Goal: Information Seeking & Learning: Learn about a topic

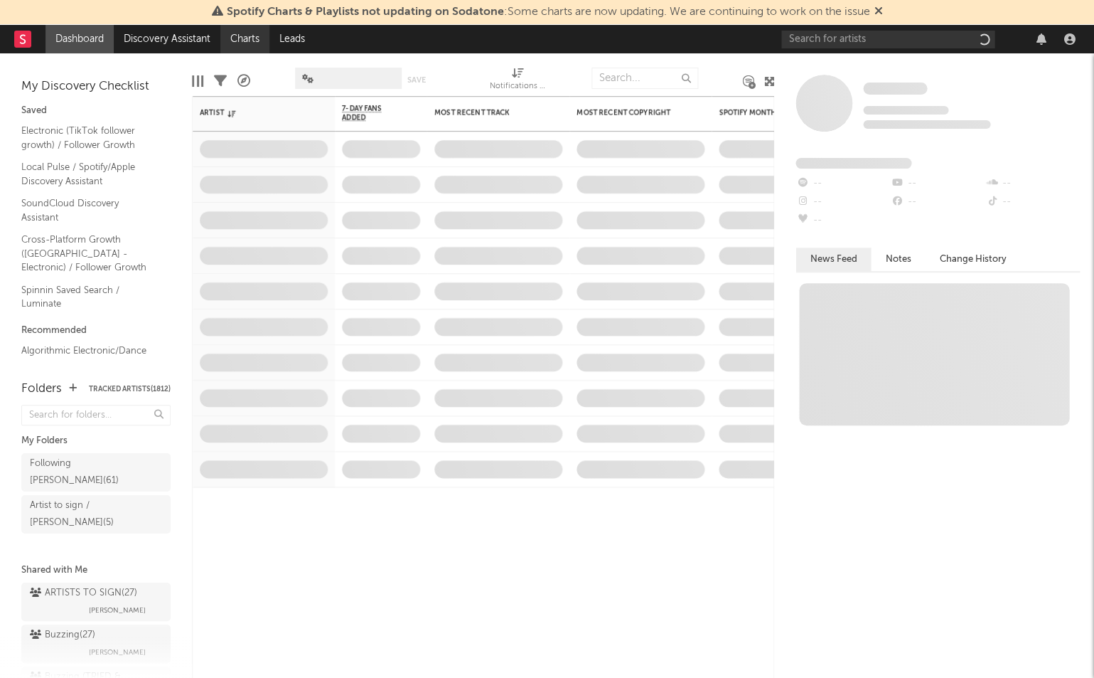
click at [251, 38] on link "Charts" at bounding box center [244, 39] width 49 height 28
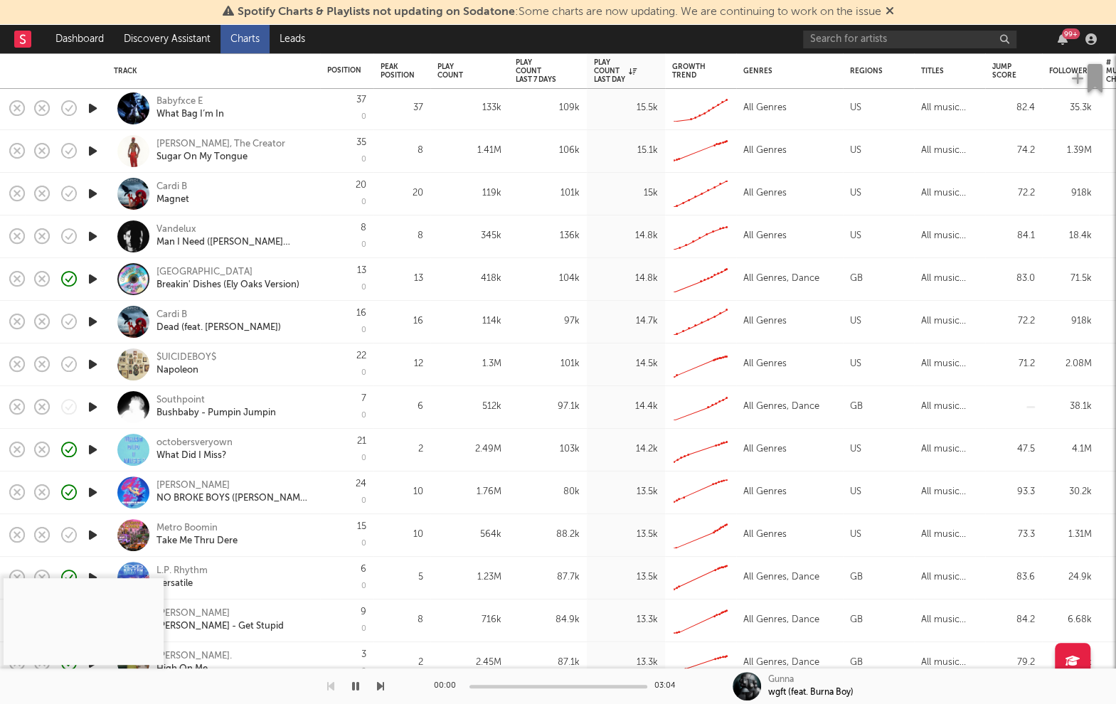
click at [93, 407] on icon "button" at bounding box center [92, 407] width 15 height 18
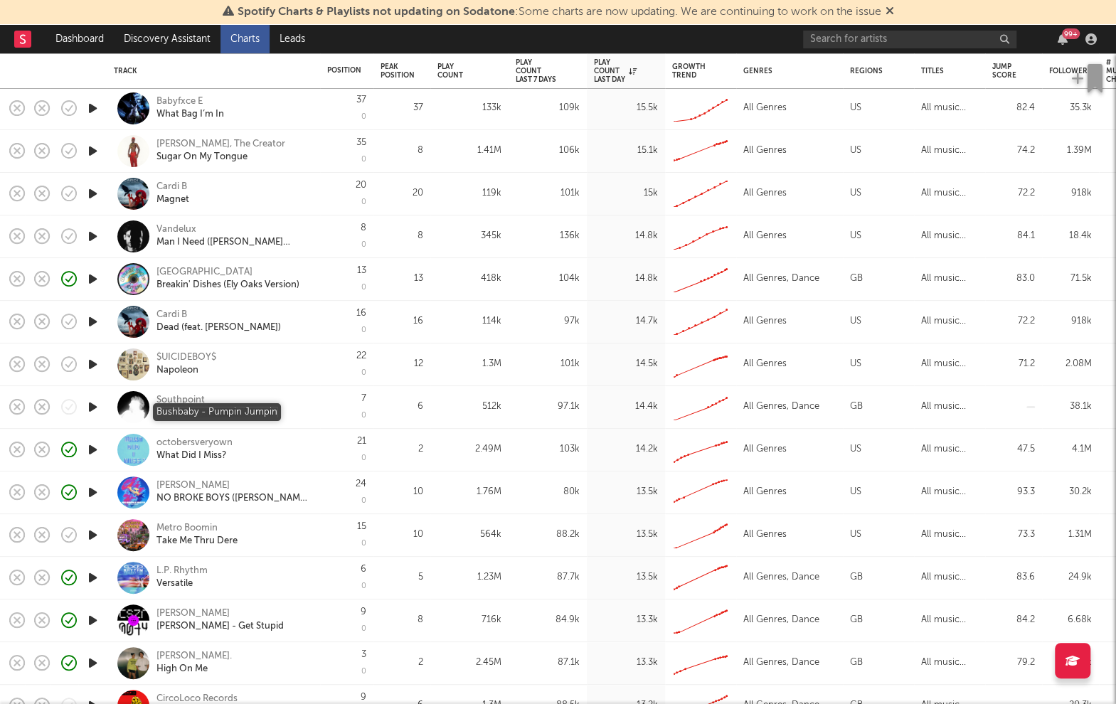
click at [208, 414] on div "Bushbaby - Pumpin Jumpin" at bounding box center [215, 413] width 119 height 13
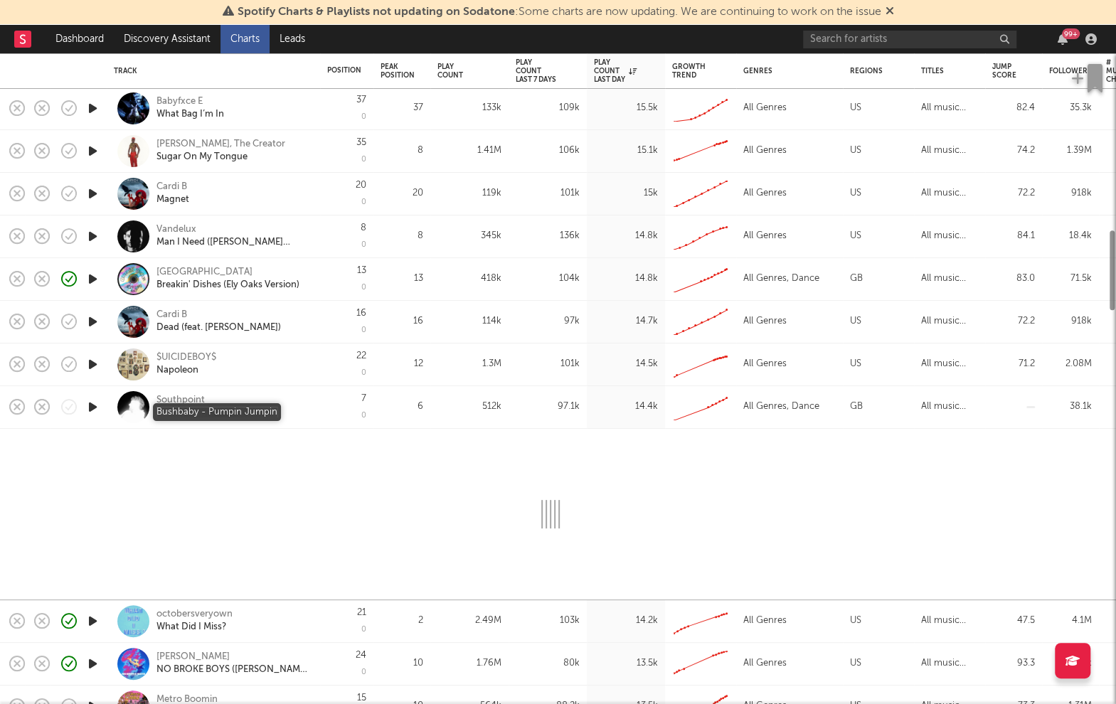
select select "1w"
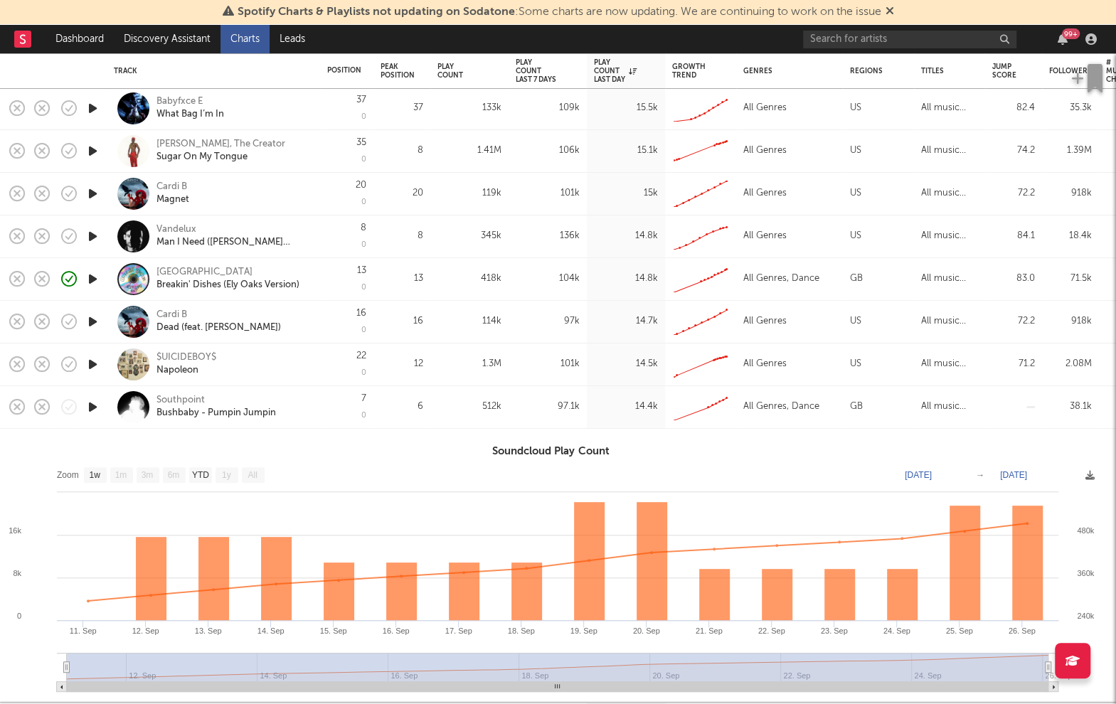
click at [294, 394] on div "Southpoint Bushbaby - Pumpin Jumpin" at bounding box center [232, 407] width 153 height 26
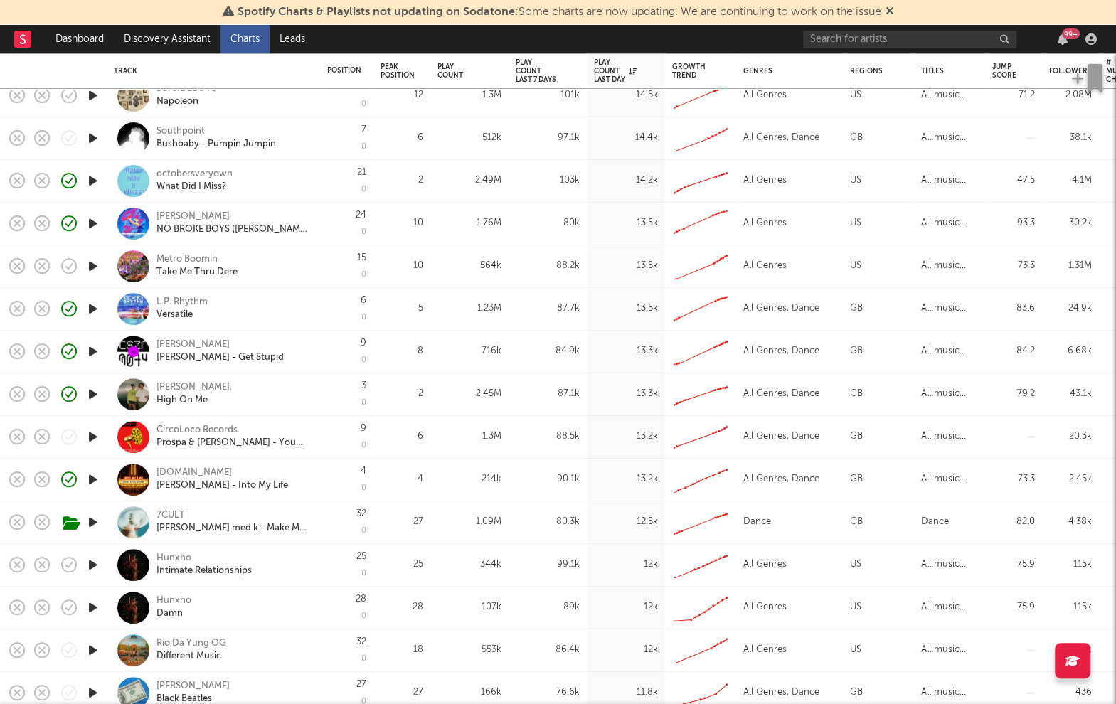
click at [98, 481] on icon "button" at bounding box center [92, 480] width 15 height 18
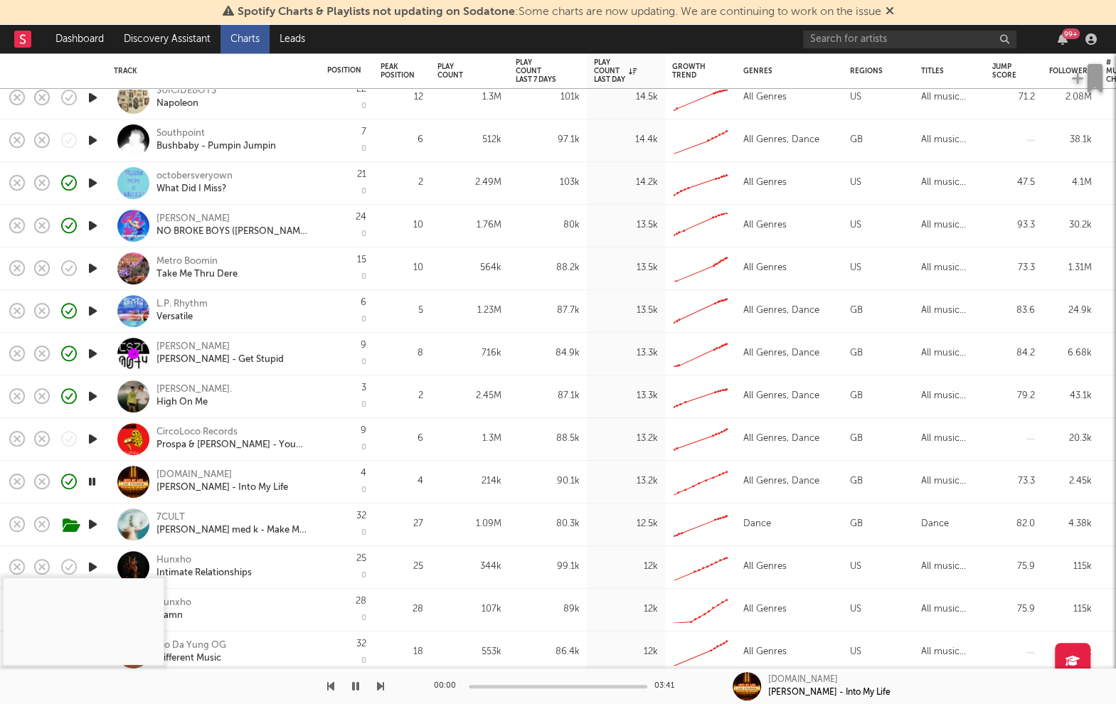
click at [94, 479] on icon "button" at bounding box center [92, 482] width 14 height 18
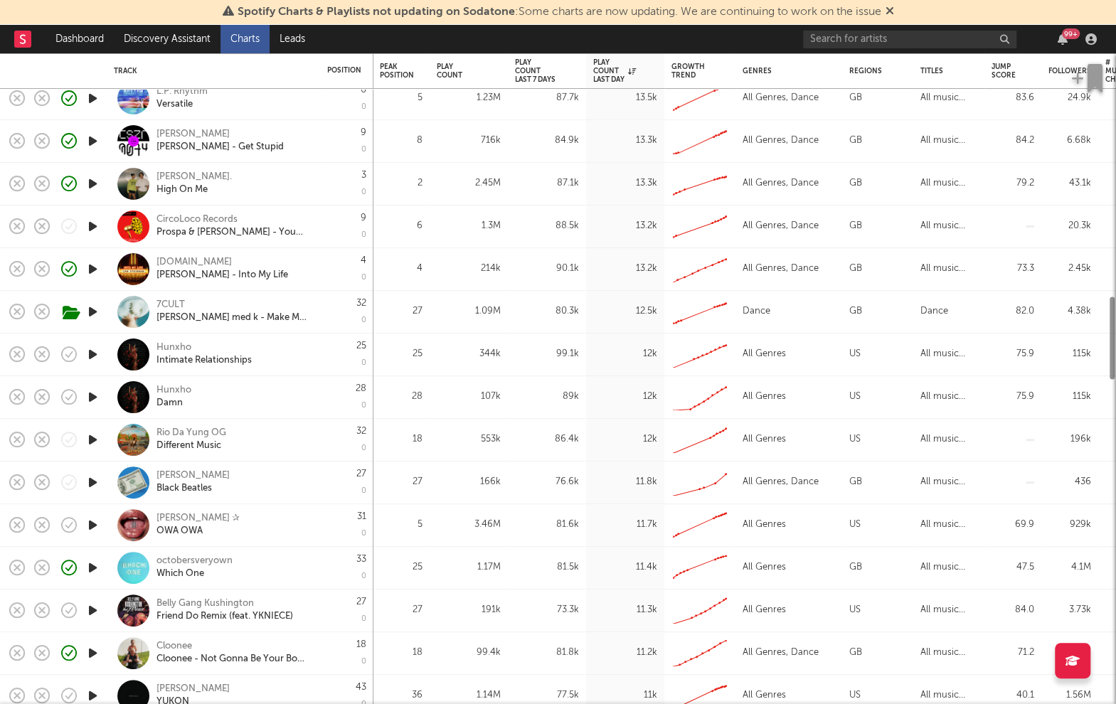
click at [94, 479] on icon "button" at bounding box center [92, 483] width 15 height 18
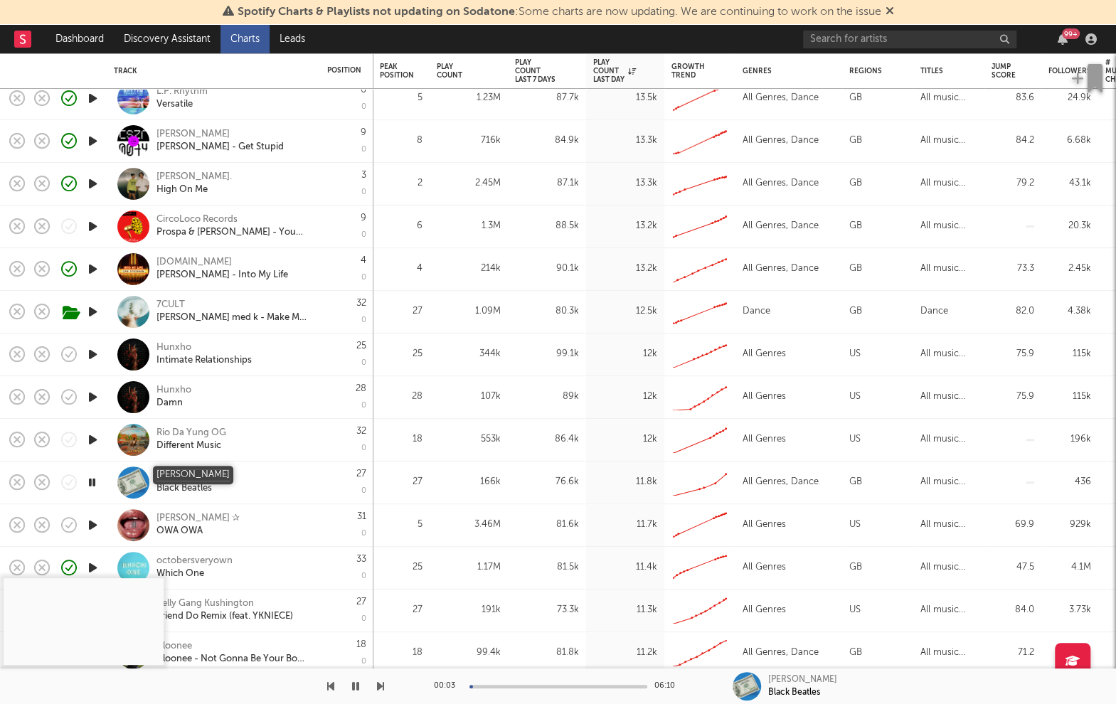
click at [175, 475] on div "Leo Walt" at bounding box center [192, 475] width 73 height 13
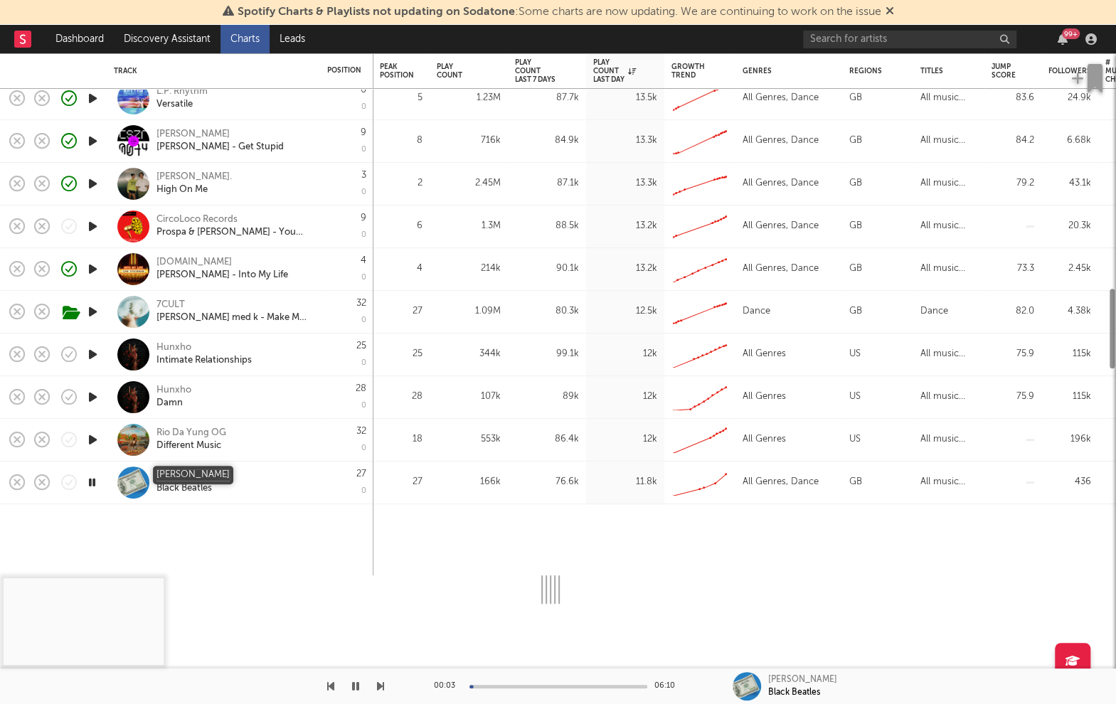
select select "1w"
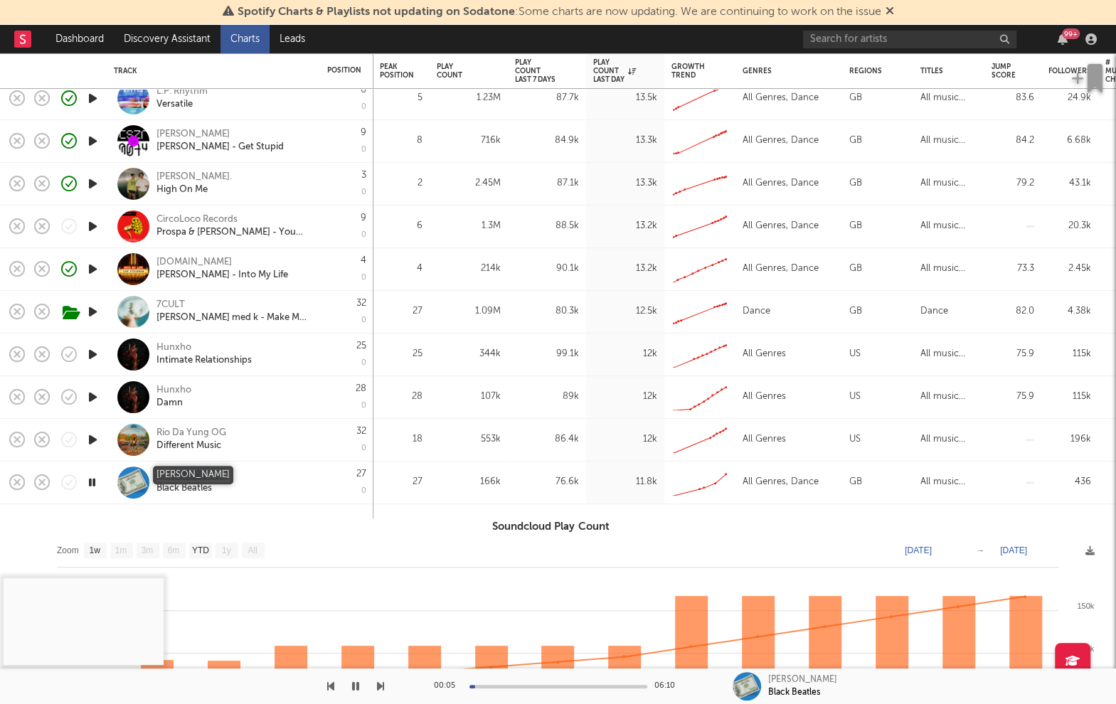
drag, startPoint x: 199, startPoint y: 471, endPoint x: 157, endPoint y: 474, distance: 42.0
click at [157, 474] on div "Leo Walt Black Beatles" at bounding box center [232, 482] width 153 height 26
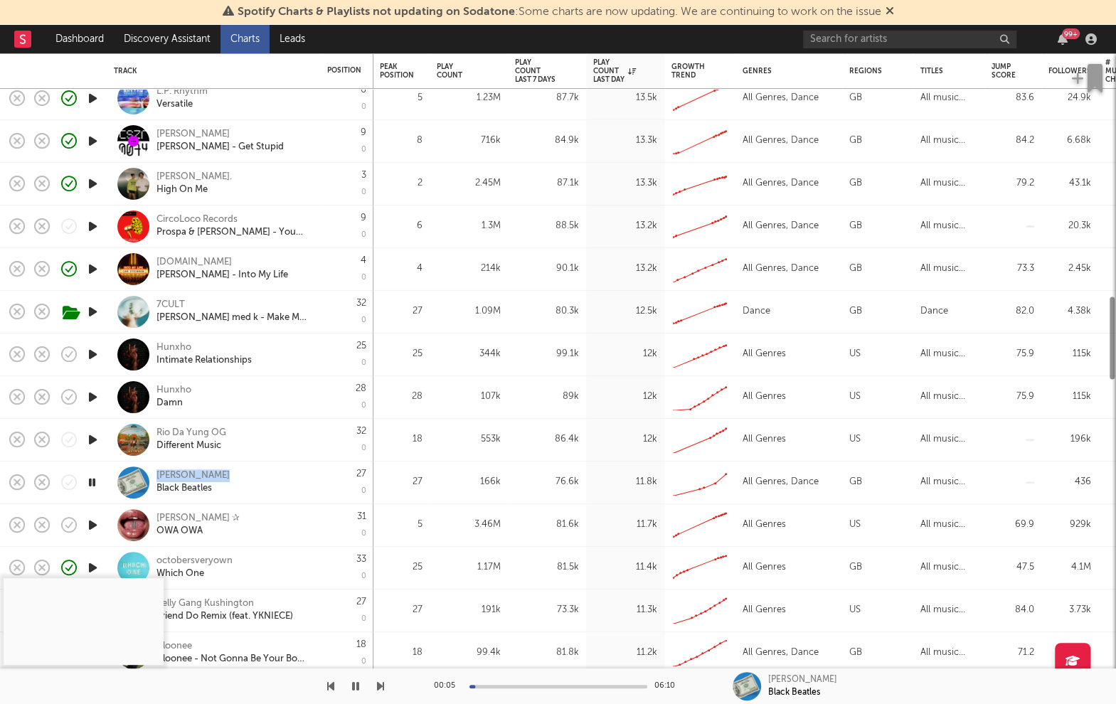
copy div "Leo Walt"
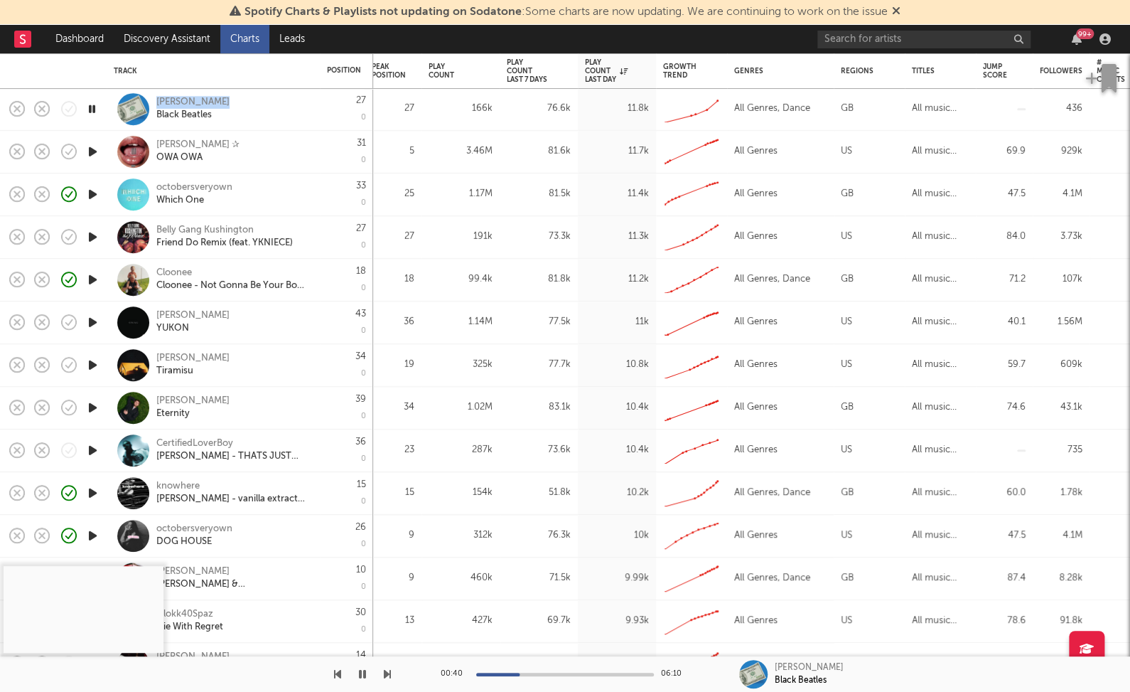
click at [95, 489] on icon "button" at bounding box center [92, 493] width 15 height 18
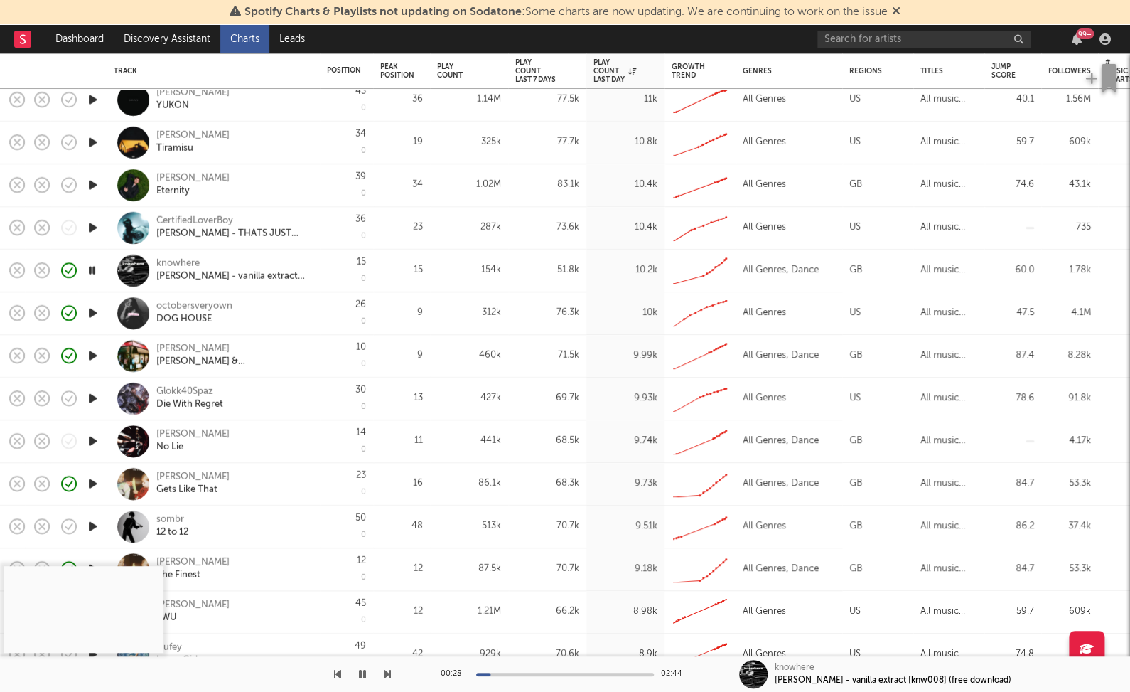
click at [98, 445] on icon "button" at bounding box center [92, 441] width 15 height 18
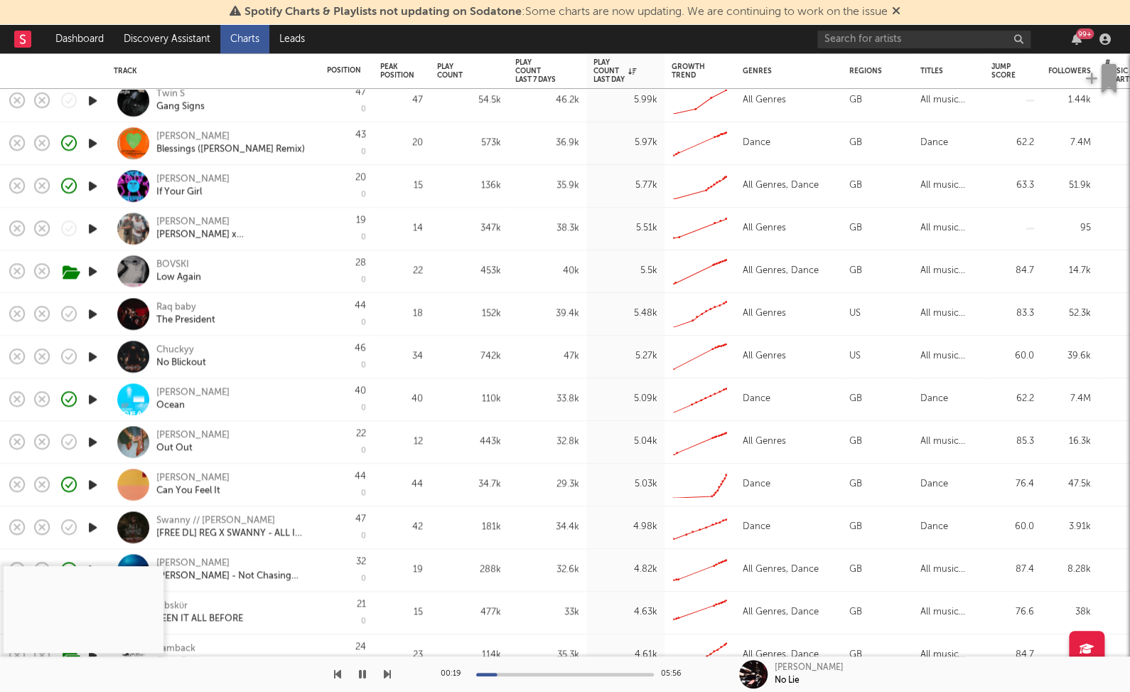
click at [95, 529] on icon "button" at bounding box center [92, 527] width 15 height 18
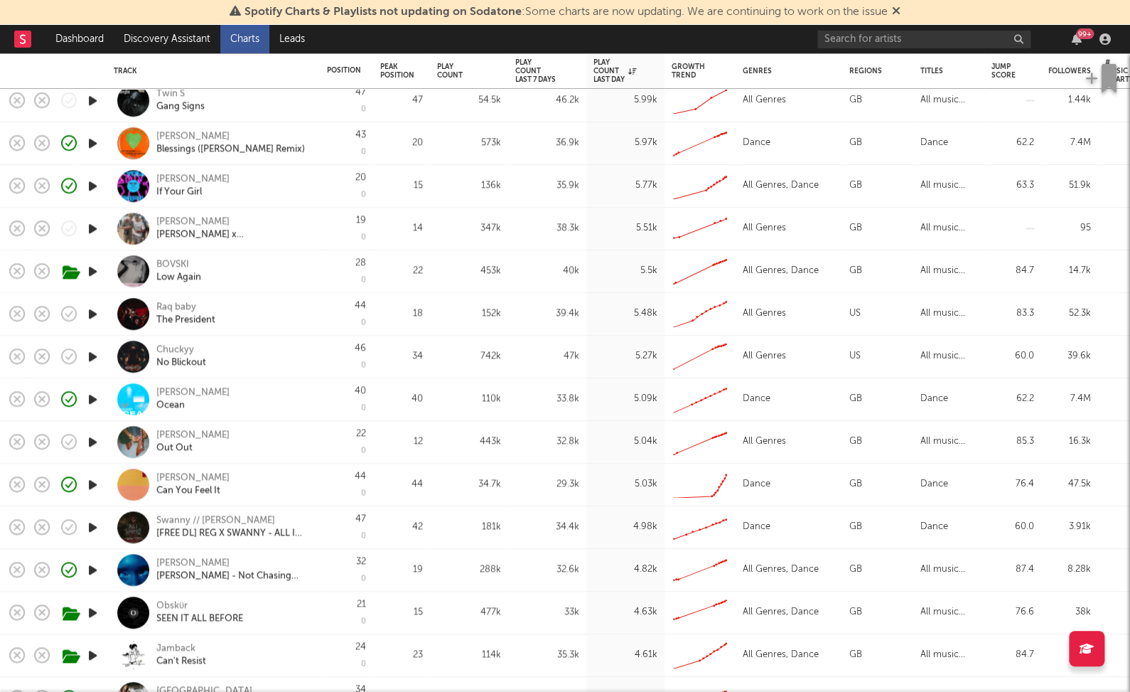
click at [91, 526] on icon "button" at bounding box center [92, 527] width 15 height 18
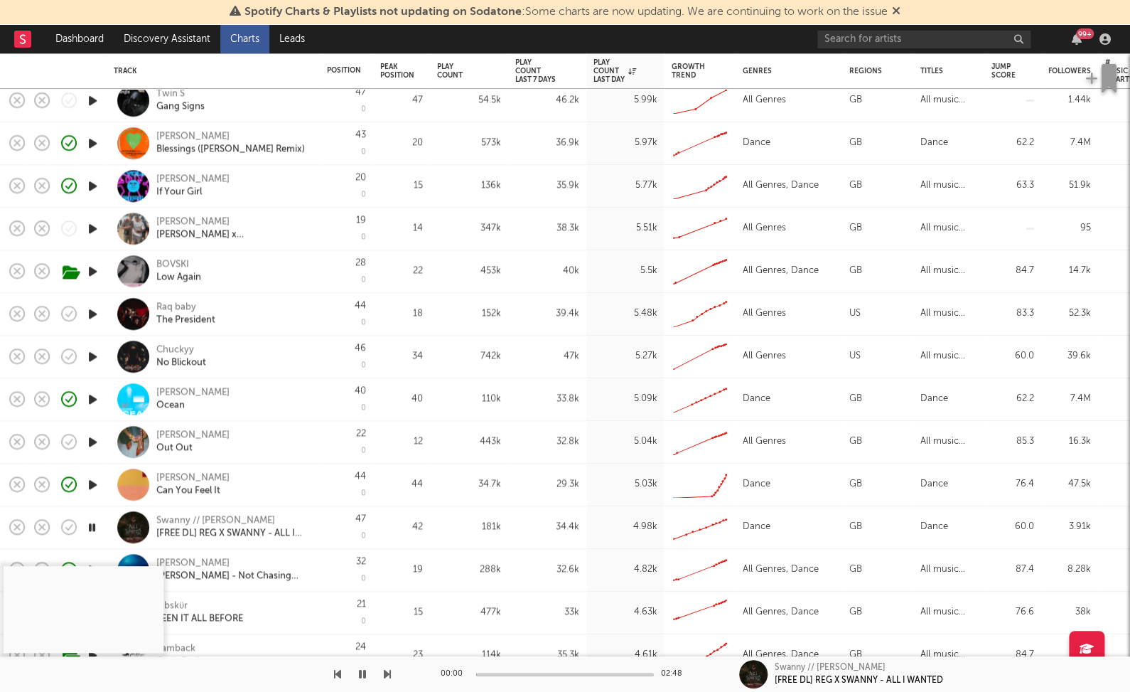
click at [94, 523] on icon "button" at bounding box center [92, 527] width 14 height 18
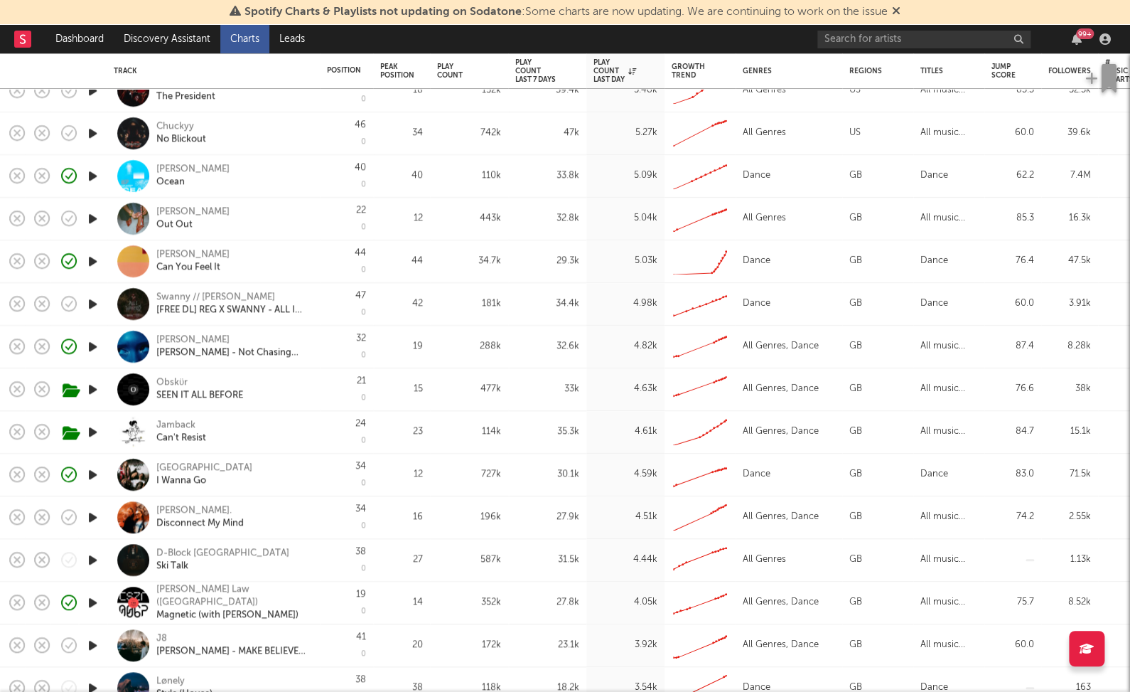
click at [98, 388] on icon "button" at bounding box center [92, 389] width 15 height 18
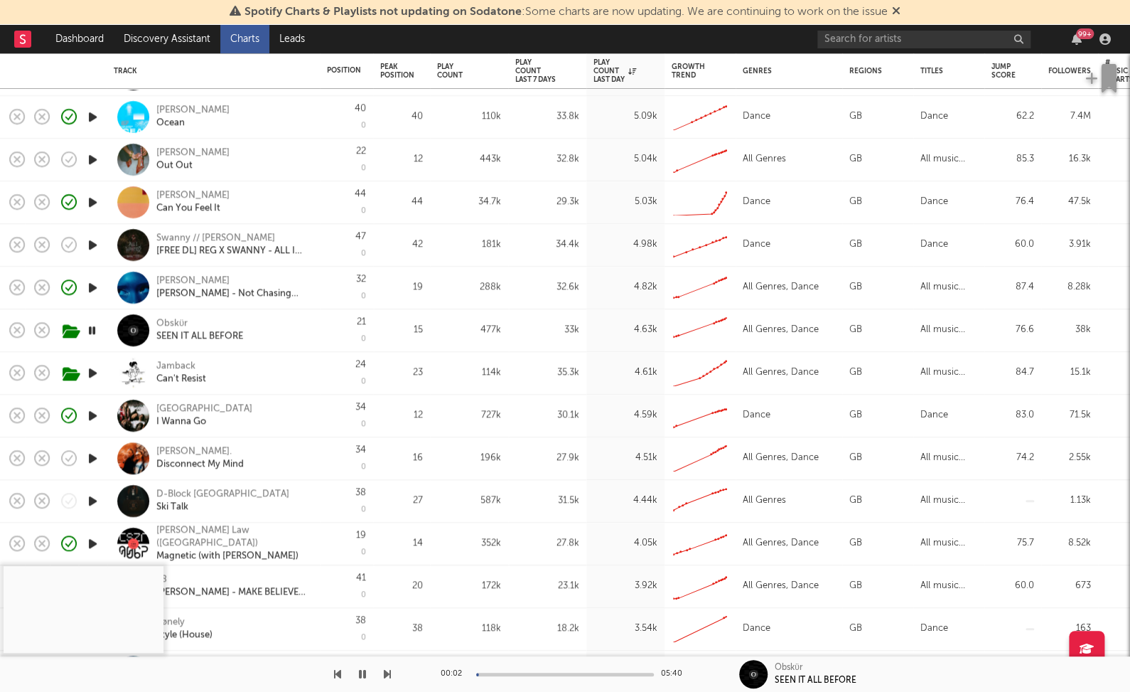
click at [90, 461] on icon "button" at bounding box center [92, 458] width 15 height 18
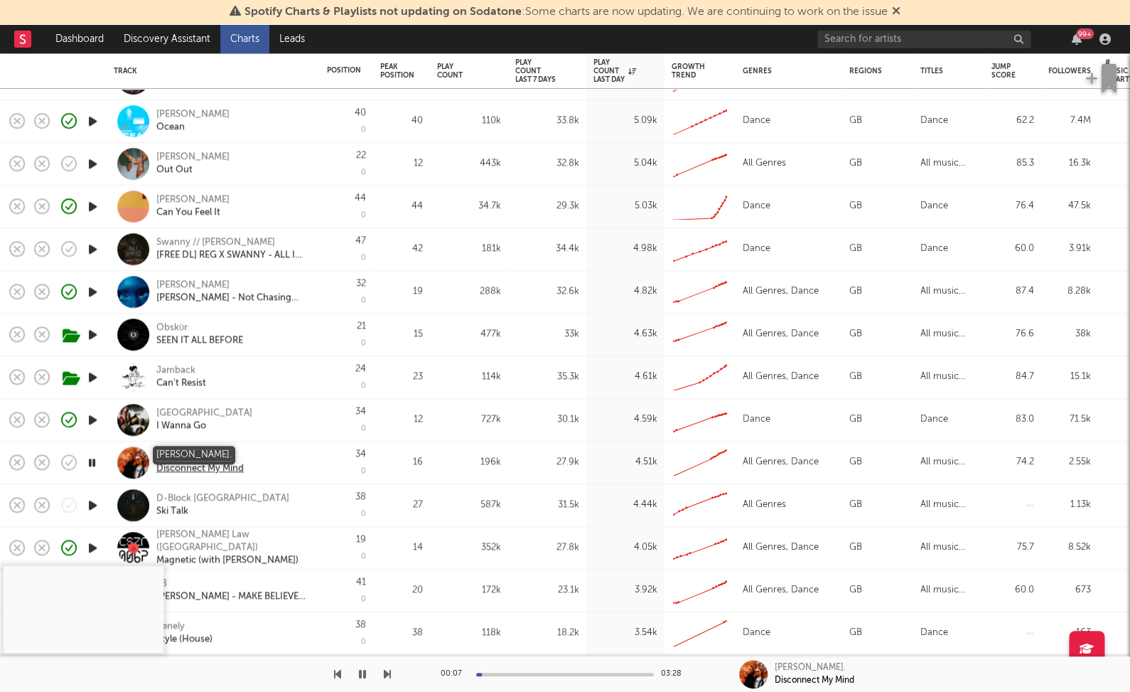
click at [181, 455] on div "ELLIA JAYA." at bounding box center [199, 455] width 87 height 13
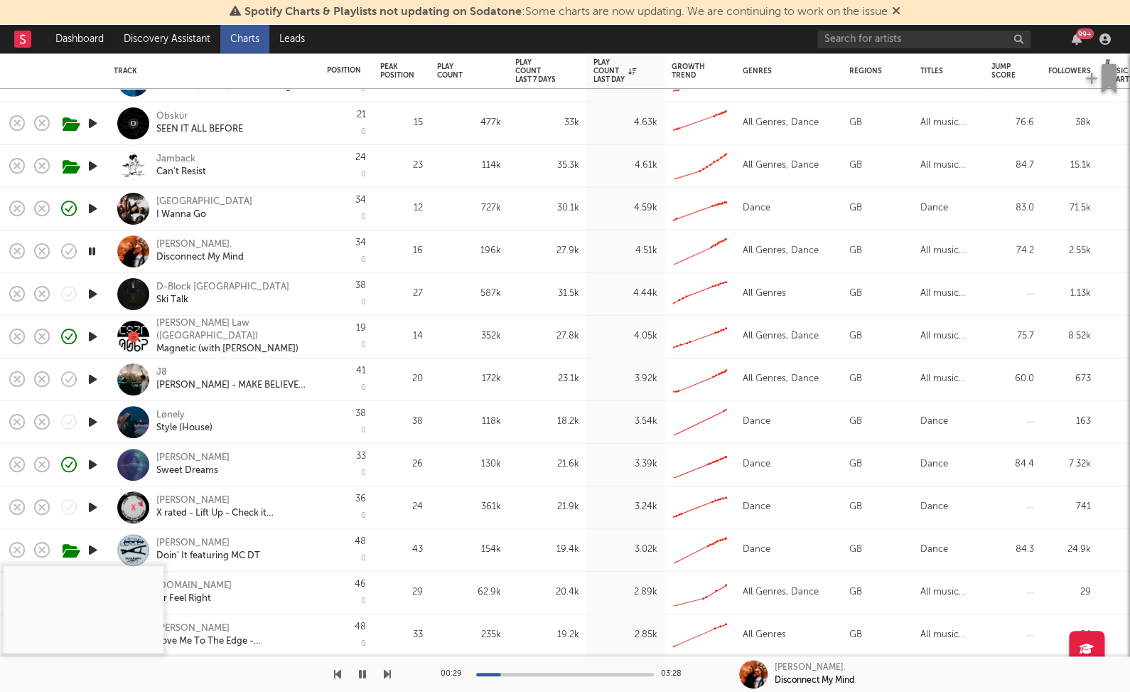
click at [90, 422] on icon "button" at bounding box center [92, 422] width 15 height 18
click at [175, 414] on div "Lønely" at bounding box center [170, 415] width 28 height 13
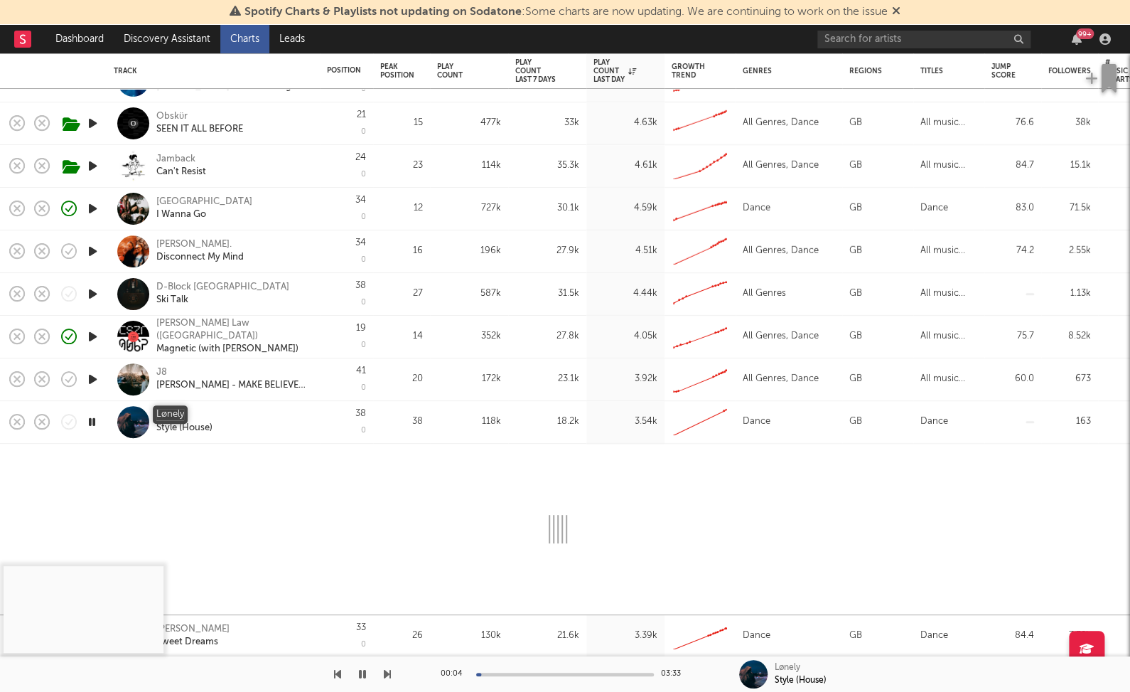
select select "1w"
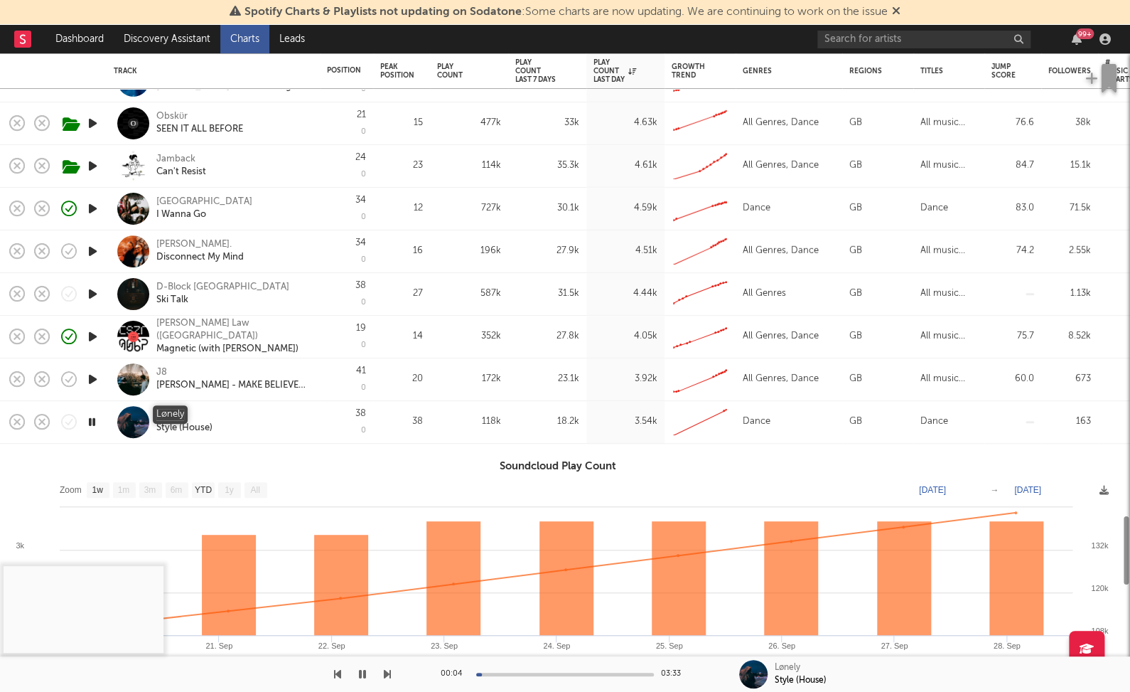
click at [177, 417] on div "Lønely" at bounding box center [170, 415] width 28 height 13
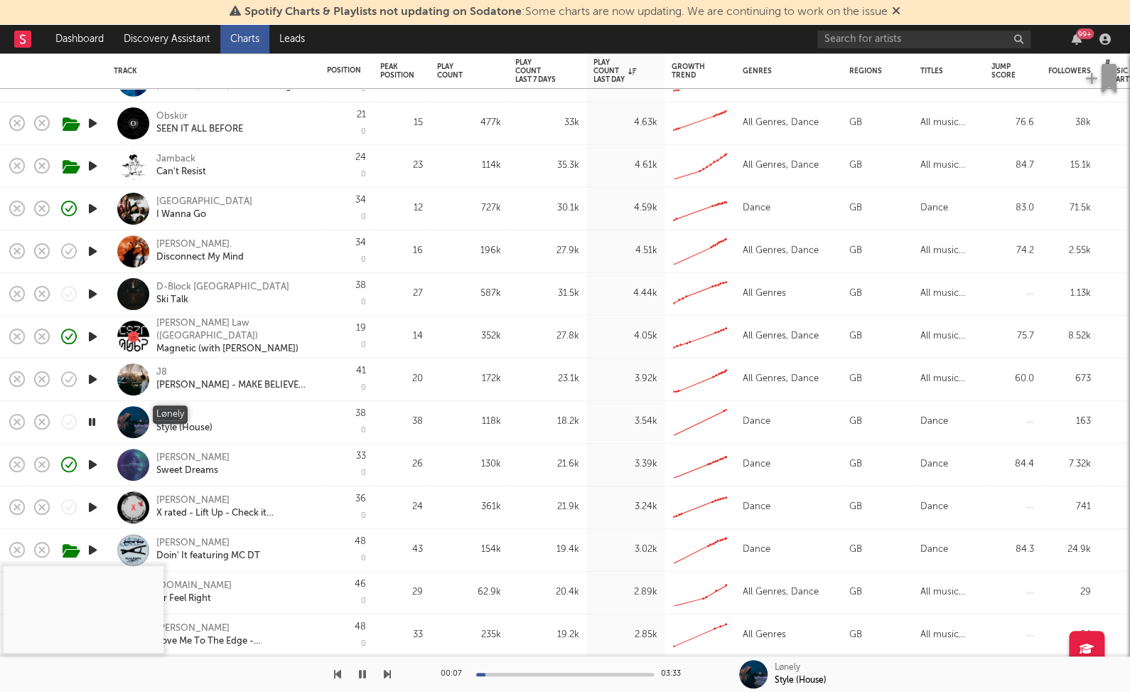
copy div "Lønely"
drag, startPoint x: 200, startPoint y: 411, endPoint x: 221, endPoint y: 423, distance: 23.9
click at [157, 414] on div "Lønely Style (House)" at bounding box center [232, 422] width 153 height 26
select select "1w"
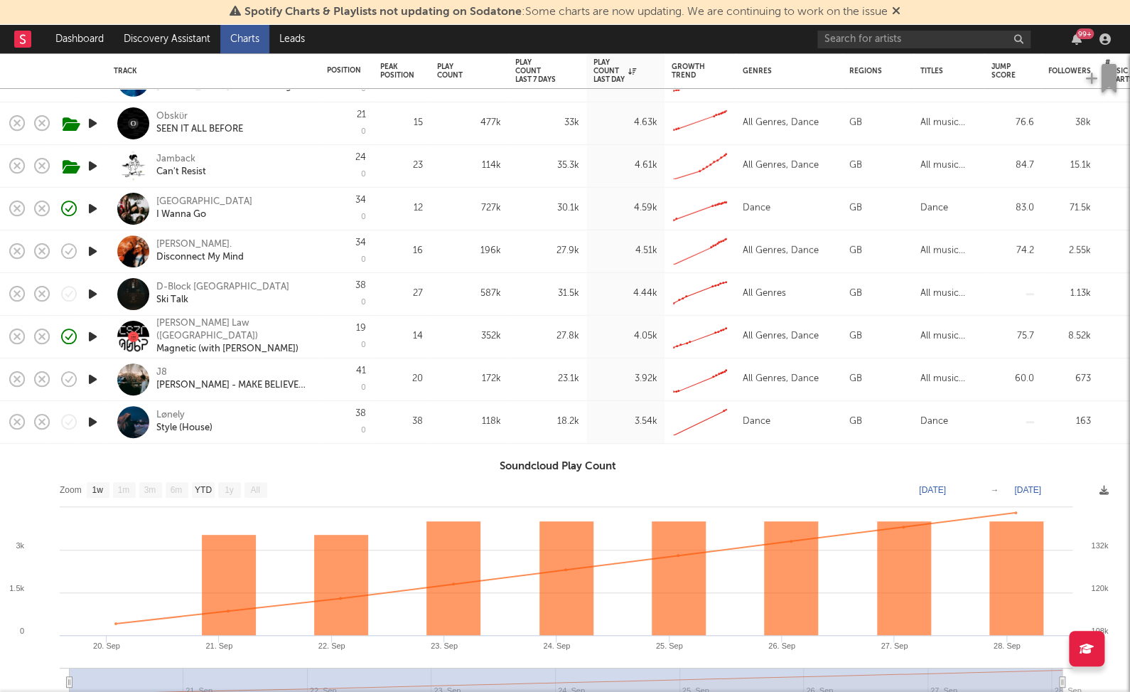
click at [222, 419] on div "Lønely Style (House)" at bounding box center [232, 422] width 153 height 26
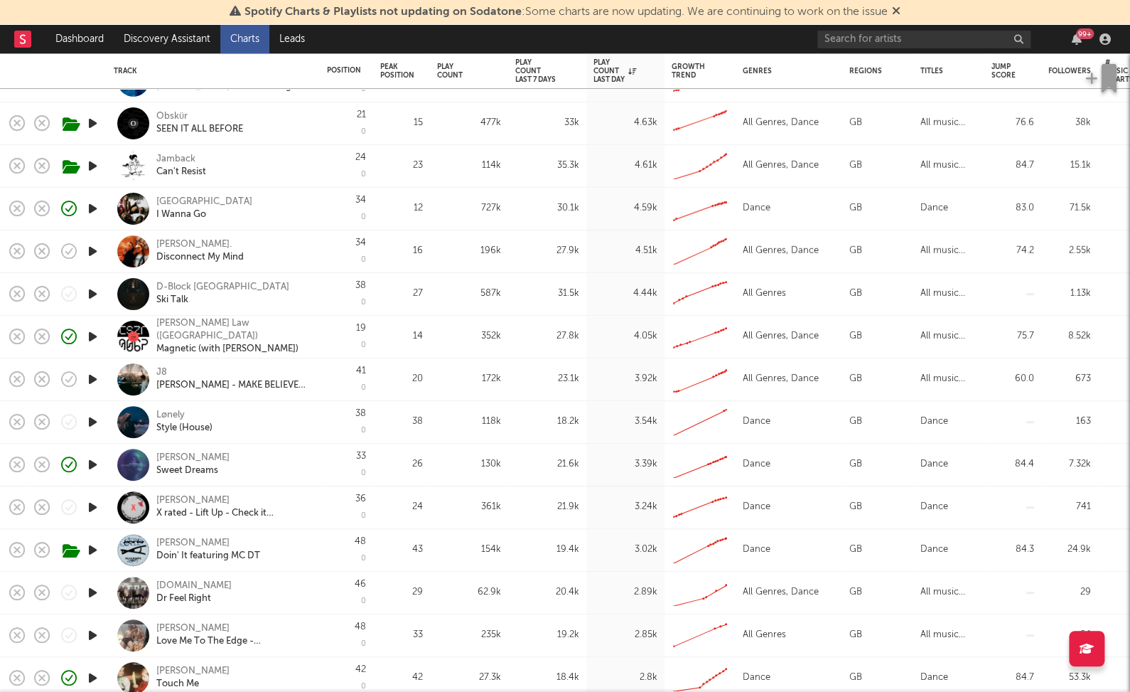
click at [230, 407] on div "Lønely Style (House)" at bounding box center [213, 422] width 199 height 42
select select "1w"
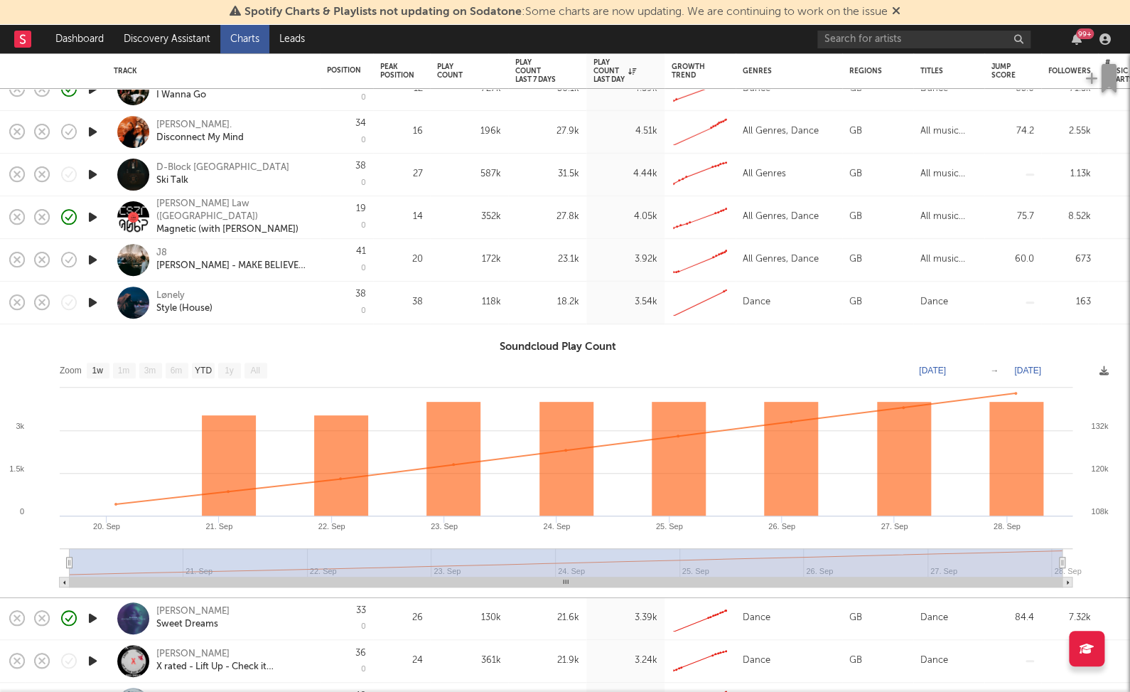
click at [310, 301] on div "Lønely Style (House)" at bounding box center [213, 303] width 199 height 42
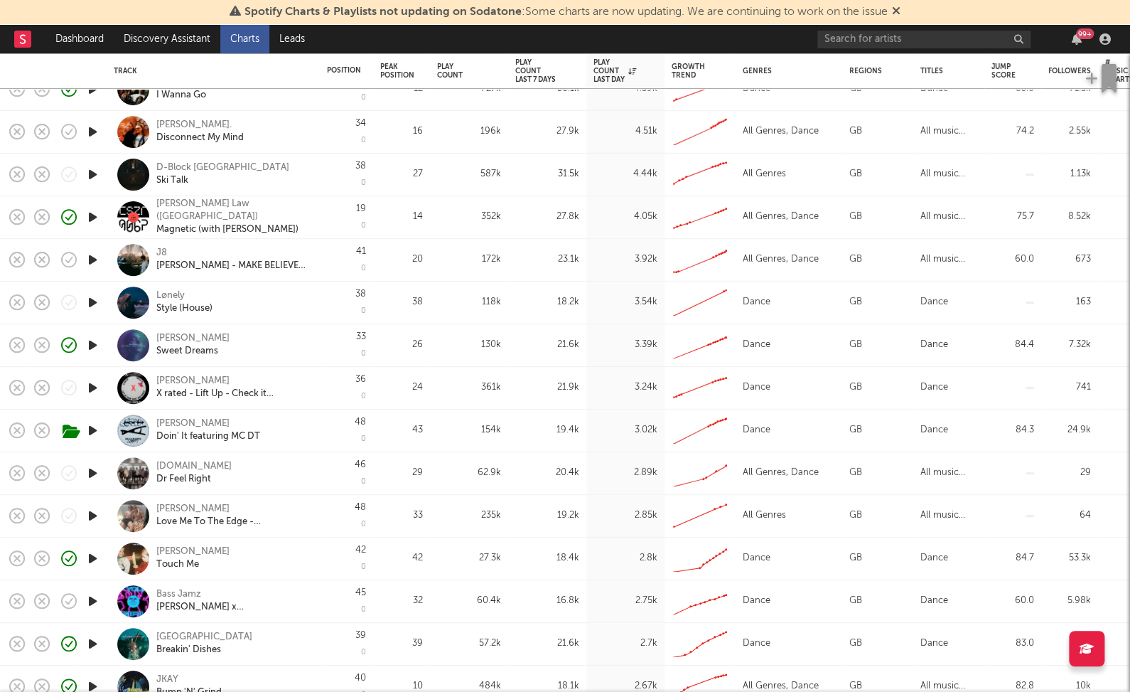
click at [93, 343] on icon "button" at bounding box center [92, 345] width 15 height 18
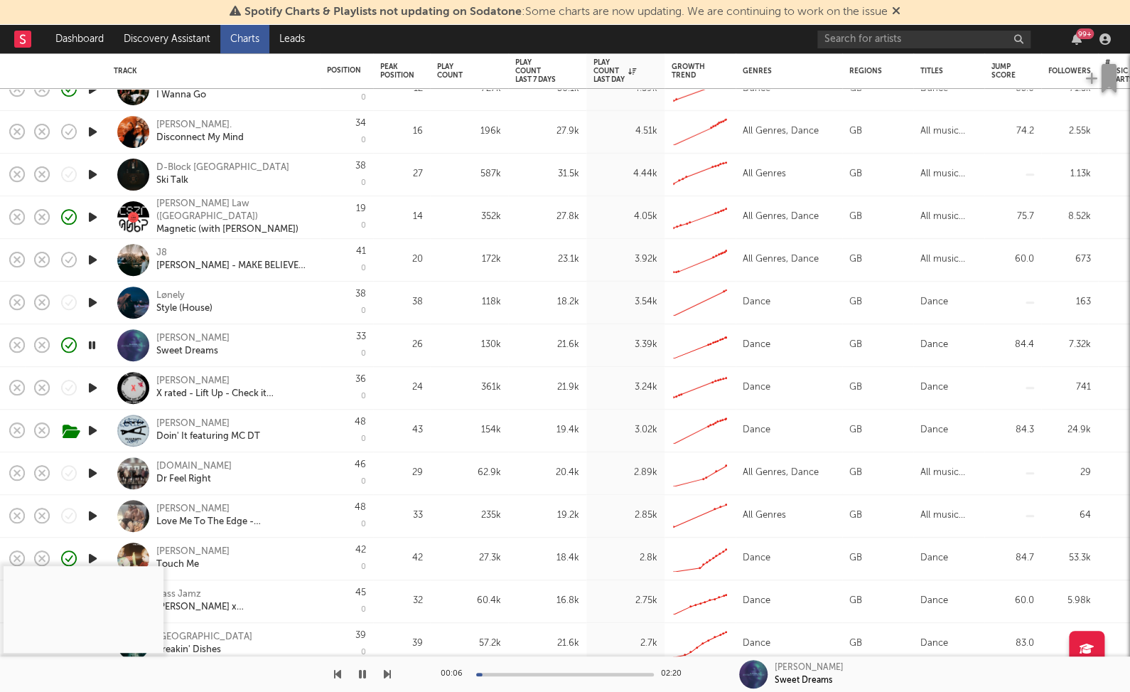
click at [88, 385] on icon "button" at bounding box center [92, 388] width 15 height 18
click at [533, 673] on div at bounding box center [565, 675] width 178 height 4
click at [186, 380] on div "ross shields" at bounding box center [192, 381] width 73 height 13
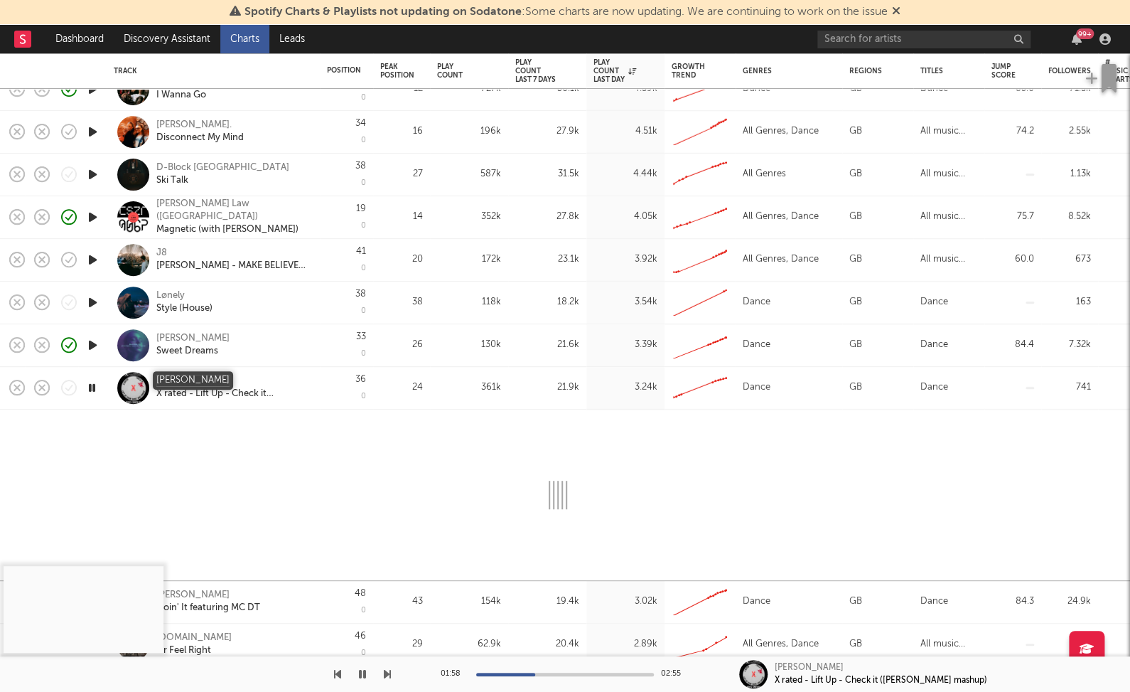
select select "1w"
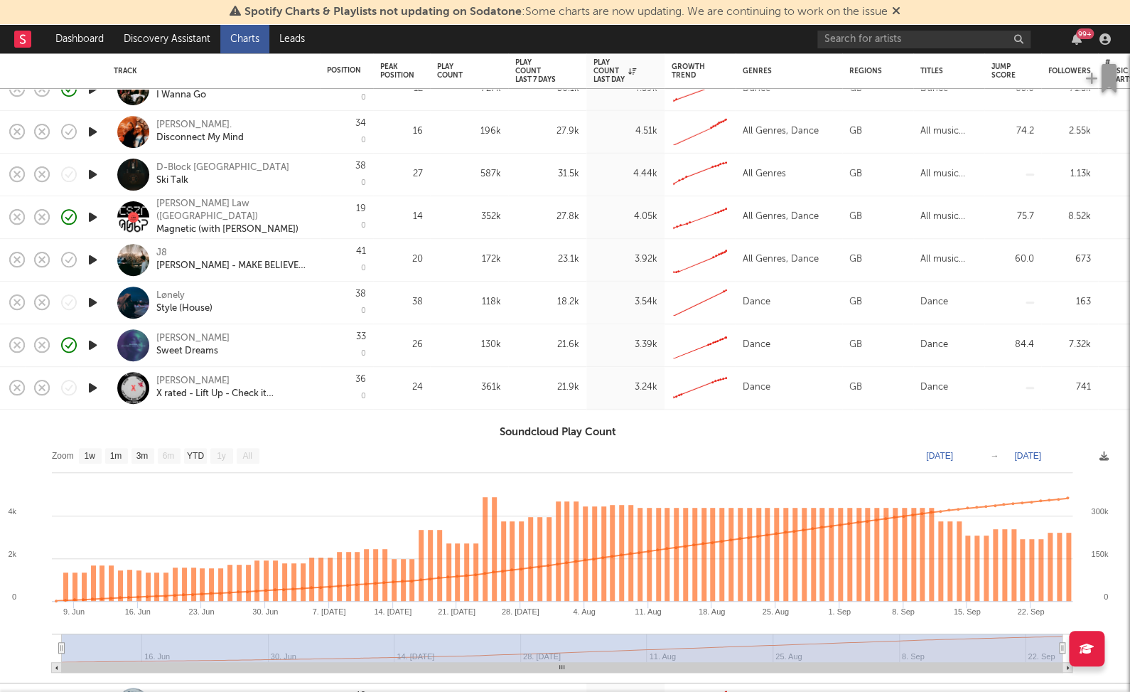
click at [362, 400] on div "0" at bounding box center [363, 396] width 5 height 8
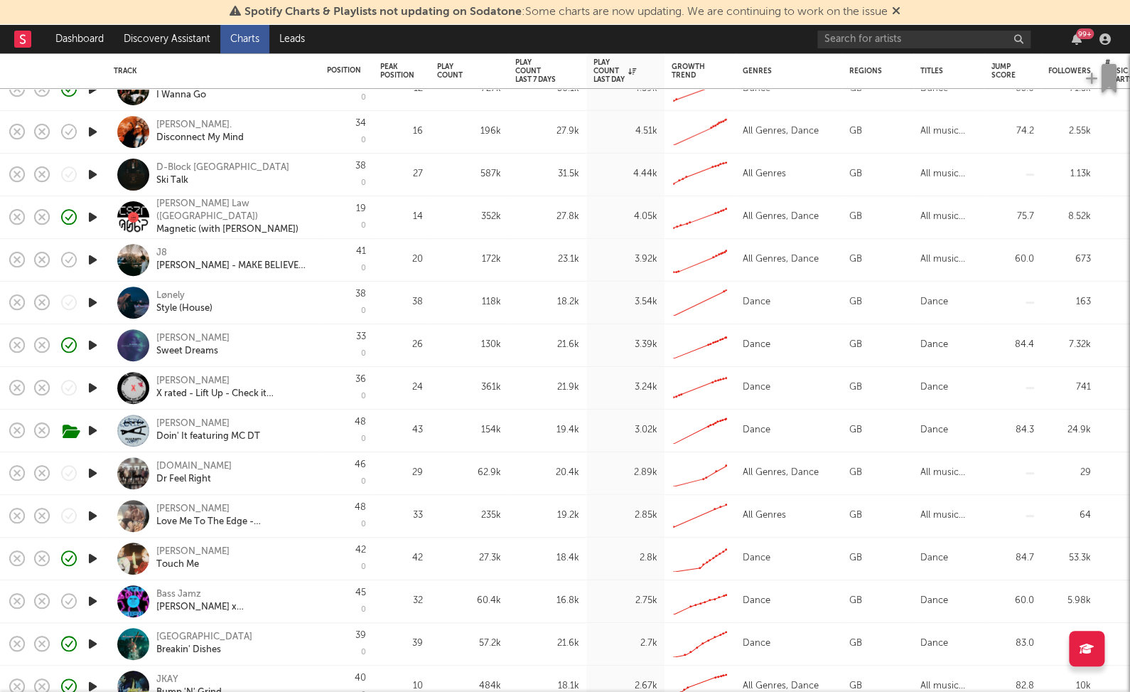
click at [96, 472] on icon "button" at bounding box center [92, 473] width 15 height 18
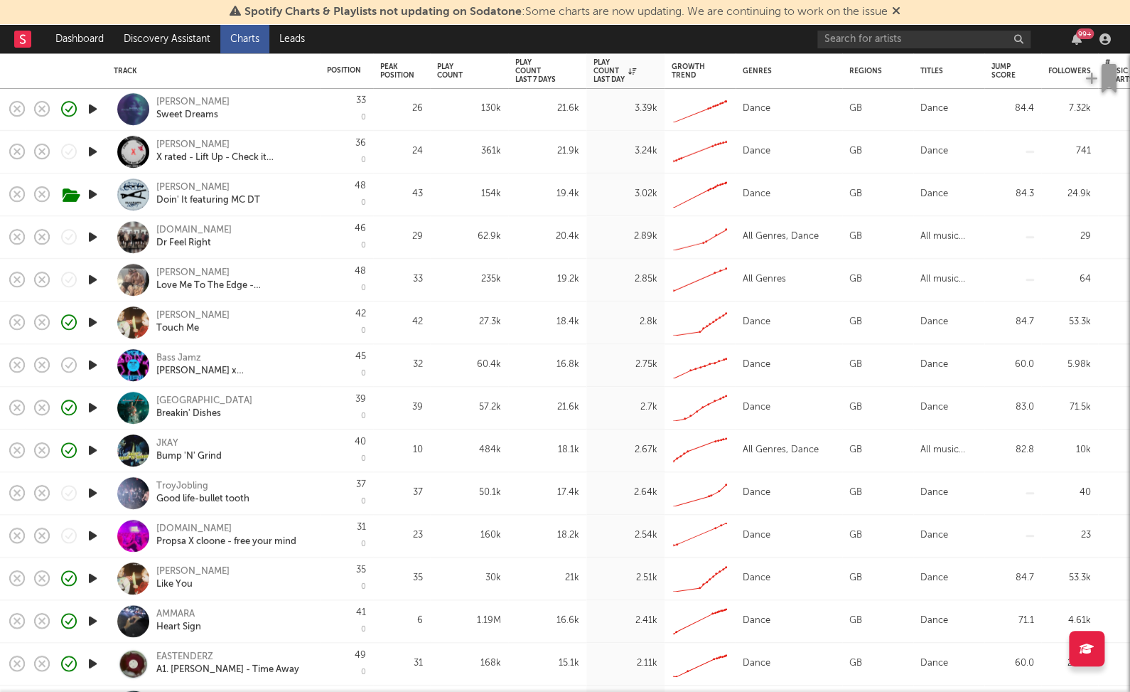
click at [88, 492] on icon "button" at bounding box center [92, 493] width 15 height 18
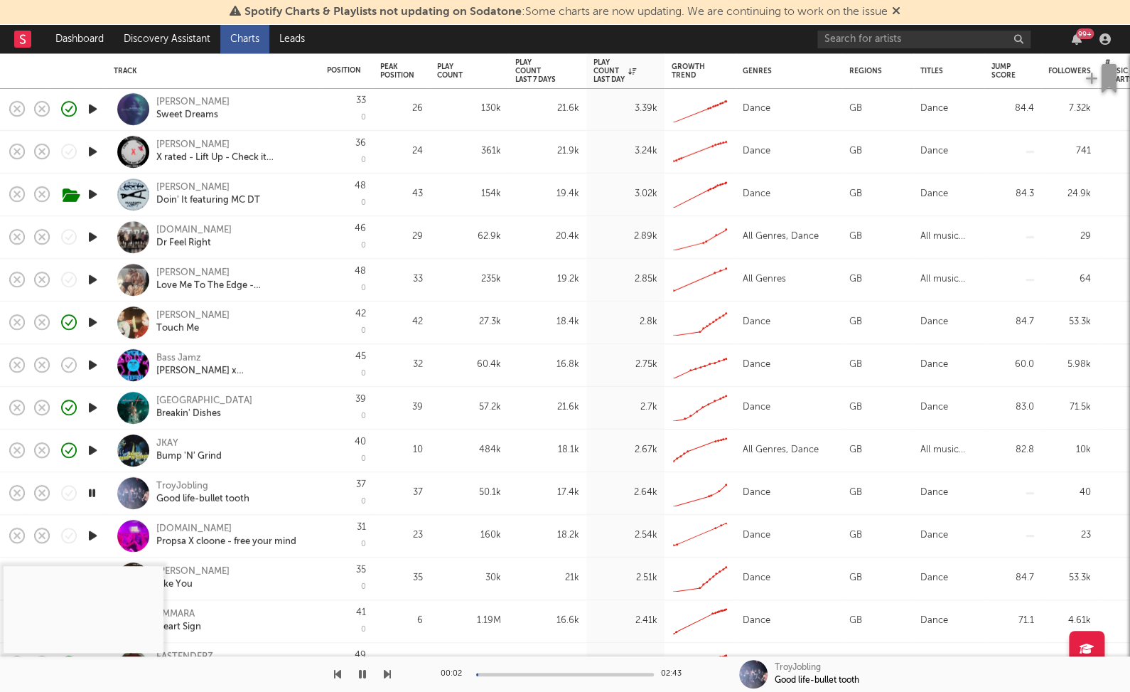
click at [498, 673] on div at bounding box center [565, 675] width 178 height 4
click at [508, 673] on div at bounding box center [565, 675] width 178 height 4
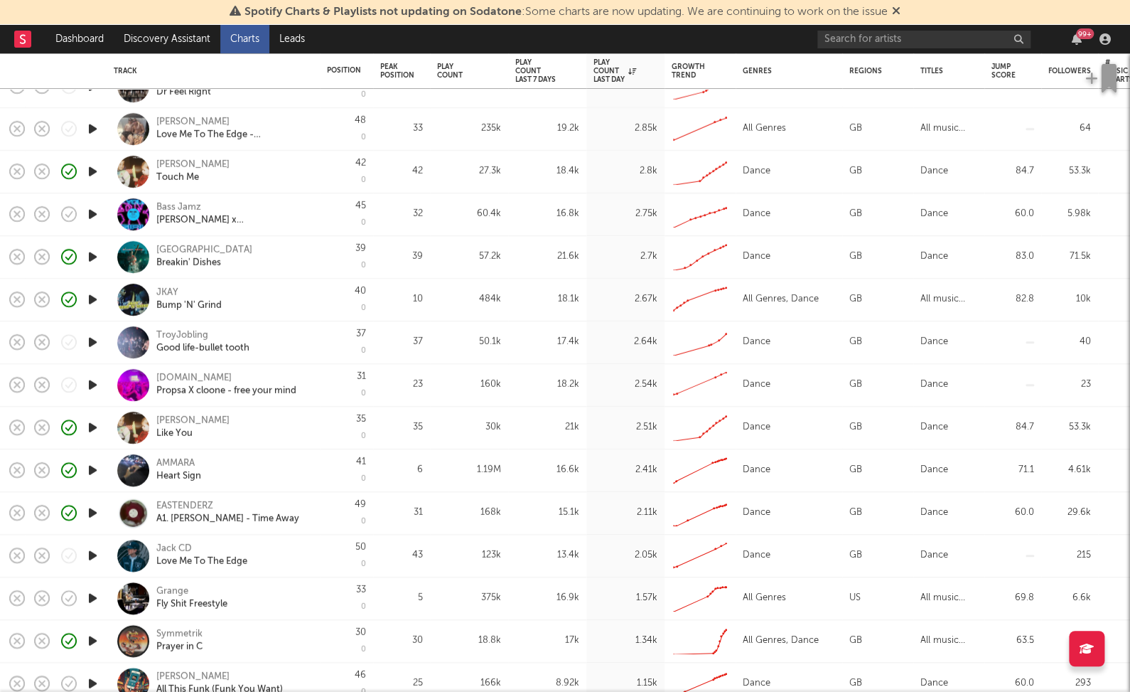
click at [95, 551] on icon "button" at bounding box center [92, 556] width 15 height 18
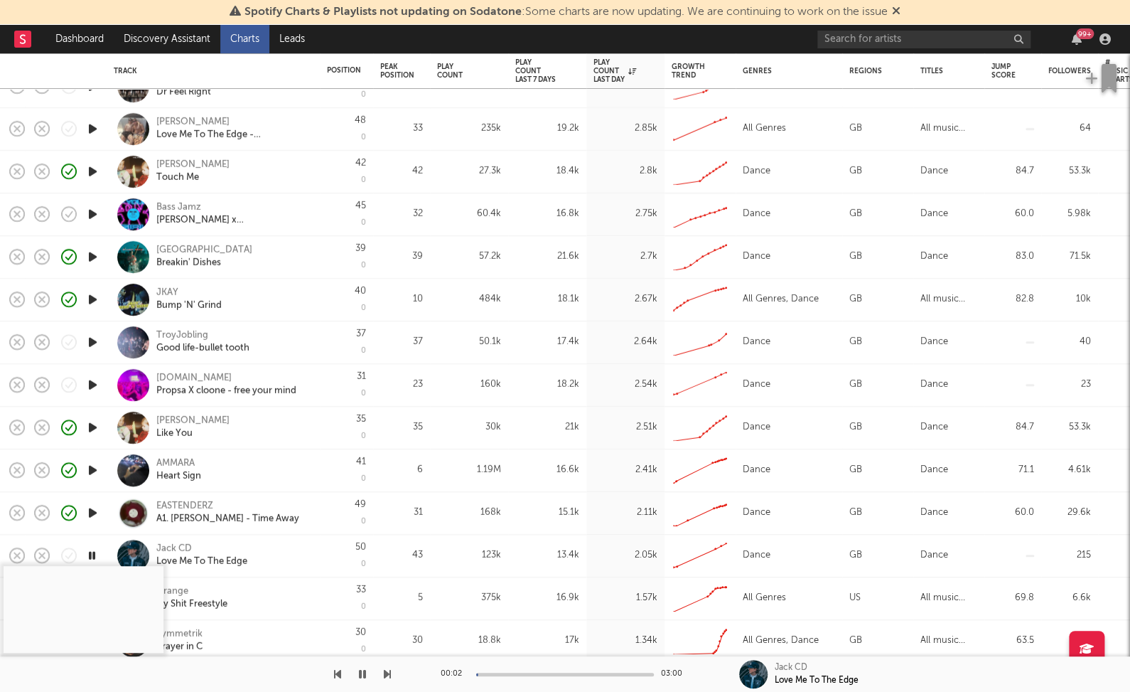
click at [363, 673] on icon "button" at bounding box center [362, 673] width 7 height 11
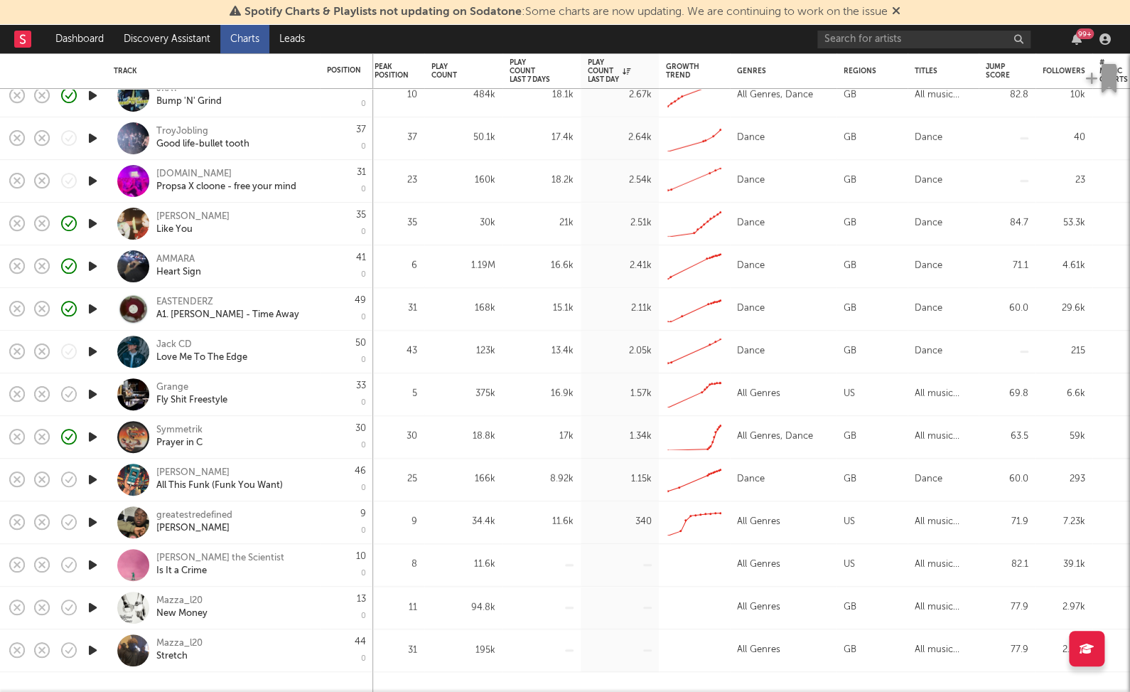
click at [90, 350] on icon "button" at bounding box center [92, 352] width 15 height 18
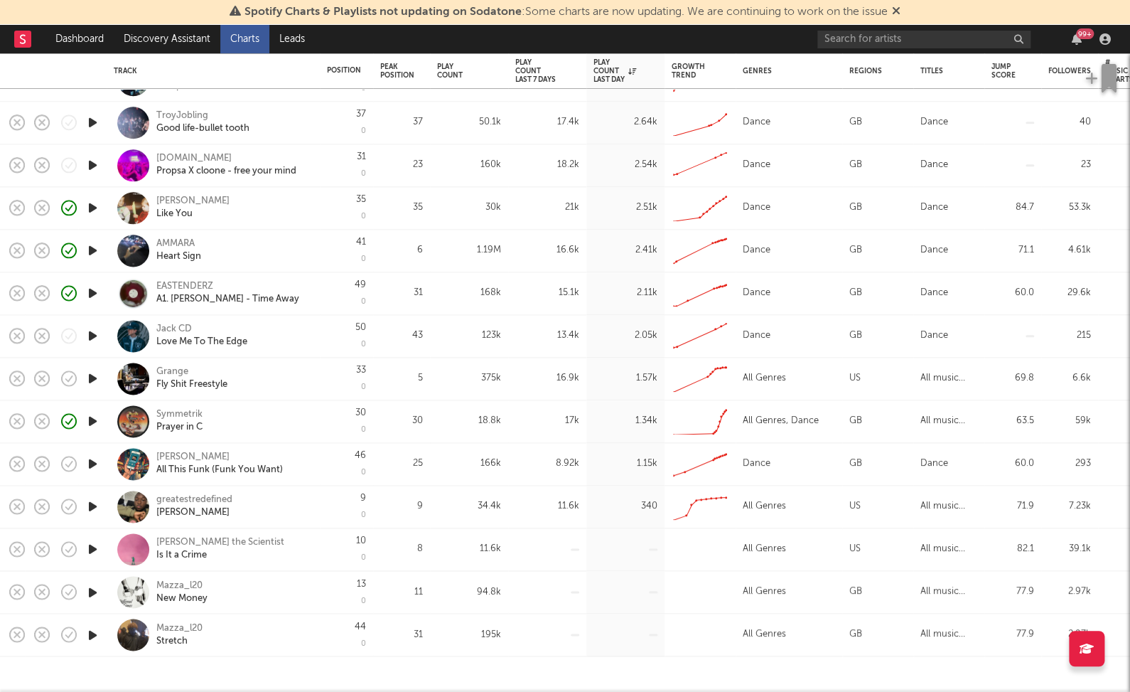
click at [88, 632] on icon "button" at bounding box center [92, 635] width 15 height 18
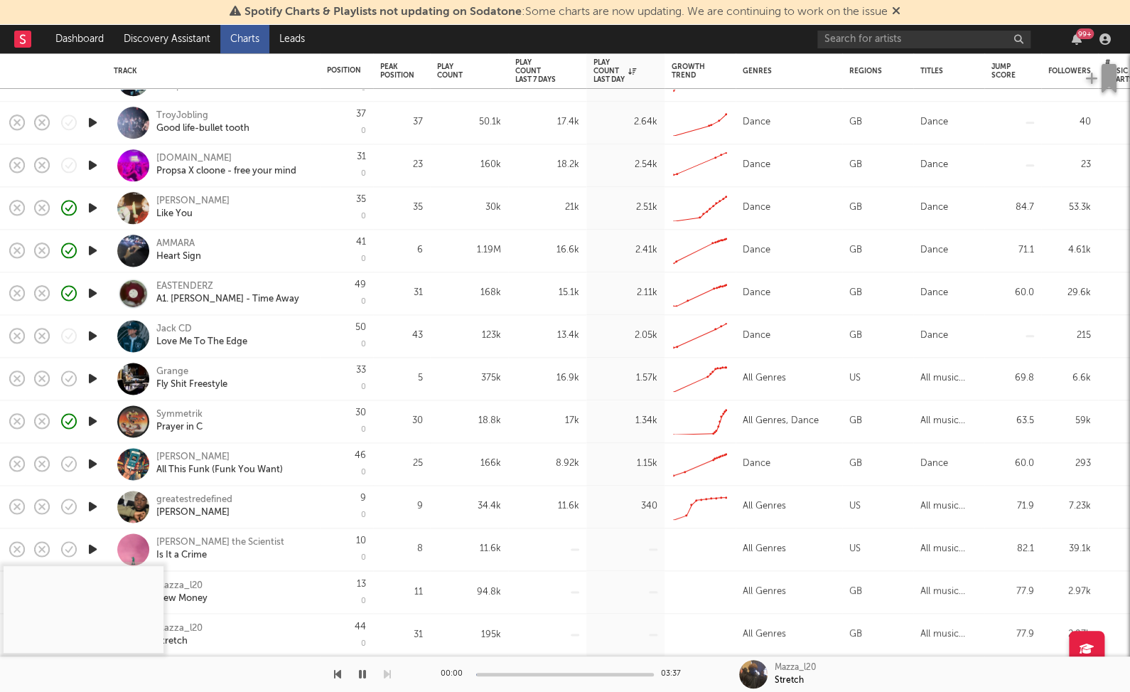
click at [499, 675] on div at bounding box center [565, 675] width 178 height 4
click at [520, 673] on div at bounding box center [565, 675] width 178 height 4
click at [339, 677] on icon "button" at bounding box center [337, 673] width 7 height 11
click at [476, 677] on div "00:51 03:25" at bounding box center [565, 674] width 249 height 36
click at [517, 673] on div at bounding box center [565, 675] width 178 height 4
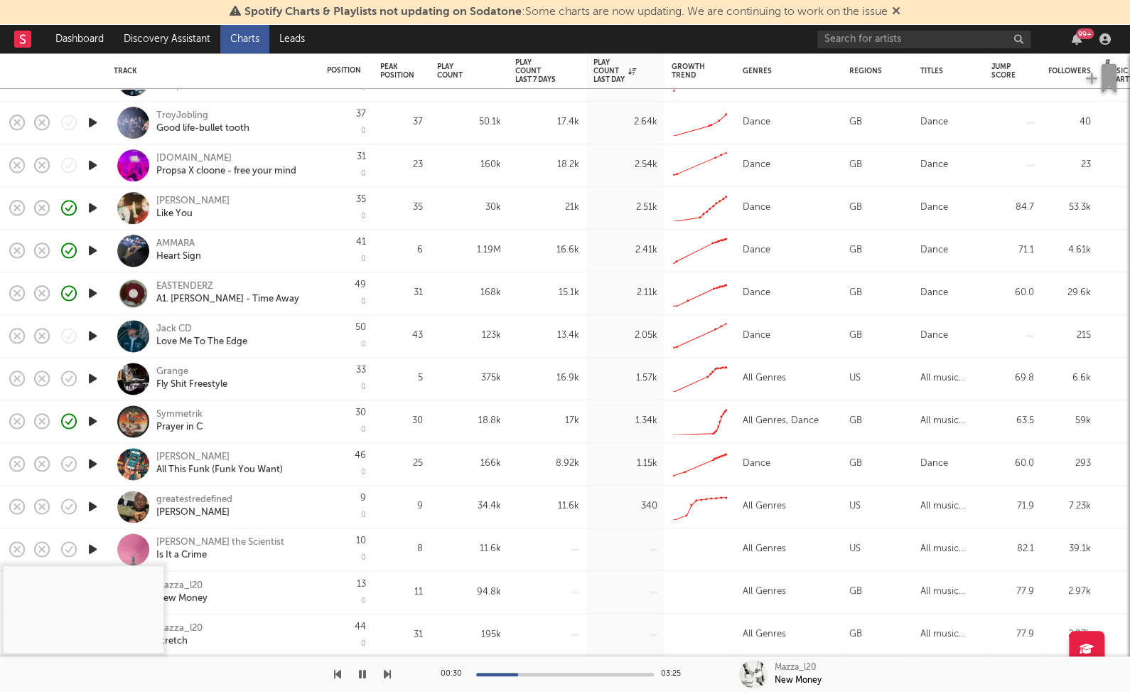
click at [336, 672] on icon "button" at bounding box center [337, 673] width 7 height 11
click at [505, 674] on div at bounding box center [565, 675] width 178 height 4
click at [528, 673] on div at bounding box center [565, 675] width 178 height 4
click at [551, 673] on div at bounding box center [565, 675] width 178 height 4
click at [583, 674] on div at bounding box center [565, 675] width 178 height 4
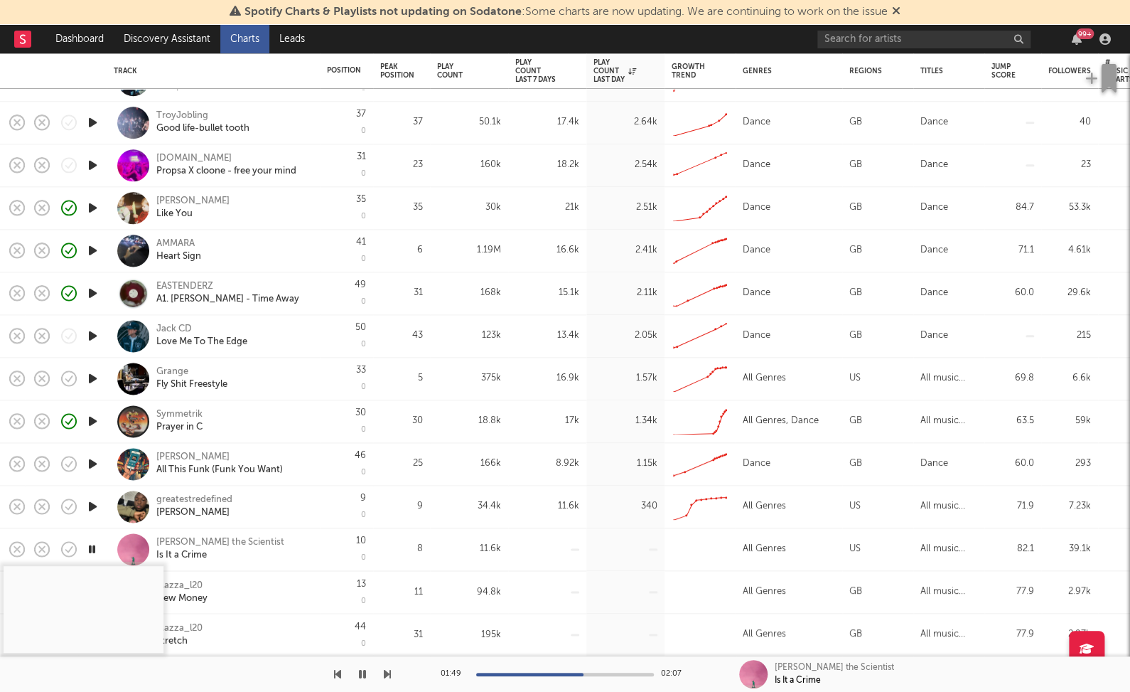
click at [93, 501] on icon "button" at bounding box center [92, 507] width 15 height 18
click at [100, 459] on icon "button" at bounding box center [92, 464] width 15 height 18
click at [498, 673] on div at bounding box center [565, 675] width 178 height 4
click at [526, 673] on div at bounding box center [565, 675] width 178 height 4
click at [550, 673] on div at bounding box center [565, 675] width 178 height 4
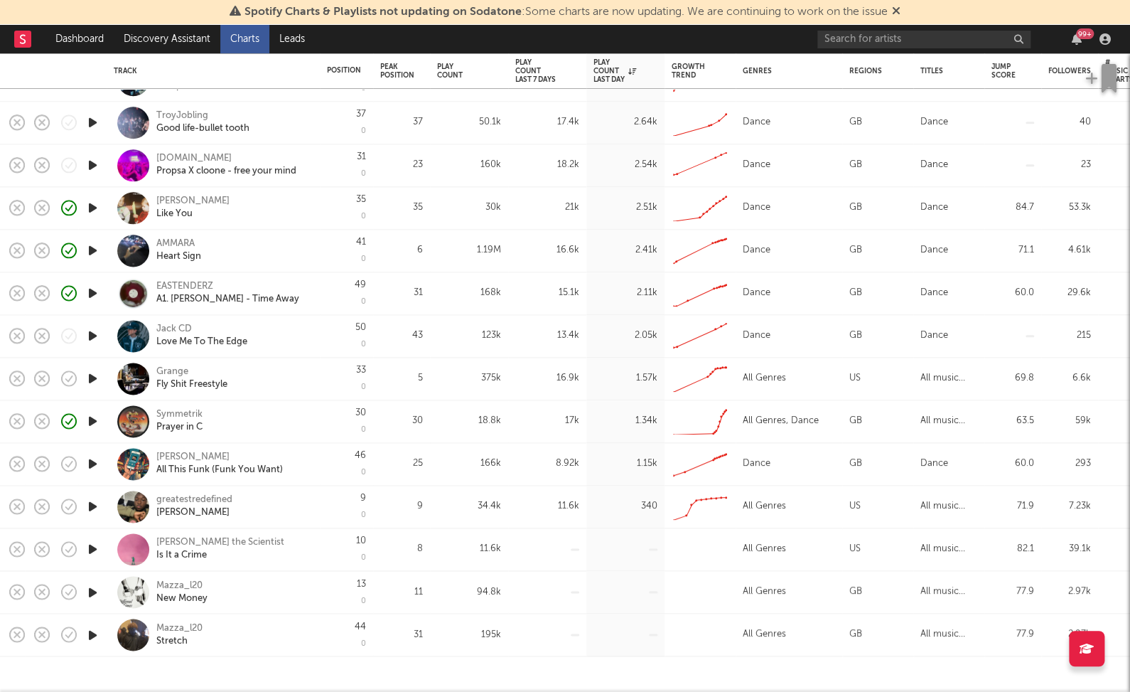
click at [248, 47] on link "Charts" at bounding box center [244, 39] width 49 height 28
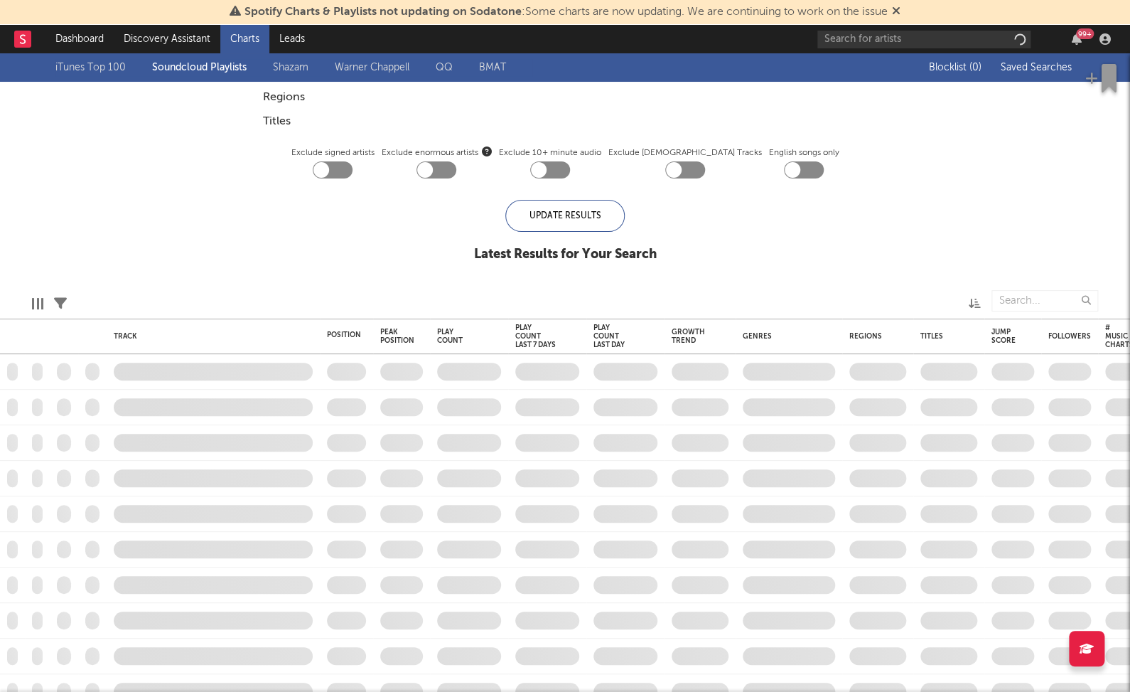
click at [284, 67] on link "Shazam" at bounding box center [291, 67] width 36 height 17
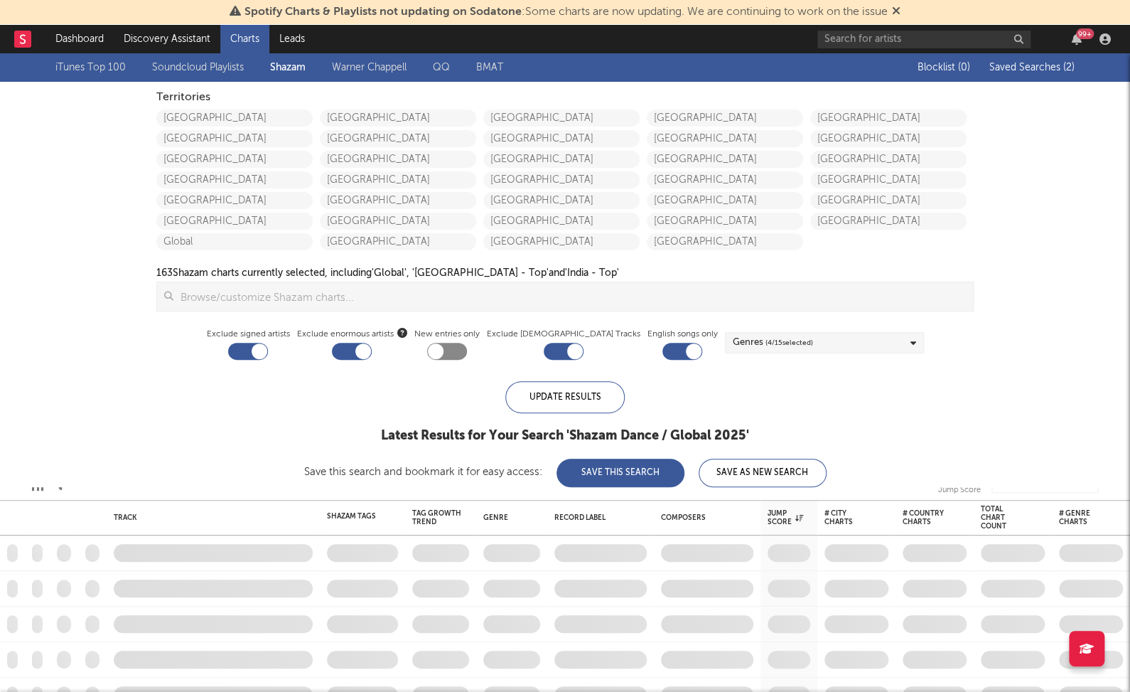
checkbox input "true"
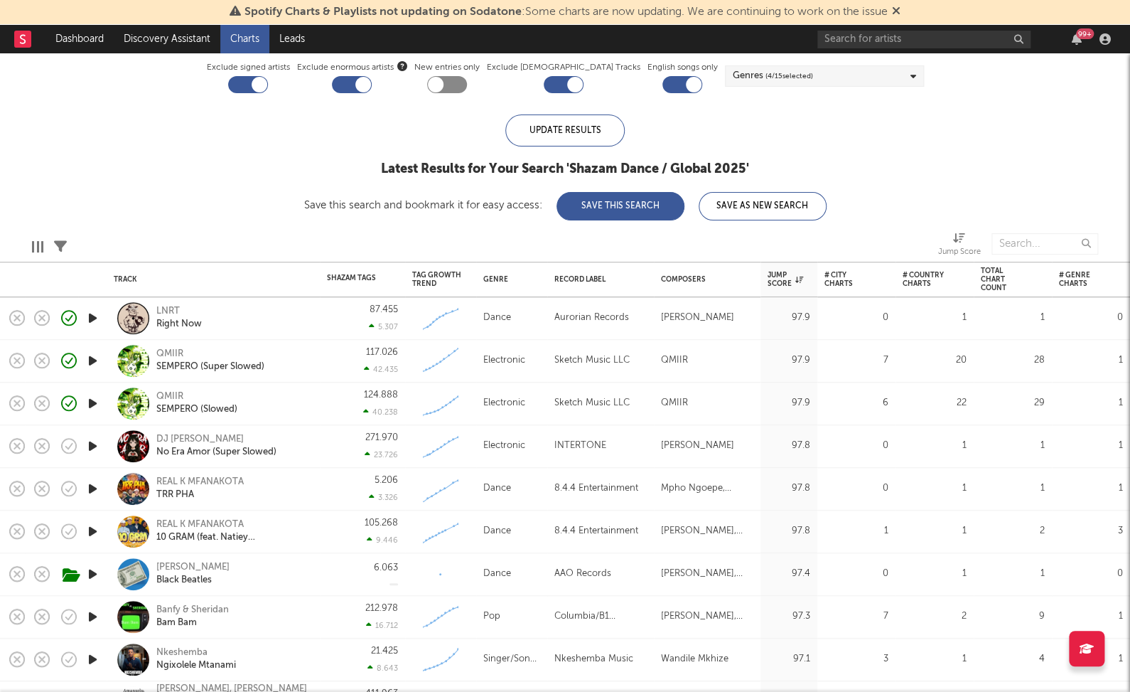
click at [99, 498] on div at bounding box center [92, 489] width 28 height 43
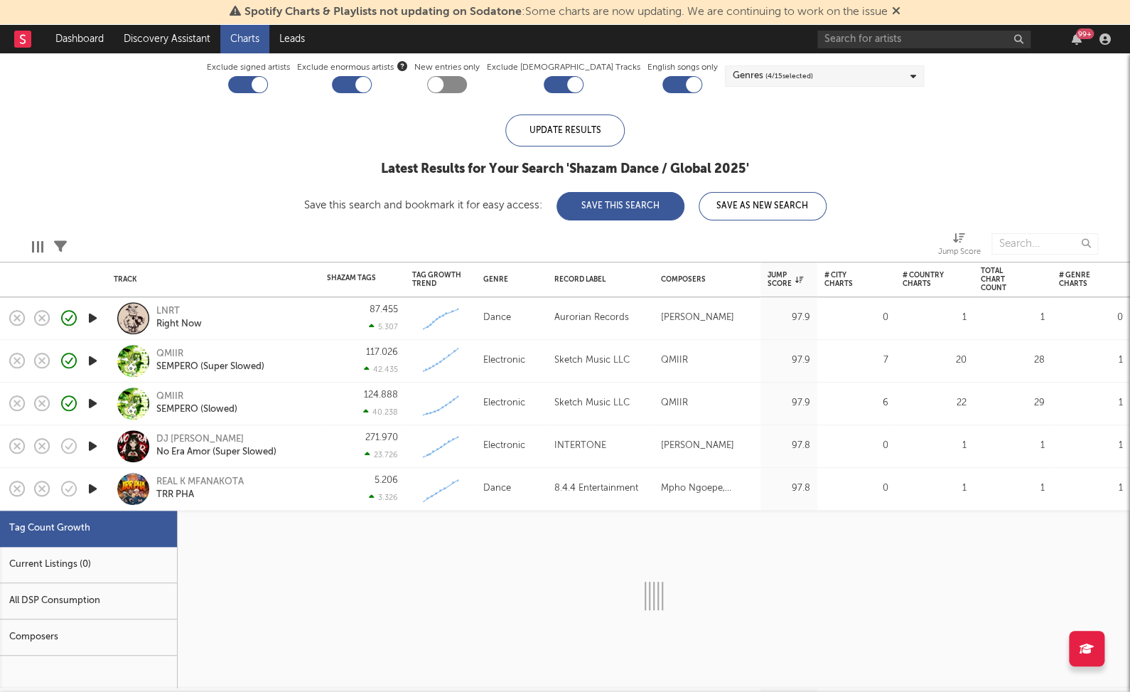
click at [94, 485] on icon "button" at bounding box center [92, 489] width 15 height 18
select select "1w"
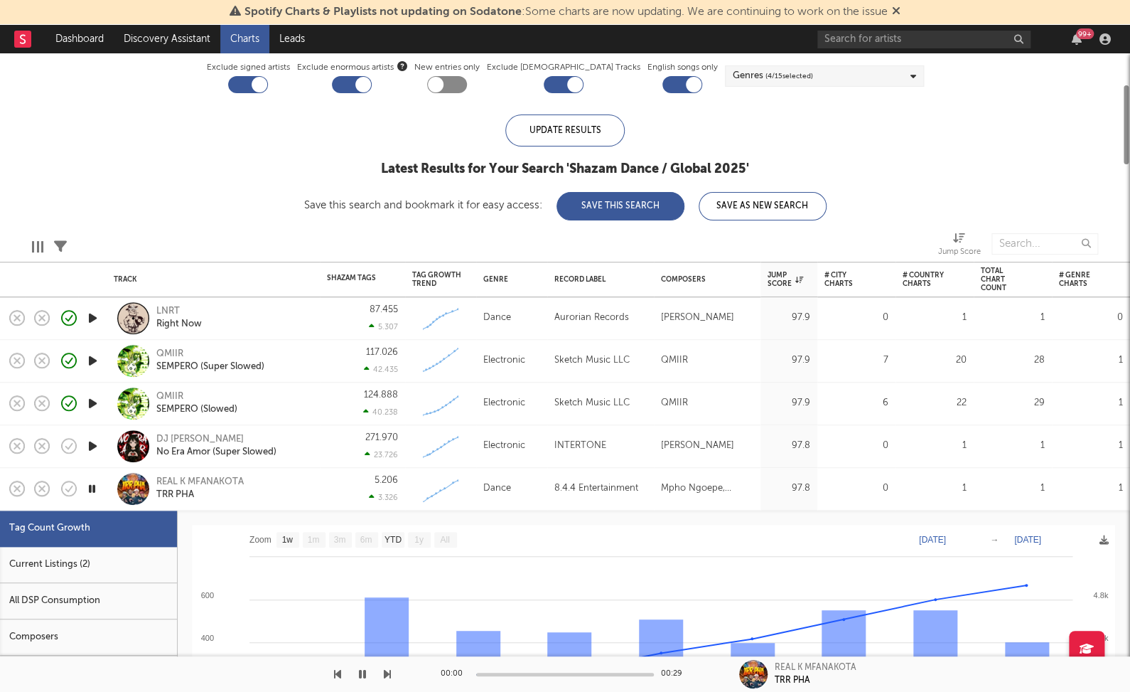
click at [322, 490] on div "5.206 3.326" at bounding box center [362, 489] width 85 height 43
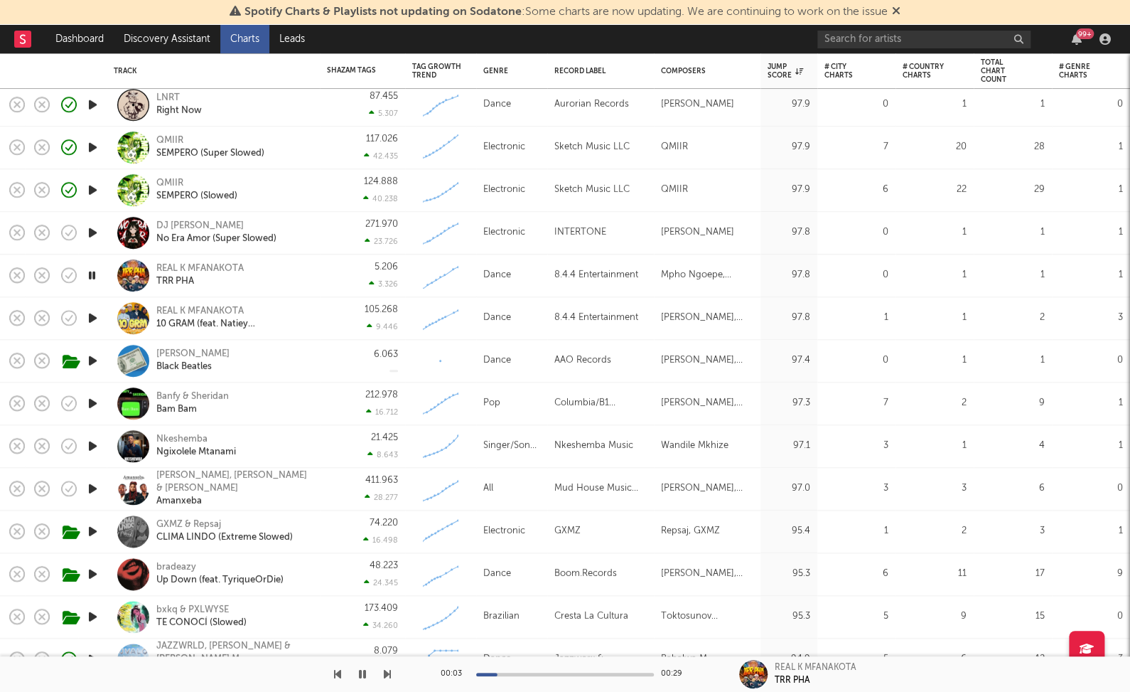
click at [93, 402] on icon "button" at bounding box center [92, 404] width 15 height 18
click at [97, 444] on icon "button" at bounding box center [92, 446] width 15 height 18
click at [97, 486] on icon "button" at bounding box center [92, 489] width 15 height 18
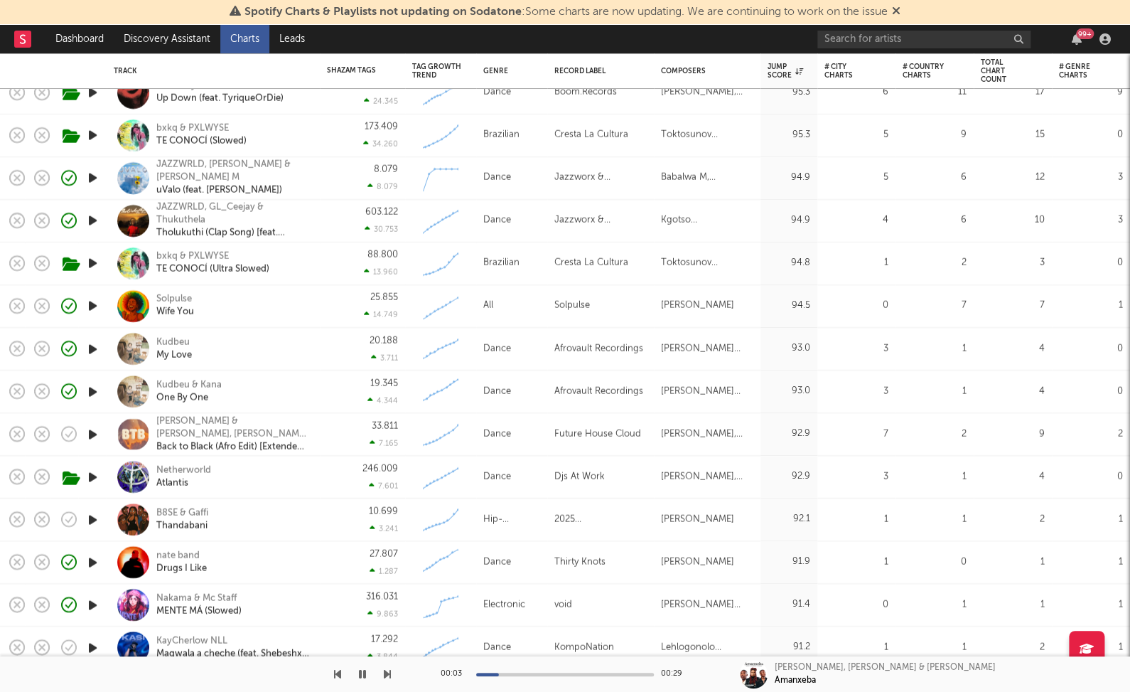
click at [87, 433] on icon "button" at bounding box center [92, 434] width 15 height 18
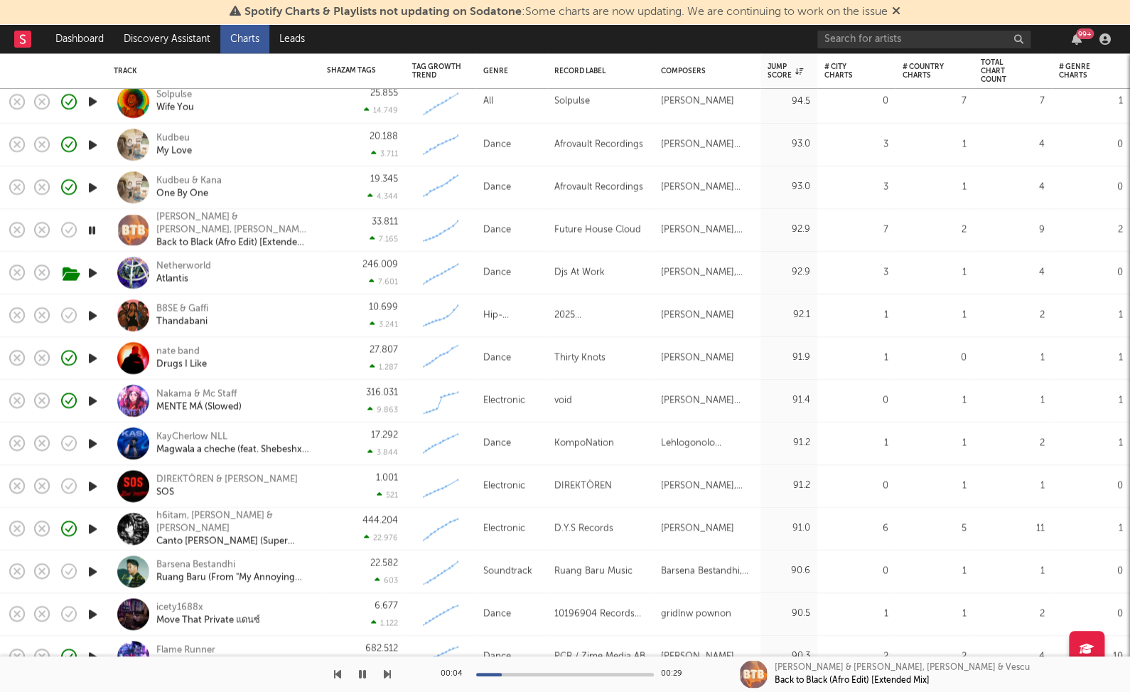
click at [95, 449] on icon "button" at bounding box center [92, 443] width 15 height 18
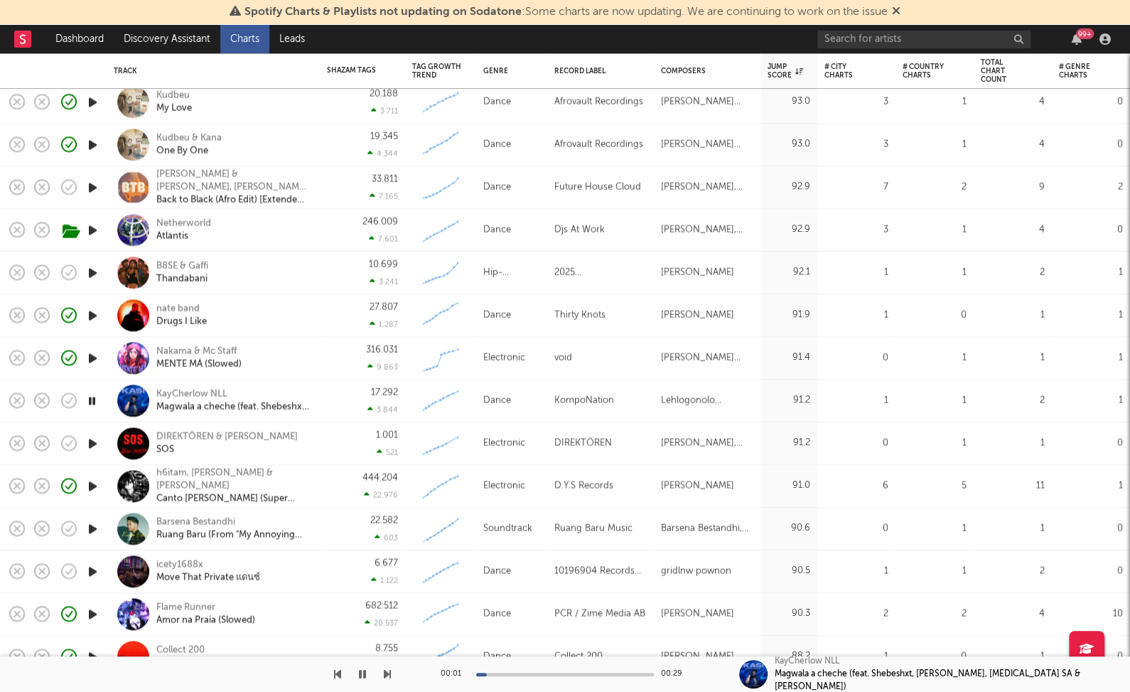
click at [95, 442] on icon "button" at bounding box center [92, 443] width 15 height 18
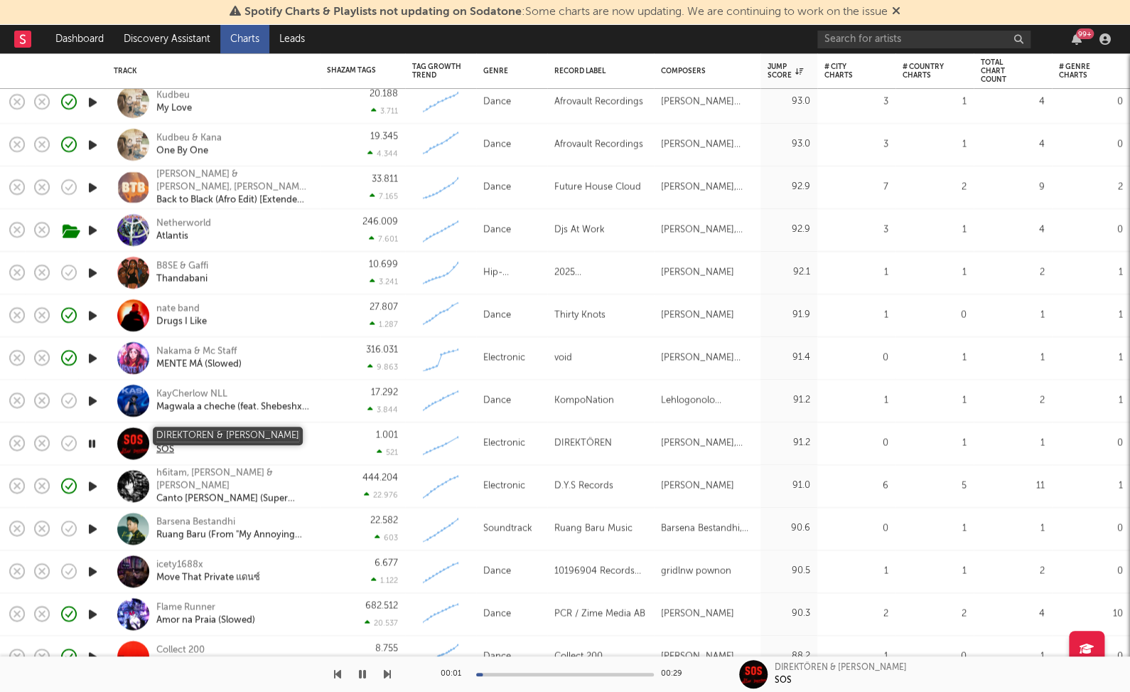
click at [178, 431] on div "DIREKTÖREN & DJ Hellan" at bounding box center [226, 436] width 141 height 13
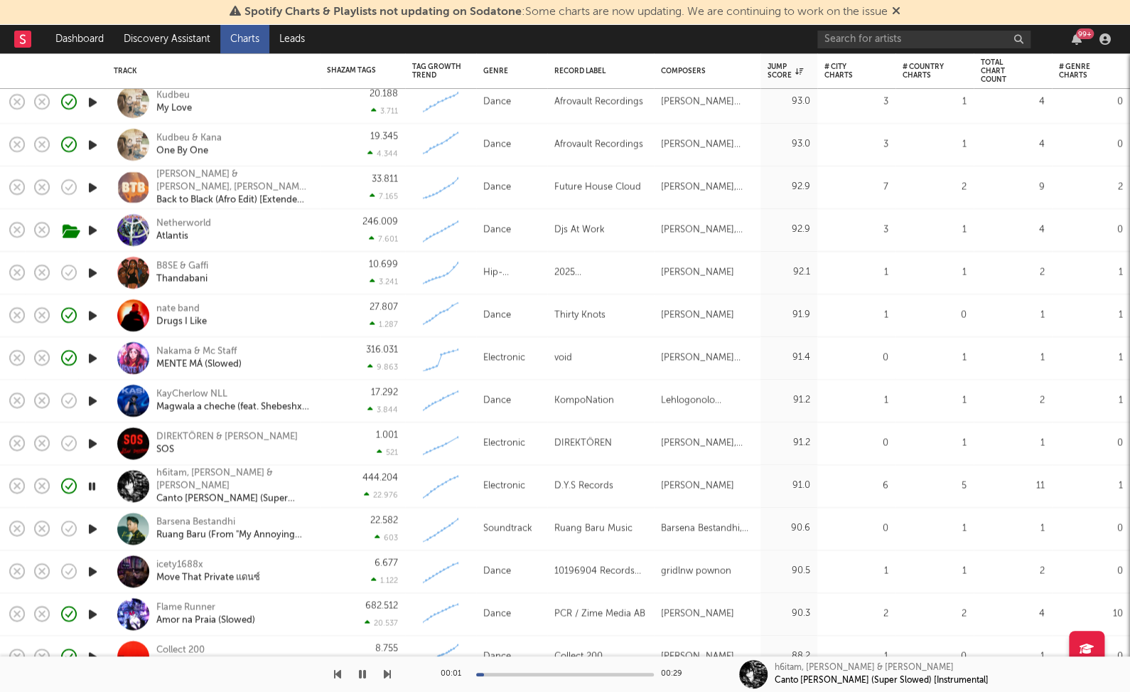
click at [92, 444] on icon "button" at bounding box center [92, 443] width 15 height 18
click at [90, 441] on icon "button" at bounding box center [92, 443] width 14 height 18
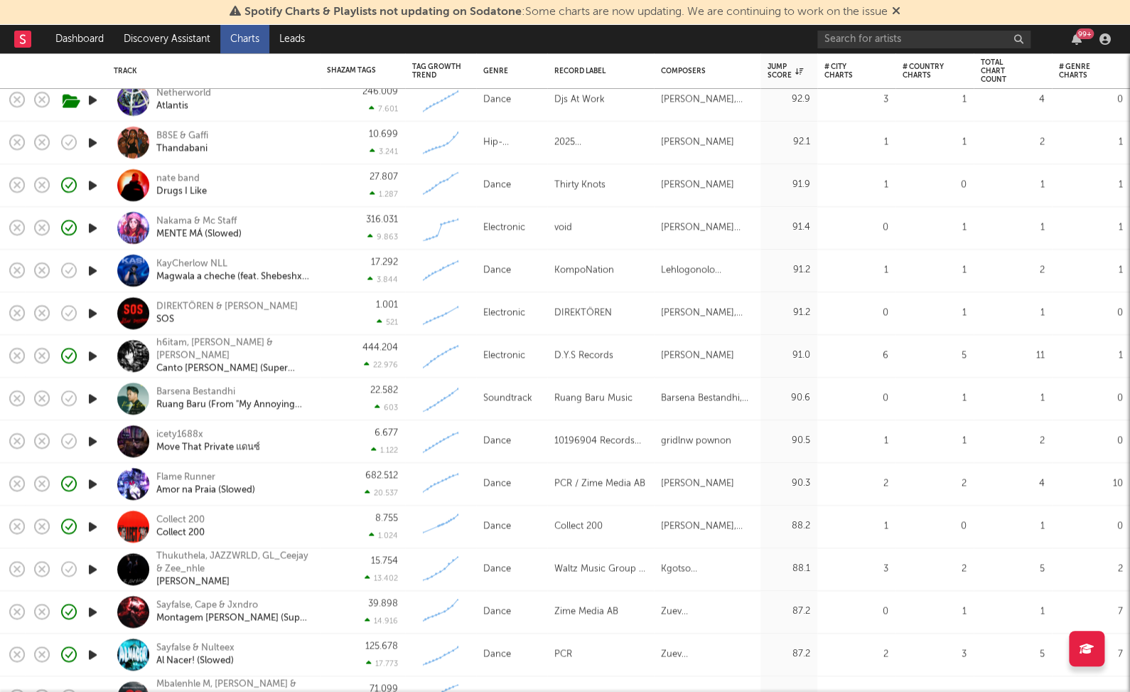
click at [93, 441] on icon "button" at bounding box center [92, 441] width 15 height 18
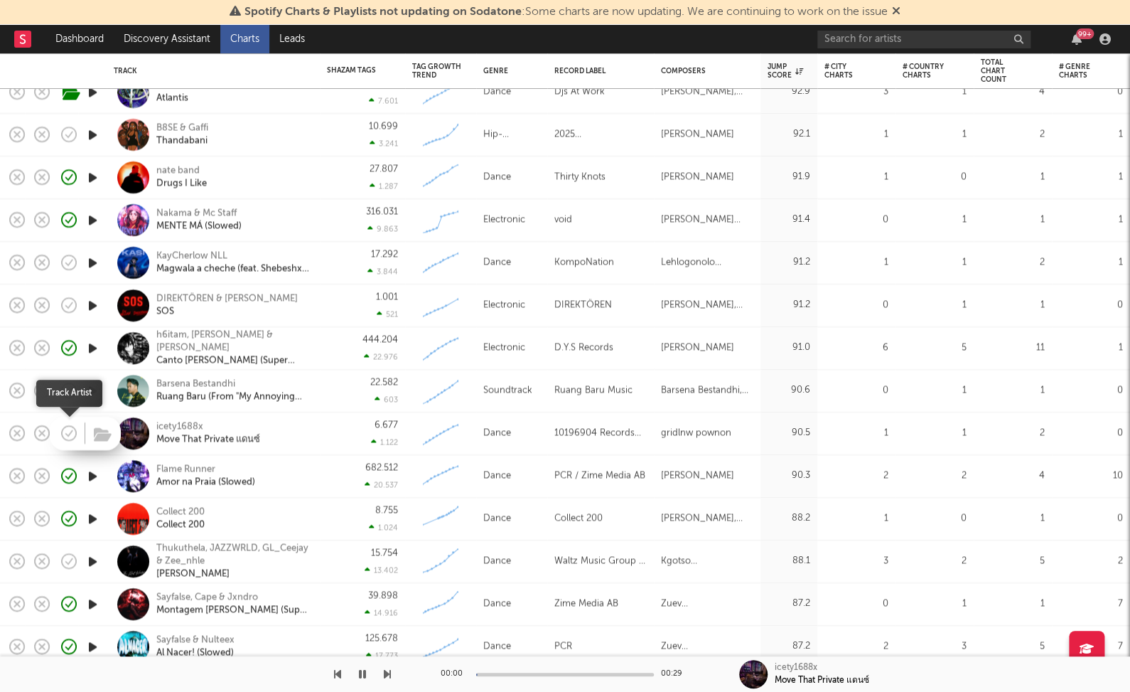
click at [68, 432] on icon "button" at bounding box center [69, 433] width 20 height 20
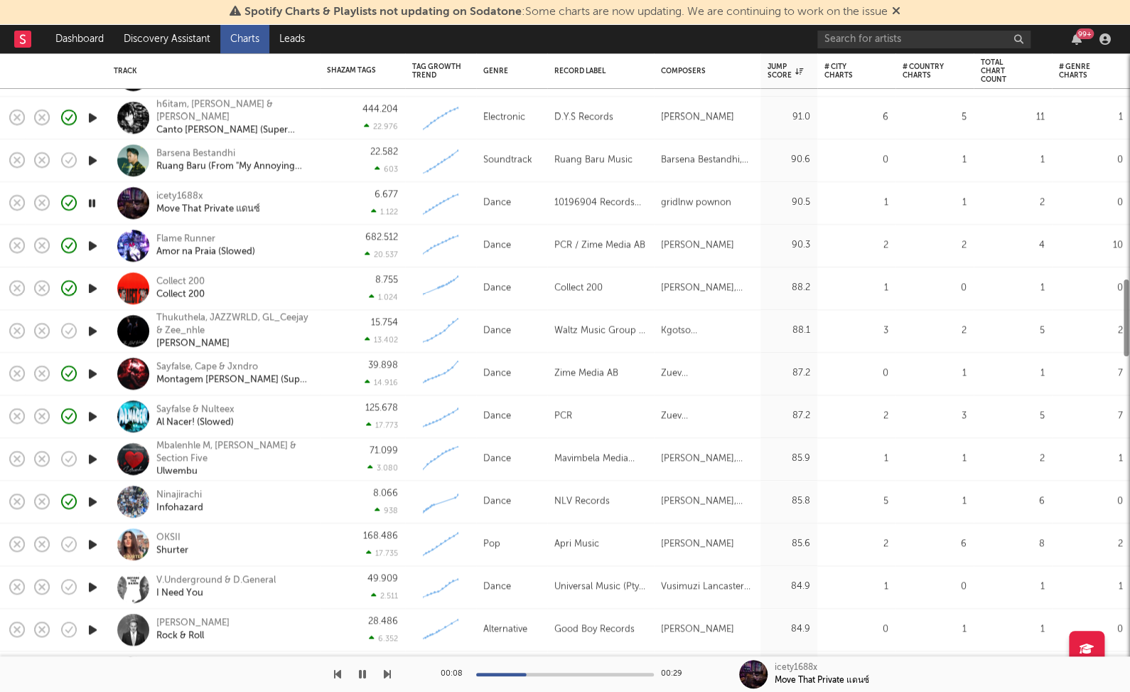
click at [92, 455] on icon "button" at bounding box center [92, 459] width 15 height 18
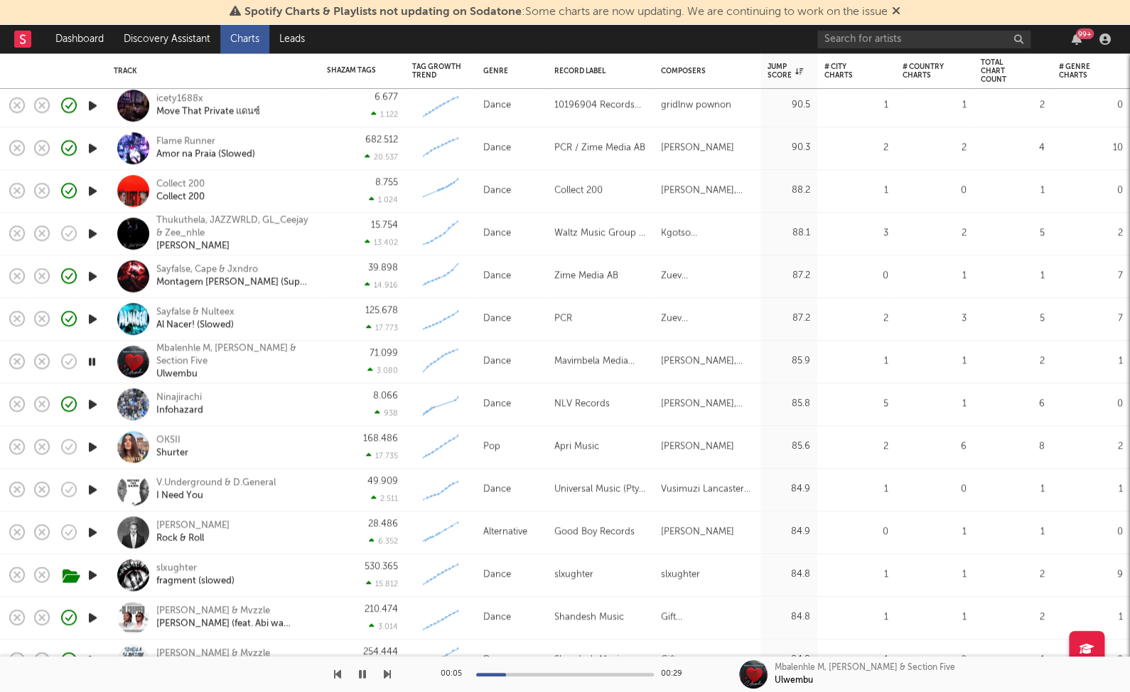
click at [365, 676] on icon "button" at bounding box center [362, 673] width 7 height 11
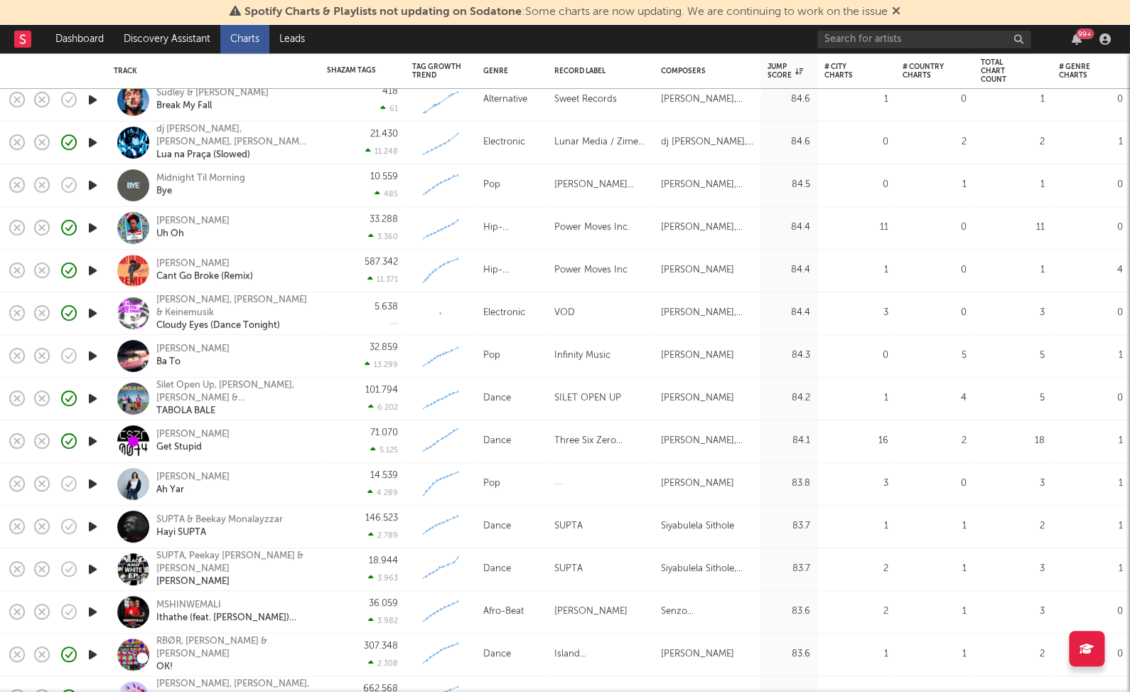
click at [96, 353] on icon "button" at bounding box center [92, 356] width 15 height 18
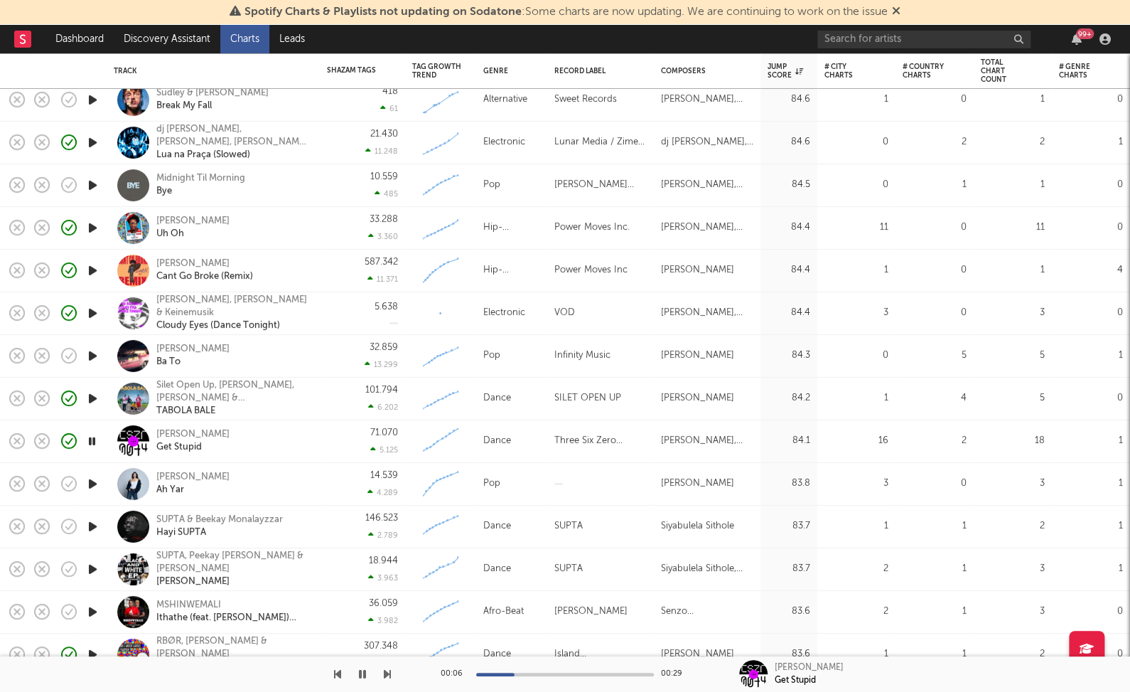
click at [93, 437] on icon "button" at bounding box center [92, 441] width 14 height 18
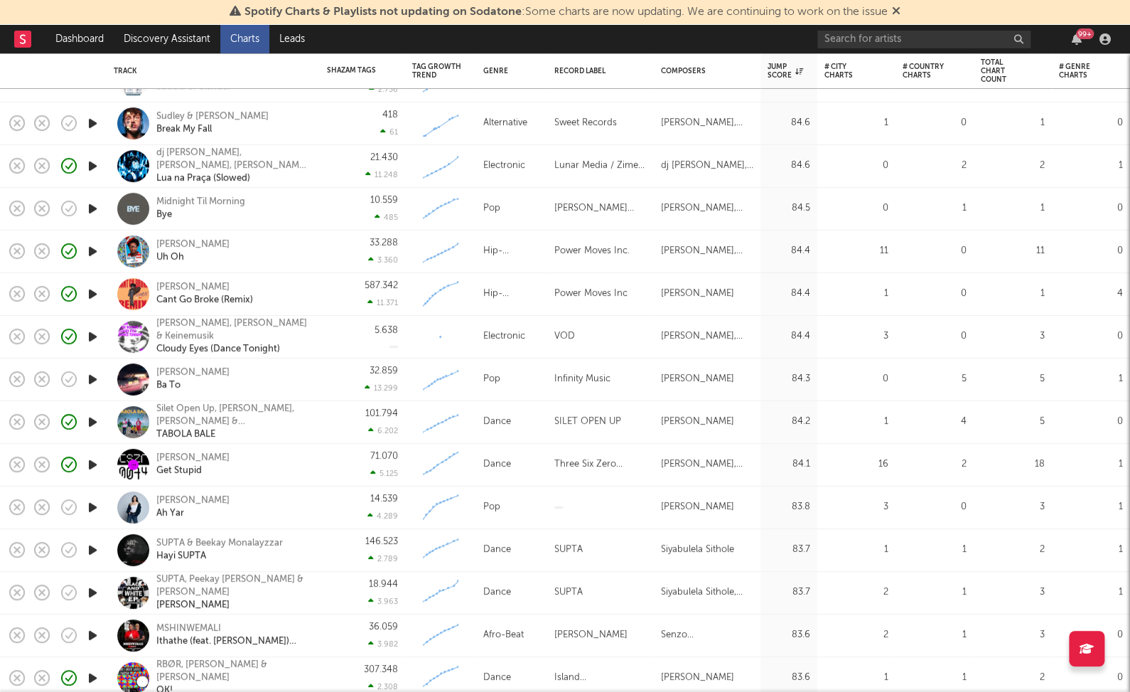
click at [100, 508] on div at bounding box center [92, 507] width 28 height 43
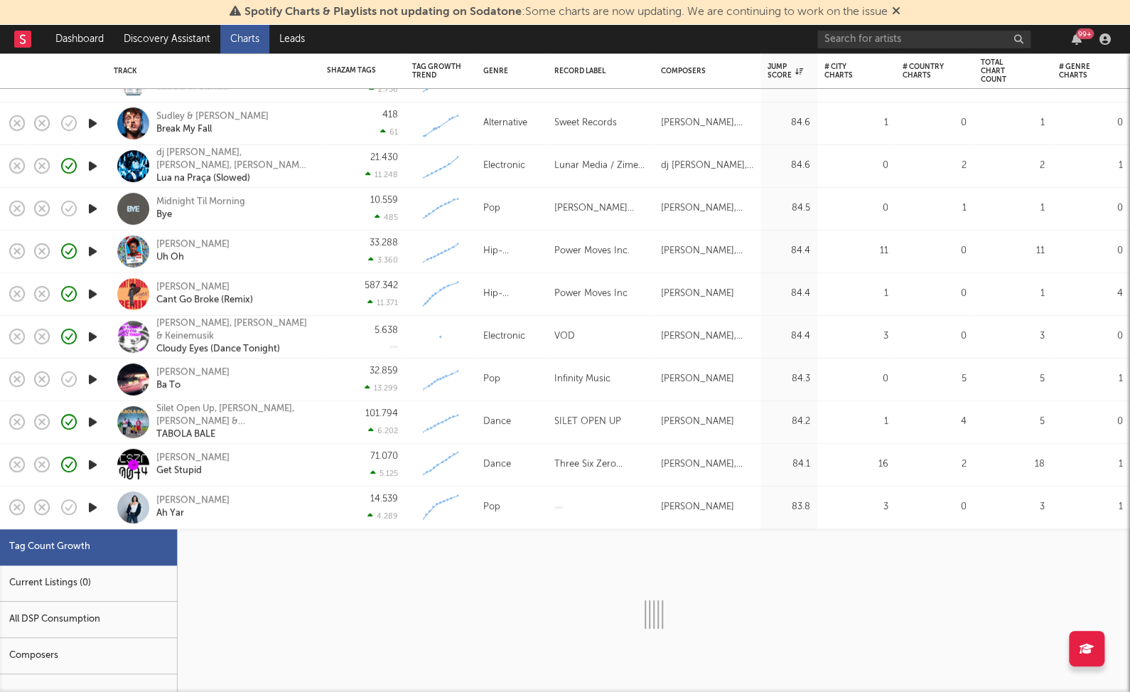
click at [96, 507] on icon "button" at bounding box center [92, 507] width 15 height 18
select select "1w"
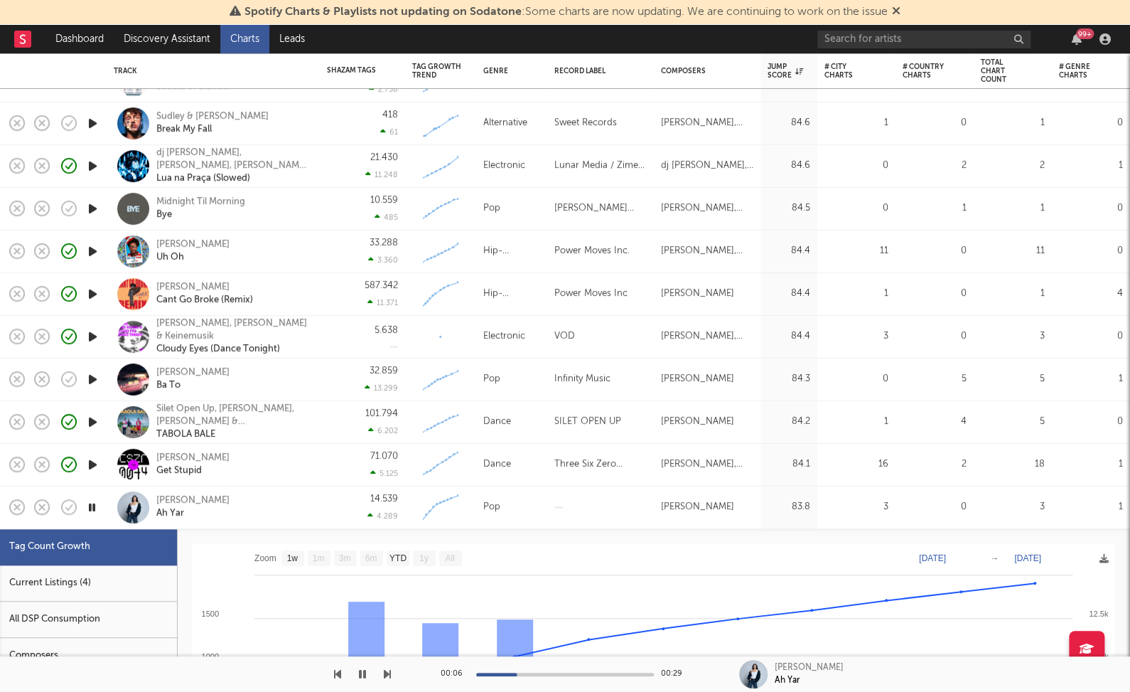
click at [279, 516] on div "Demet Özdemir Ah Yar" at bounding box center [232, 507] width 153 height 26
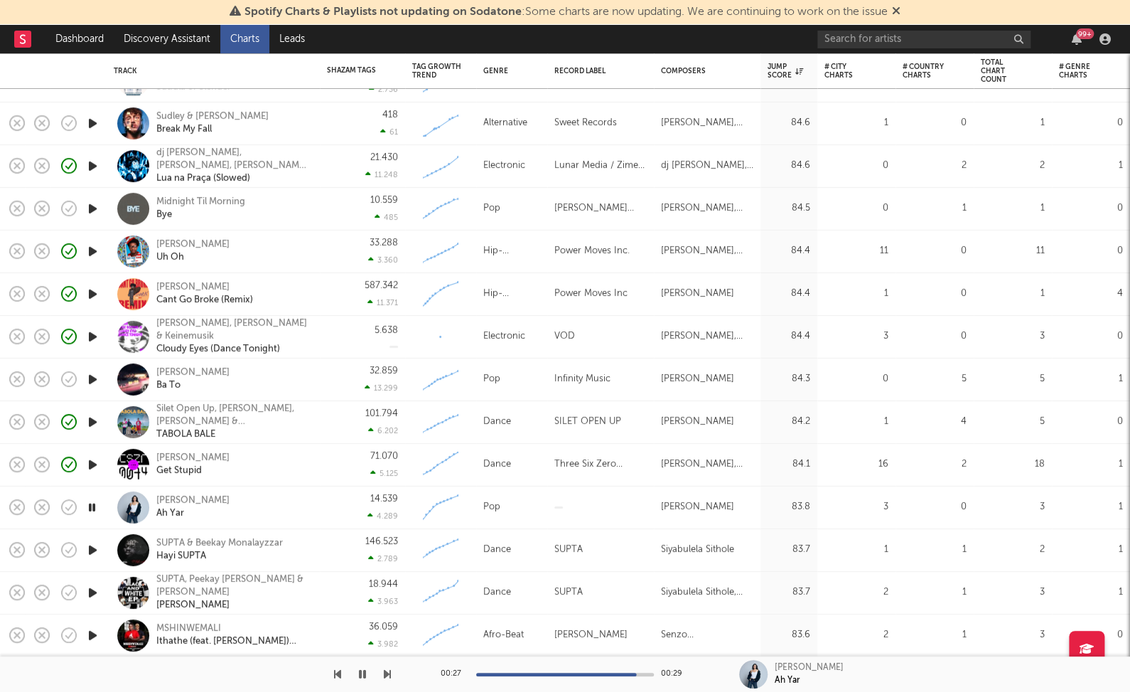
click at [96, 505] on icon "button" at bounding box center [92, 507] width 14 height 18
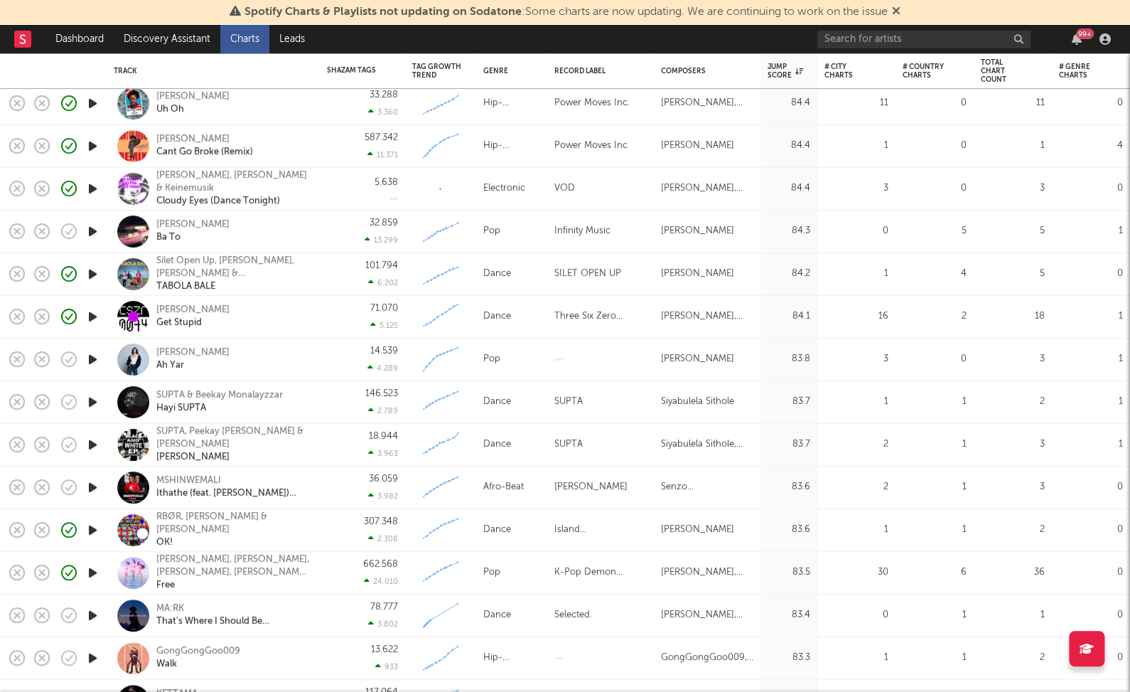
click at [97, 400] on icon "button" at bounding box center [92, 402] width 15 height 18
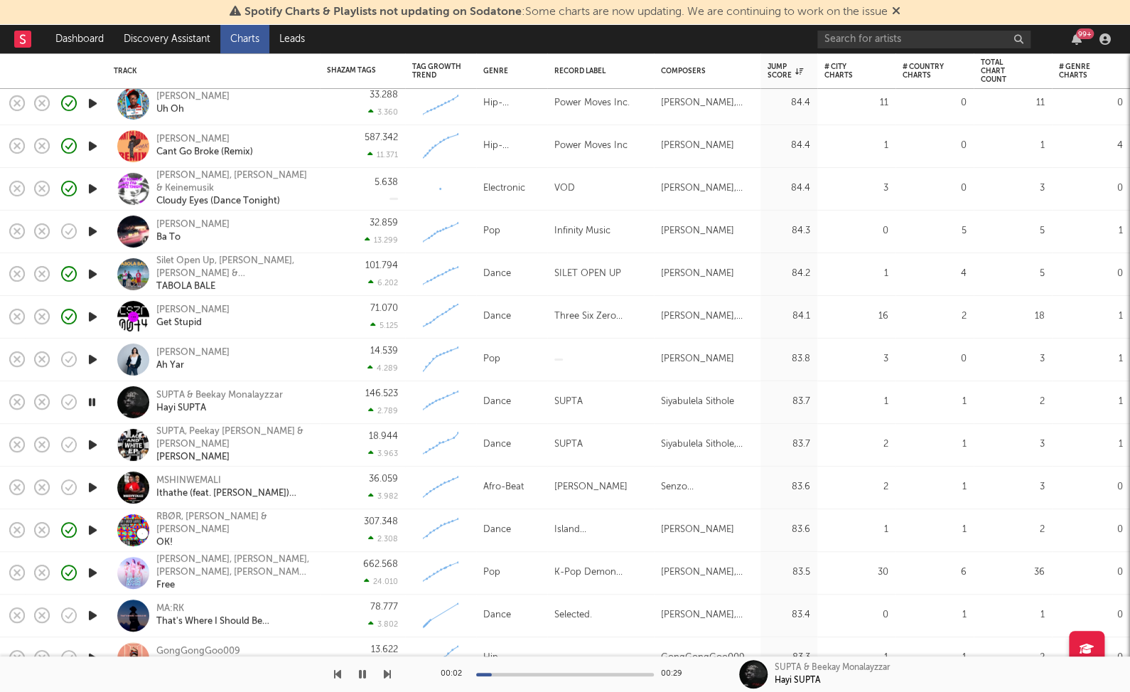
click at [90, 438] on icon "button" at bounding box center [92, 445] width 15 height 18
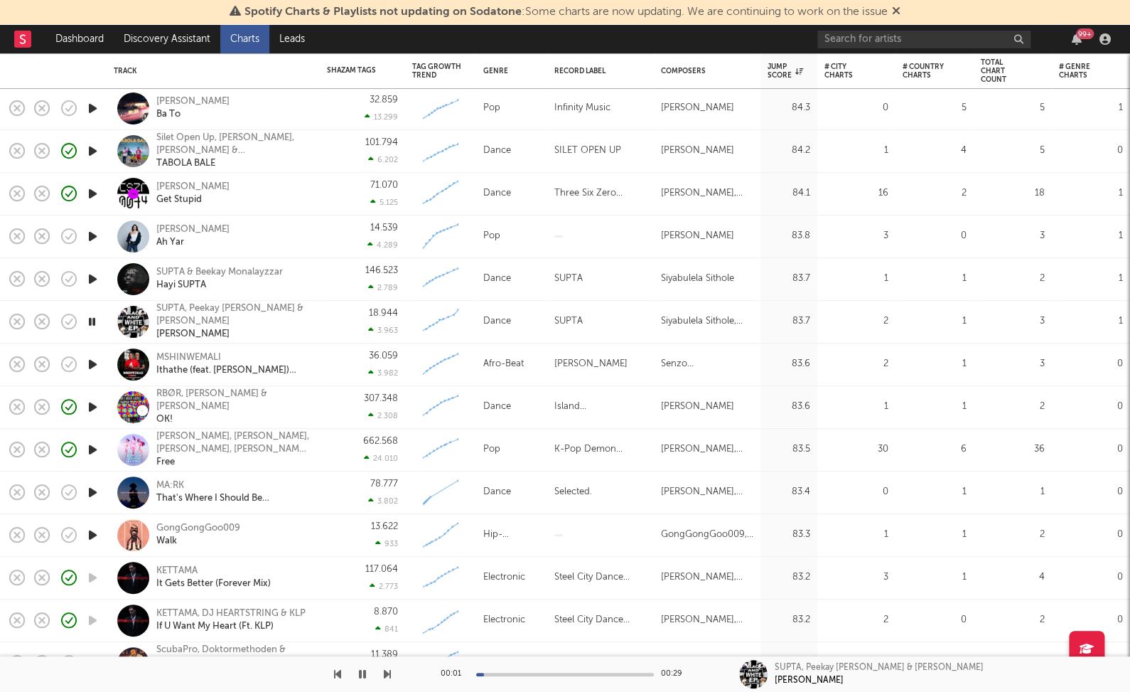
click at [94, 370] on icon "button" at bounding box center [92, 364] width 15 height 18
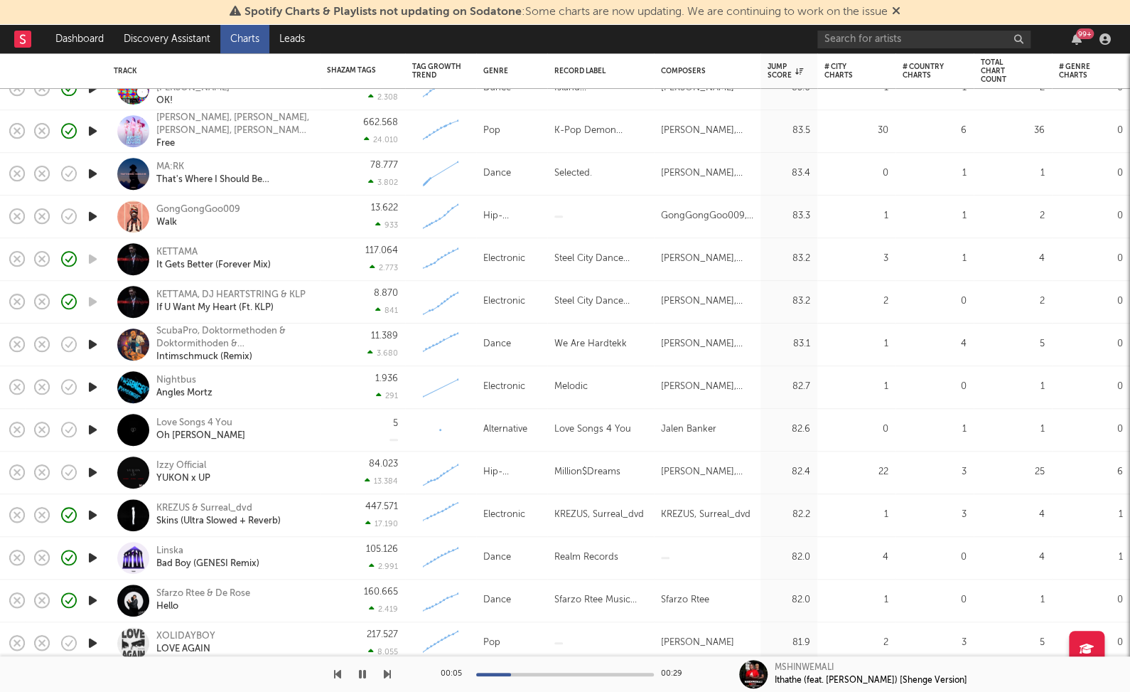
click at [87, 392] on icon "button" at bounding box center [92, 387] width 15 height 18
click at [183, 378] on div "Nightbus" at bounding box center [184, 380] width 56 height 13
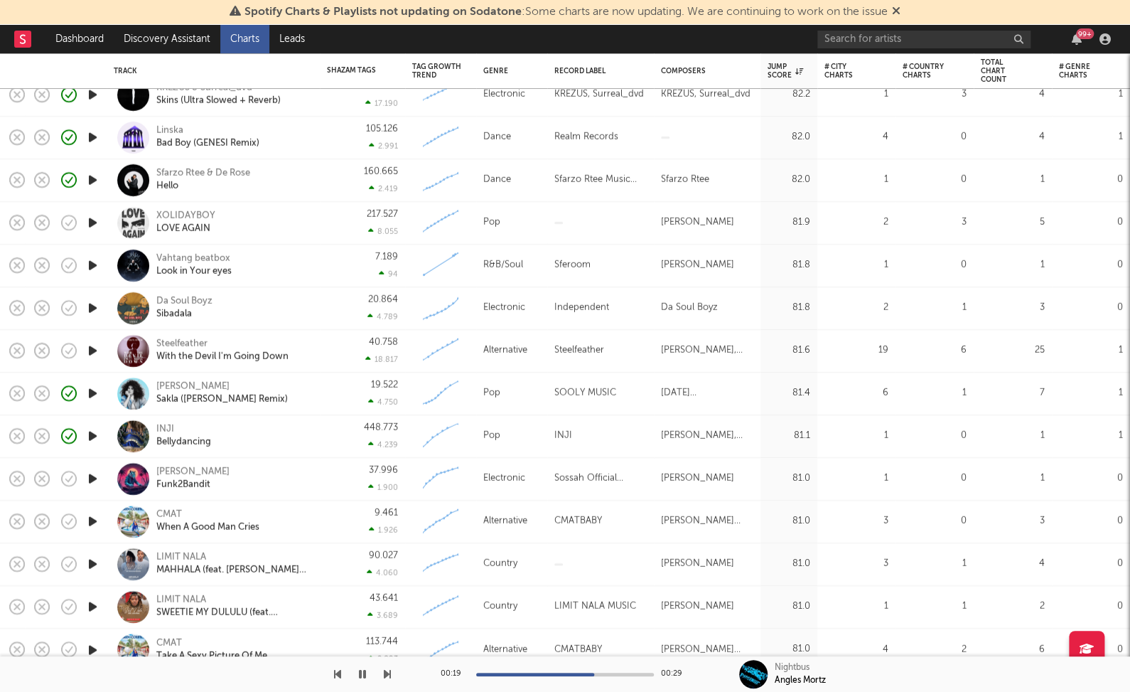
click at [96, 309] on icon "button" at bounding box center [92, 308] width 15 height 18
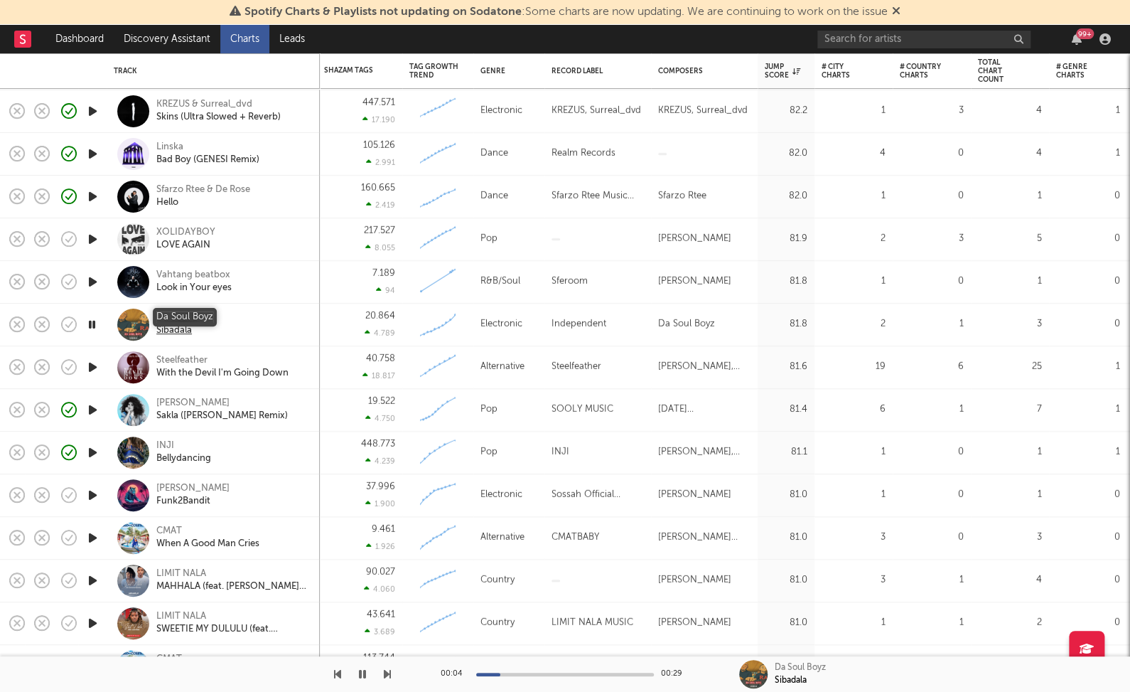
click at [206, 313] on div "Da Soul Boyz" at bounding box center [184, 317] width 56 height 13
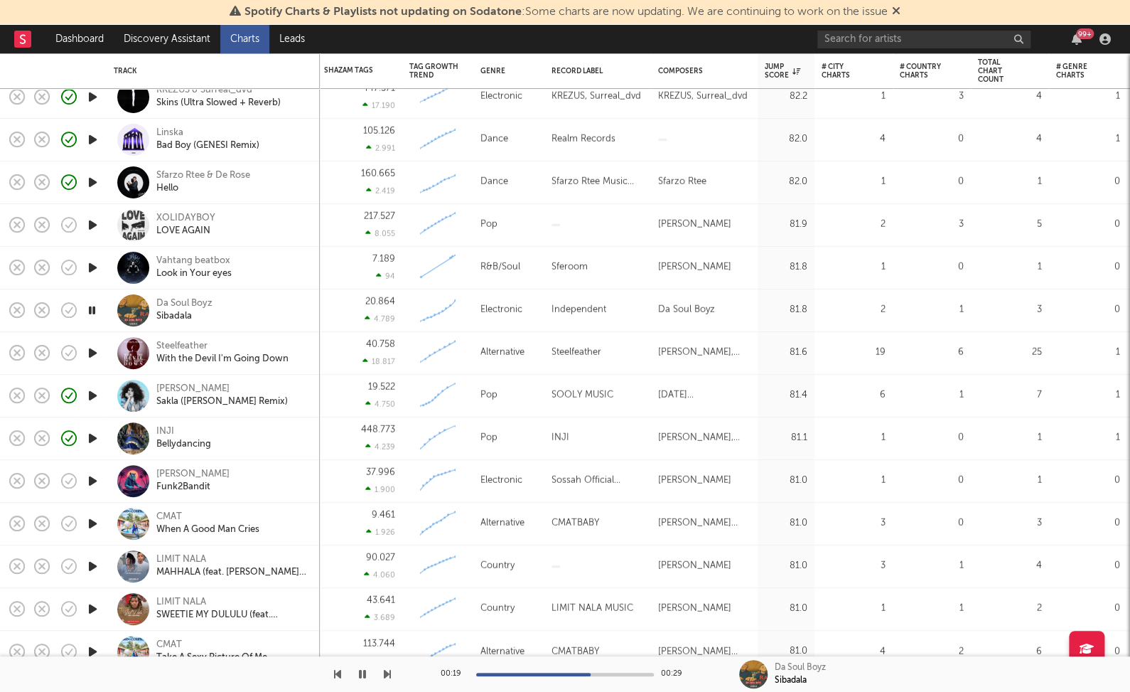
click at [95, 521] on icon "button" at bounding box center [92, 524] width 15 height 18
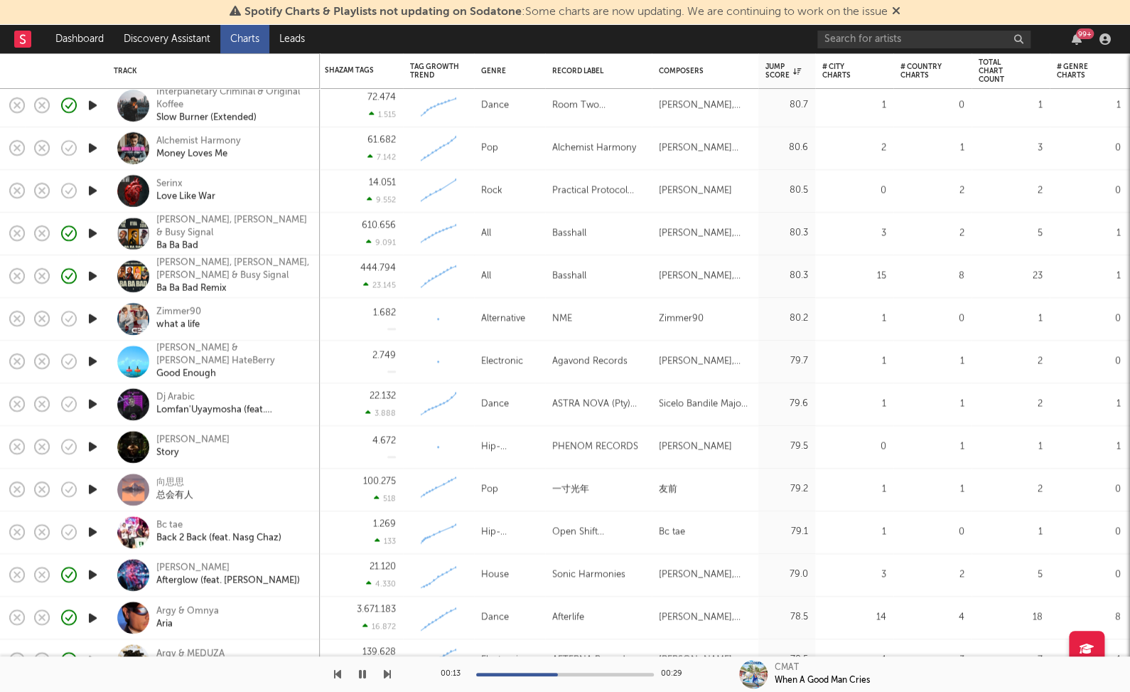
click at [92, 360] on icon "button" at bounding box center [92, 362] width 15 height 18
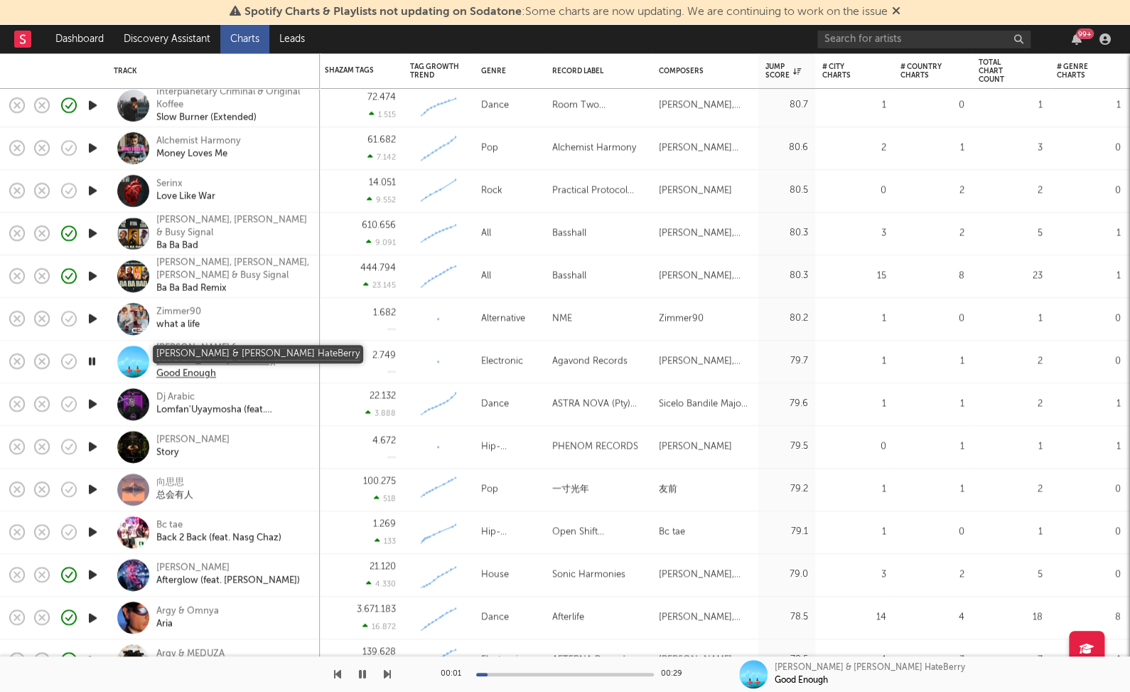
click at [246, 351] on div "Cullen HateBerry & Pinn HateBerry" at bounding box center [232, 355] width 153 height 26
click at [857, 0] on div "Spotify Charts & Playlists not updating on Sodatone : Some charts are now updat…" at bounding box center [565, 12] width 1130 height 25
click at [405, 373] on div "Created with Highcharts 10.3.3" at bounding box center [438, 362] width 71 height 43
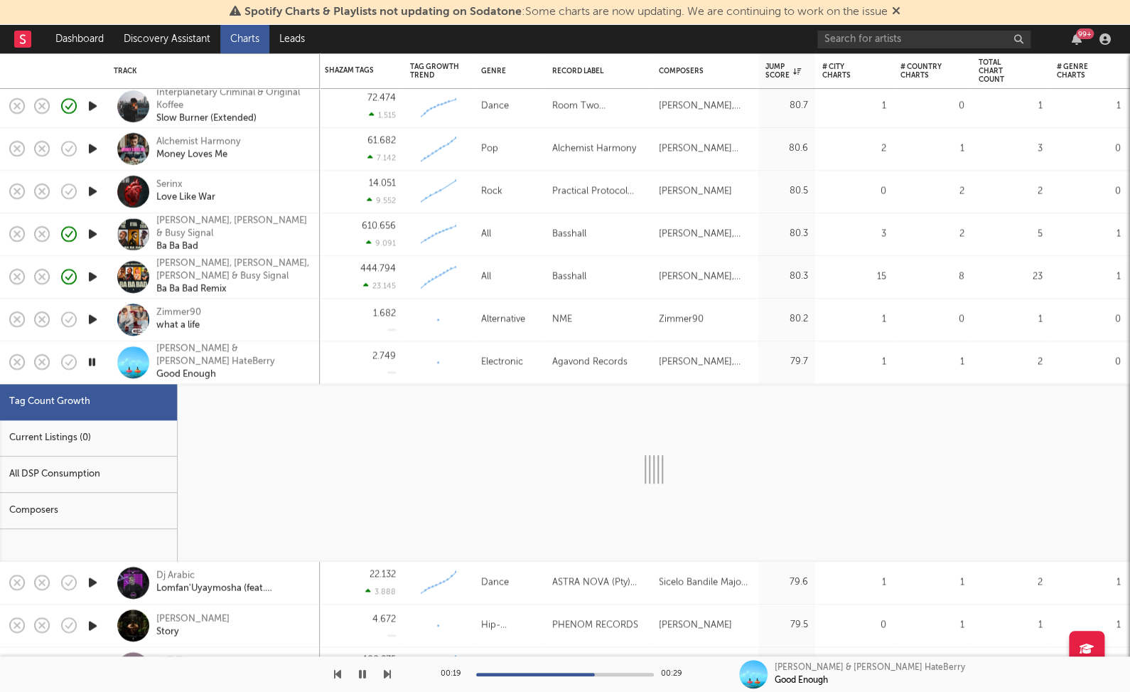
select select "1w"
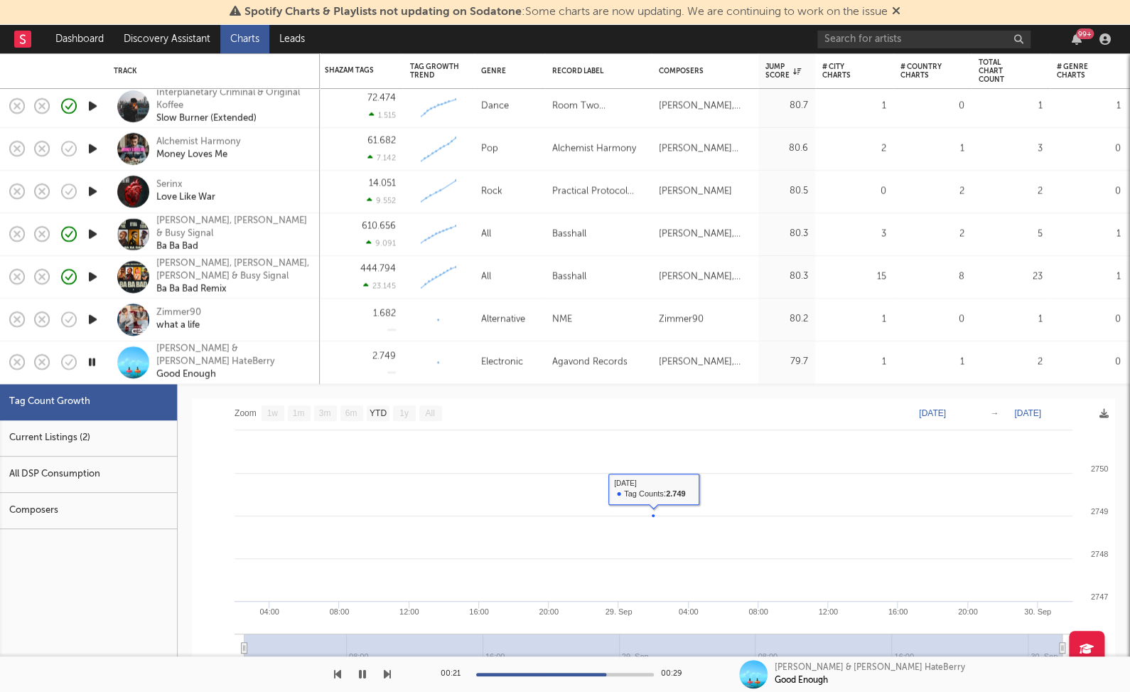
click at [137, 427] on div "Current Listings (2)" at bounding box center [88, 438] width 177 height 36
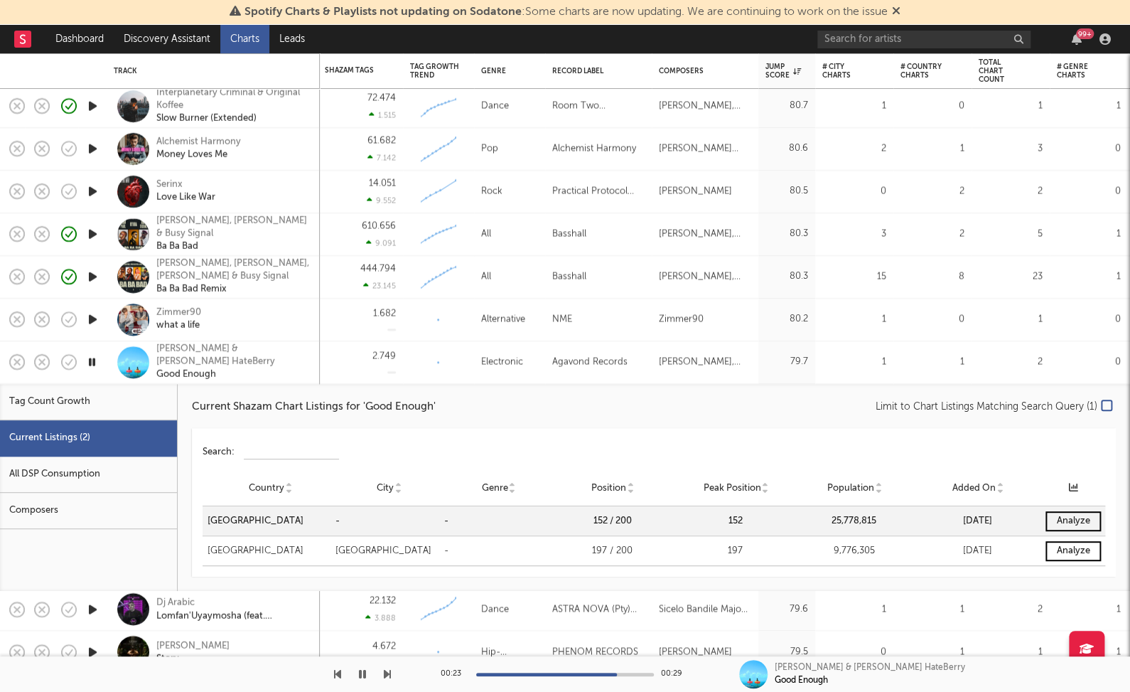
click at [328, 365] on div "2.749" at bounding box center [360, 362] width 71 height 42
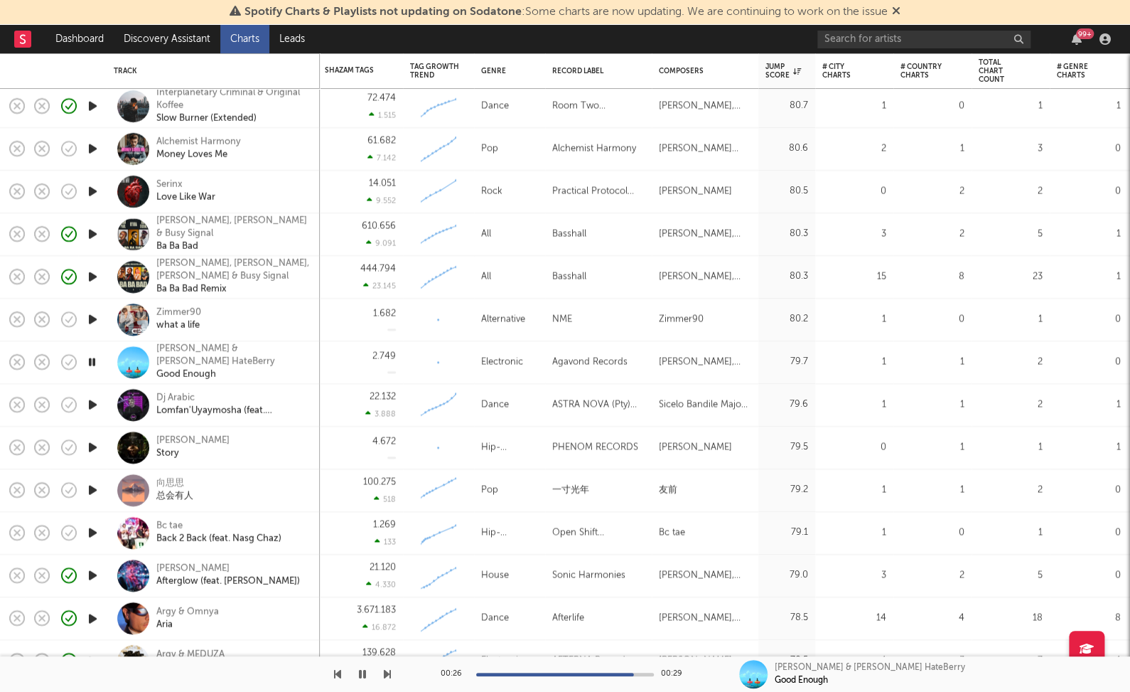
click at [86, 448] on icon "button" at bounding box center [92, 448] width 15 height 18
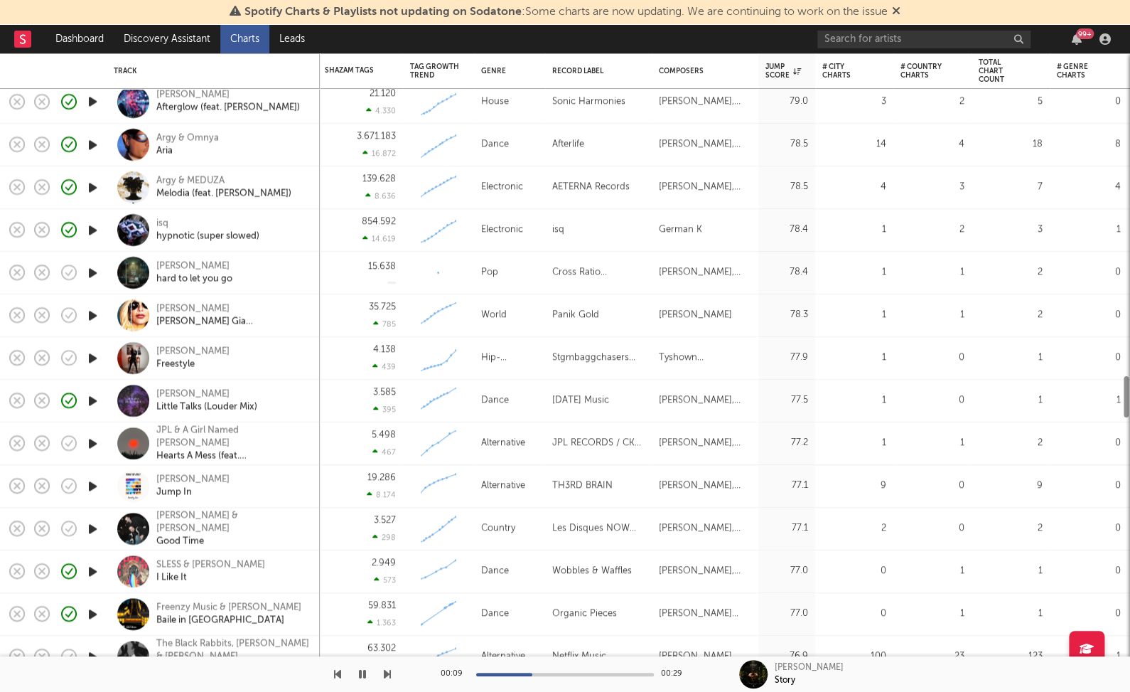
click at [100, 446] on icon "button" at bounding box center [92, 443] width 15 height 18
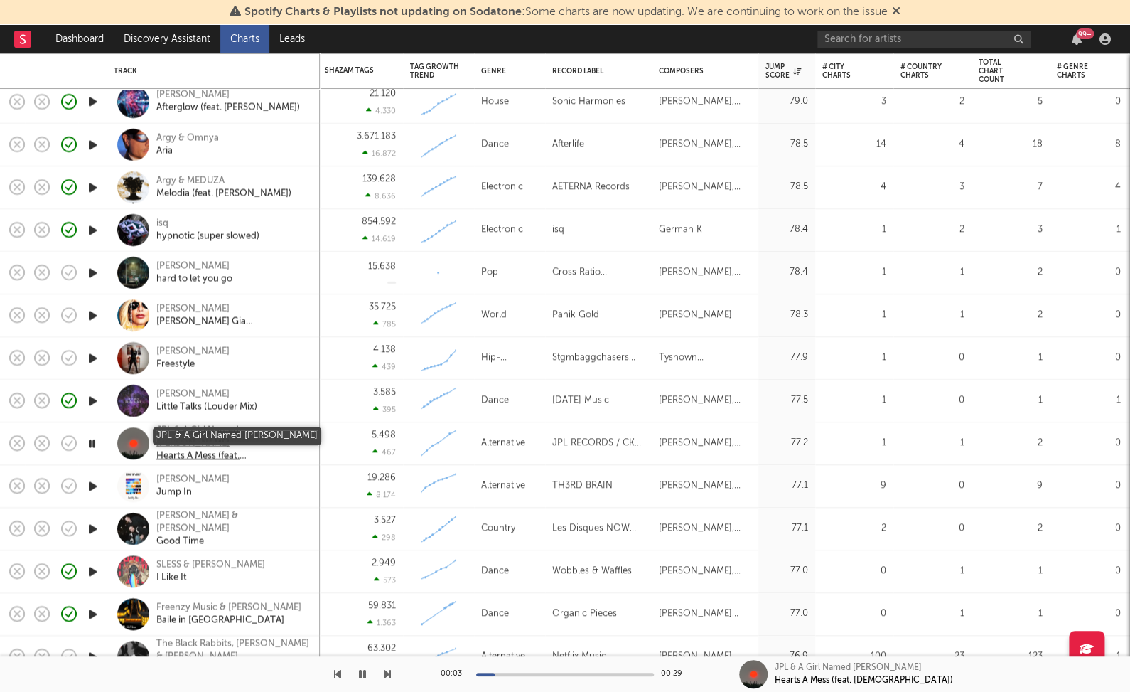
click at [241, 436] on div "JPL & A Girl Named Sue" at bounding box center [232, 437] width 153 height 26
click at [365, 670] on button "button" at bounding box center [362, 674] width 14 height 36
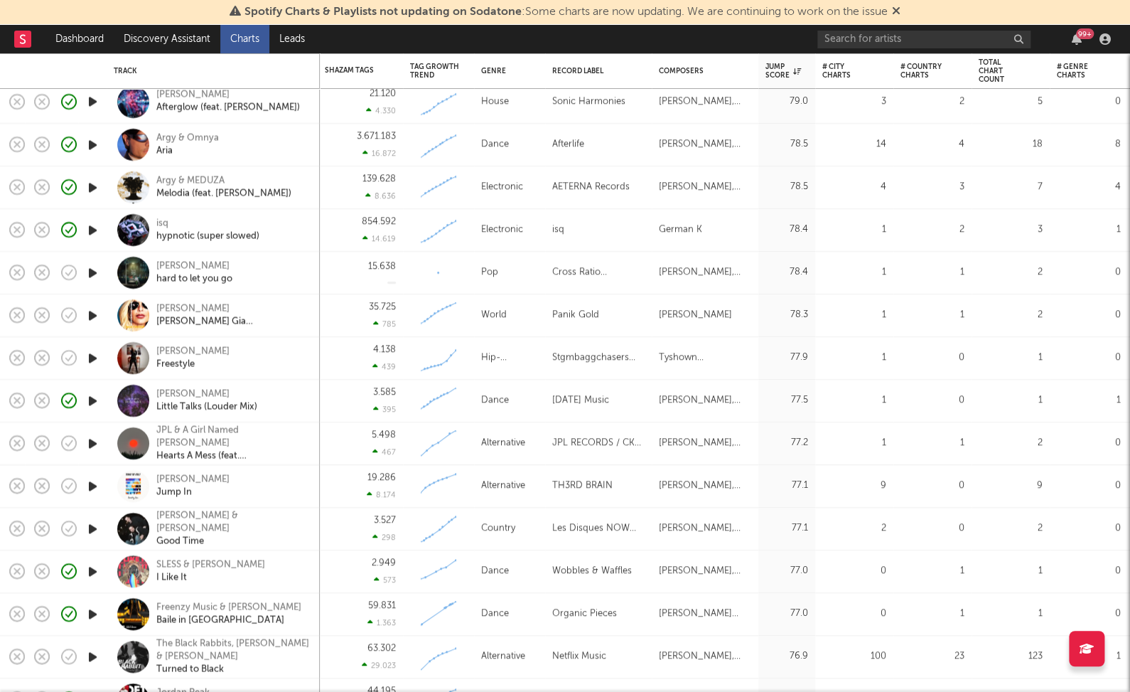
click at [293, 436] on div "JPL & A Girl Named Sue Hearts A Mess (feat. Tora)" at bounding box center [232, 443] width 153 height 38
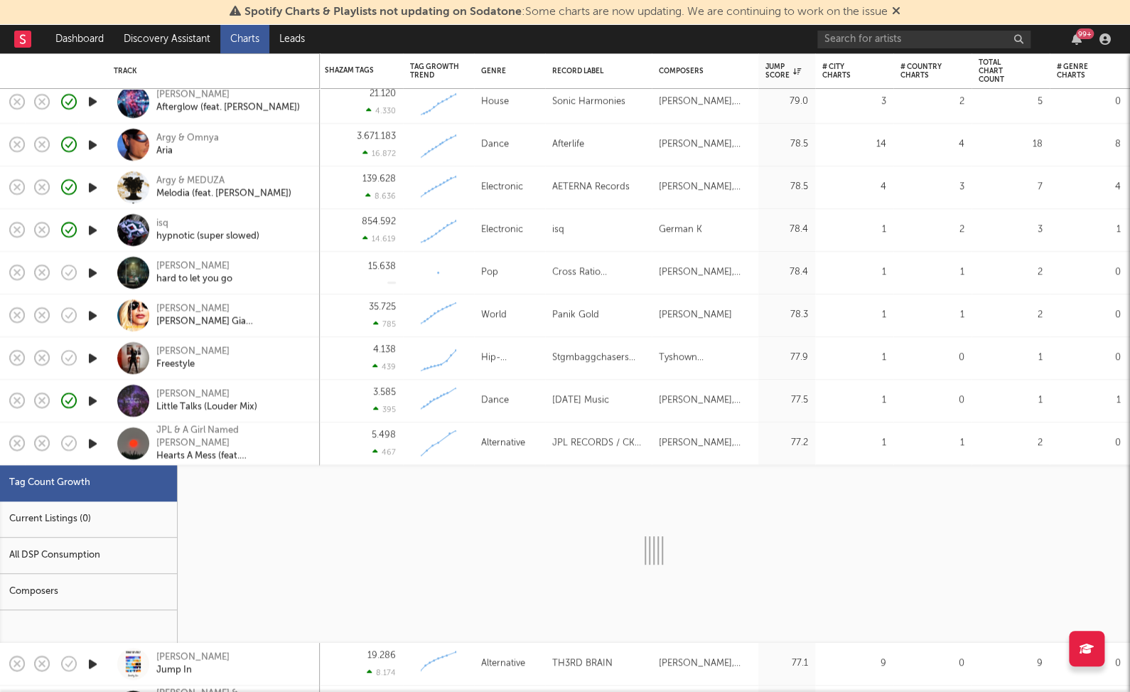
select select "1w"
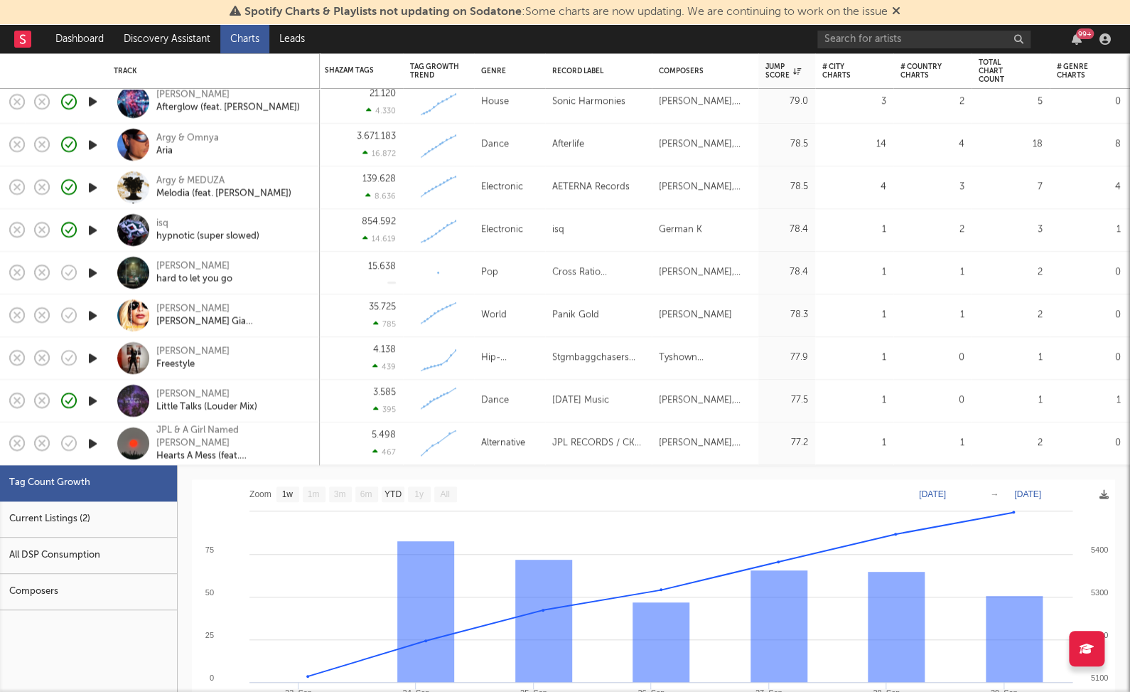
click at [75, 532] on div "Current Listings (2)" at bounding box center [88, 519] width 177 height 36
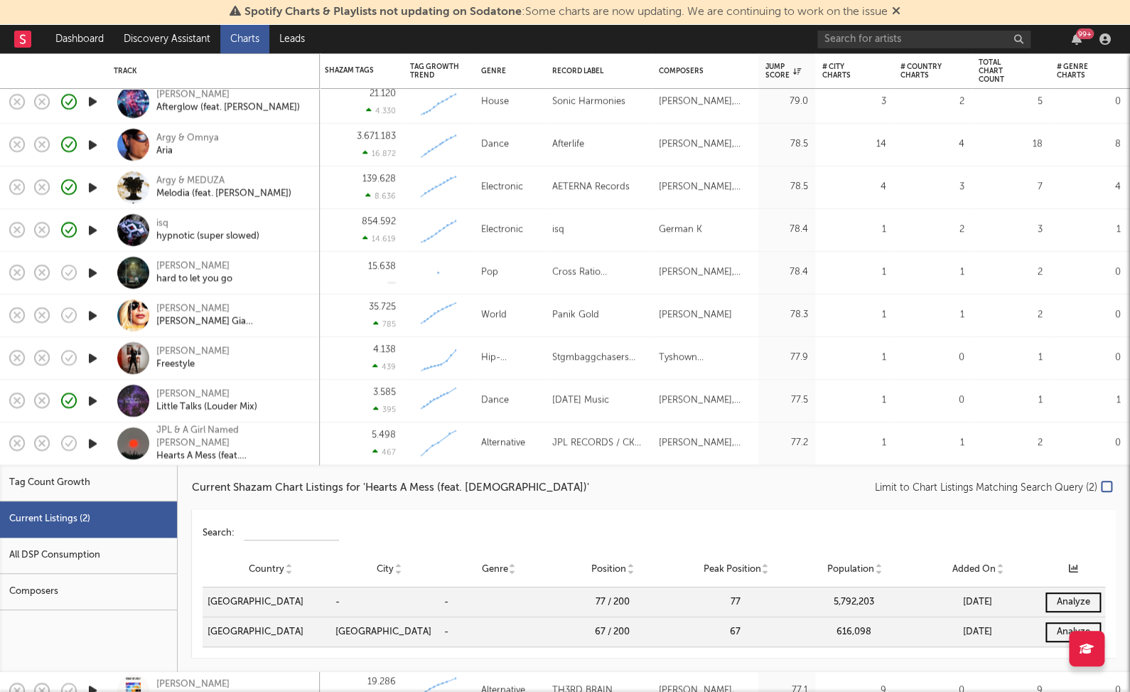
click at [311, 454] on div "JPL & A Girl Named Sue Hearts A Mess (feat. Tora)" at bounding box center [213, 443] width 199 height 42
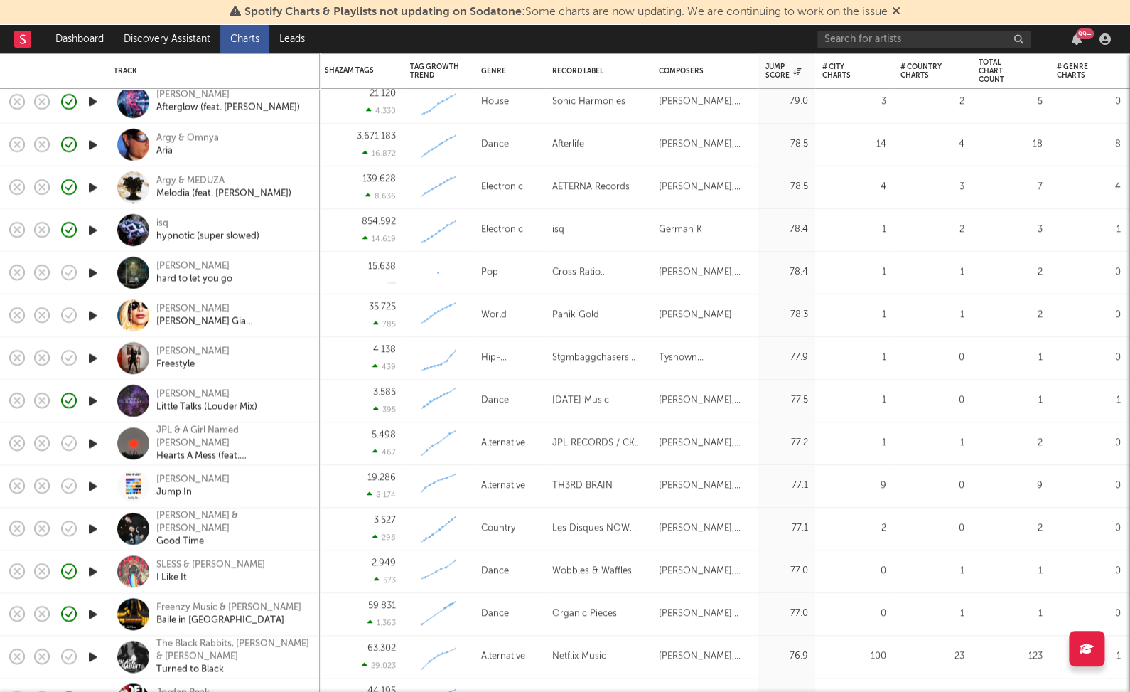
click at [104, 486] on div at bounding box center [92, 486] width 28 height 43
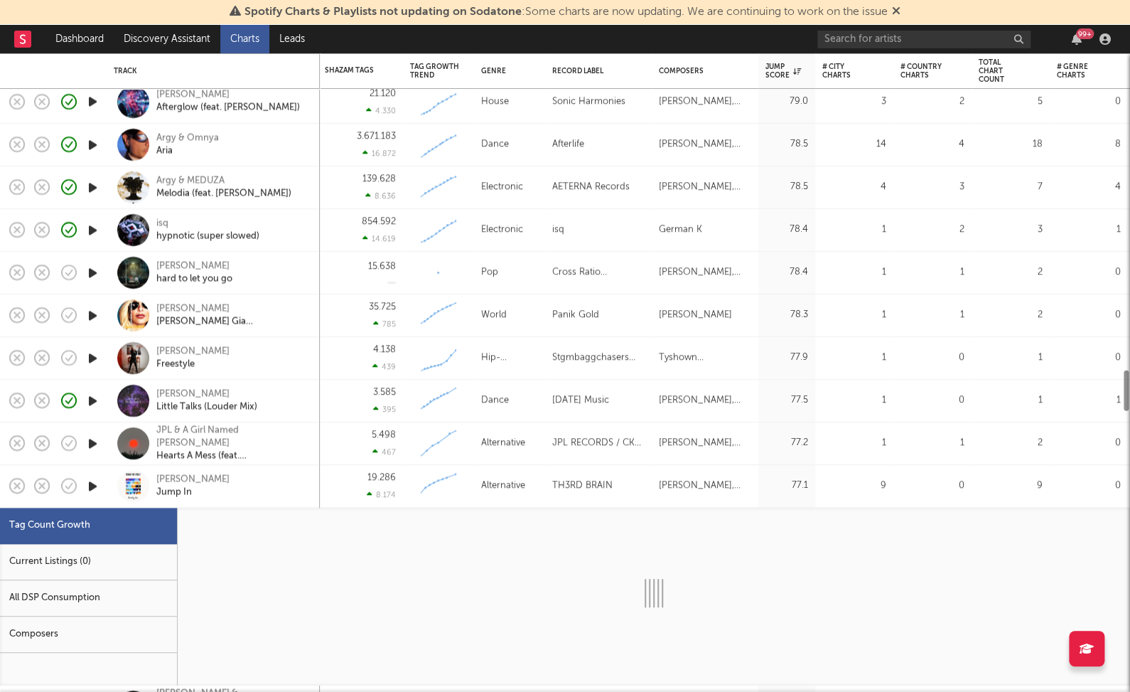
click at [95, 484] on icon "button" at bounding box center [92, 486] width 15 height 18
select select "1w"
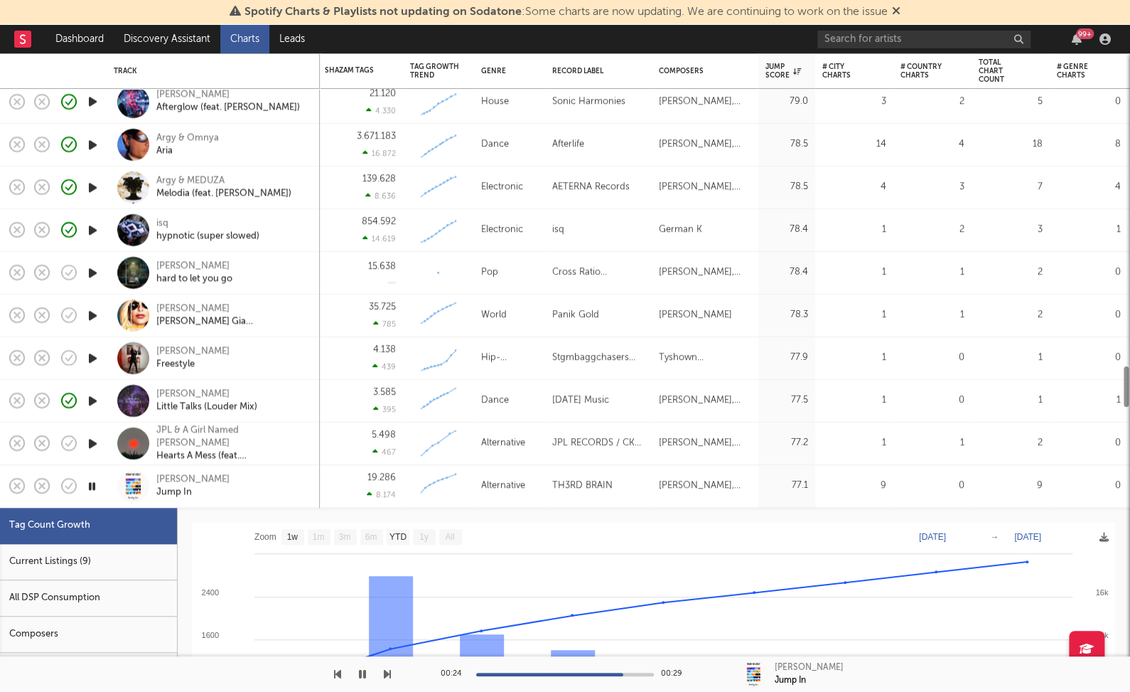
click at [260, 492] on div "Penny Beverly Jump In" at bounding box center [232, 486] width 153 height 26
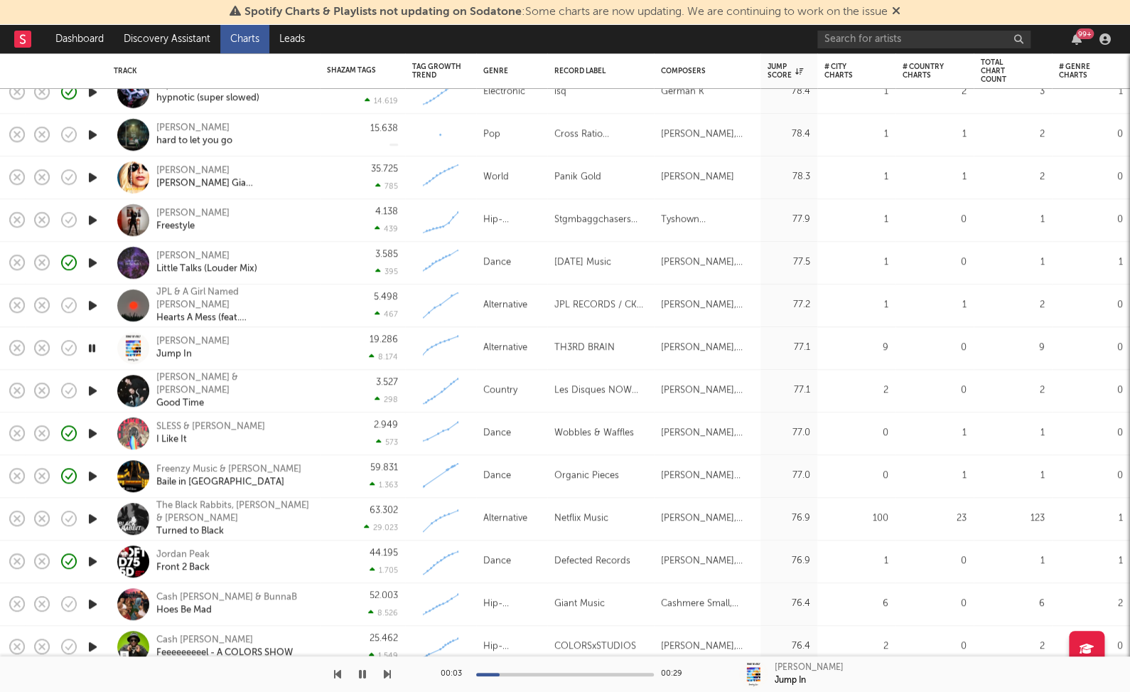
click at [95, 434] on icon "button" at bounding box center [92, 433] width 15 height 18
click at [94, 432] on icon "button" at bounding box center [92, 433] width 14 height 18
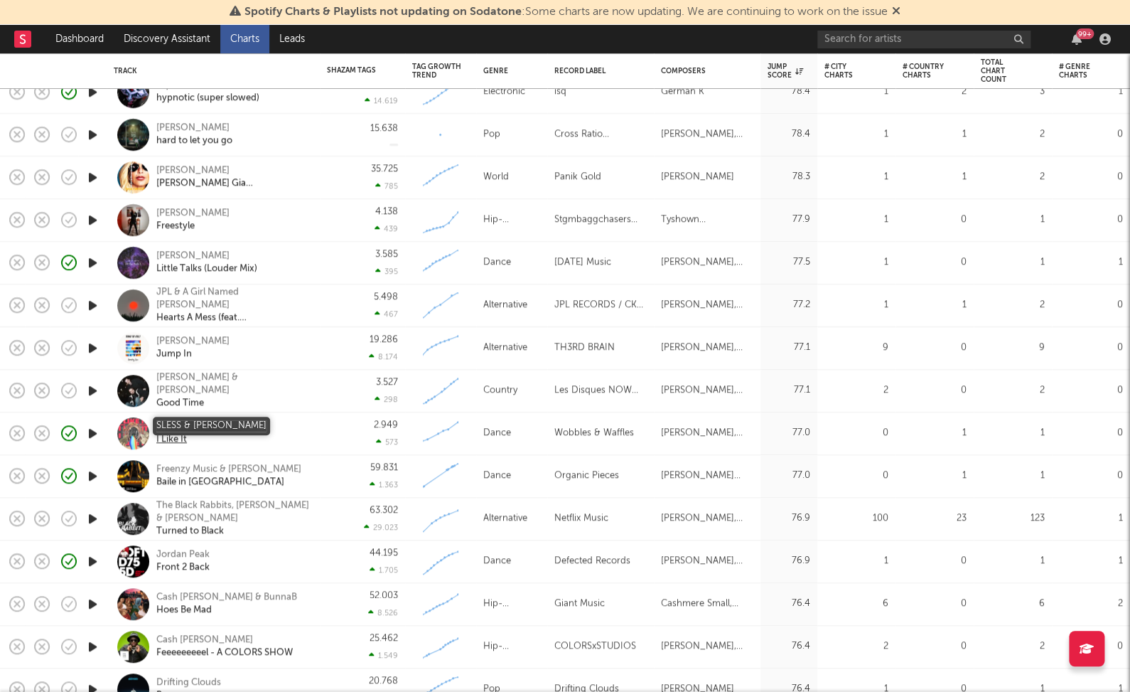
click at [212, 430] on div "SLESS & Loboski" at bounding box center [210, 426] width 109 height 13
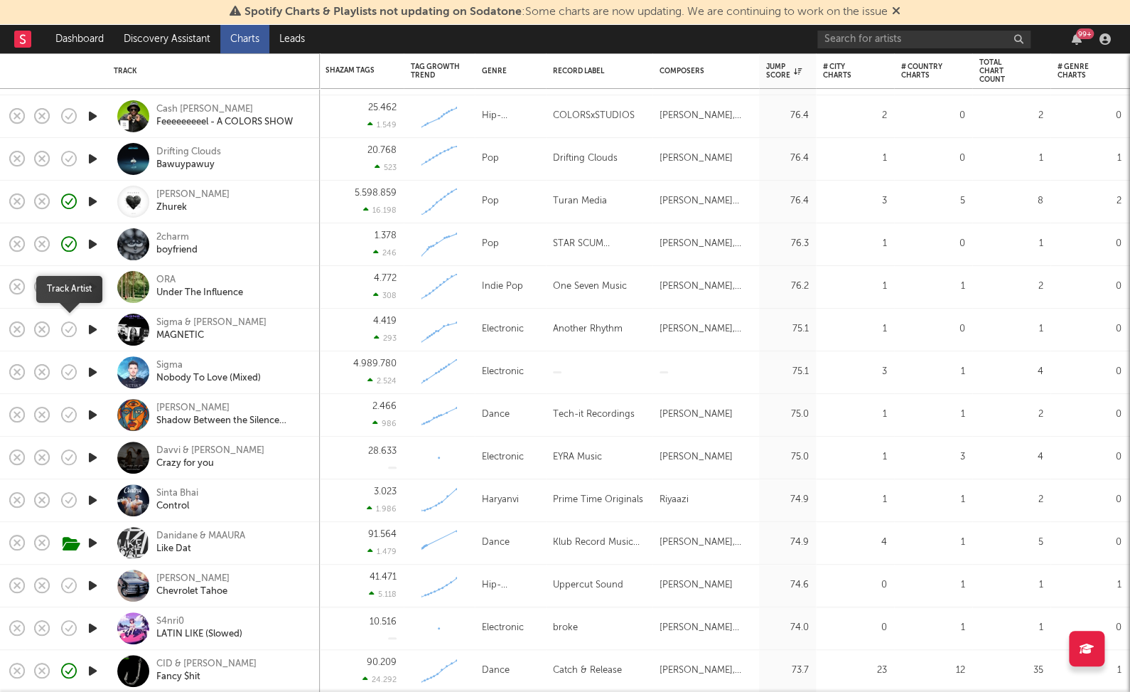
click at [67, 327] on icon "button" at bounding box center [69, 329] width 20 height 20
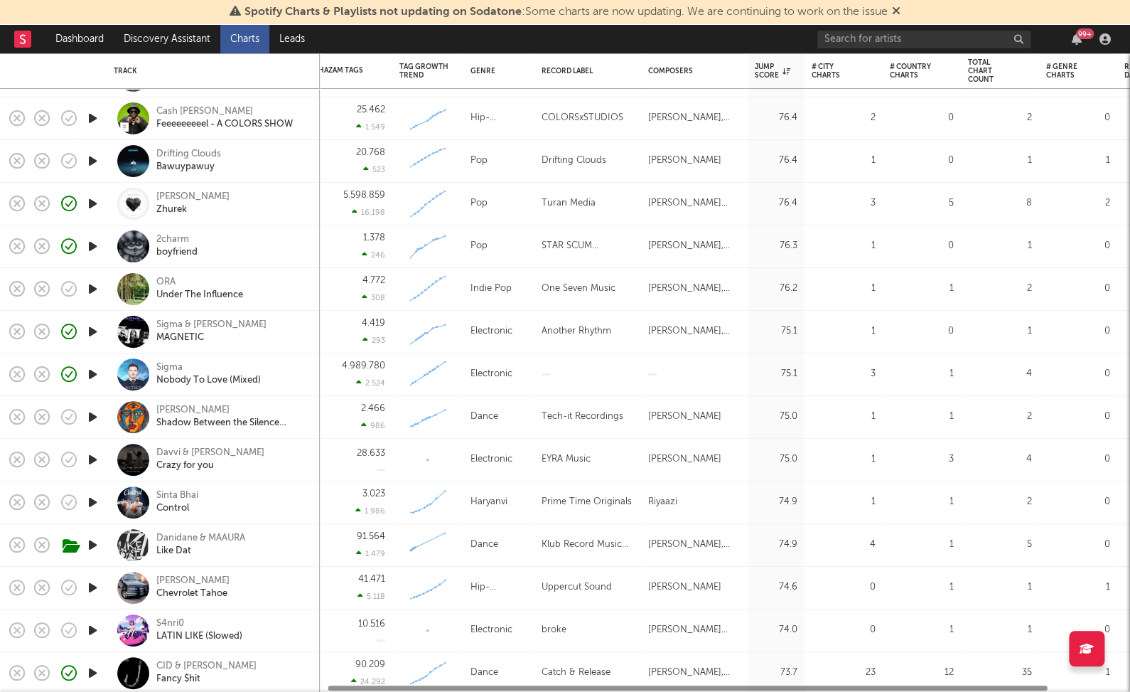
click at [96, 419] on icon "button" at bounding box center [92, 417] width 15 height 18
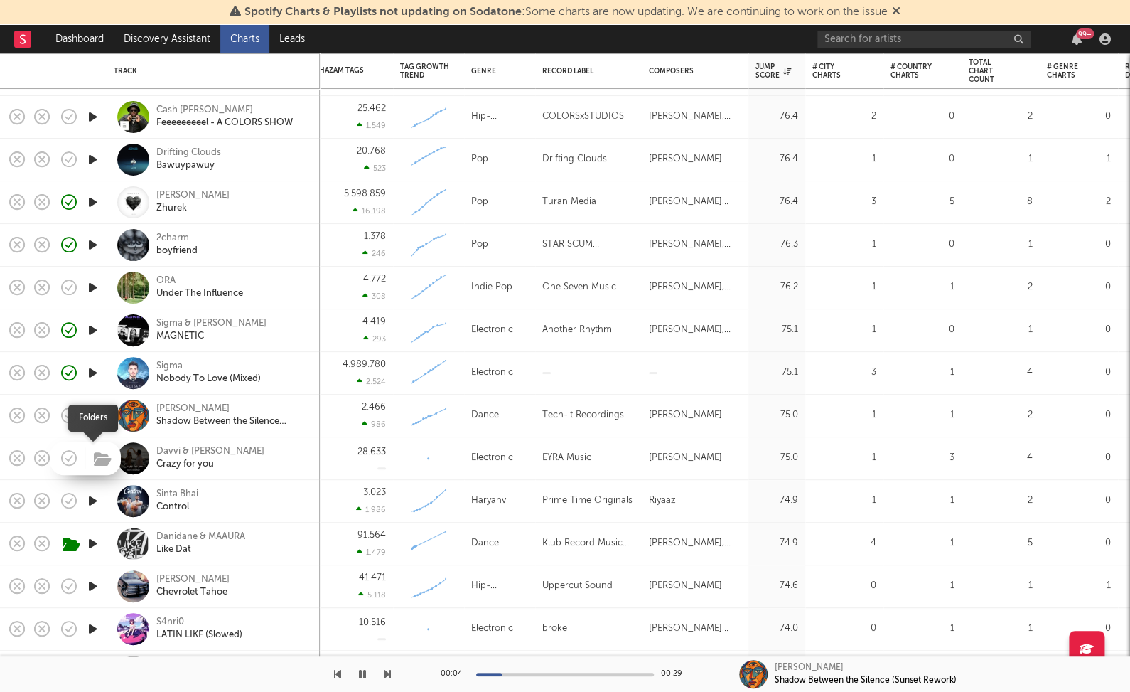
click at [92, 454] on button "button" at bounding box center [103, 459] width 22 height 21
click at [97, 454] on icon "button" at bounding box center [92, 458] width 15 height 18
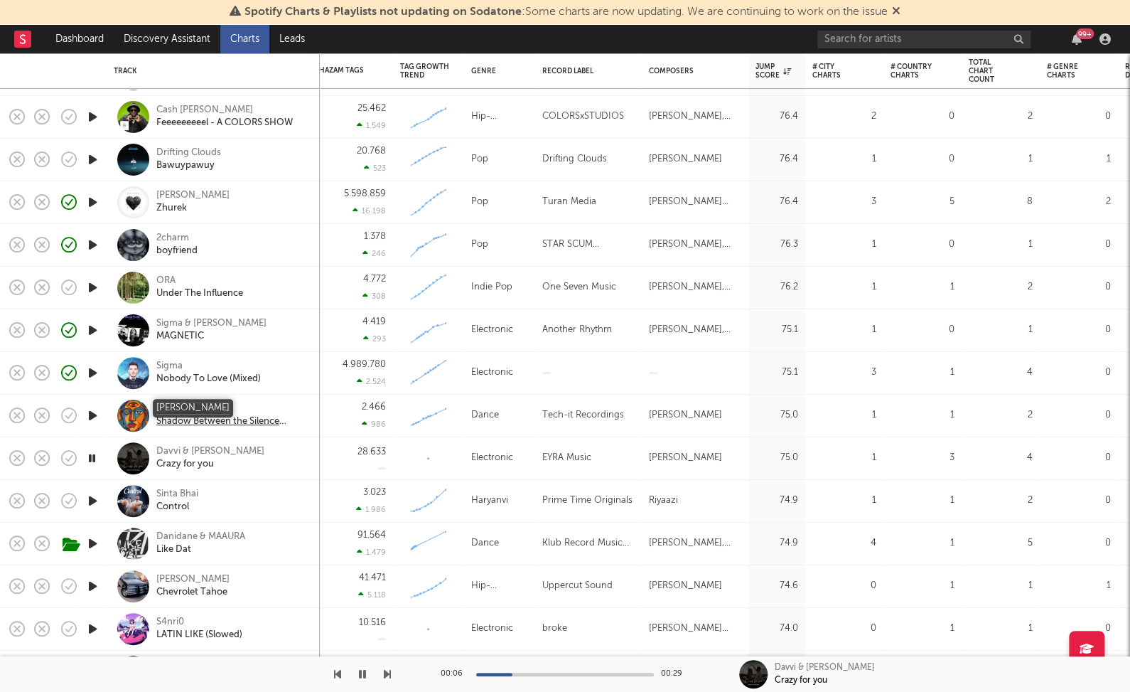
click at [211, 407] on div "Konstantin Yoodza" at bounding box center [232, 408] width 153 height 13
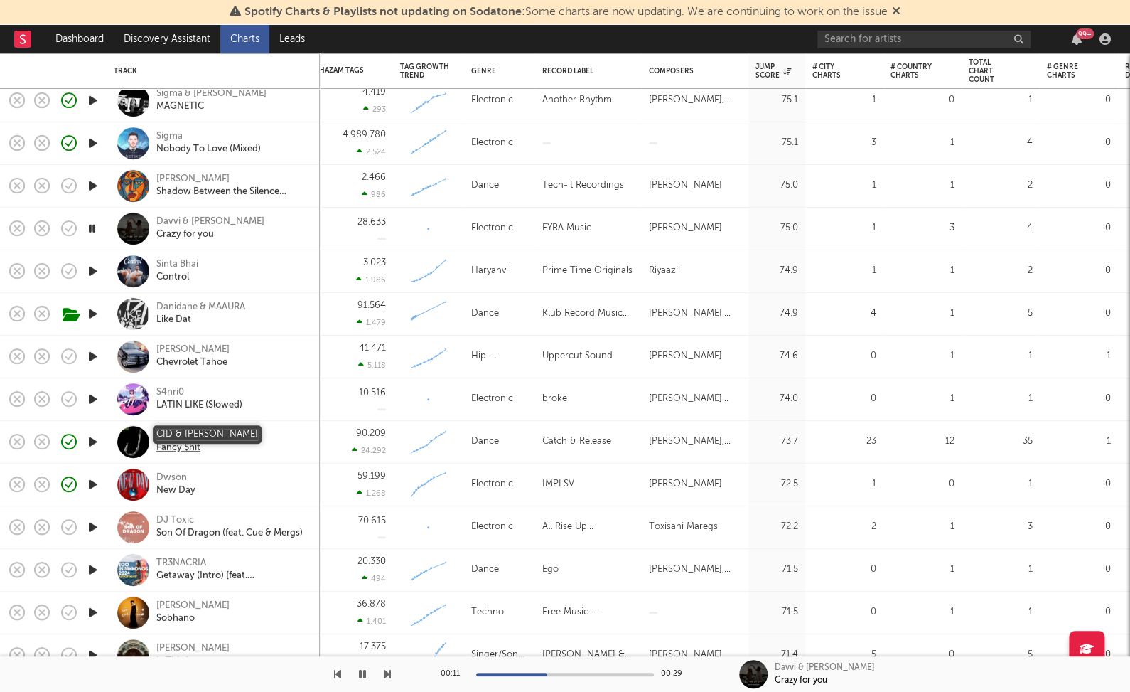
click at [185, 435] on div "CID & Taylr Renee" at bounding box center [206, 435] width 100 height 13
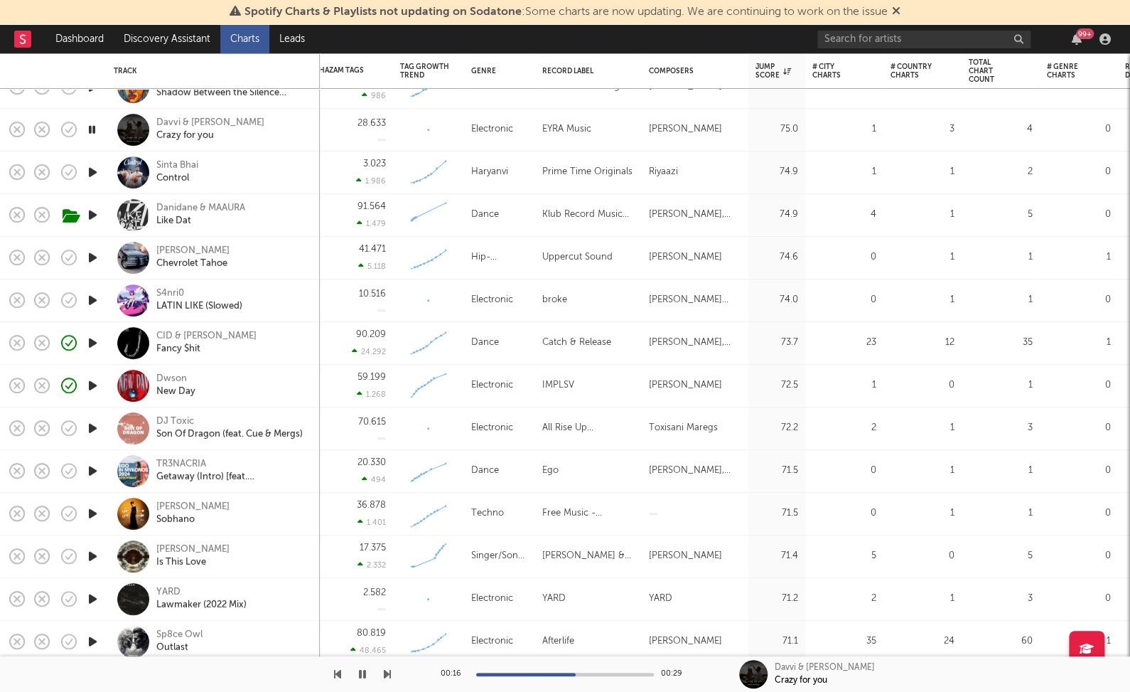
click at [93, 429] on icon "button" at bounding box center [92, 428] width 15 height 18
click at [340, 426] on div "70.615" at bounding box center [350, 428] width 71 height 42
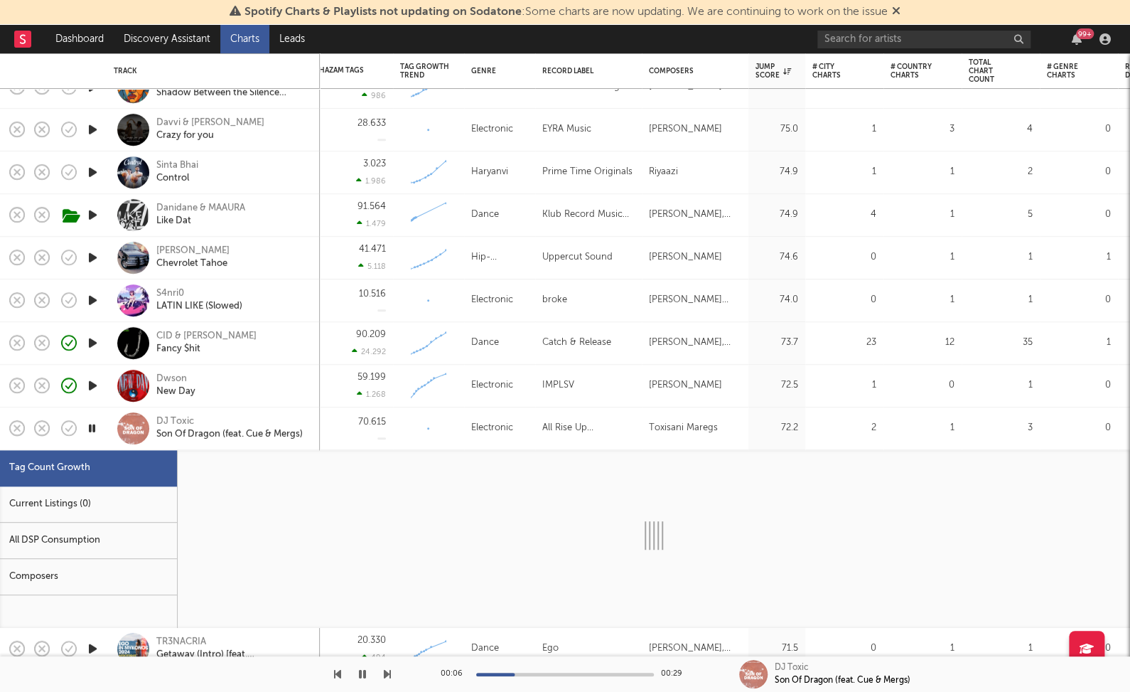
select select "3m"
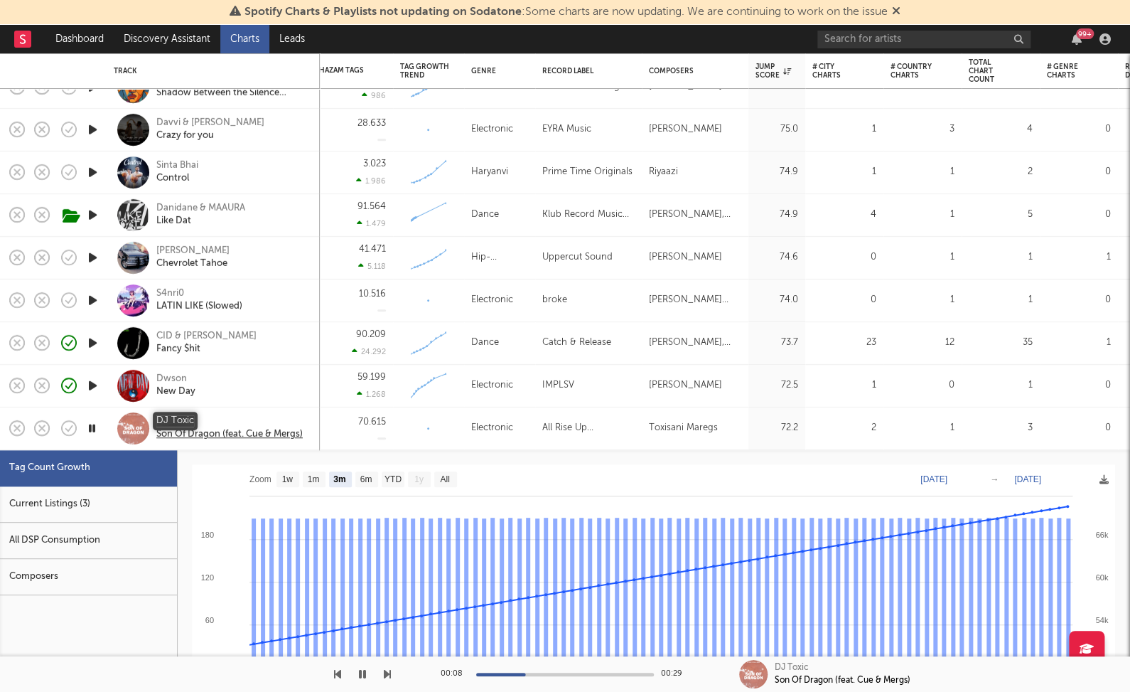
click at [178, 422] on div "DJ Toxic" at bounding box center [229, 421] width 146 height 13
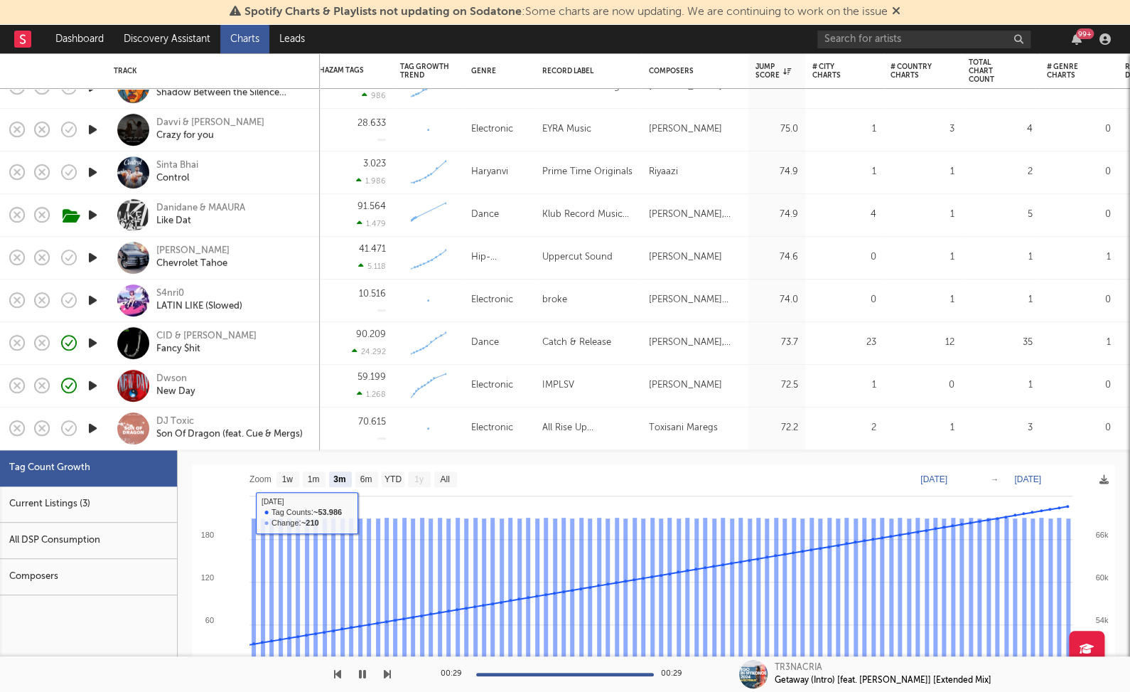
click at [358, 439] on div "70.615" at bounding box center [350, 428] width 71 height 42
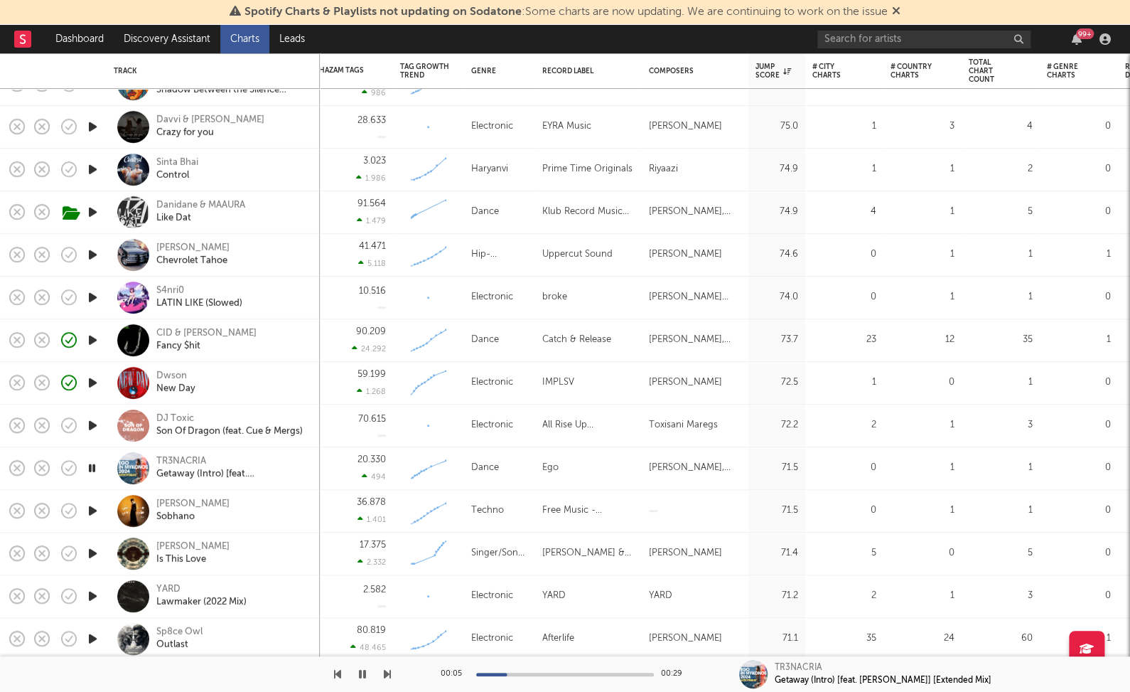
click at [88, 511] on icon "button" at bounding box center [92, 511] width 15 height 18
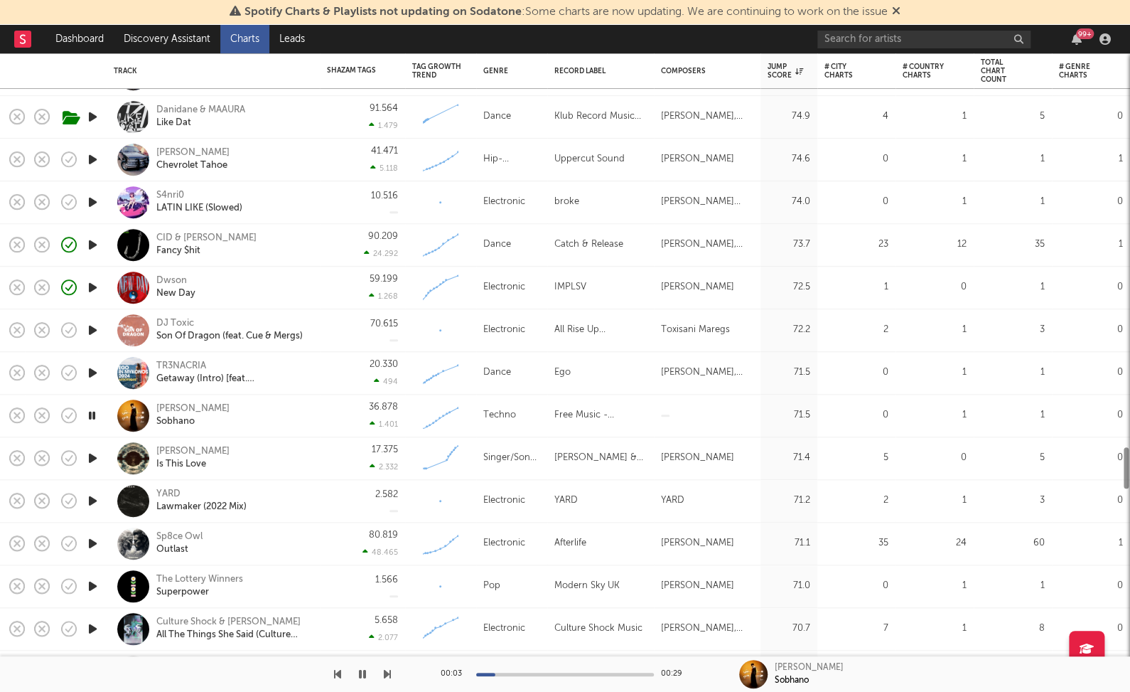
click at [97, 504] on icon "button" at bounding box center [92, 501] width 15 height 18
click at [338, 494] on div "2.582" at bounding box center [362, 501] width 71 height 42
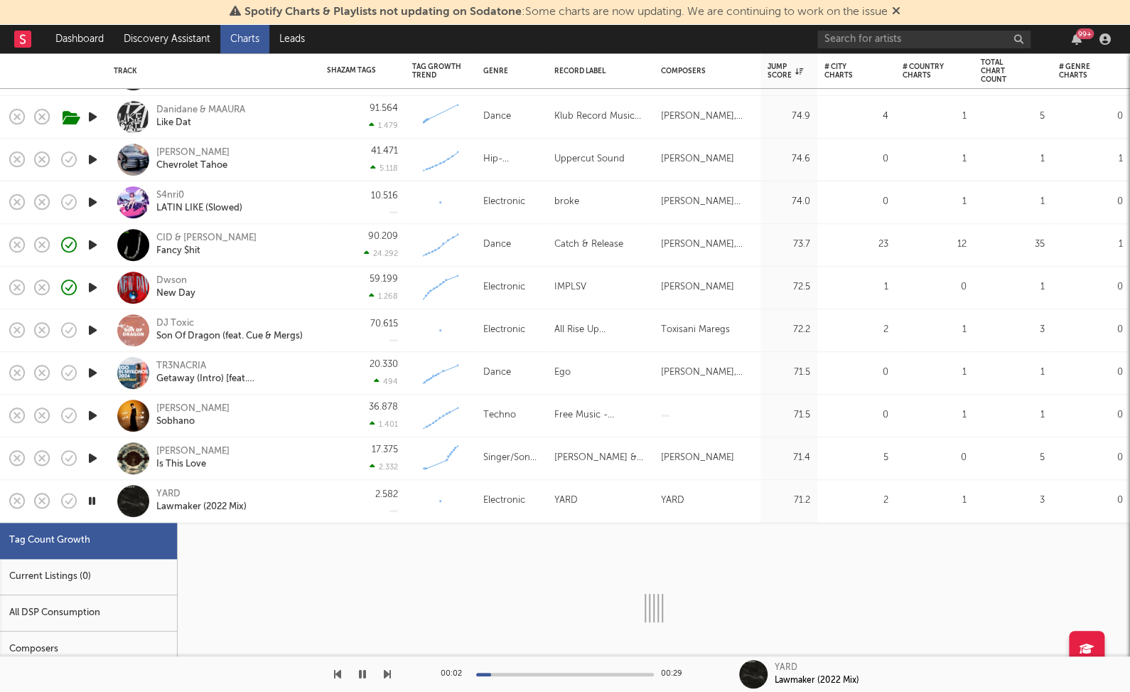
select select "1w"
click at [75, 574] on div "Current Listings (3)" at bounding box center [88, 577] width 177 height 36
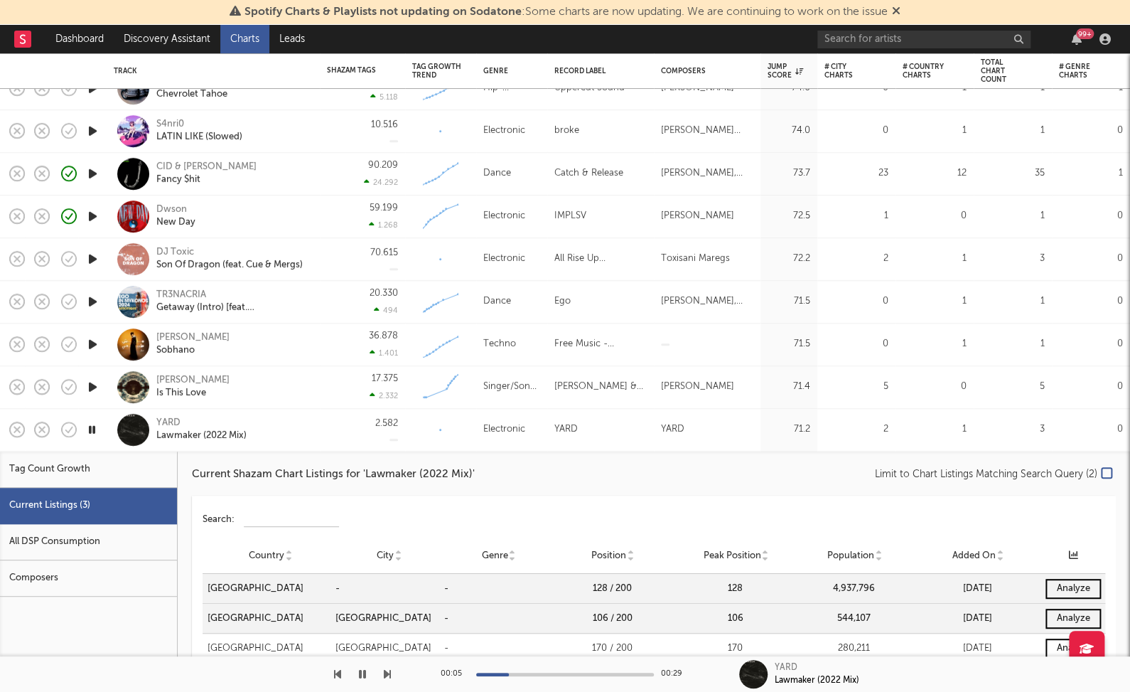
click at [337, 444] on div "2.582" at bounding box center [362, 430] width 71 height 42
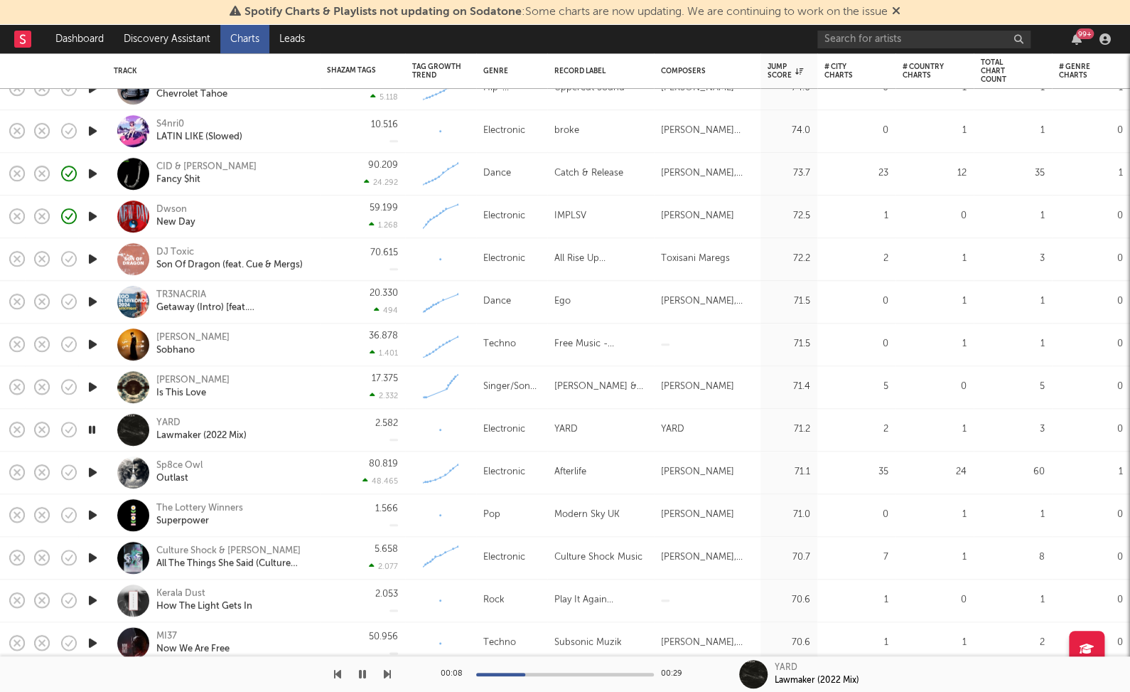
click at [90, 472] on icon "button" at bounding box center [92, 473] width 15 height 18
click at [278, 472] on div "Sp8ce Owl Outlast" at bounding box center [232, 472] width 153 height 26
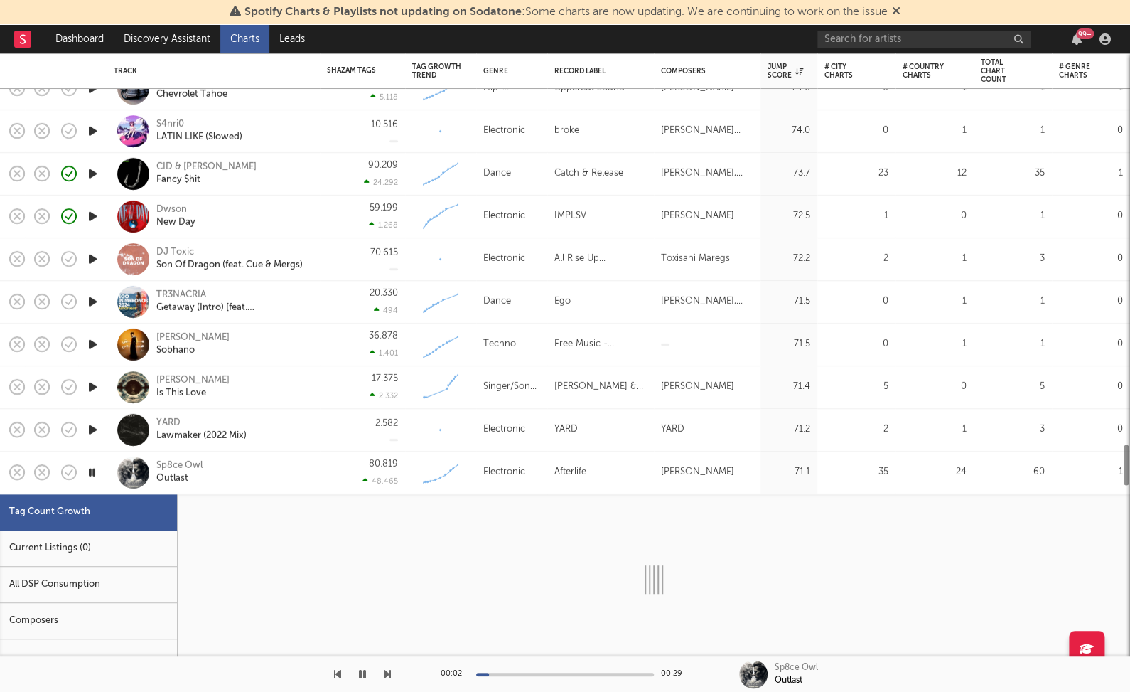
select select "3m"
click at [80, 547] on div "Current Listings (61)" at bounding box center [88, 548] width 177 height 36
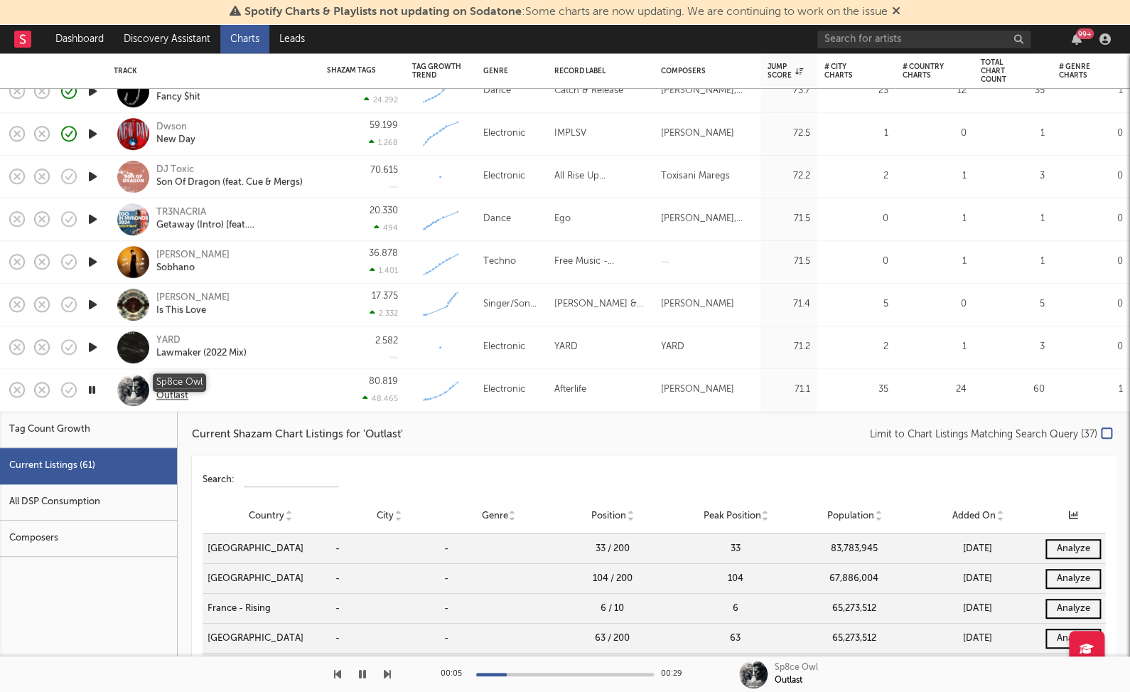
click at [194, 382] on div "Sp8ce Owl" at bounding box center [179, 383] width 46 height 13
click at [269, 386] on div "Sp8ce Owl Outlast" at bounding box center [232, 389] width 153 height 26
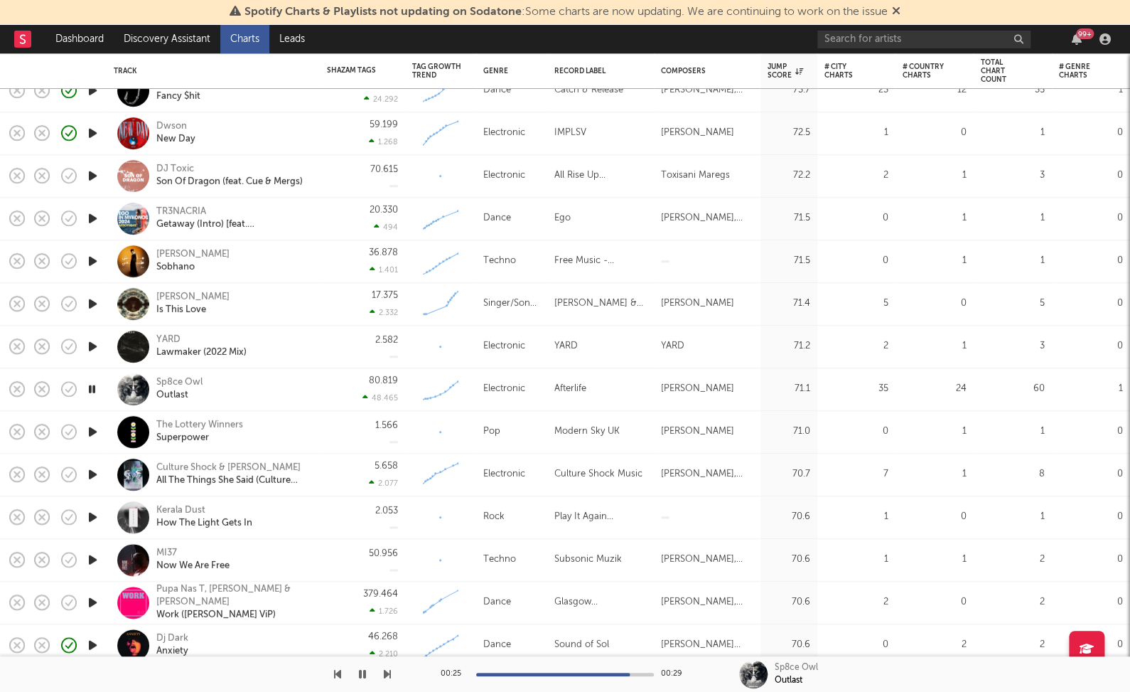
click at [91, 390] on icon "button" at bounding box center [92, 389] width 14 height 18
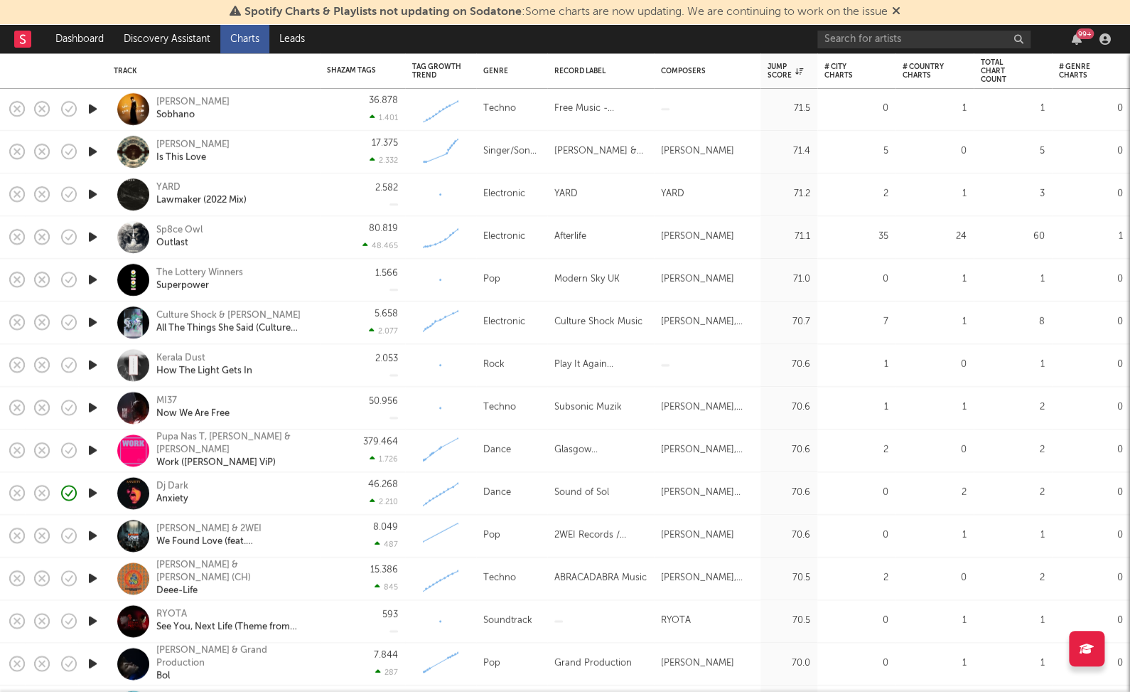
drag, startPoint x: 95, startPoint y: 410, endPoint x: 356, endPoint y: 391, distance: 262.3
click at [91, 406] on icon "button" at bounding box center [92, 408] width 15 height 18
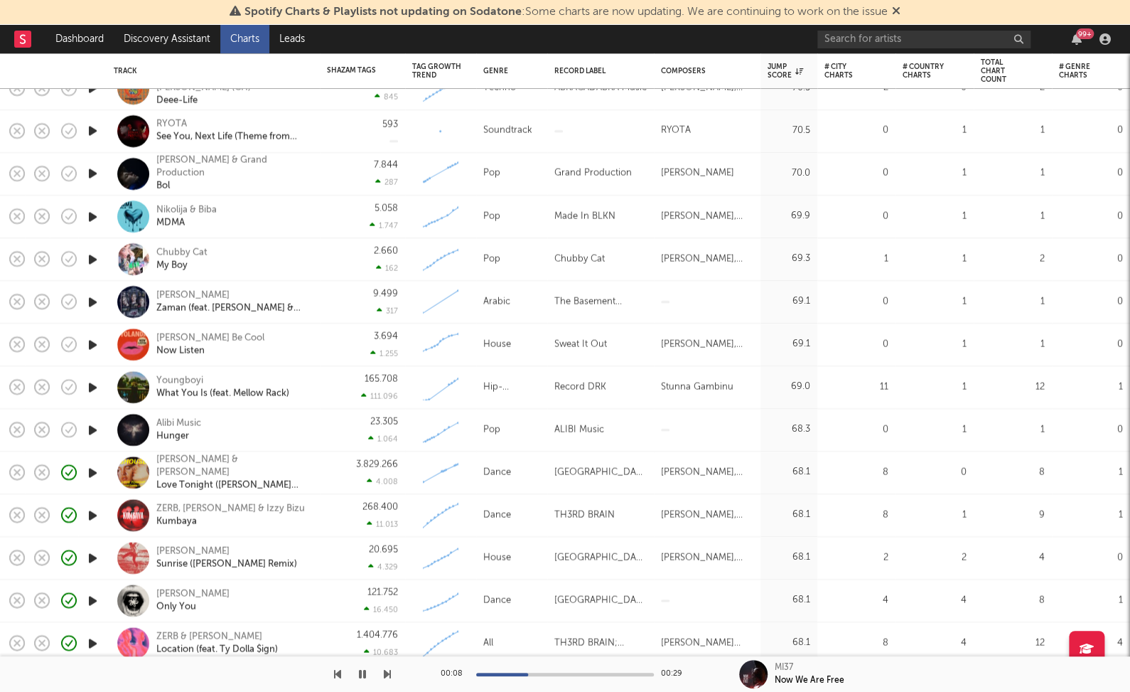
click at [95, 346] on icon "button" at bounding box center [92, 345] width 15 height 18
click at [89, 343] on icon "button" at bounding box center [92, 345] width 14 height 18
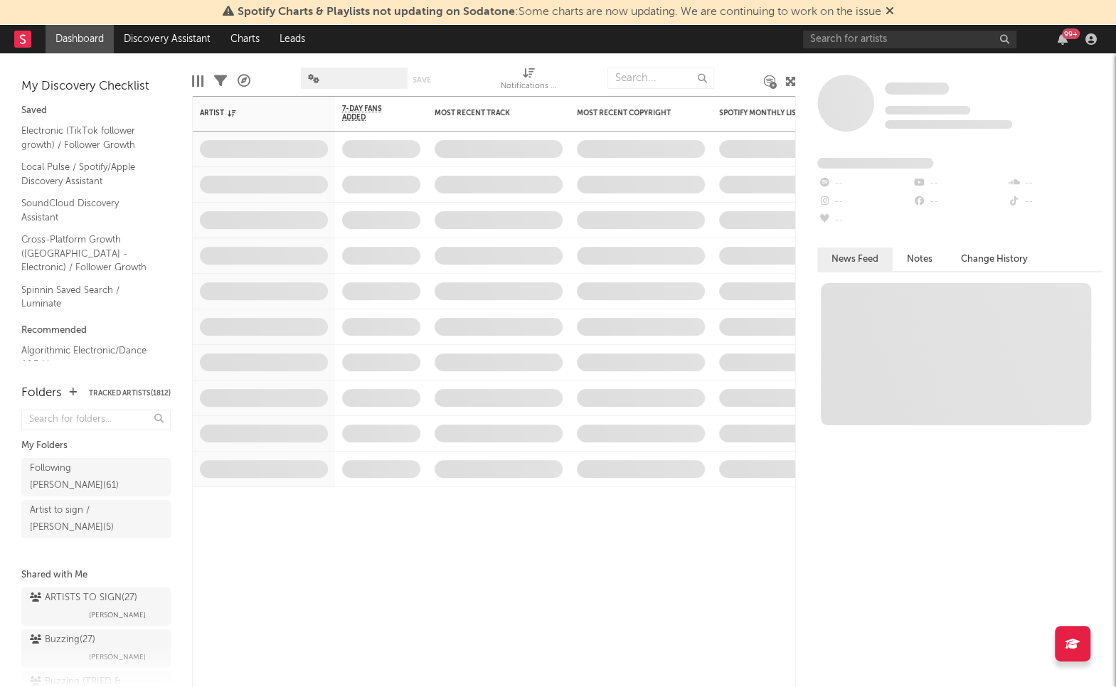
drag, startPoint x: 888, startPoint y: 61, endPoint x: 896, endPoint y: 47, distance: 16.2
click at [889, 60] on div "Some Artist Tracking Since: September 29, 2025 0 fans this week 0 fans last wee…" at bounding box center [956, 369] width 320 height 633
click at [896, 47] on input "text" at bounding box center [909, 40] width 213 height 18
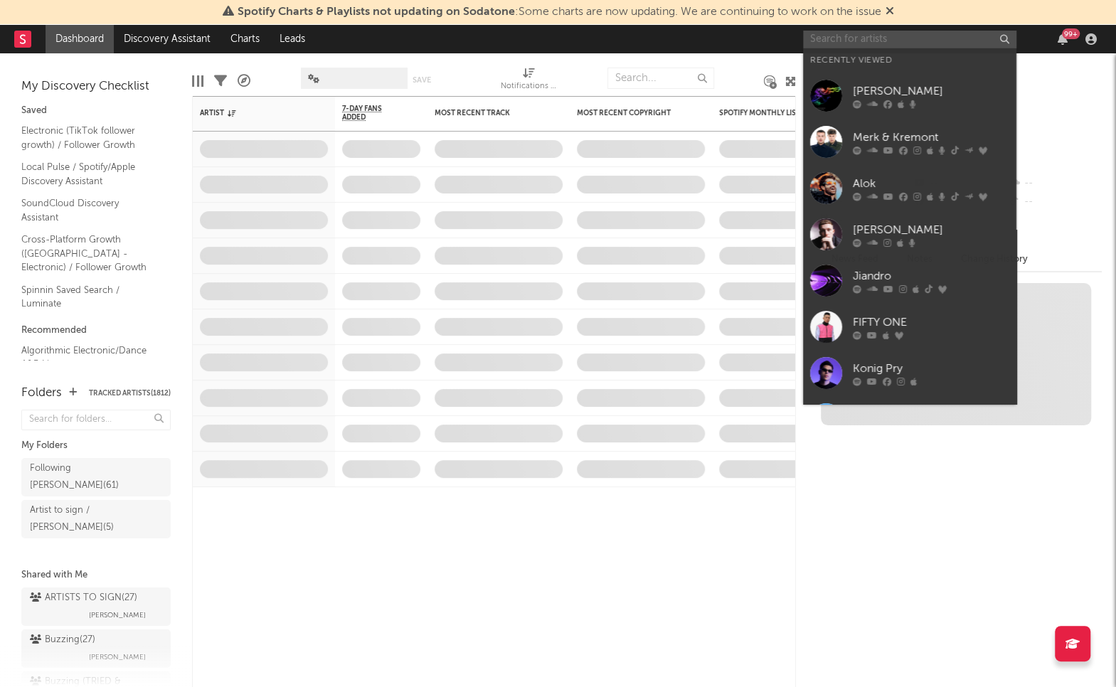
paste input "[PERSON_NAME]"
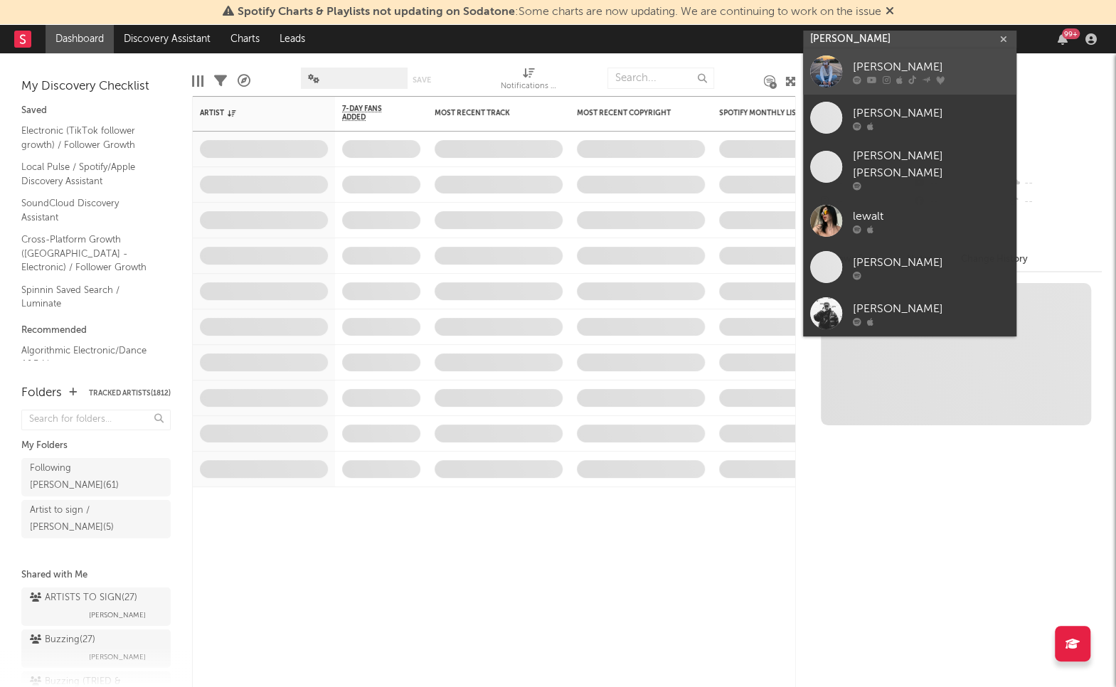
type input "[PERSON_NAME]"
click at [895, 53] on link "[PERSON_NAME]" at bounding box center [909, 71] width 213 height 46
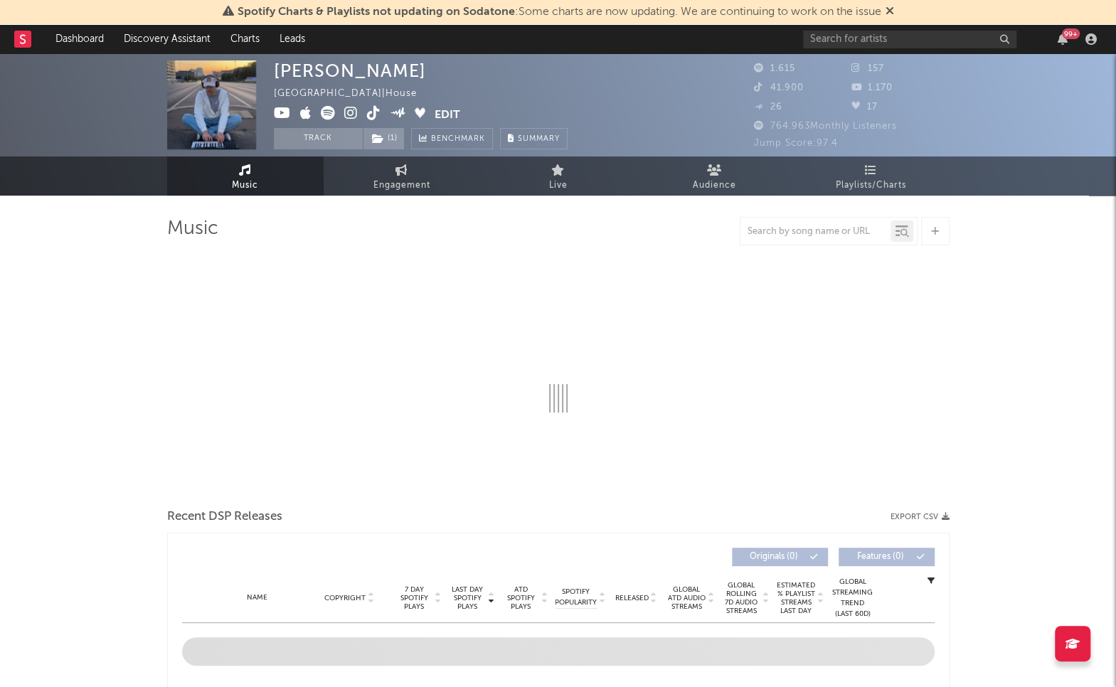
select select "1w"
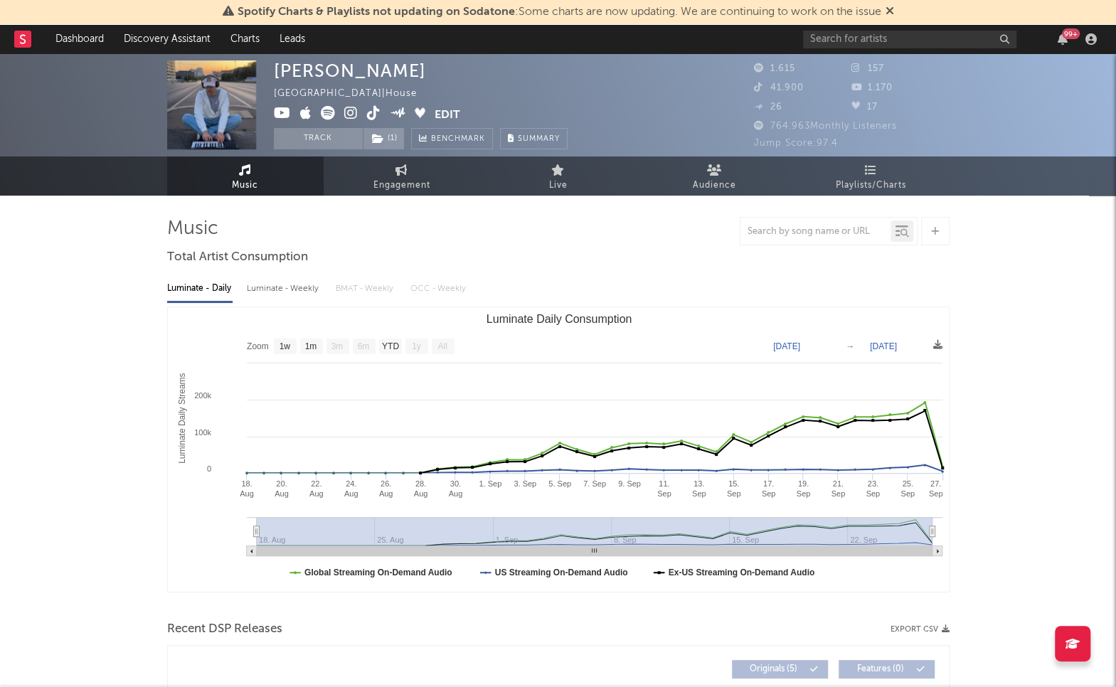
scroll to position [394, 0]
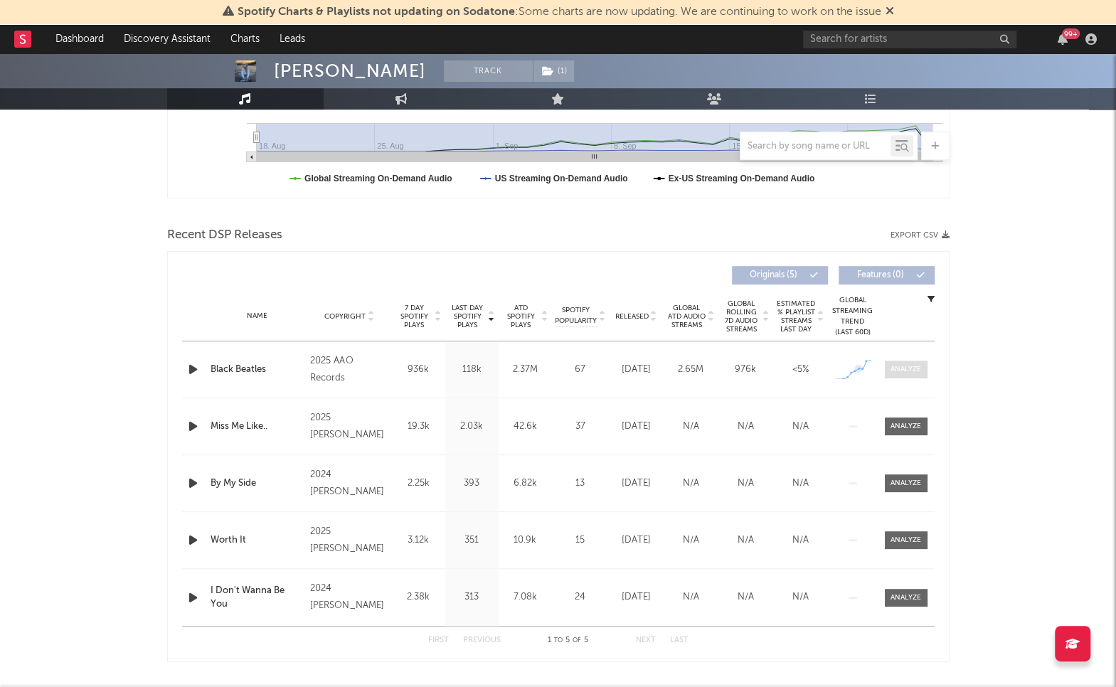
click at [905, 370] on div at bounding box center [905, 369] width 31 height 11
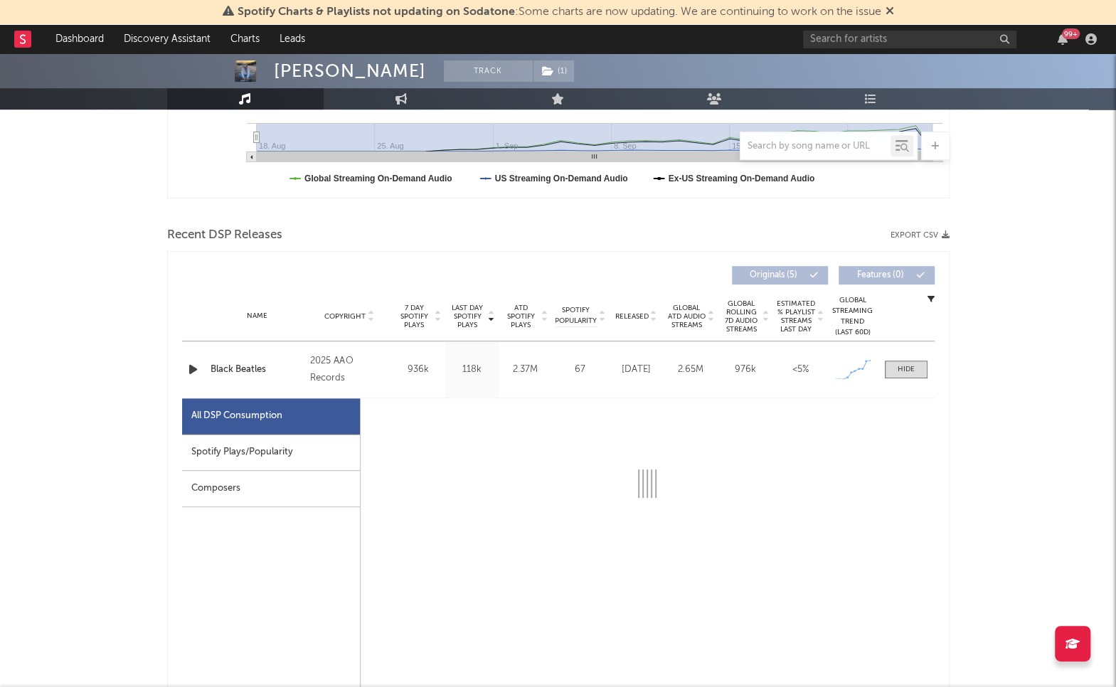
click at [296, 444] on div "Spotify Plays/Popularity" at bounding box center [271, 452] width 178 height 36
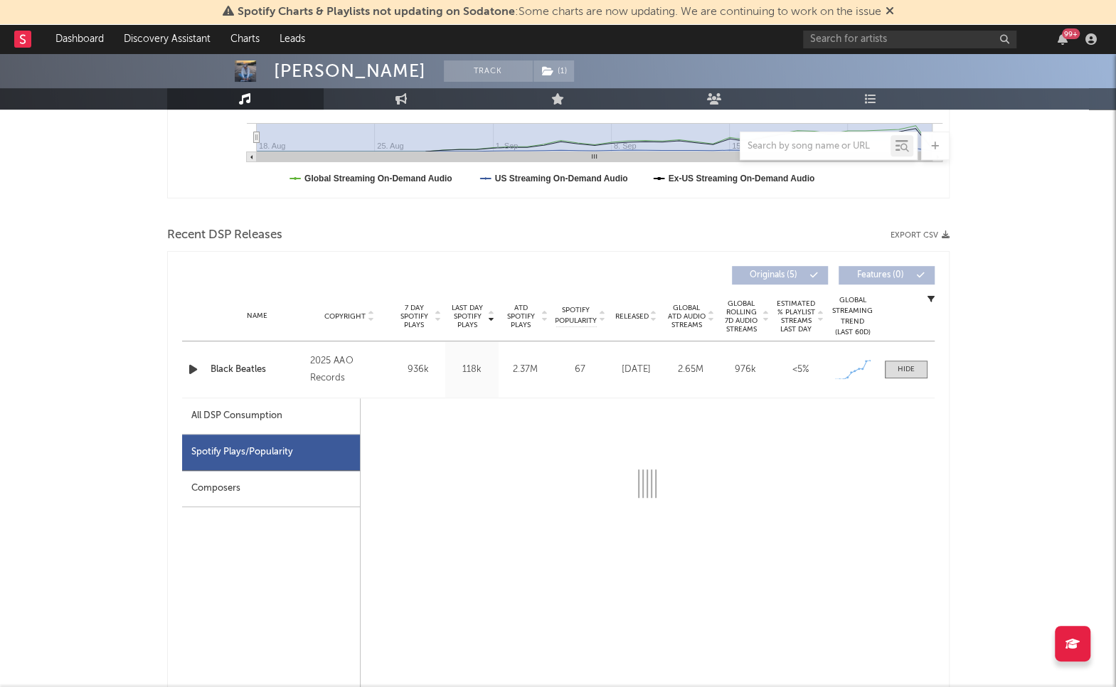
select select "1w"
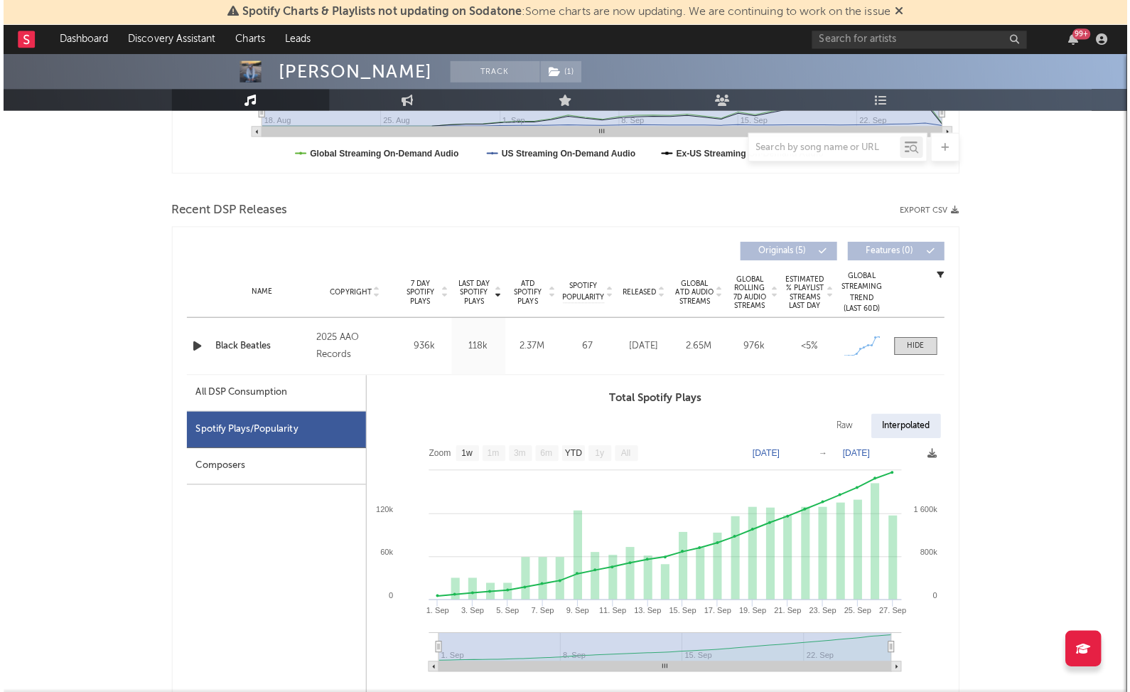
scroll to position [461, 0]
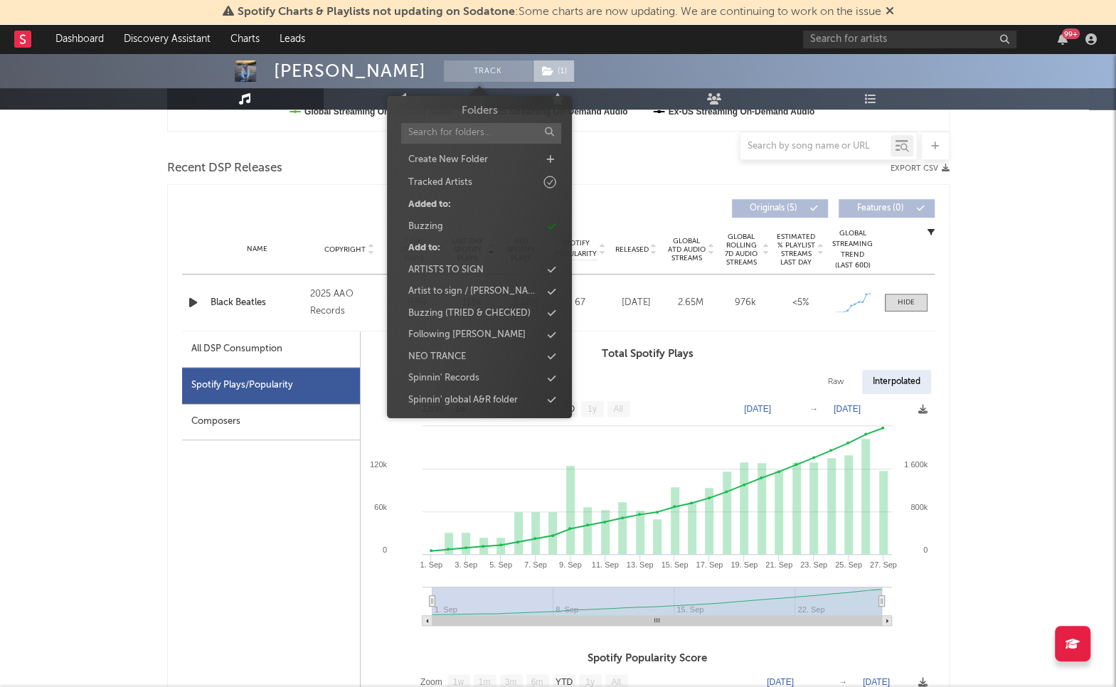
click at [533, 68] on span "( 1 )" at bounding box center [554, 70] width 42 height 21
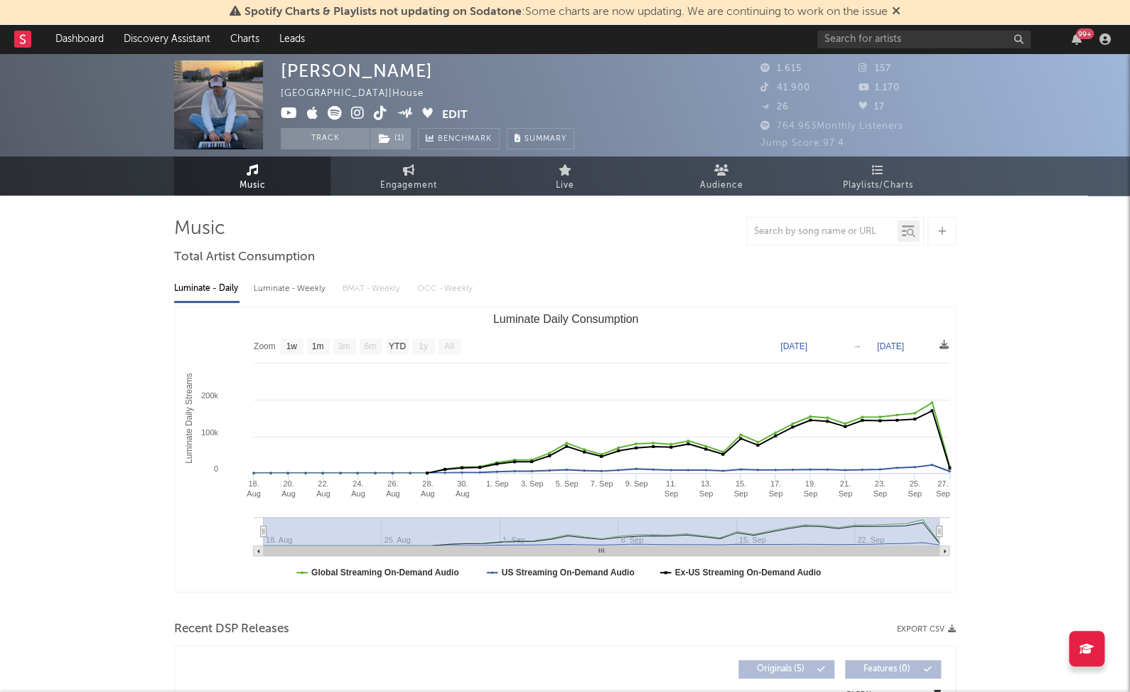
scroll to position [0, 0]
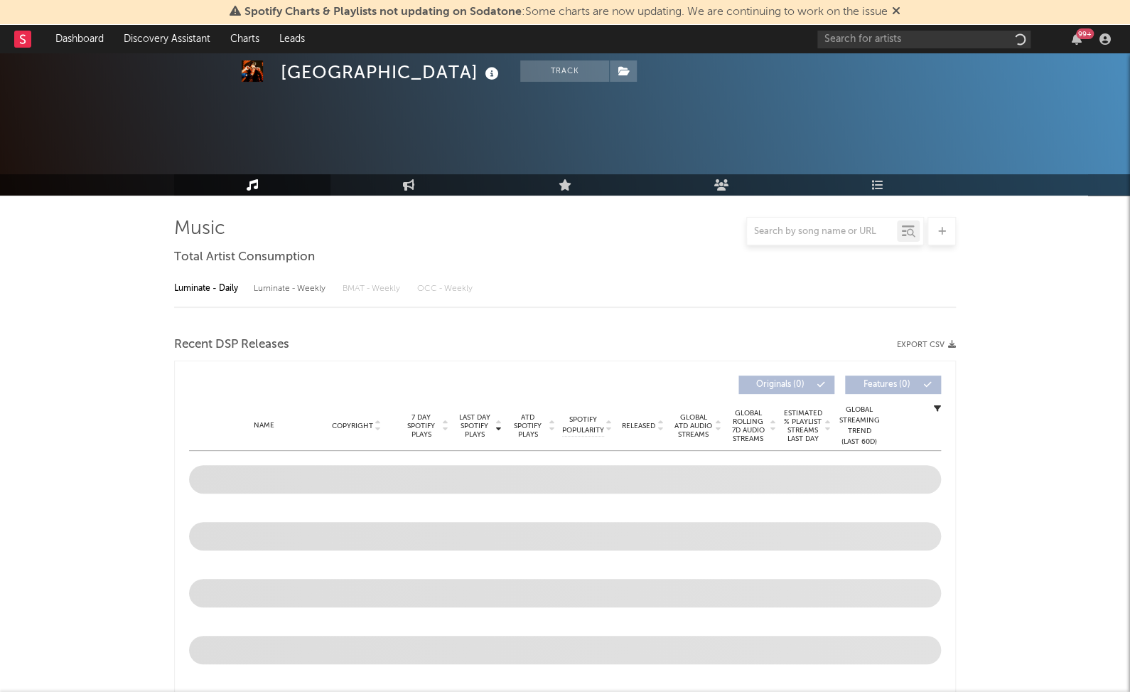
select select "1w"
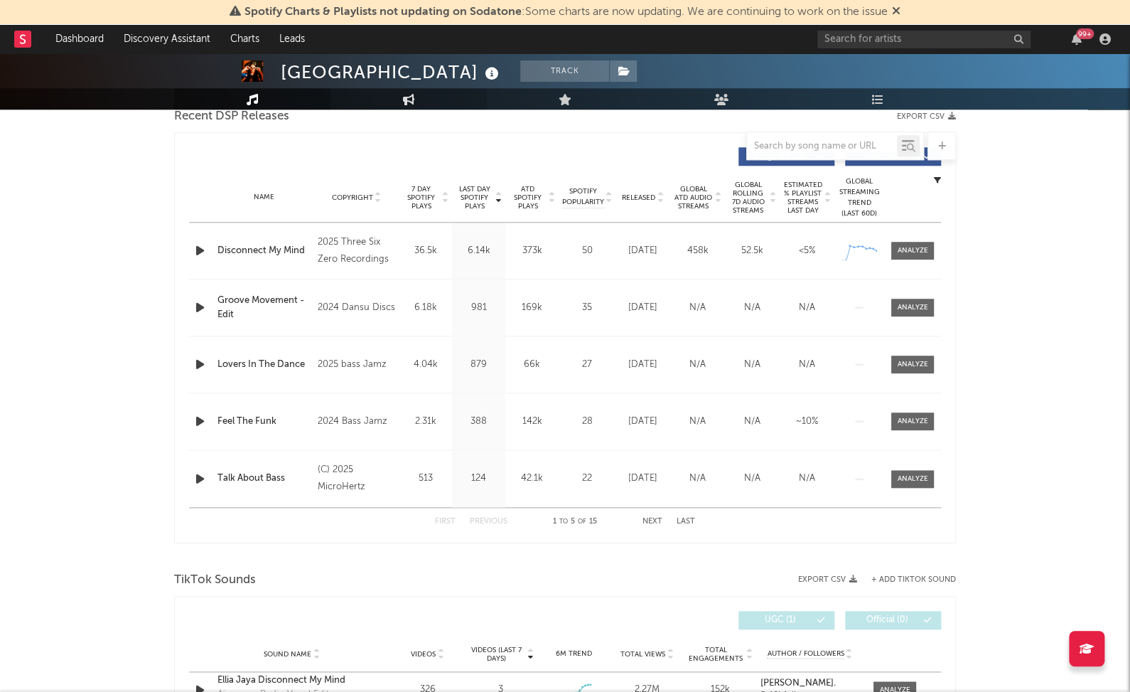
scroll to position [515, 0]
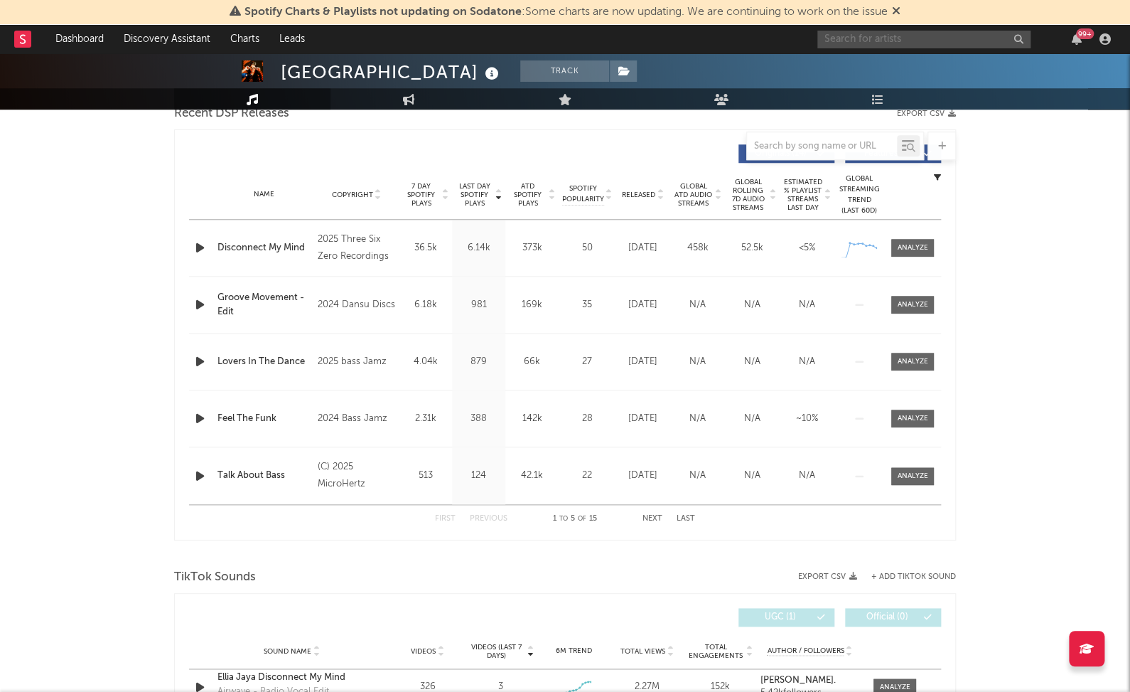
click at [940, 36] on input "text" at bounding box center [924, 40] width 213 height 18
paste input "Lønely"
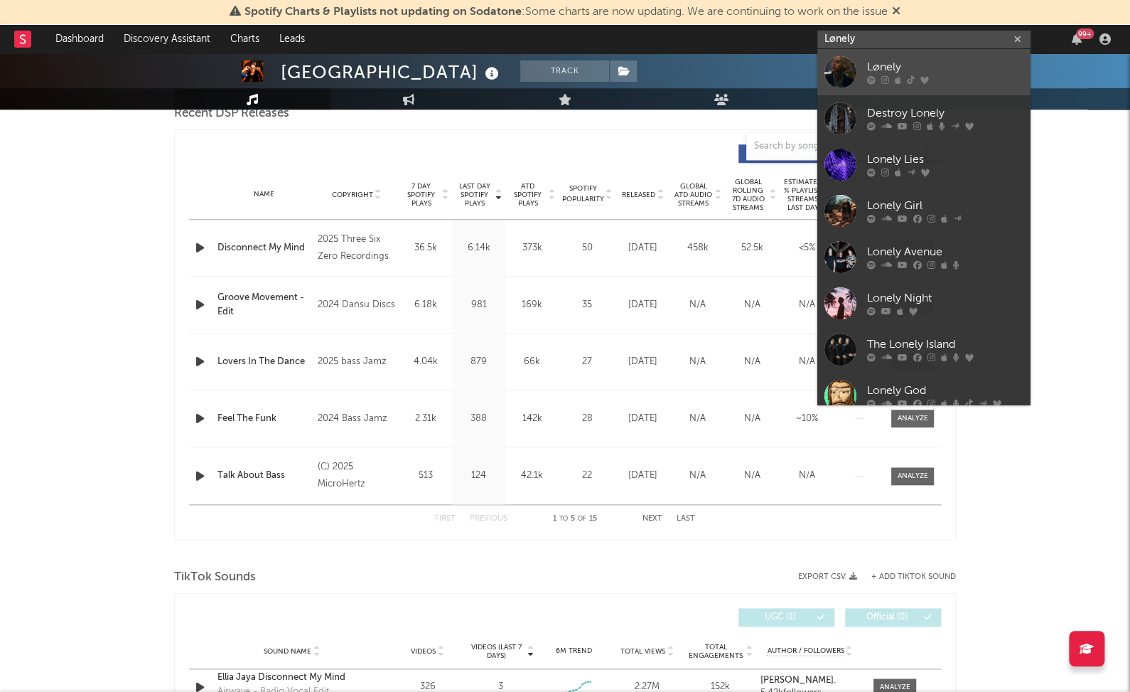
type input "Lønely"
click at [931, 73] on div "Lønely" at bounding box center [945, 67] width 156 height 17
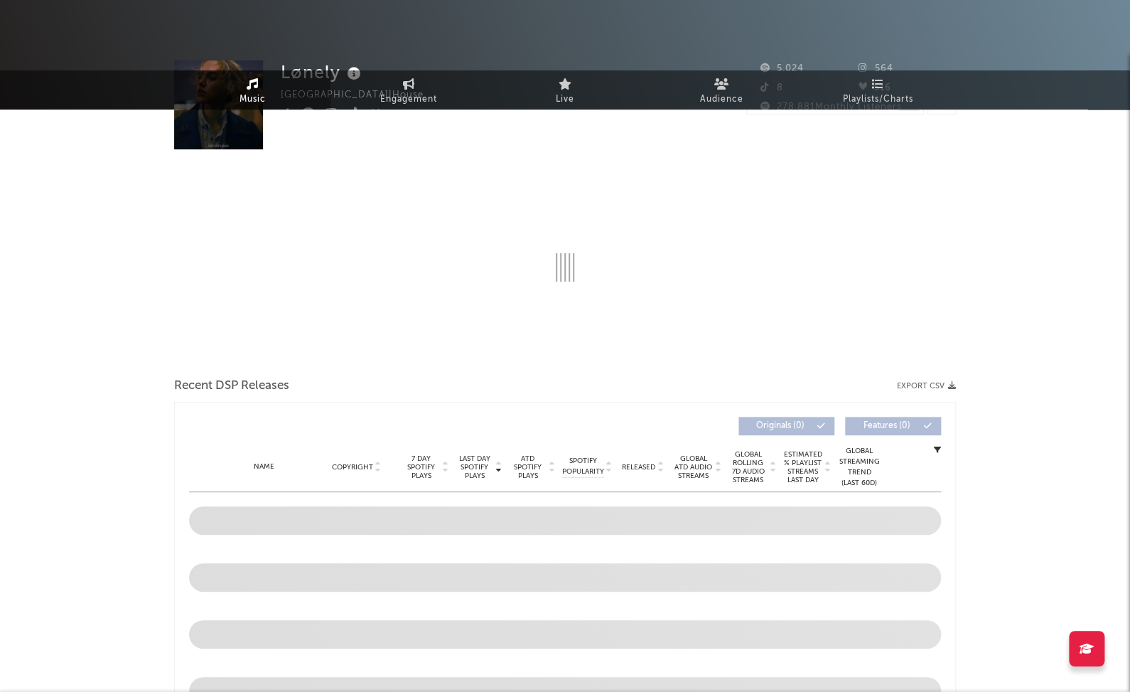
select select "6m"
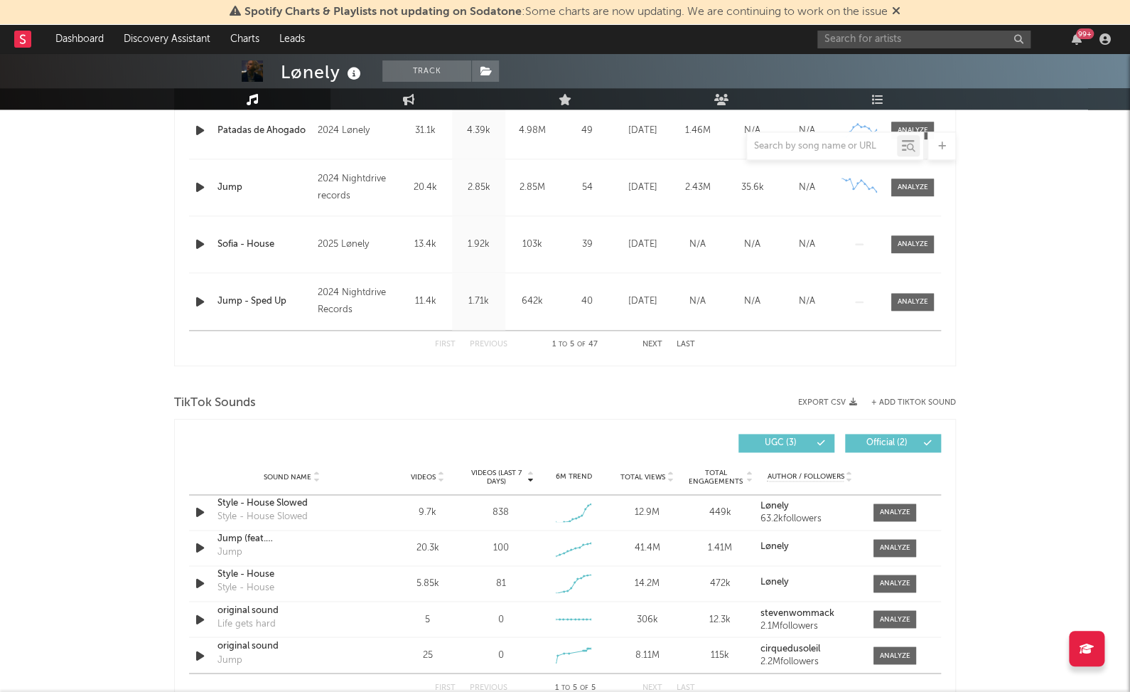
scroll to position [706, 0]
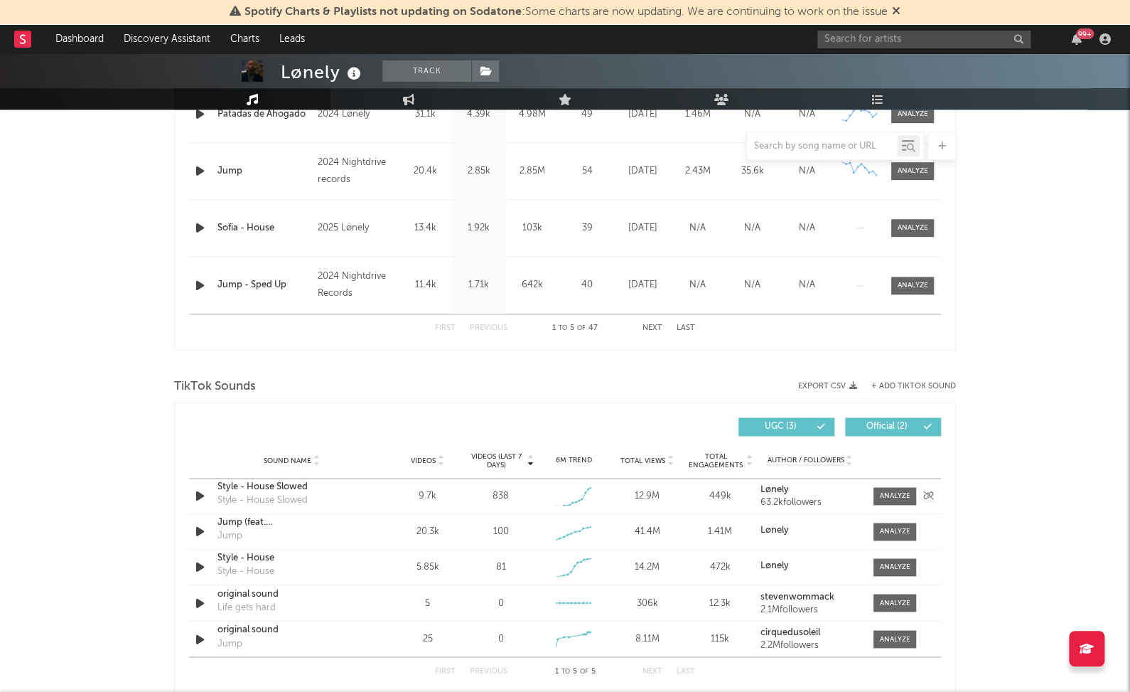
click at [191, 493] on div at bounding box center [201, 496] width 25 height 18
click at [198, 493] on icon "button" at bounding box center [200, 496] width 15 height 18
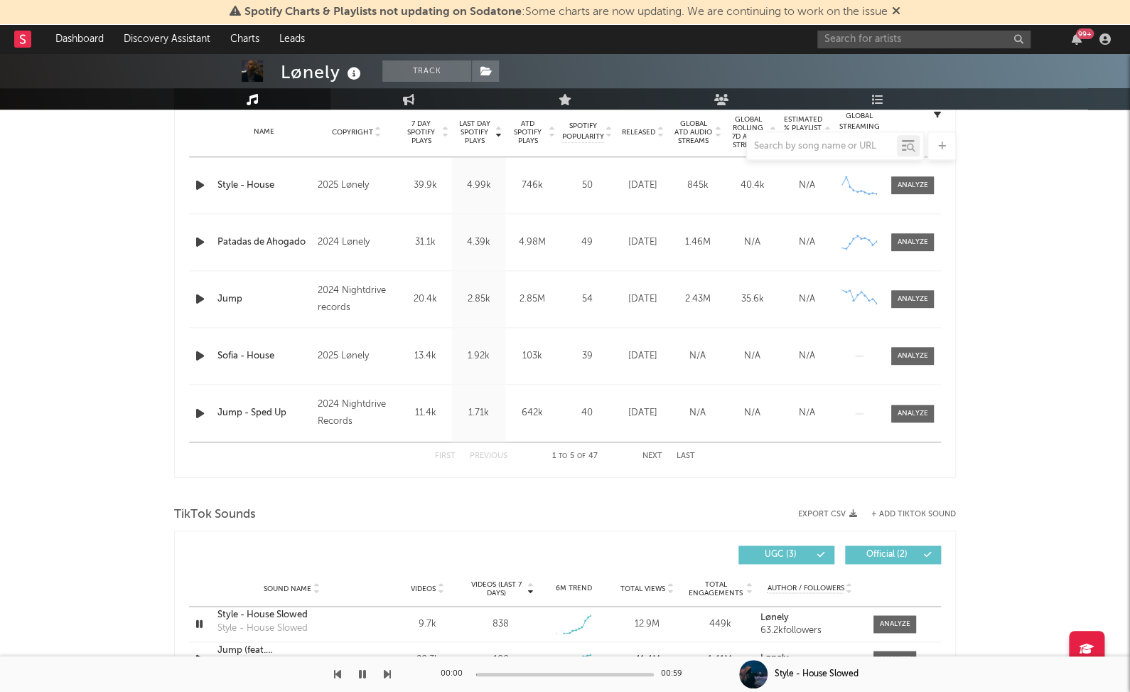
scroll to position [537, 0]
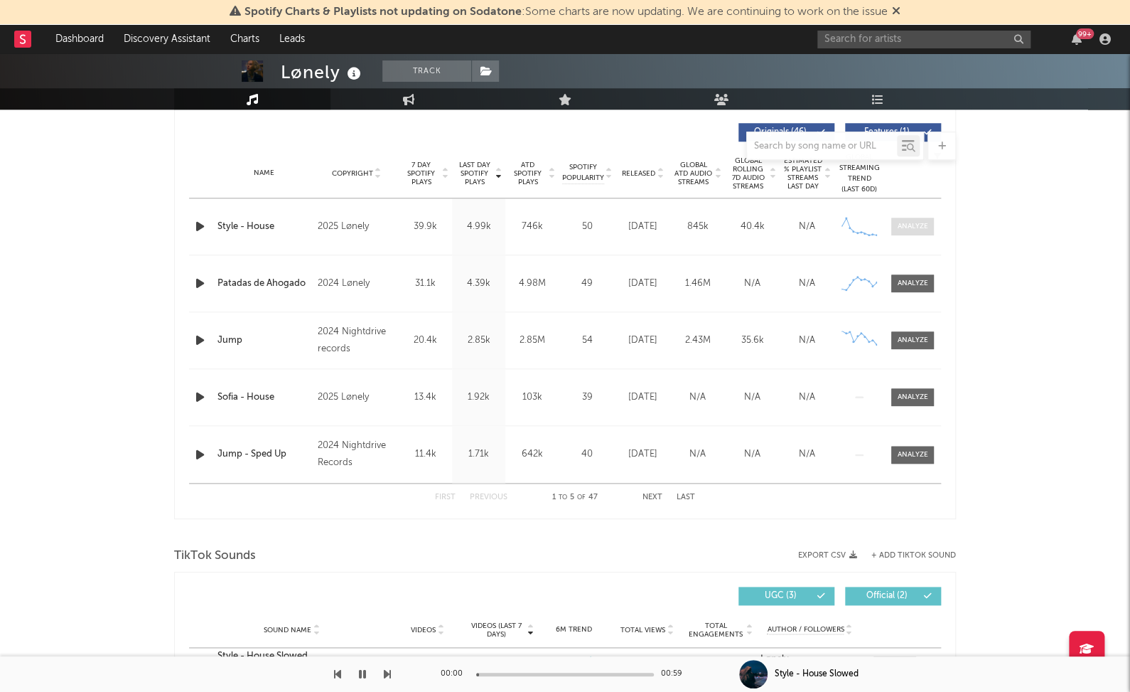
click at [912, 229] on div at bounding box center [913, 226] width 31 height 11
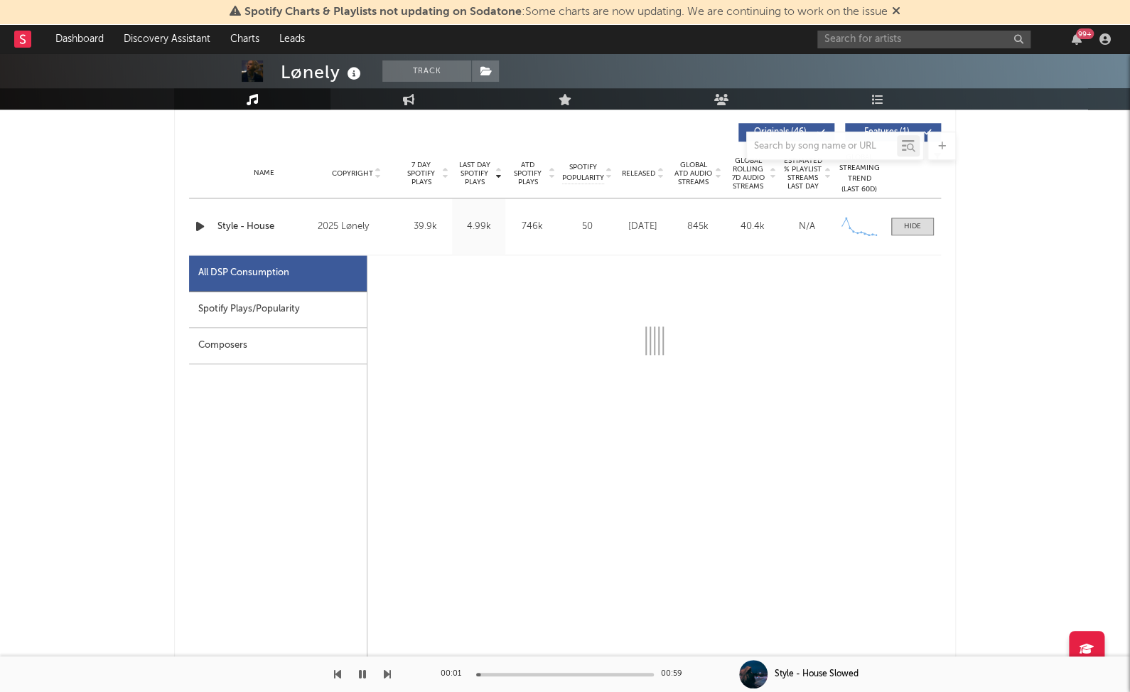
click at [341, 317] on div "Spotify Plays/Popularity" at bounding box center [278, 309] width 178 height 36
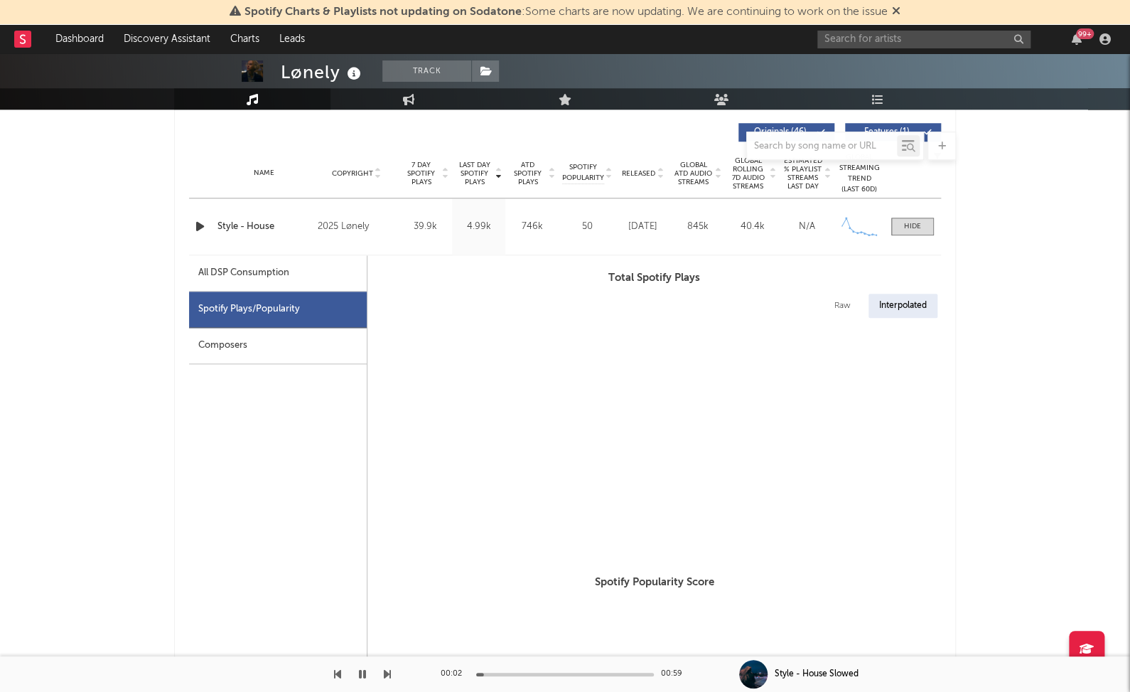
select select "1w"
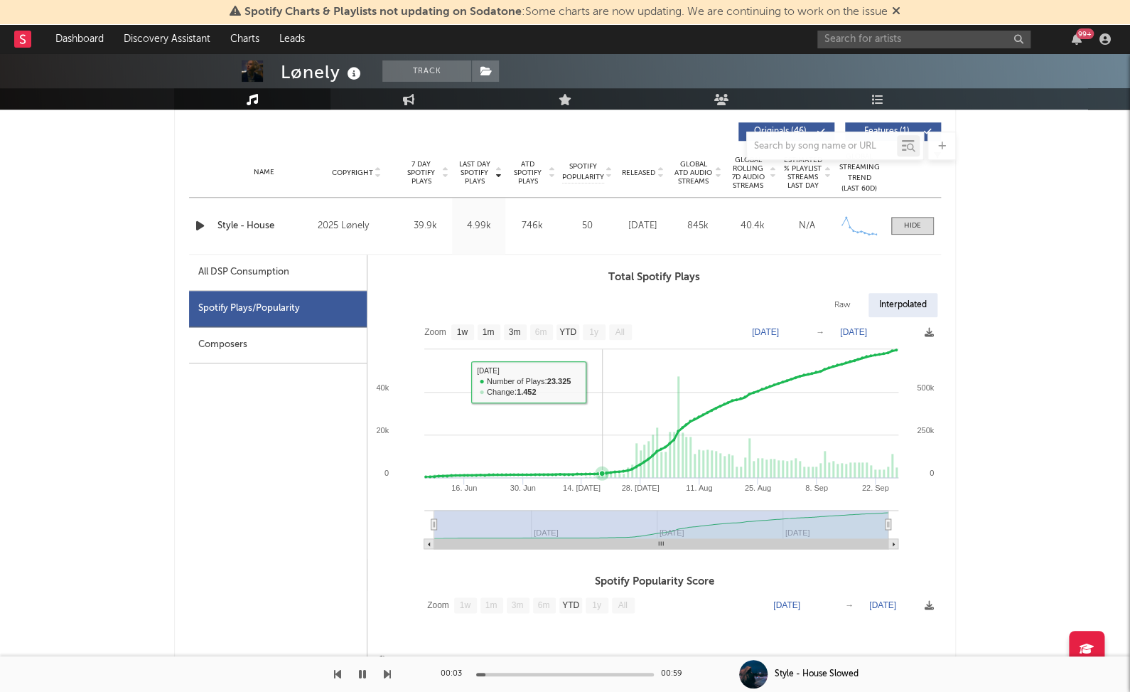
scroll to position [537, 0]
click at [365, 668] on icon "button" at bounding box center [362, 673] width 7 height 11
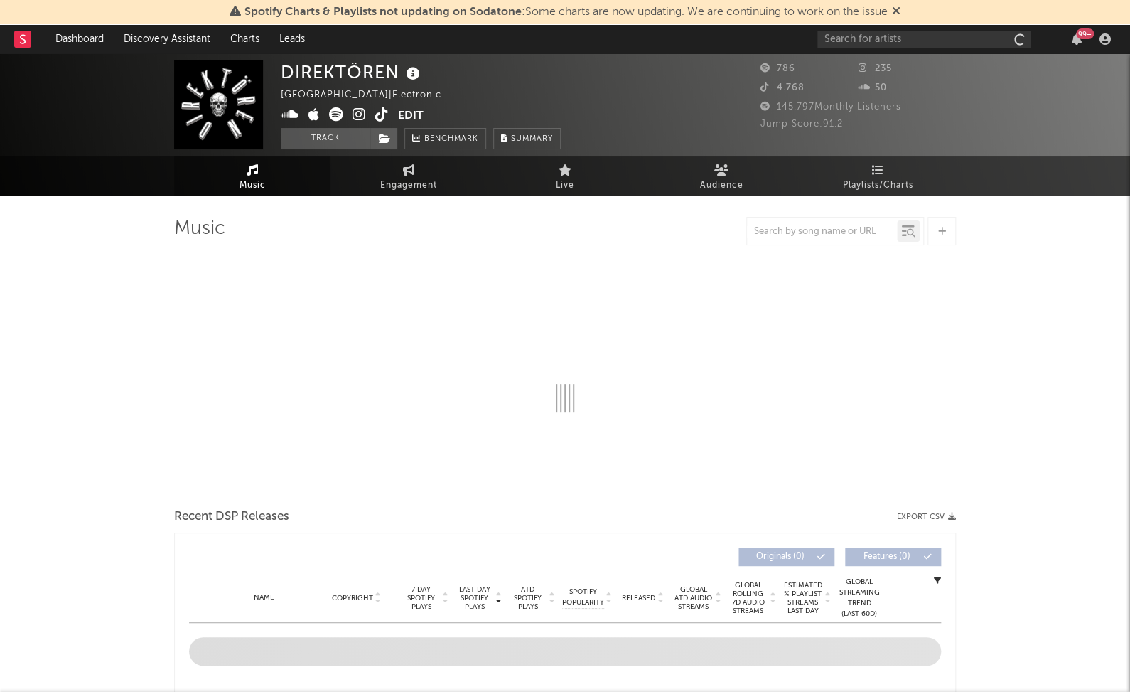
scroll to position [341, 0]
select select "1w"
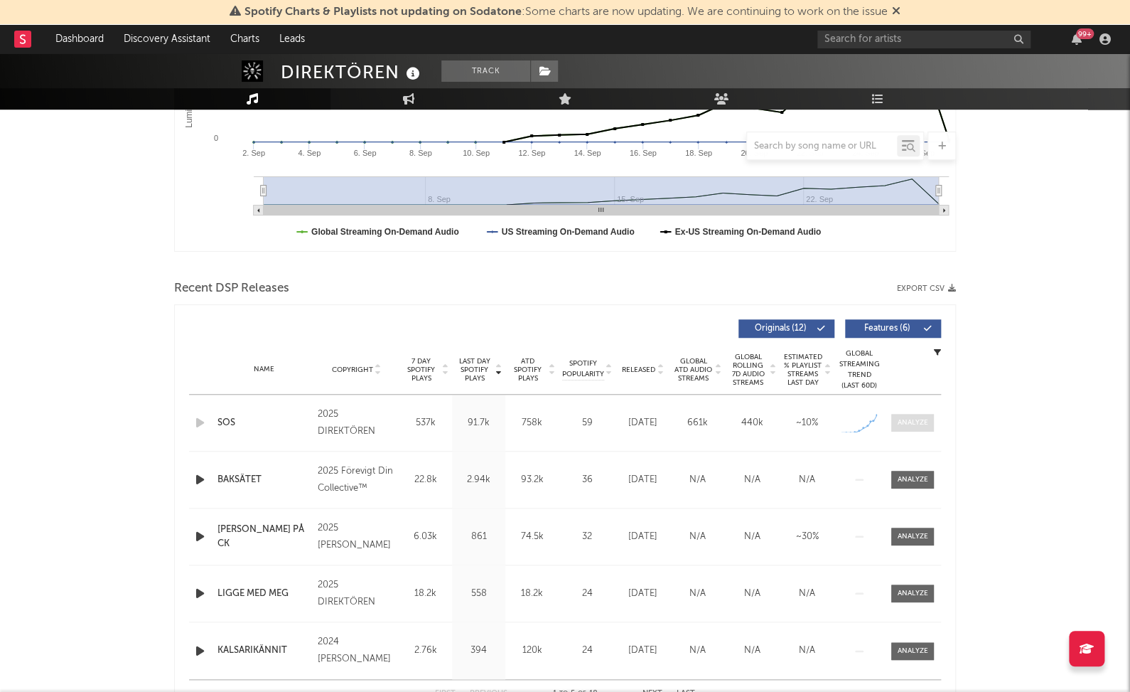
click at [902, 417] on div at bounding box center [913, 422] width 31 height 11
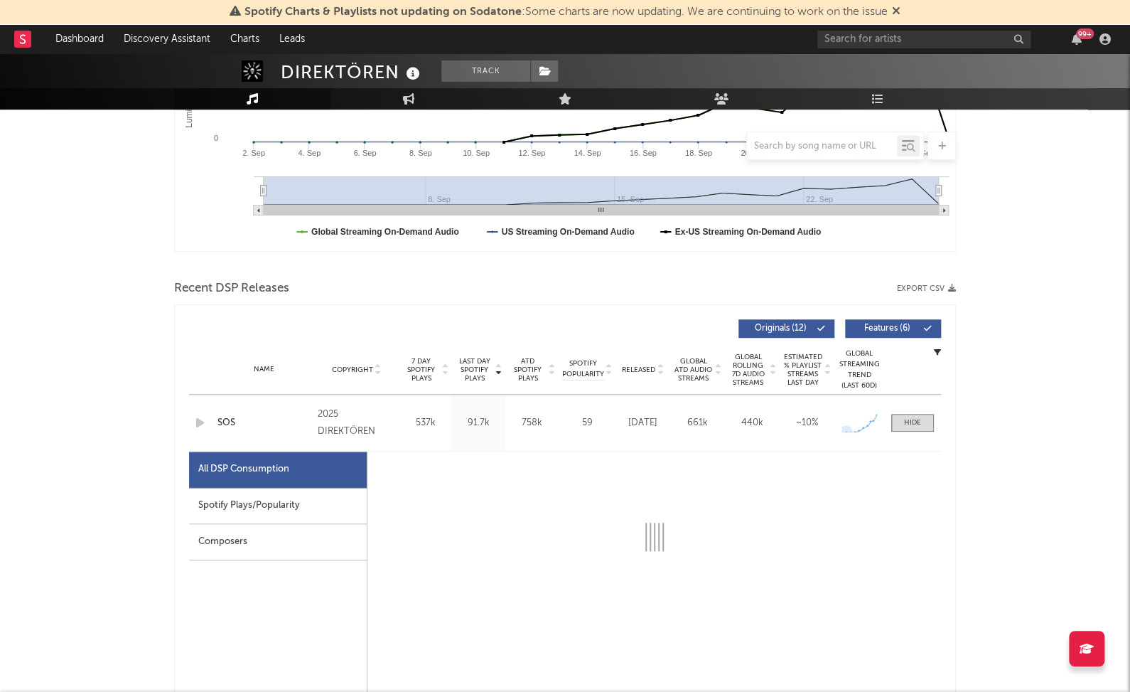
select select "1w"
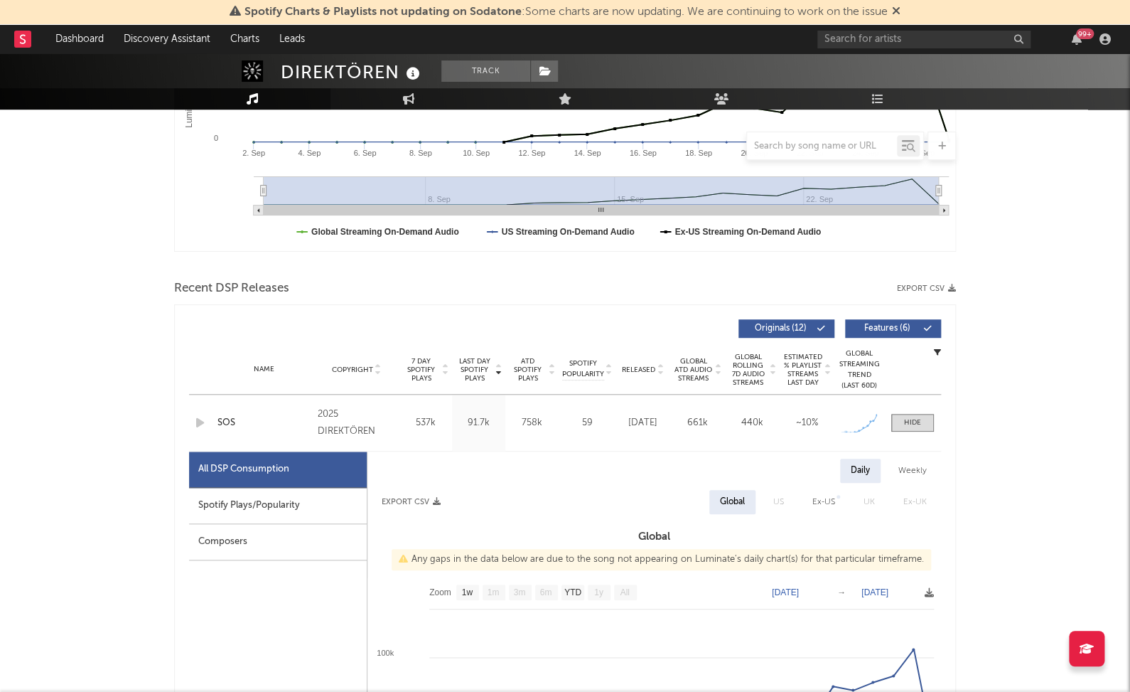
click at [336, 508] on div "Spotify Plays/Popularity" at bounding box center [278, 506] width 178 height 36
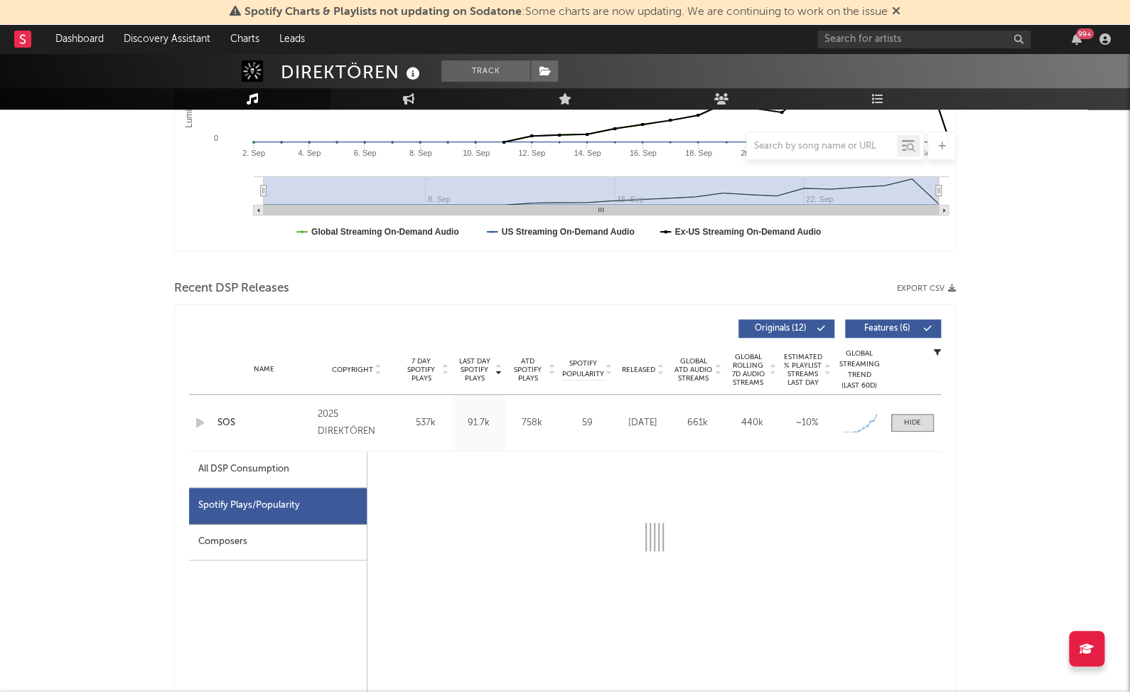
select select "1w"
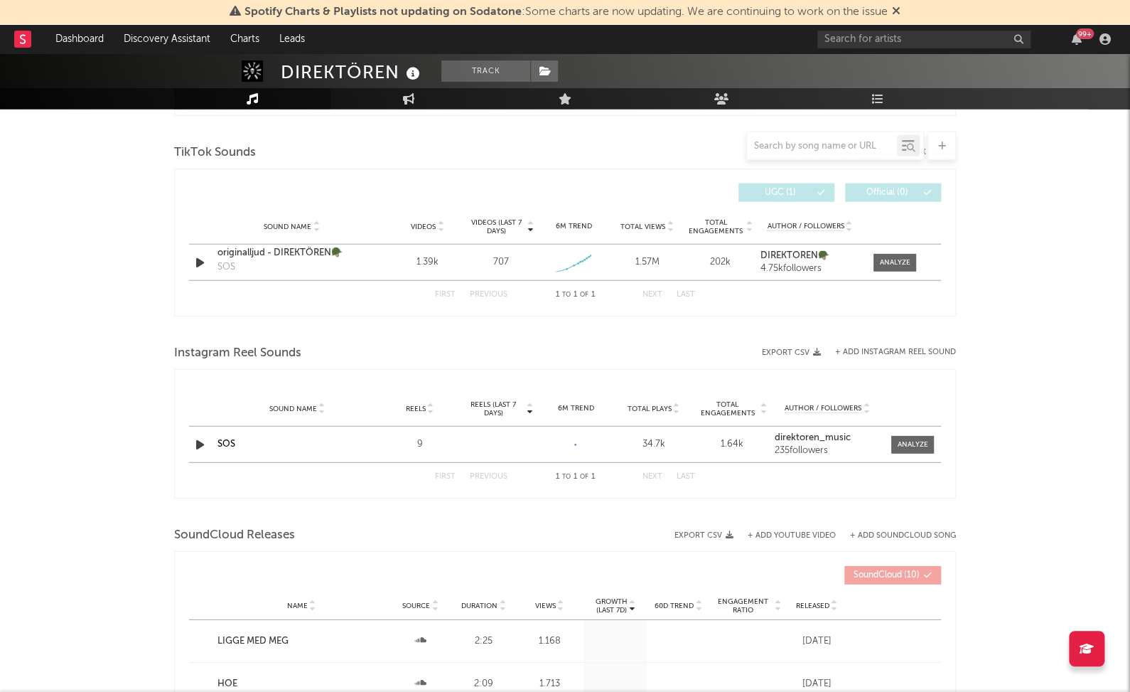
scroll to position [1661, 0]
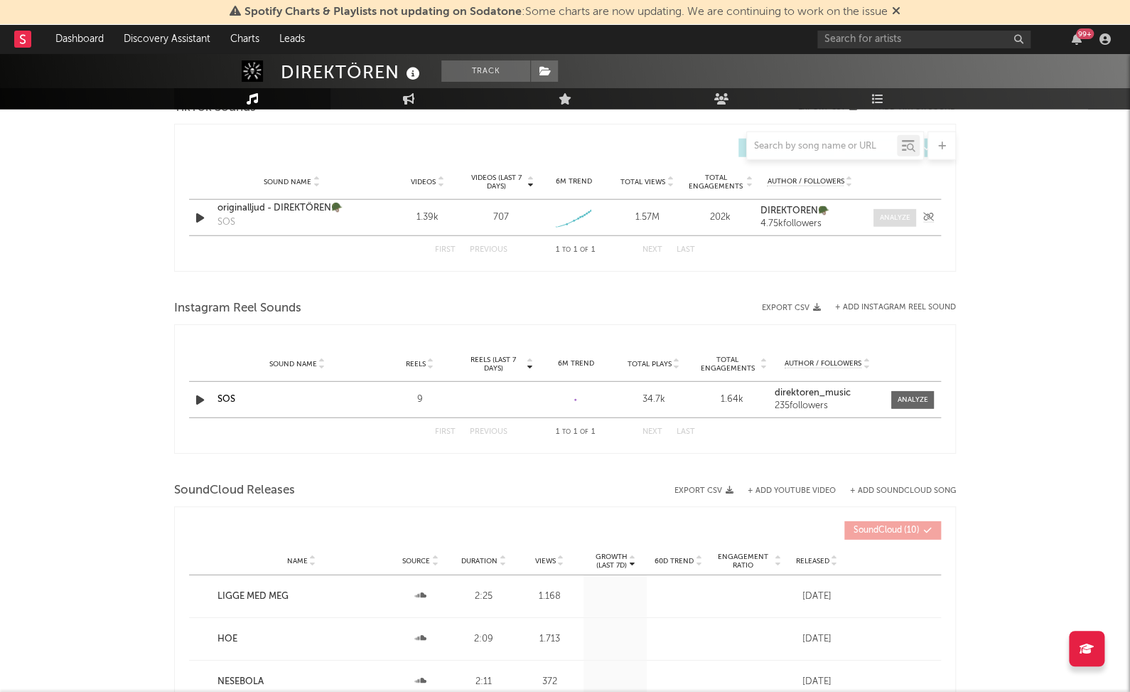
click at [891, 218] on div at bounding box center [895, 218] width 31 height 11
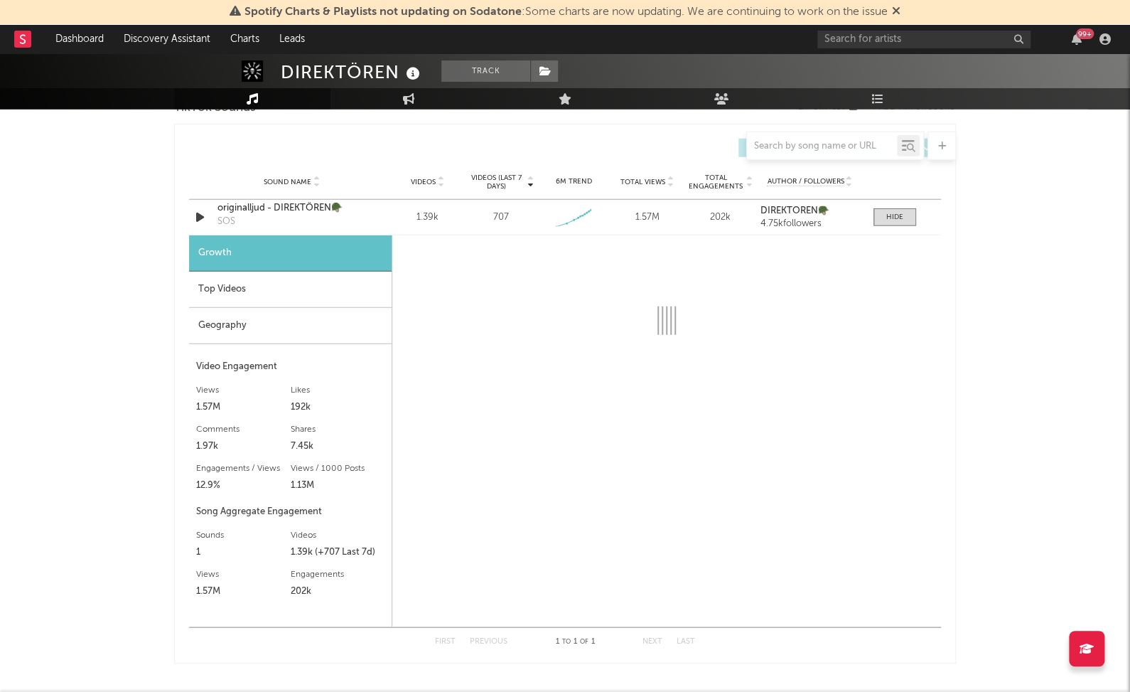
select select "1w"
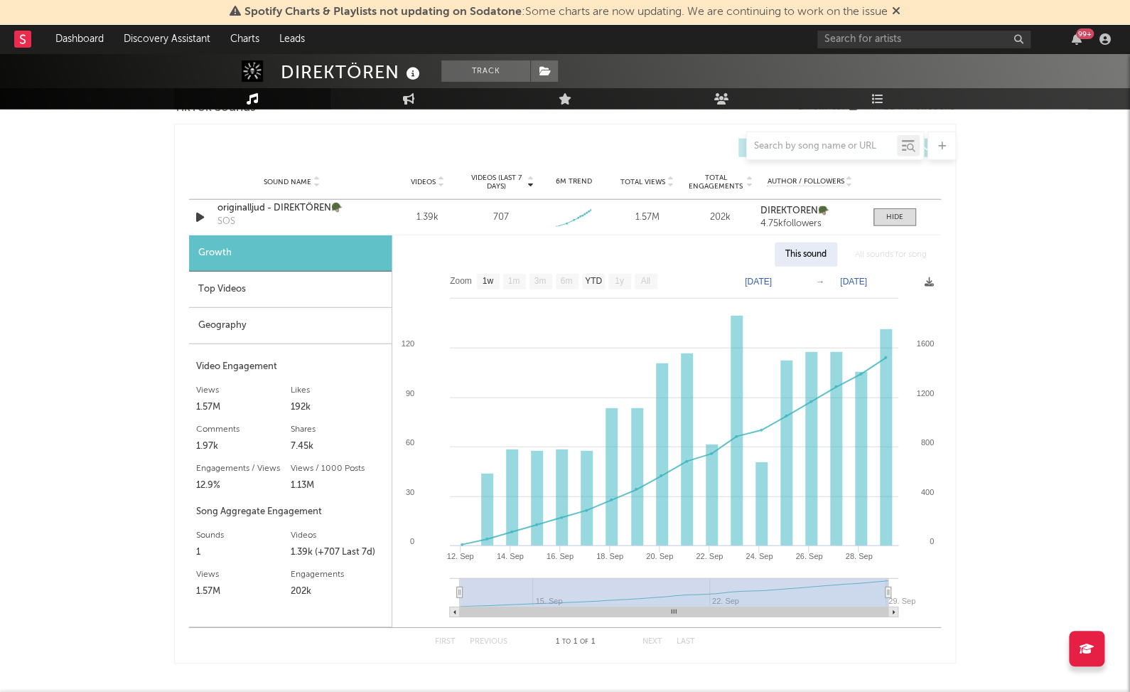
click at [237, 284] on div "Top Videos" at bounding box center [290, 290] width 203 height 36
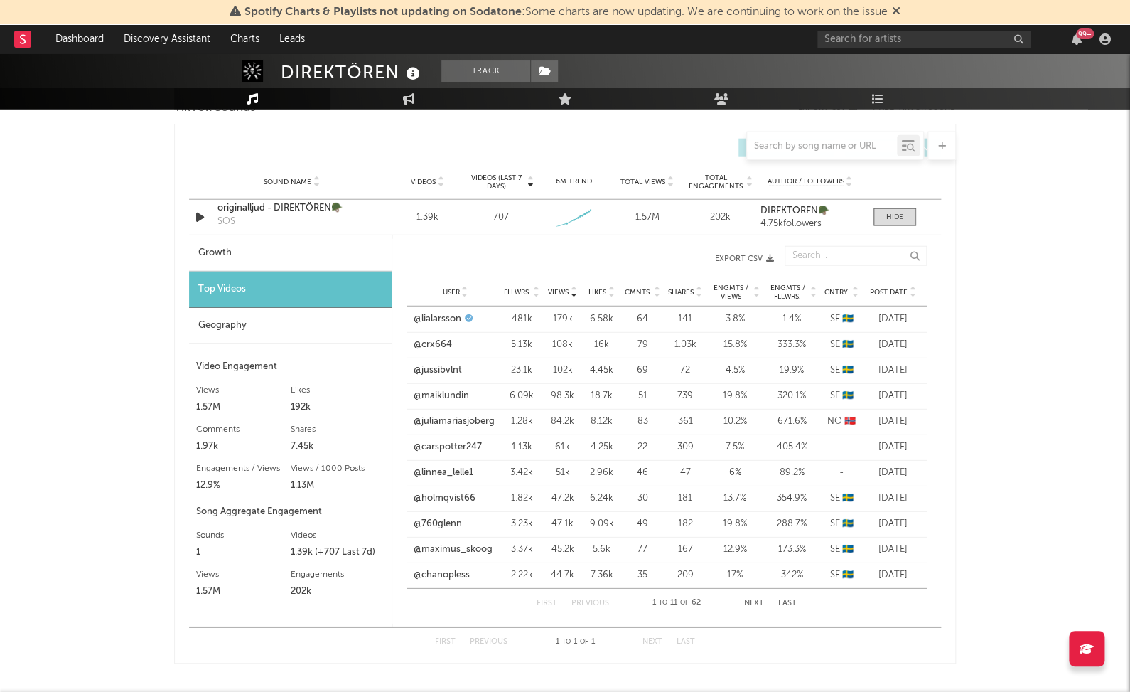
click at [839, 291] on span "Cntry." at bounding box center [838, 292] width 26 height 9
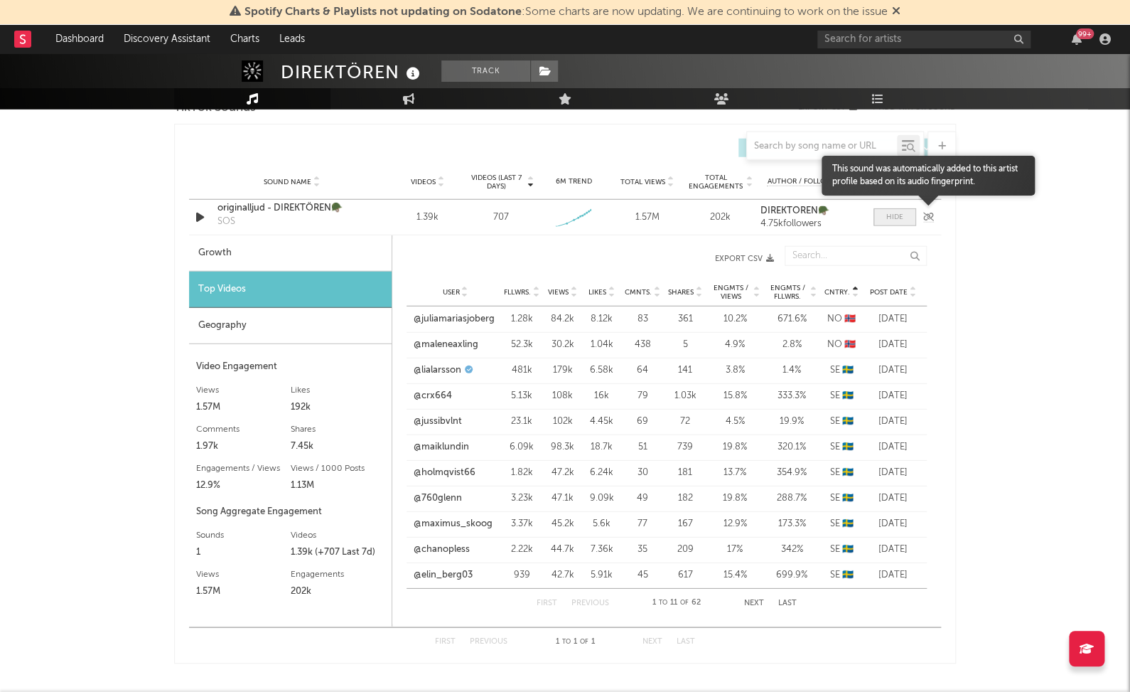
click at [900, 215] on div at bounding box center [895, 217] width 17 height 11
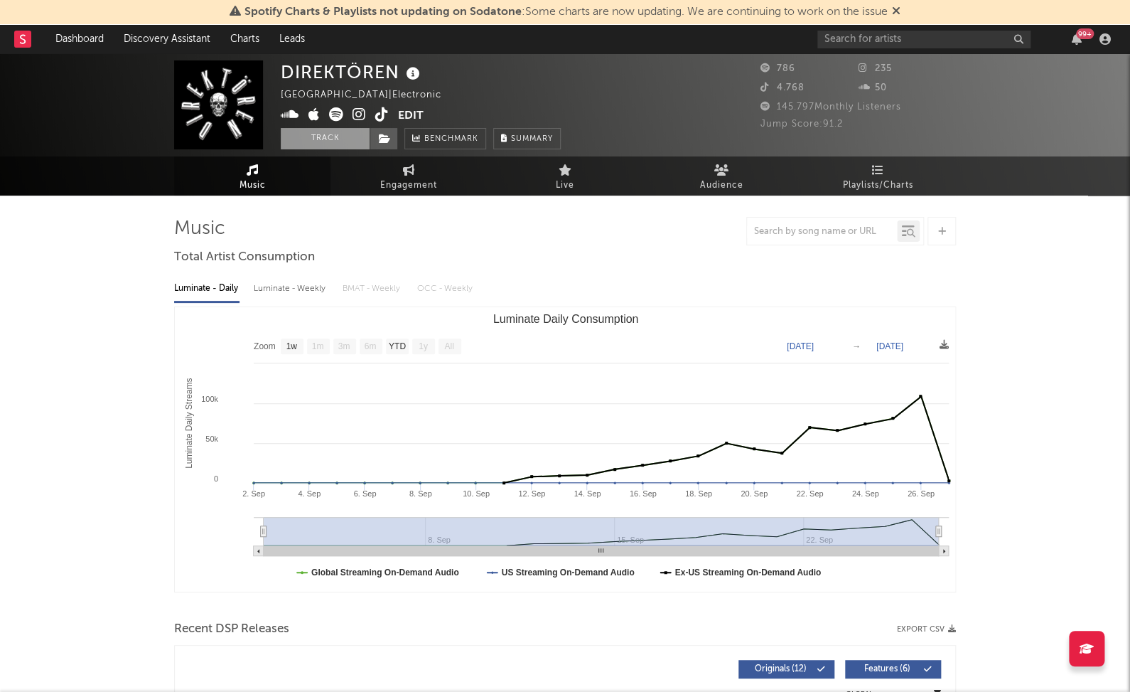
scroll to position [0, 0]
click at [379, 116] on icon at bounding box center [382, 114] width 14 height 14
click at [360, 117] on icon at bounding box center [360, 114] width 14 height 14
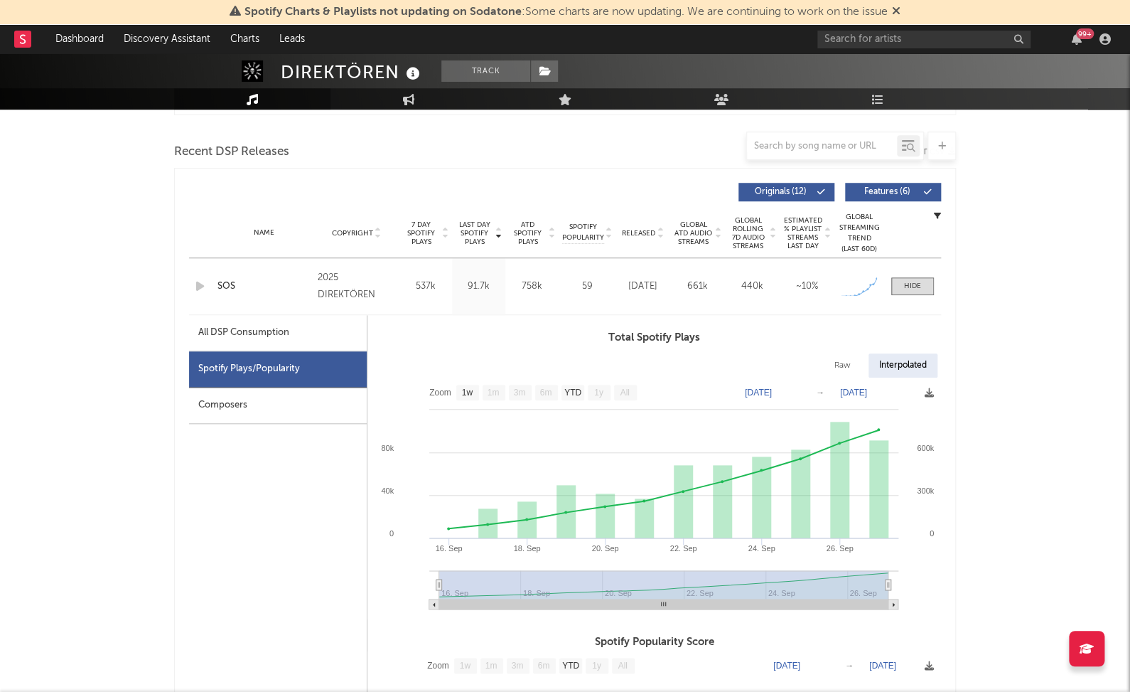
scroll to position [558, 0]
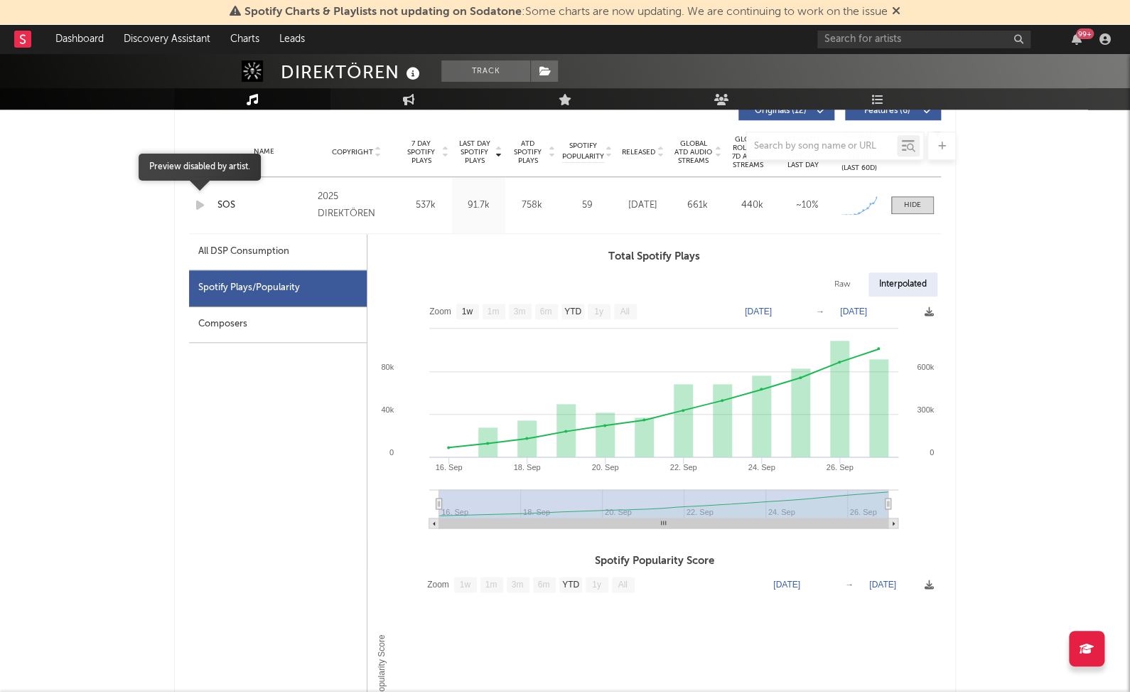
click at [196, 204] on icon "button" at bounding box center [200, 205] width 15 height 18
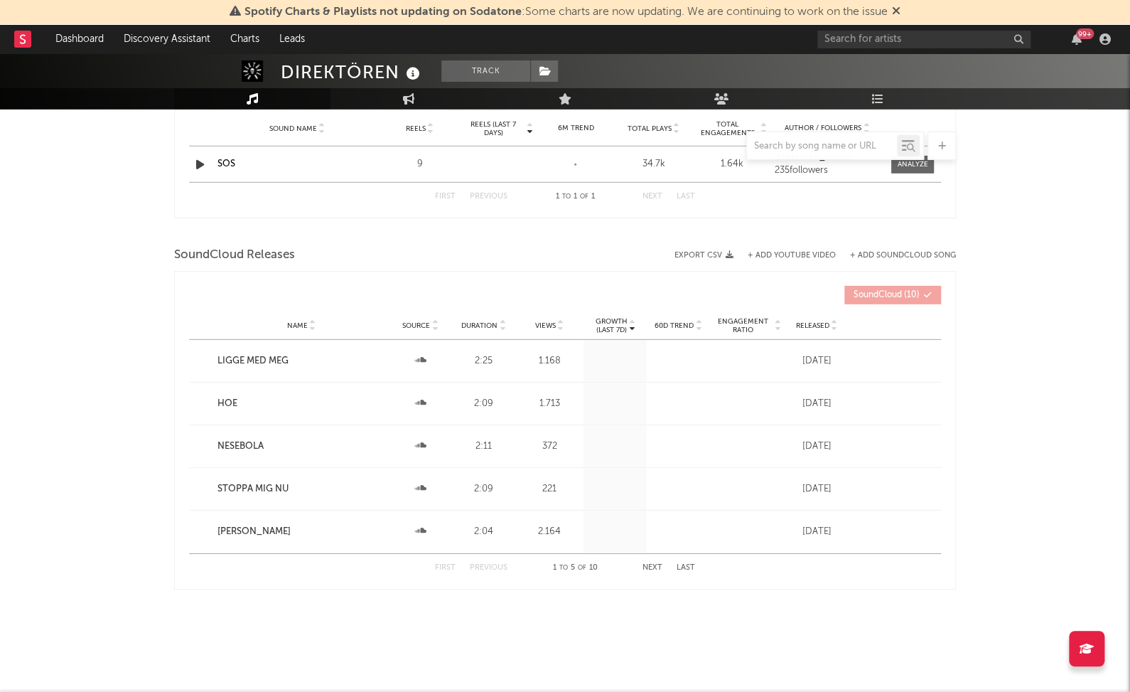
scroll to position [1895, 0]
click at [263, 0] on div "Spotify Charts & Playlists not updating on Sodatone : Some charts are now updat…" at bounding box center [565, 12] width 1130 height 25
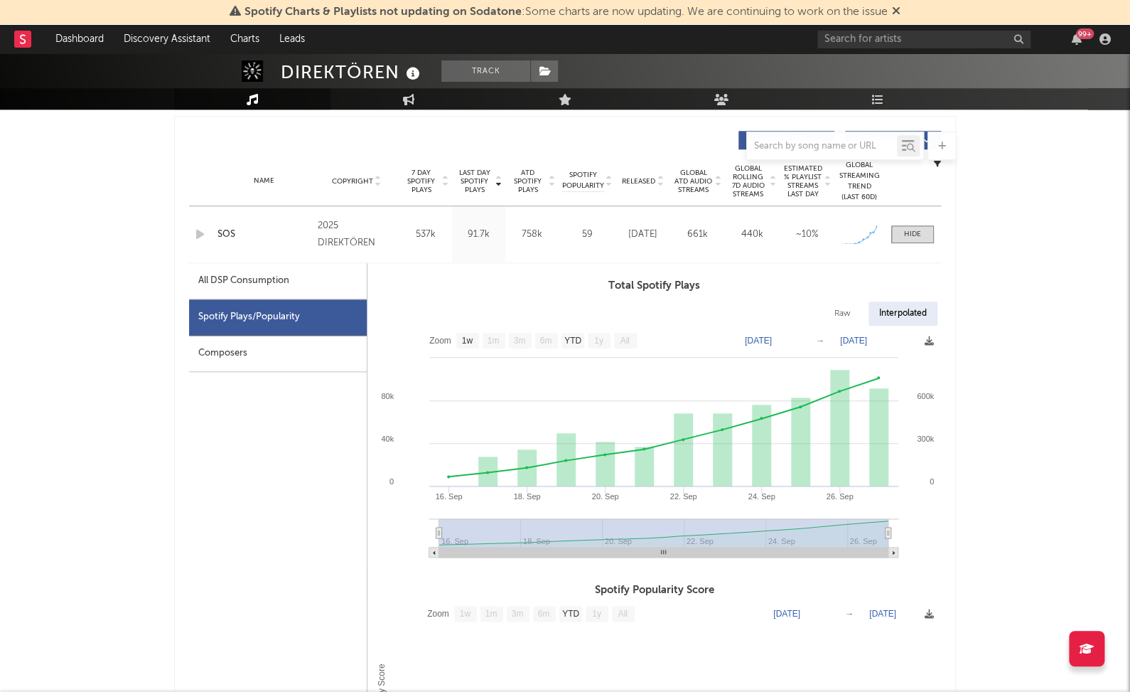
scroll to position [526, 0]
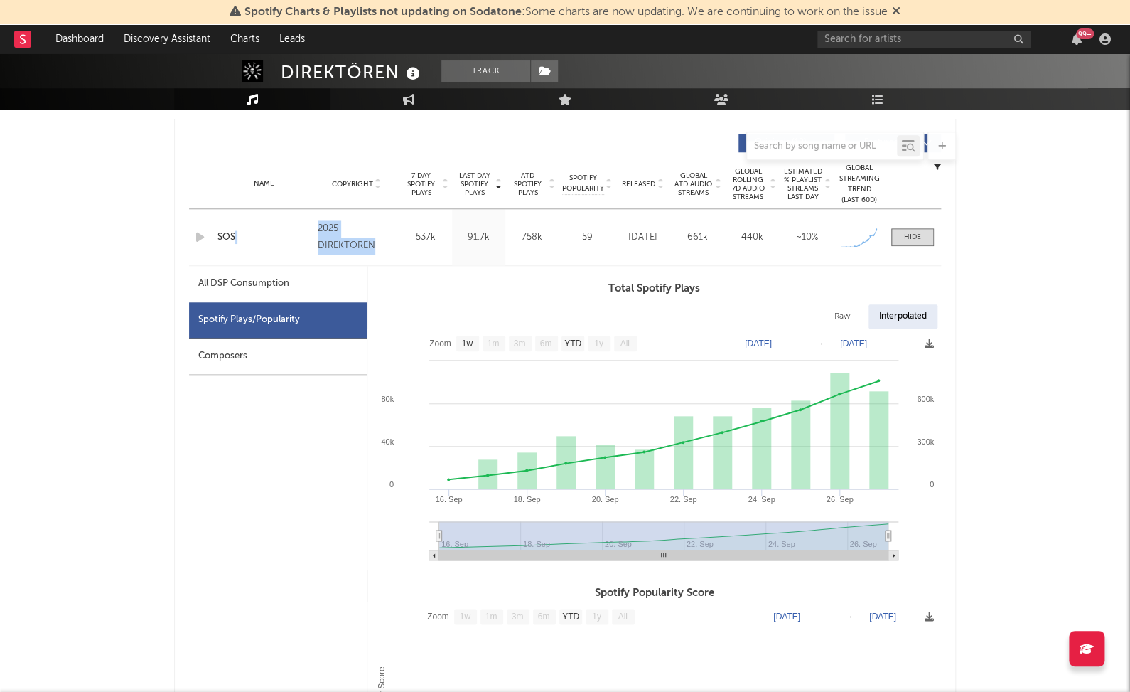
drag, startPoint x: 338, startPoint y: 241, endPoint x: 371, endPoint y: 241, distance: 32.7
click at [371, 241] on div "Name SOS Copyright 2025 DIREKTÖREN Label DIREKTÖREN Album Names SOS Composer Na…" at bounding box center [565, 237] width 752 height 56
click at [191, 236] on div at bounding box center [201, 237] width 25 height 18
drag, startPoint x: 318, startPoint y: 69, endPoint x: 394, endPoint y: 65, distance: 76.2
click at [394, 65] on div "DIREKTÖREN" at bounding box center [352, 71] width 143 height 23
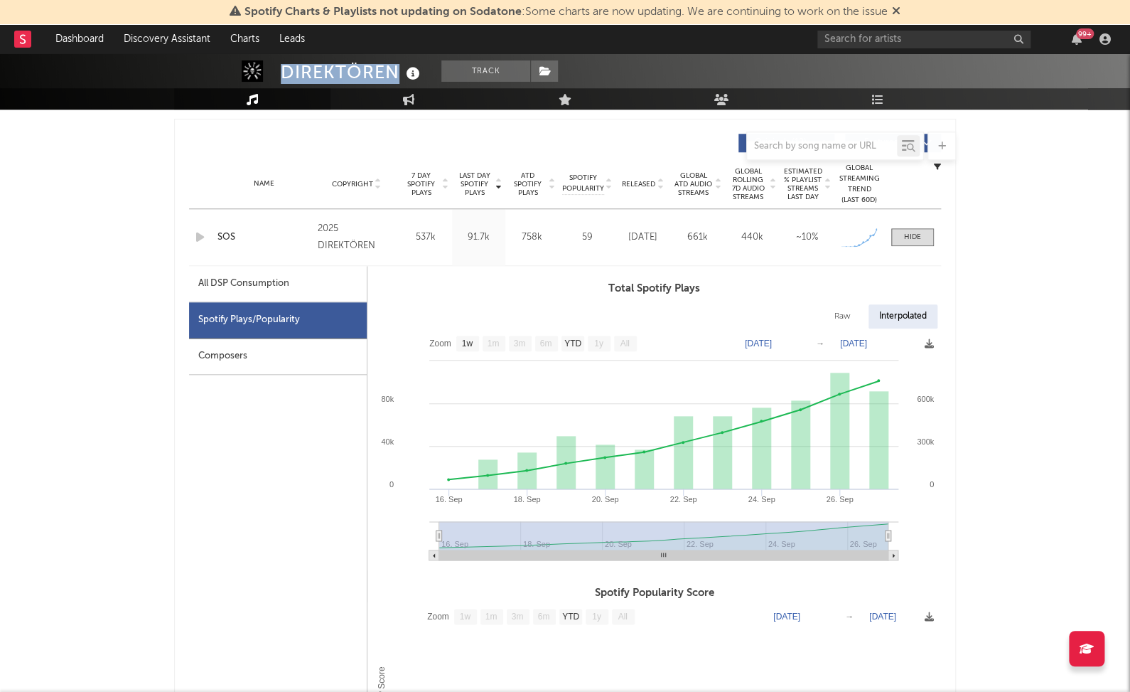
copy div "DIREKTÖREN"
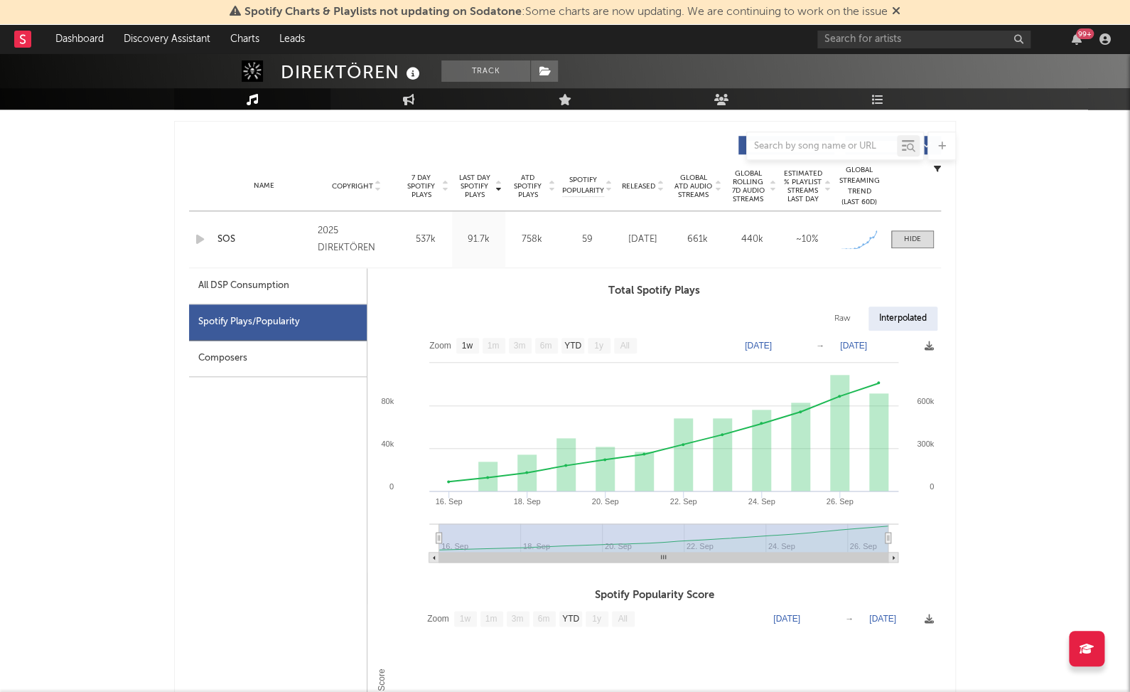
click at [910, 252] on div "Name SOS Copyright 2025 DIREKTÖREN Label DIREKTÖREN Album Names SOS Composer Na…" at bounding box center [565, 239] width 752 height 56
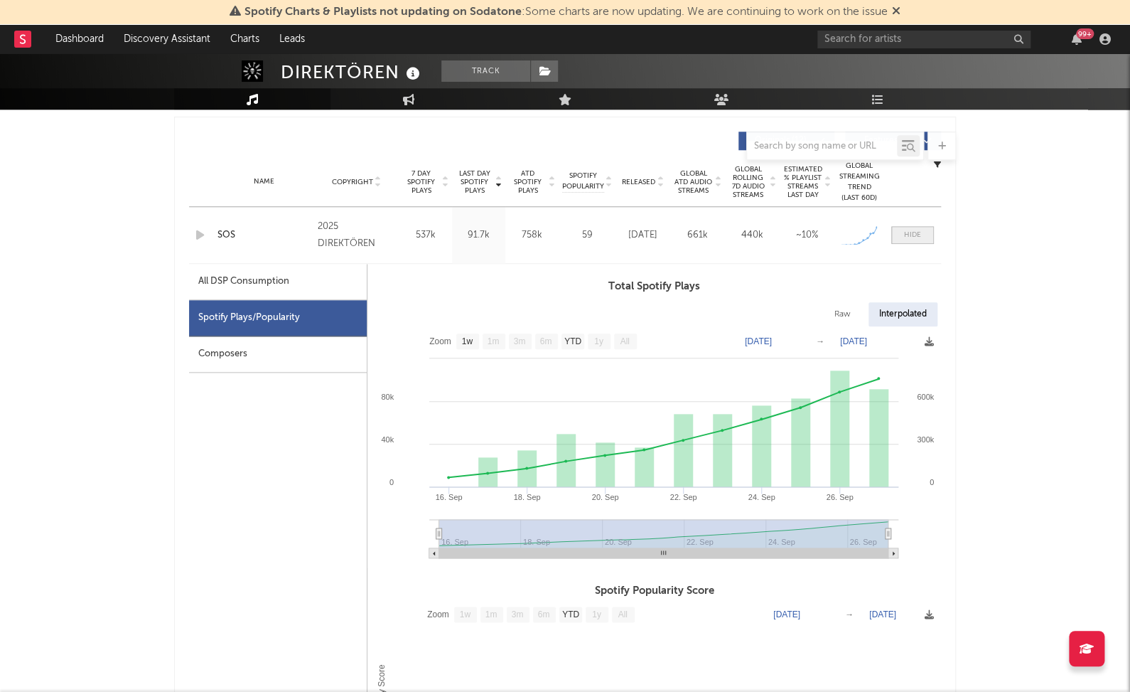
click at [919, 240] on span at bounding box center [913, 235] width 43 height 18
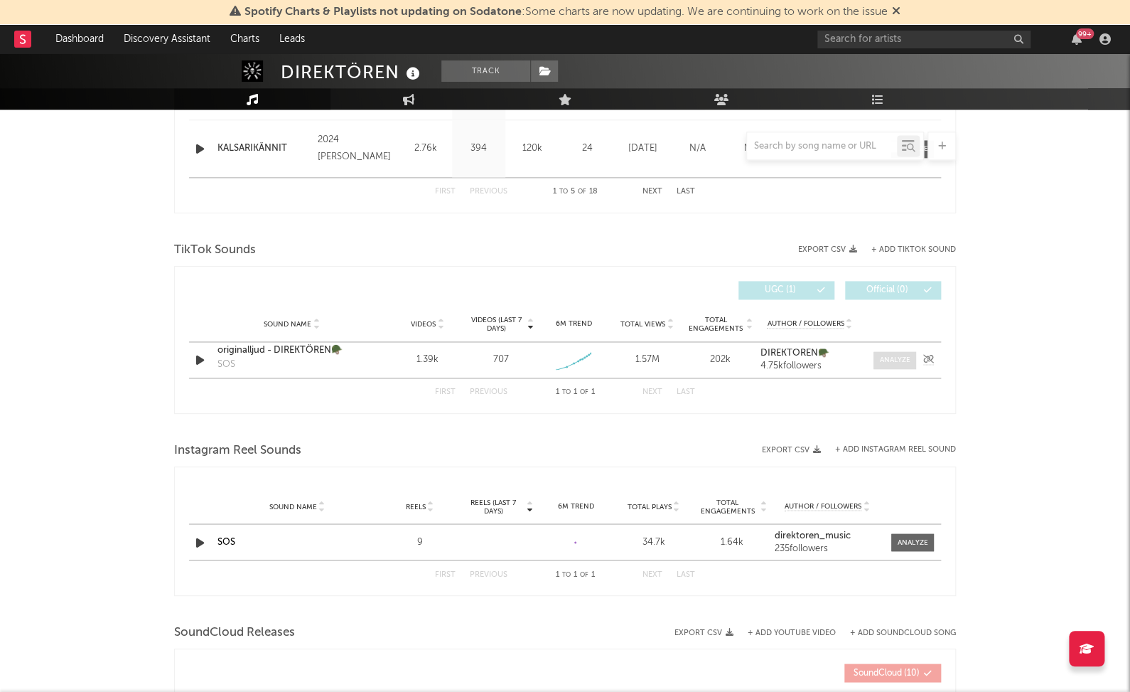
scroll to position [844, 0]
click at [919, 365] on div "Sound Name originalljud - DIREKTÖREN🪖 SOS Videos 1.39k Videos (last 7 days) 707…" at bounding box center [565, 359] width 752 height 36
click at [920, 358] on div at bounding box center [930, 358] width 21 height 14
click at [907, 353] on div at bounding box center [895, 358] width 31 height 11
select select "1w"
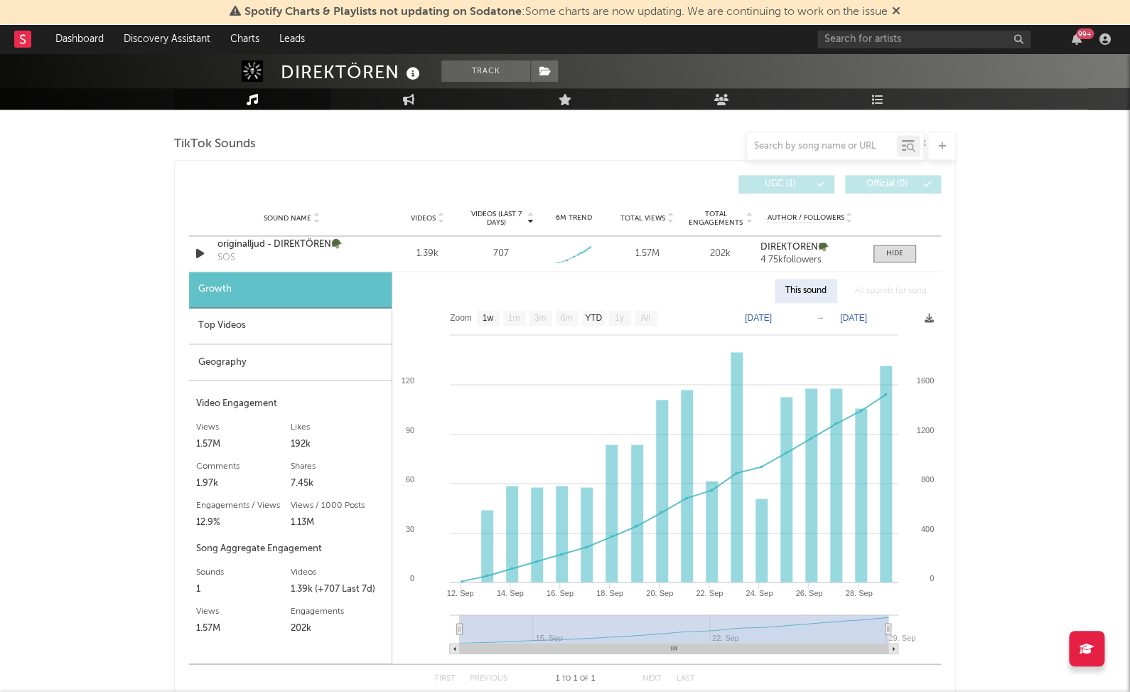
scroll to position [948, 0]
click at [1128, 119] on div "DIREKTÖREN Track Sweden | Electronic Edit Track Benchmark Summary 786 235 4.768…" at bounding box center [565, 233] width 1130 height 2254
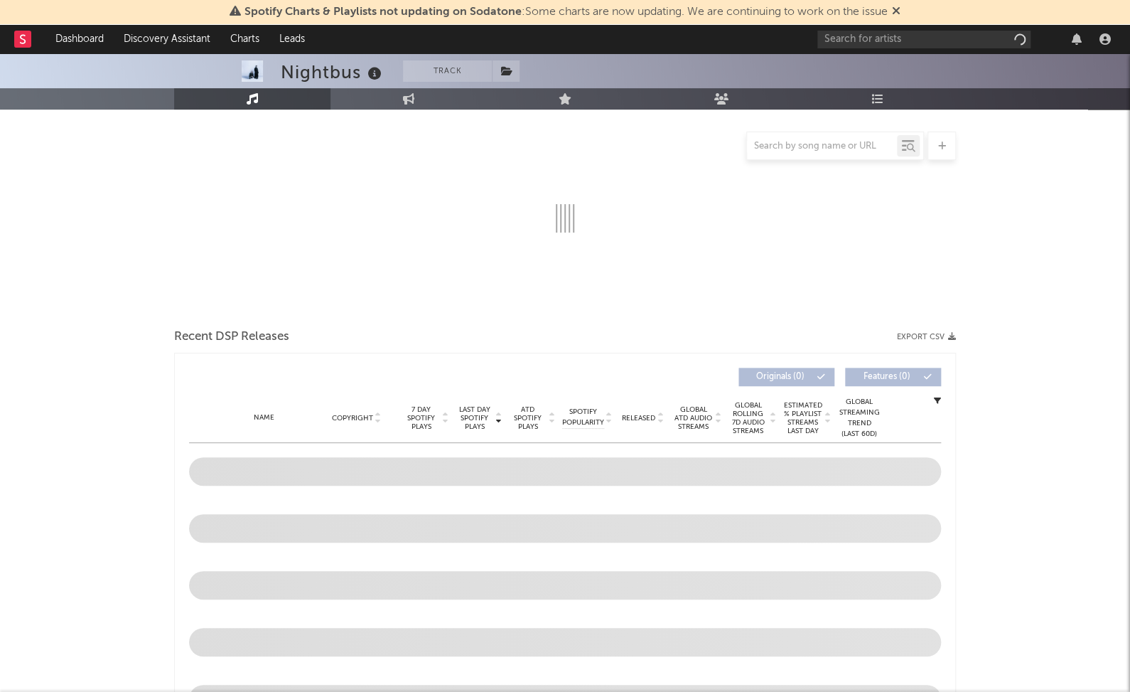
select select "1w"
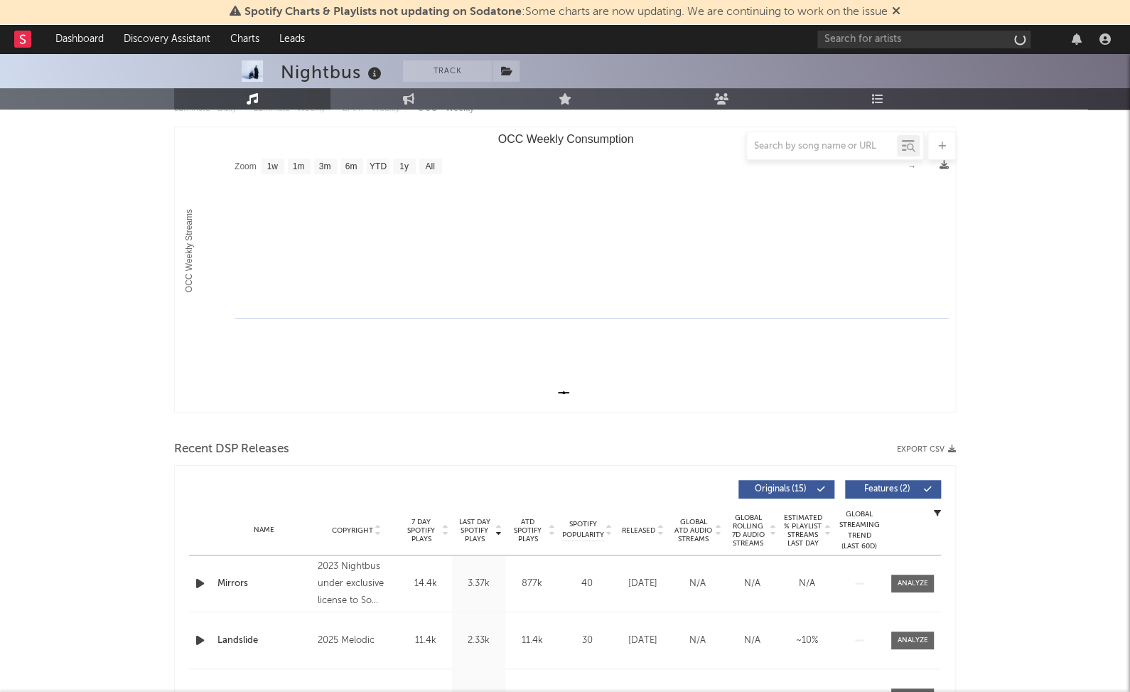
scroll to position [364, 0]
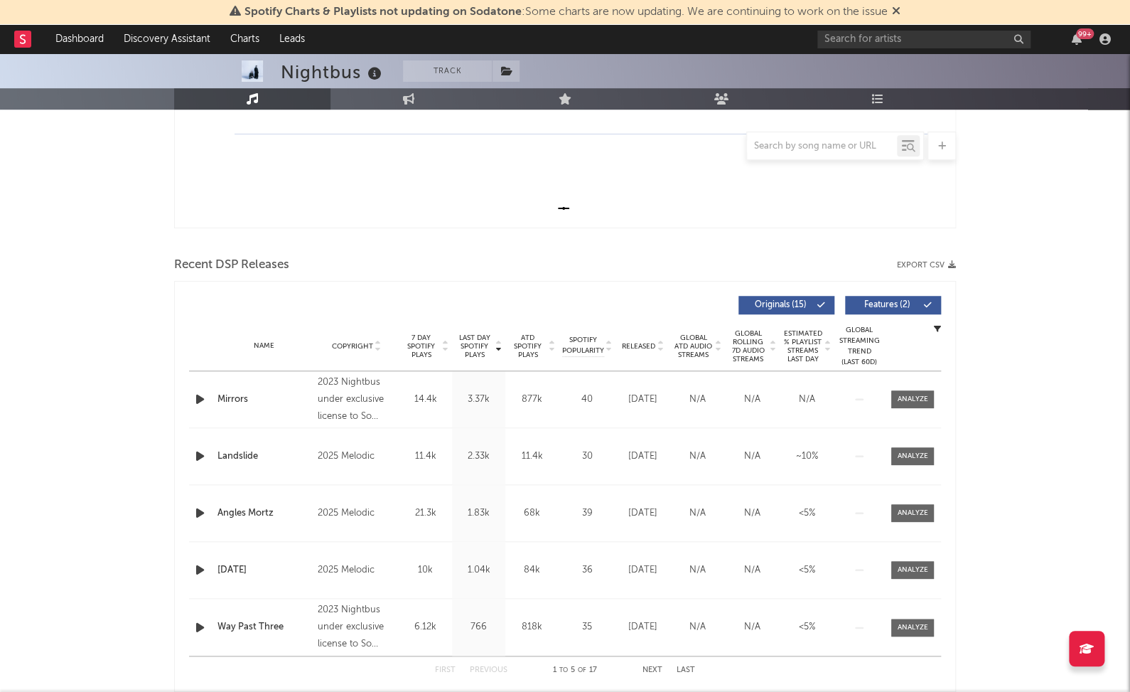
click at [299, 0] on div "Spotify Charts & Playlists not updating on Sodatone : Some charts are now updat…" at bounding box center [565, 12] width 1130 height 25
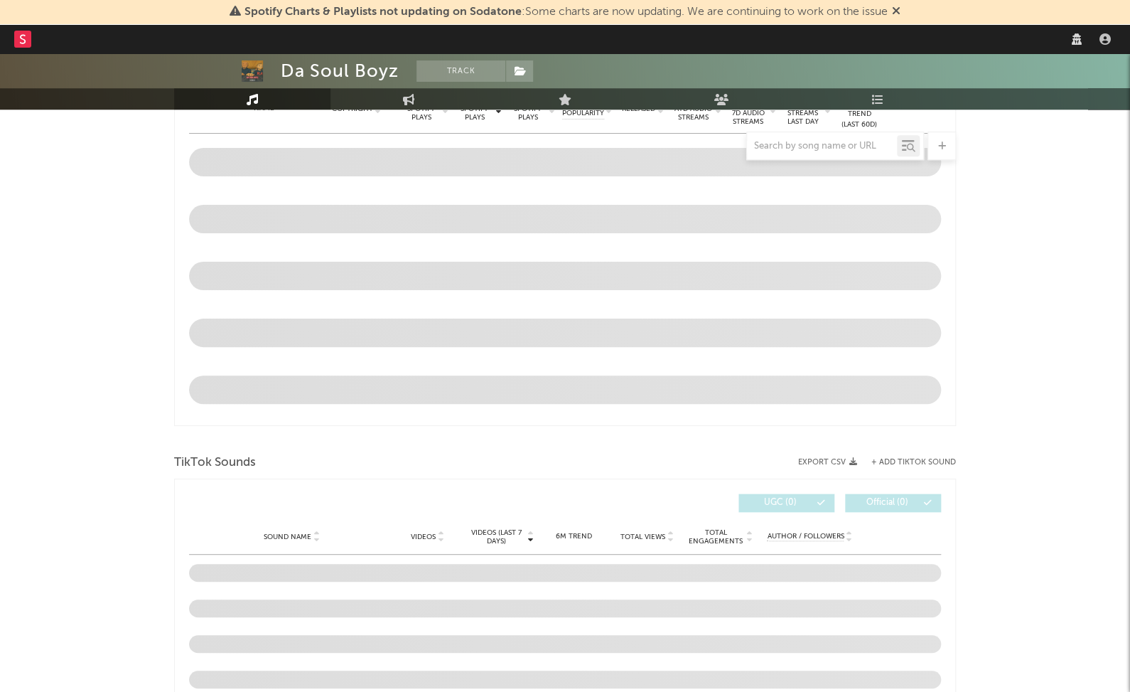
scroll to position [493, 0]
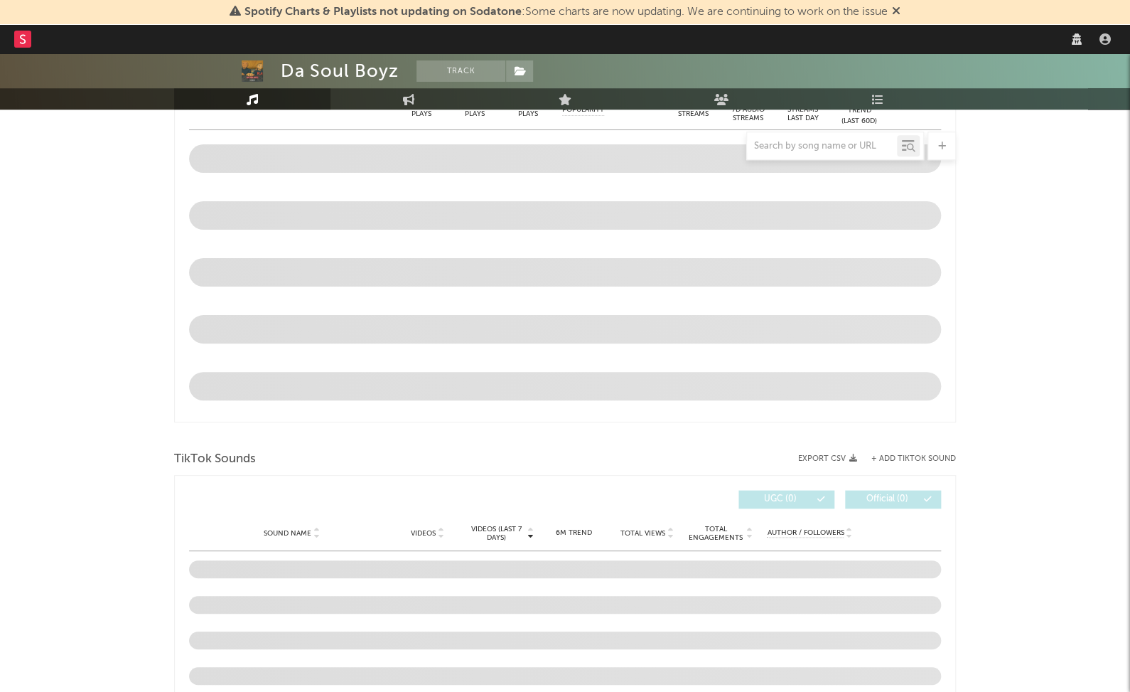
select select "1w"
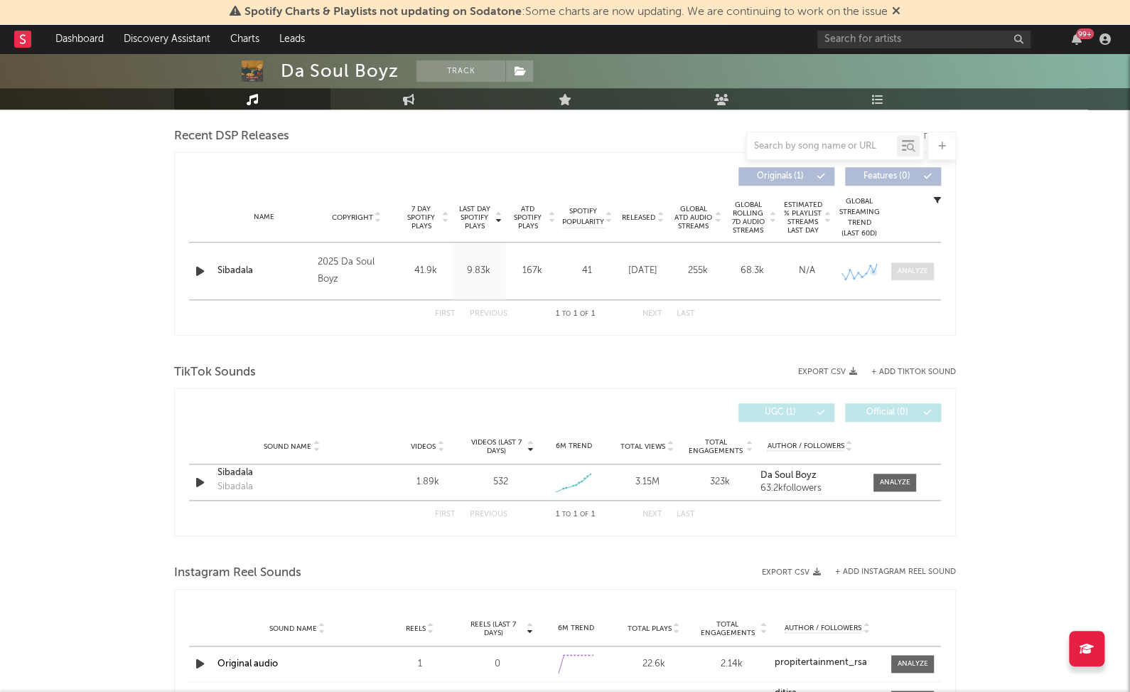
click at [918, 268] on div at bounding box center [913, 271] width 31 height 11
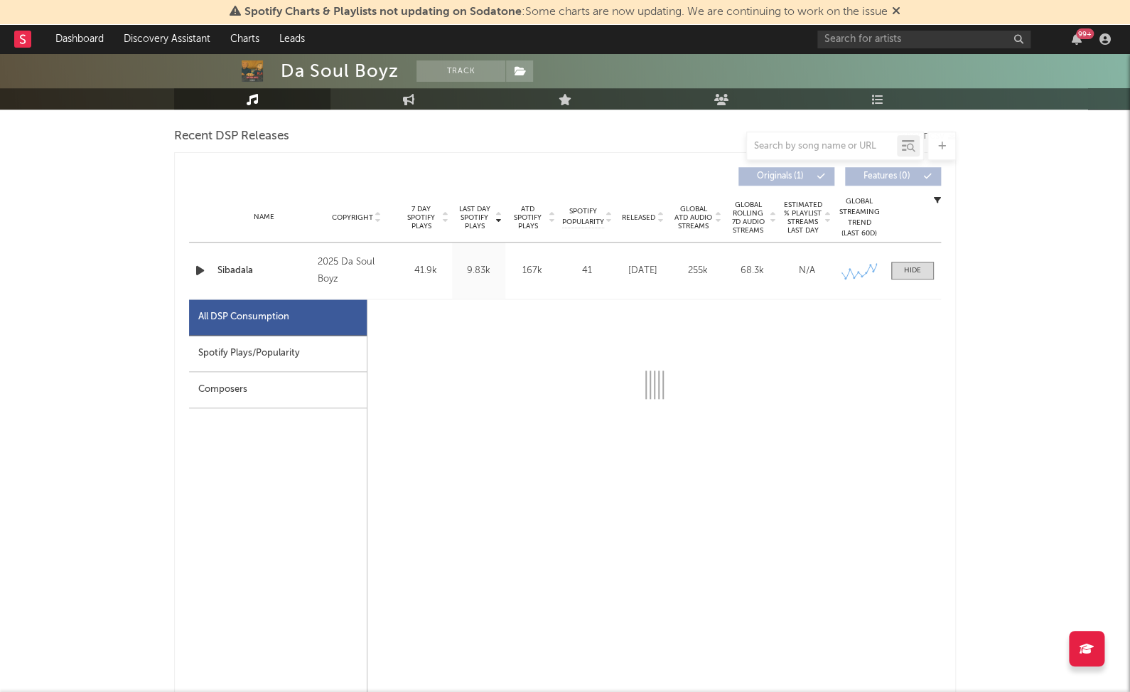
click at [232, 353] on div "Spotify Plays/Popularity" at bounding box center [278, 354] width 178 height 36
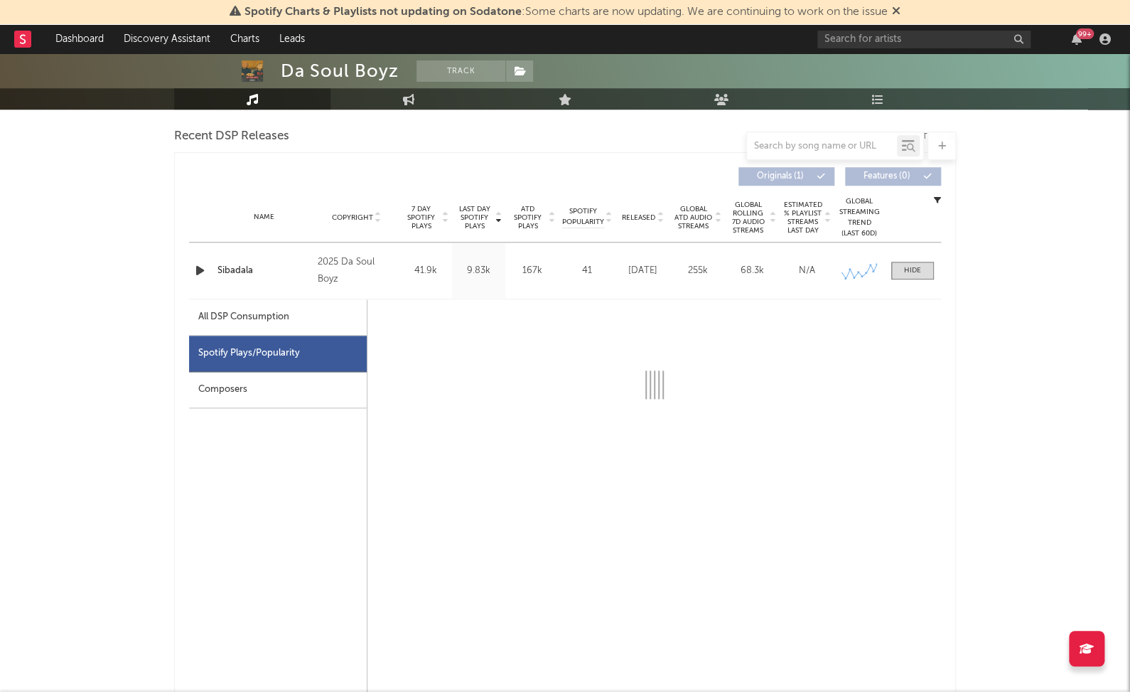
select select "1w"
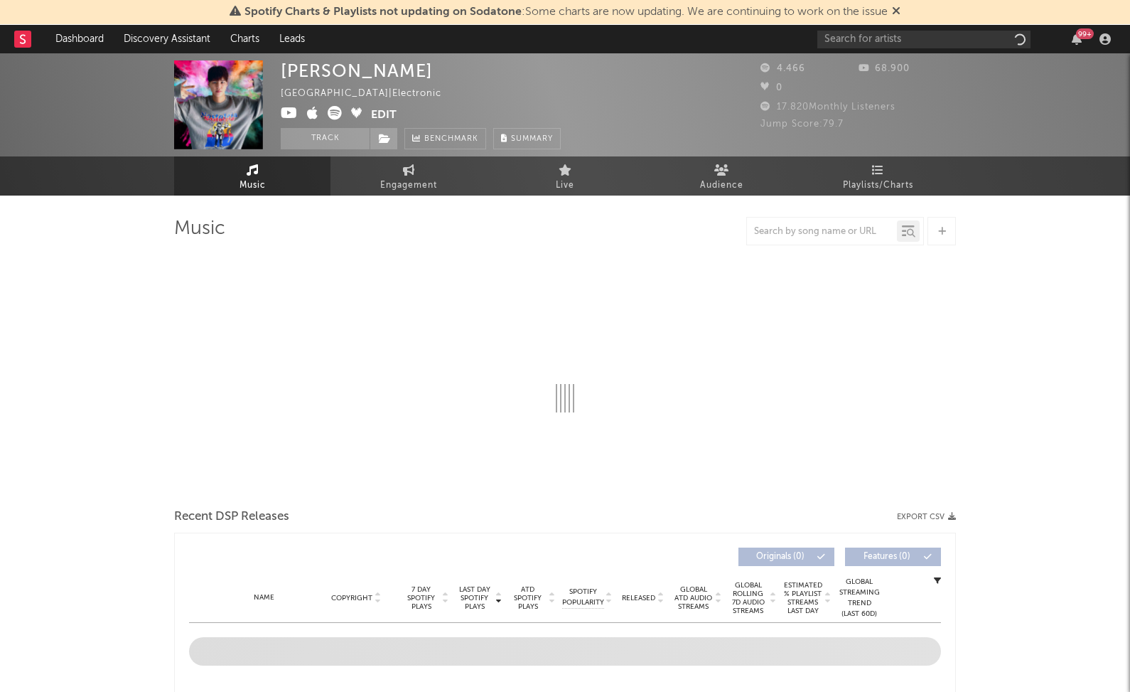
select select "6m"
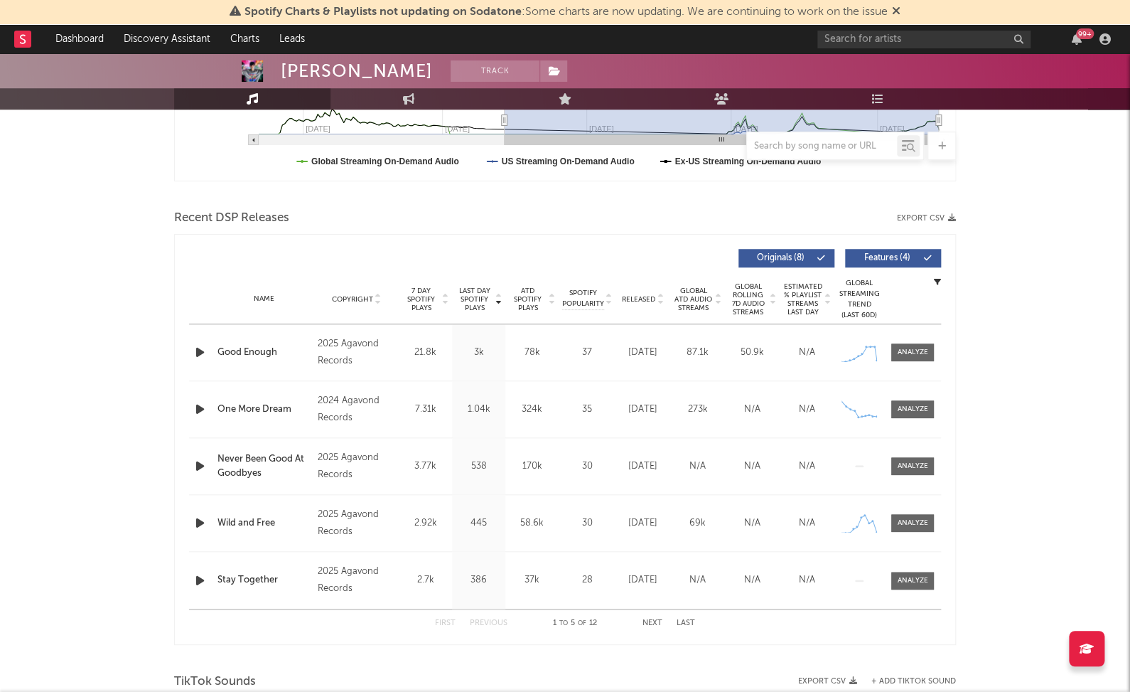
scroll to position [422, 0]
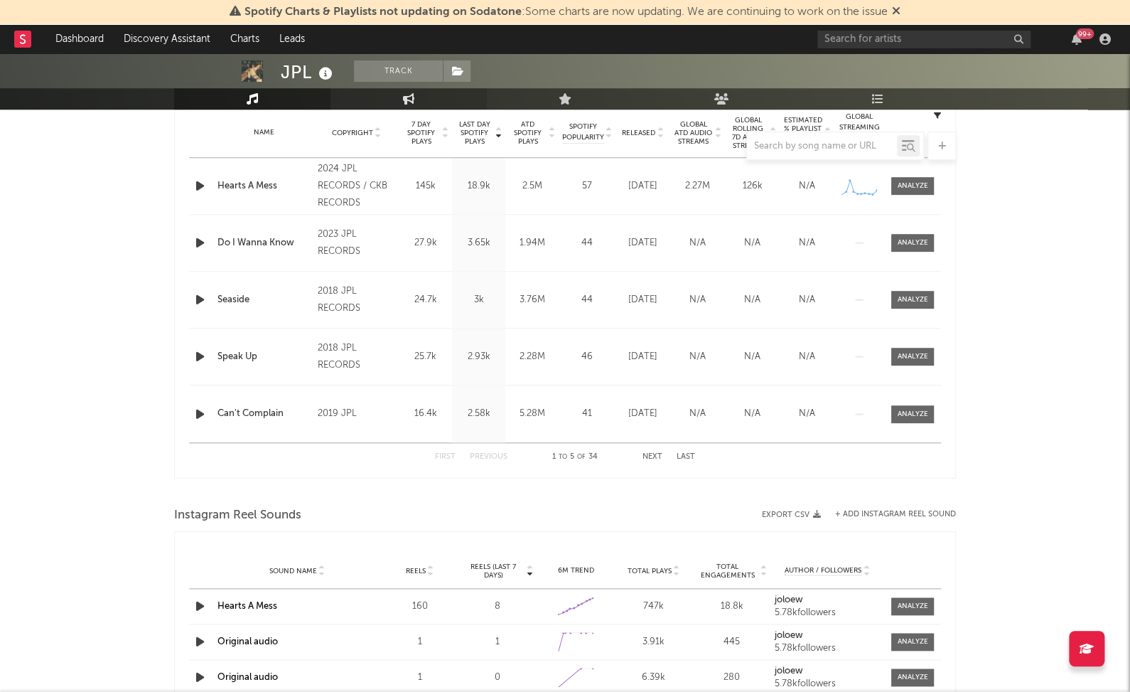
select select "6m"
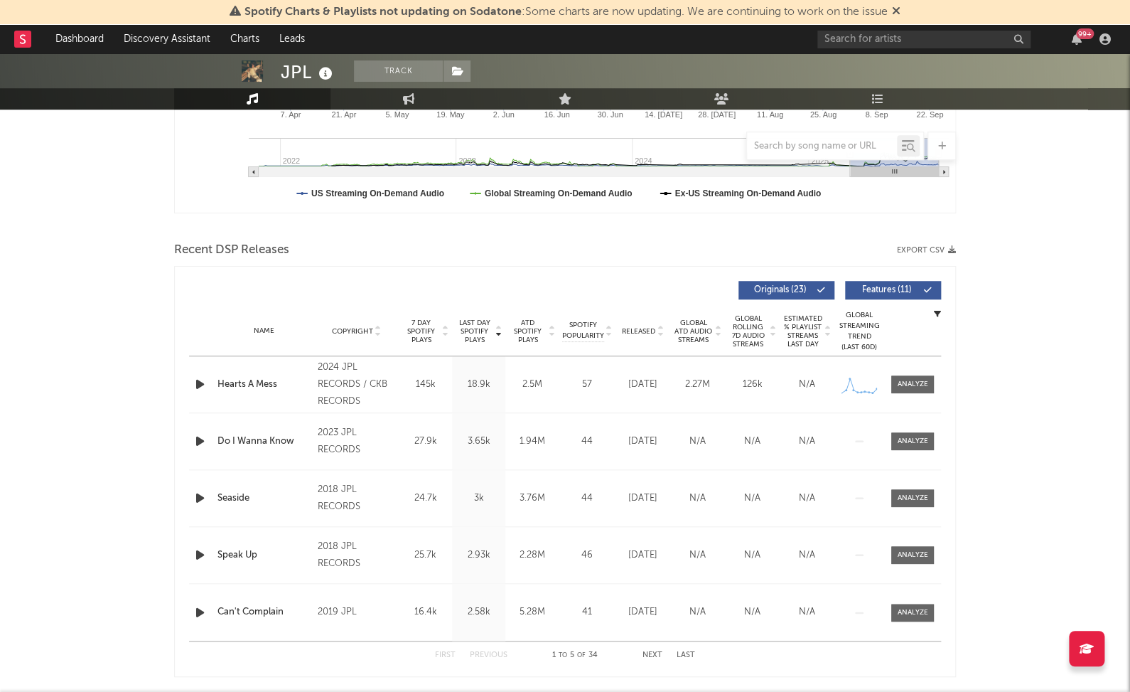
scroll to position [380, 0]
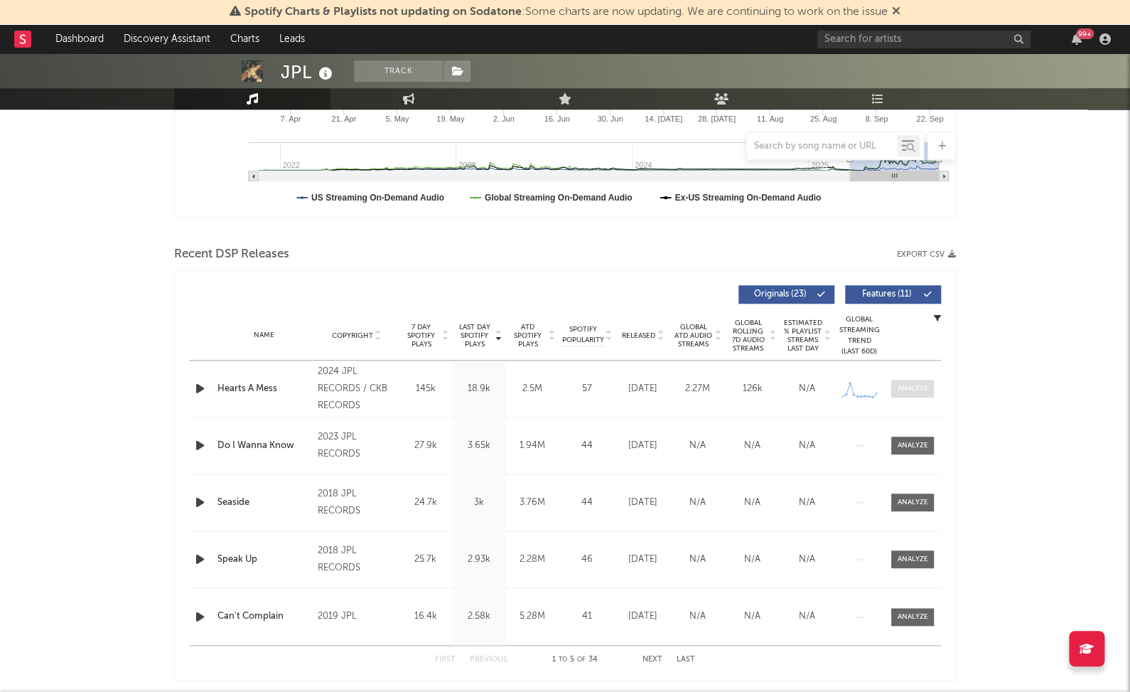
click at [914, 393] on div "Name Hearts A Mess Copyright 2024 JPL RECORDS / CKB RECORDS Label JPL RECORDS /…" at bounding box center [565, 388] width 752 height 56
click at [924, 384] on div at bounding box center [913, 389] width 31 height 11
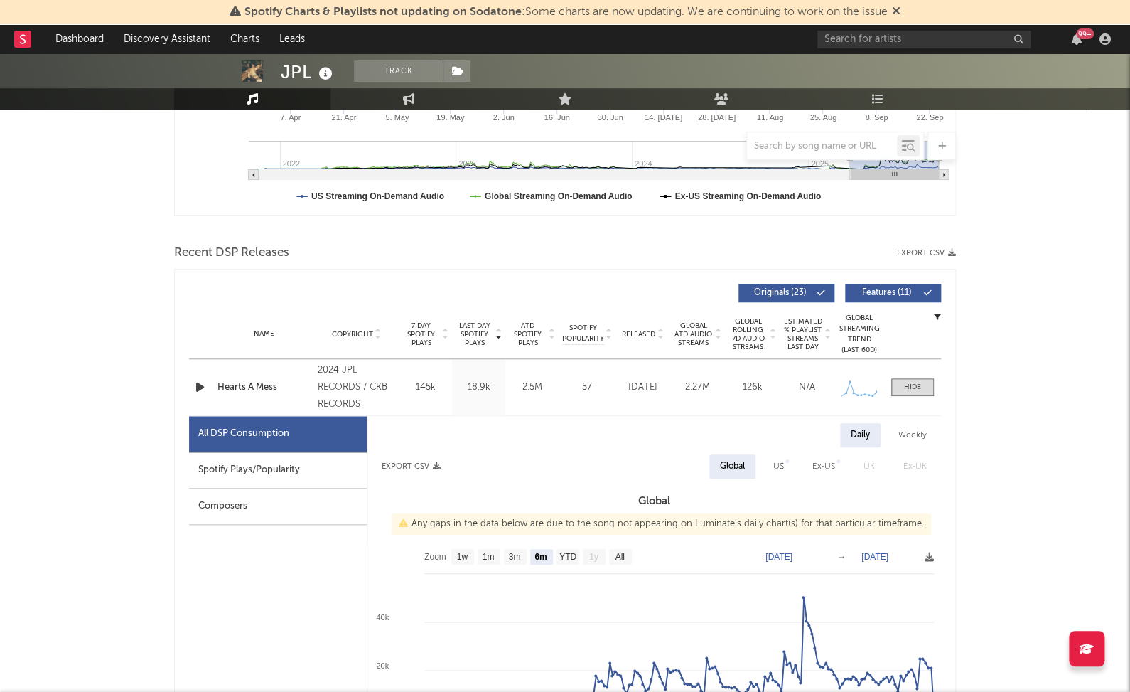
click at [319, 464] on div "Spotify Plays/Popularity" at bounding box center [278, 470] width 178 height 36
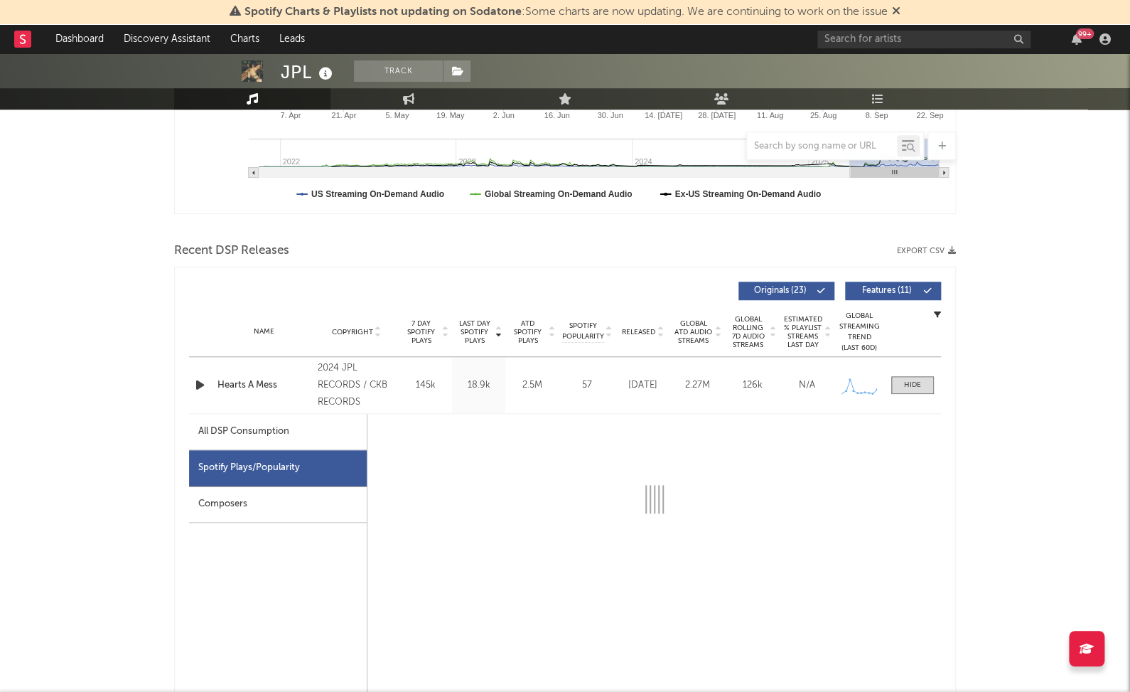
select select "6m"
select select "1w"
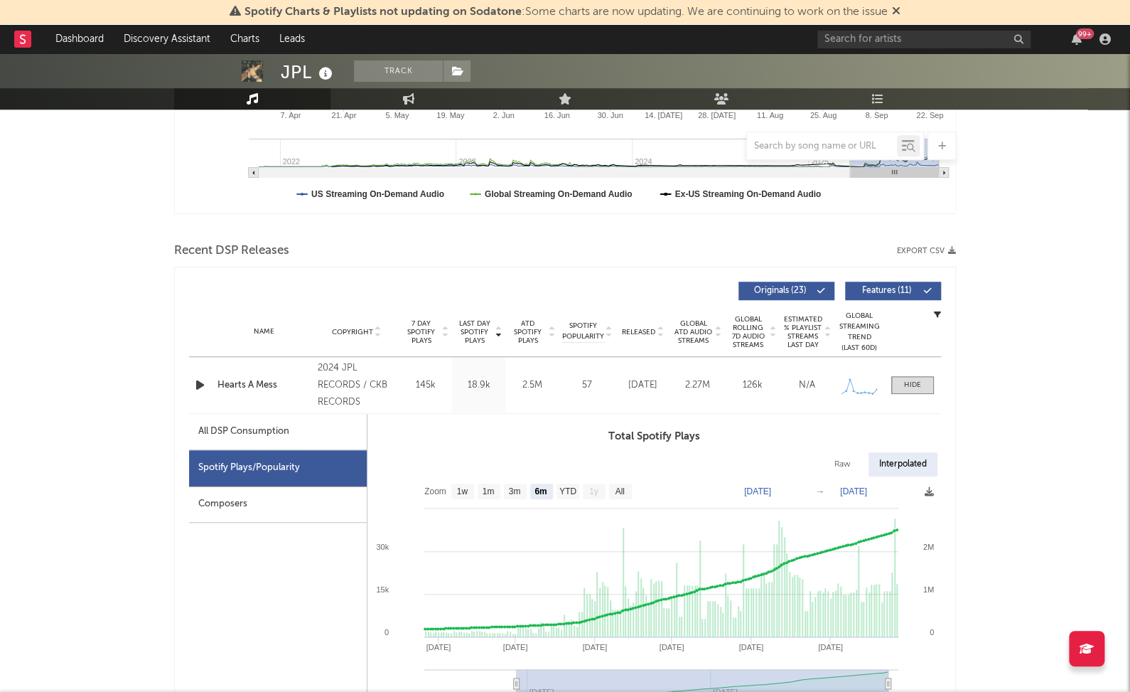
scroll to position [383, 0]
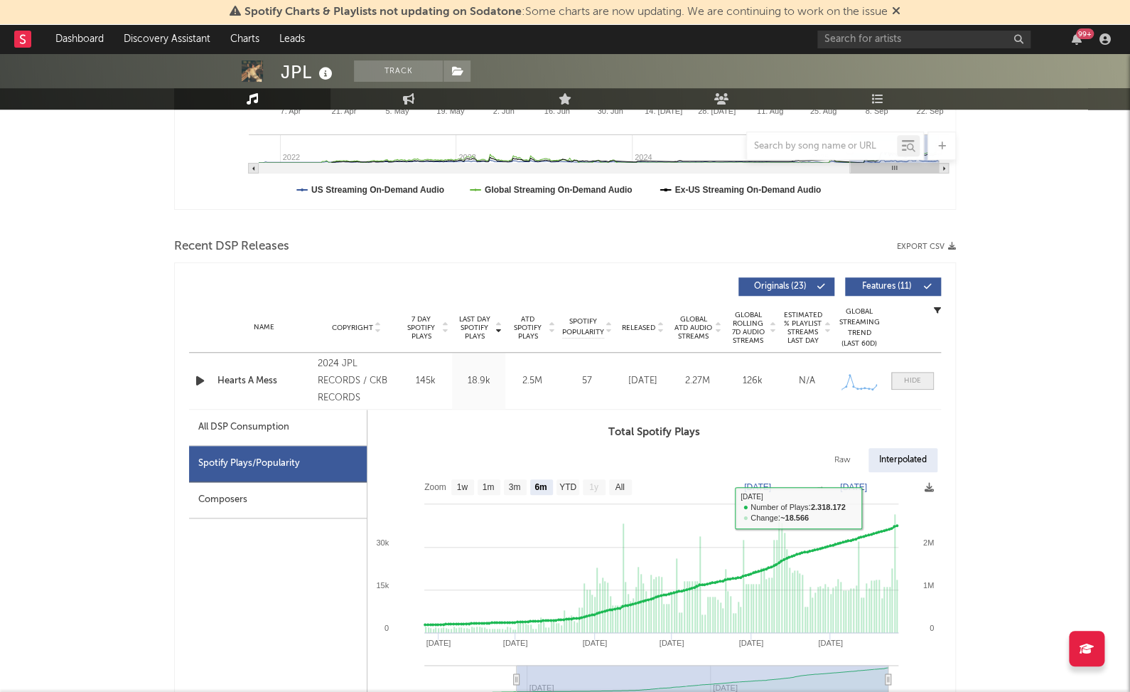
click at [901, 378] on span at bounding box center [913, 381] width 43 height 18
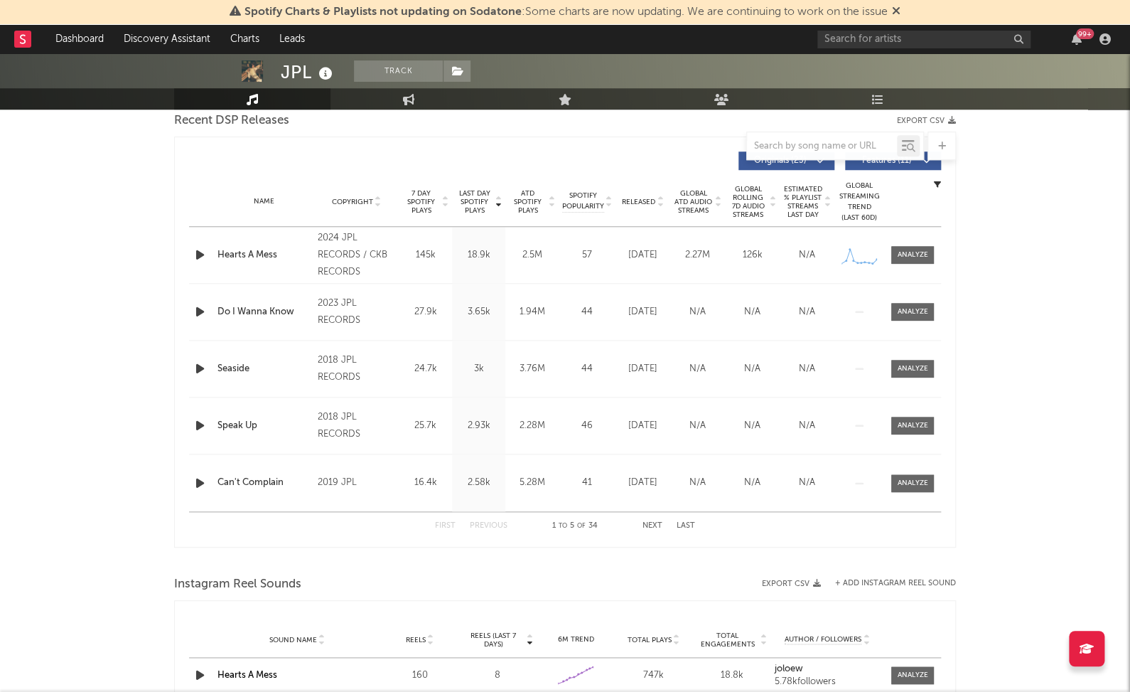
scroll to position [493, 0]
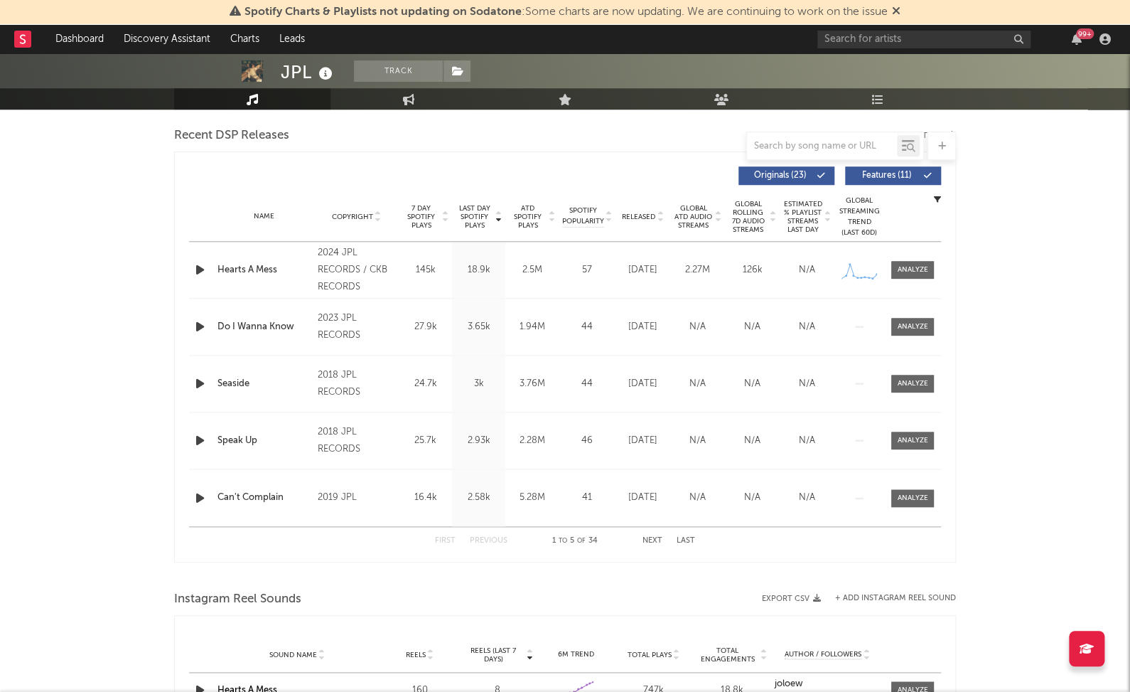
click at [640, 213] on span "Released" at bounding box center [638, 217] width 33 height 9
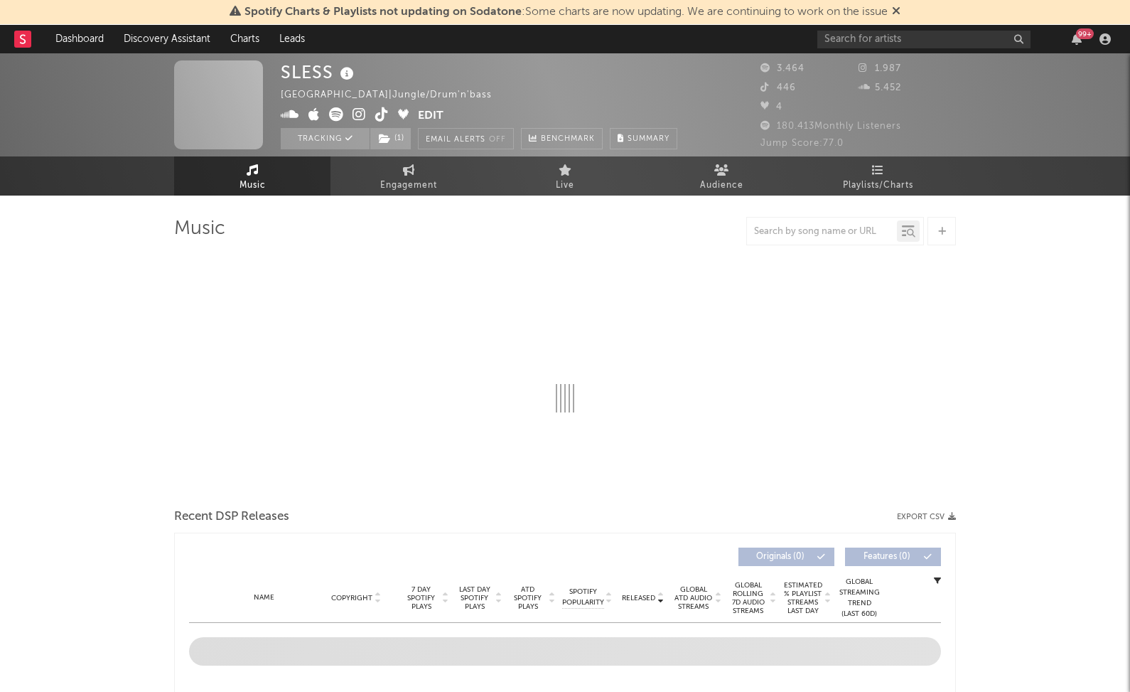
select select "1w"
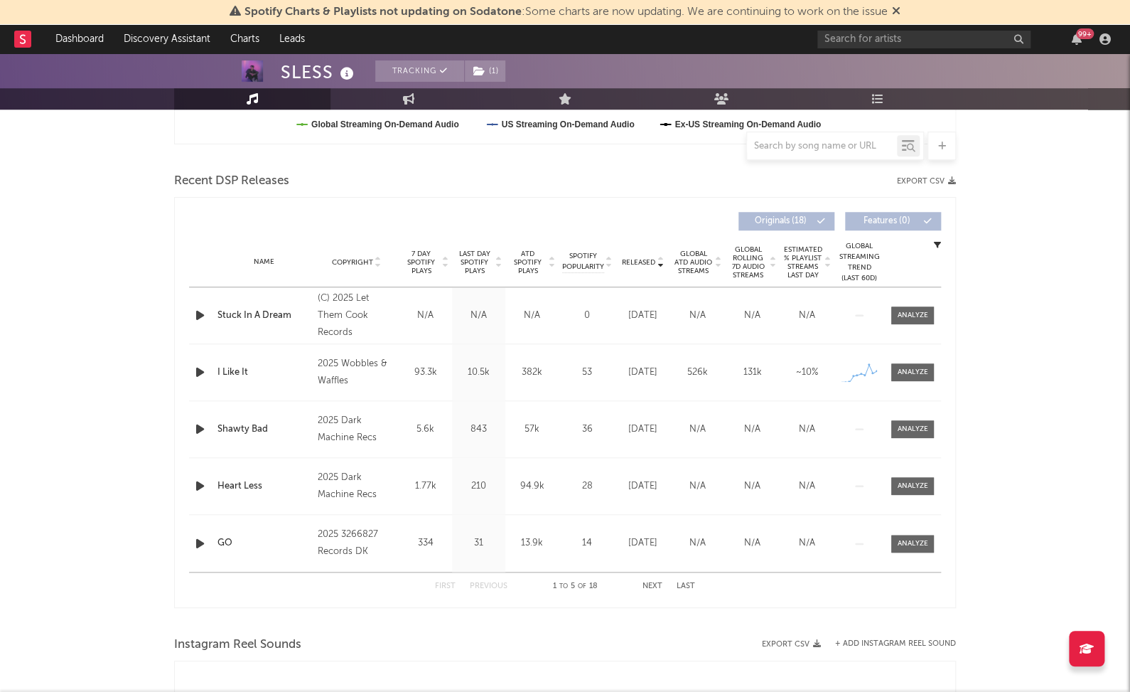
scroll to position [483, 0]
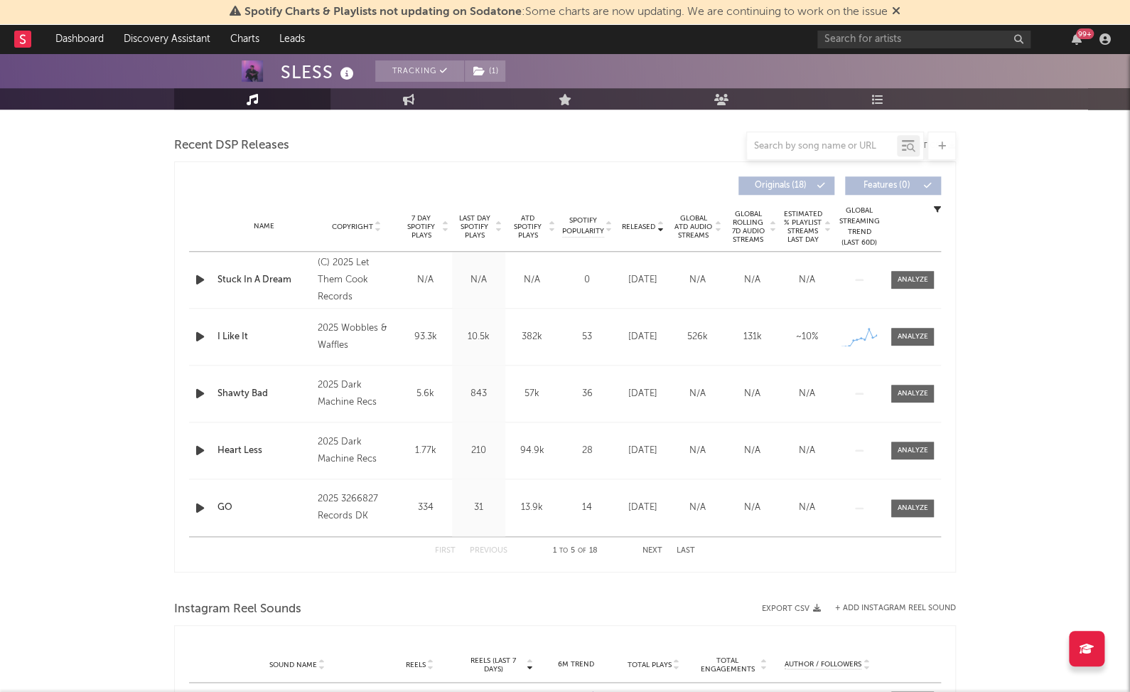
click at [468, 218] on span "Last Day Spotify Plays" at bounding box center [475, 227] width 38 height 26
click at [931, 279] on span at bounding box center [913, 280] width 43 height 18
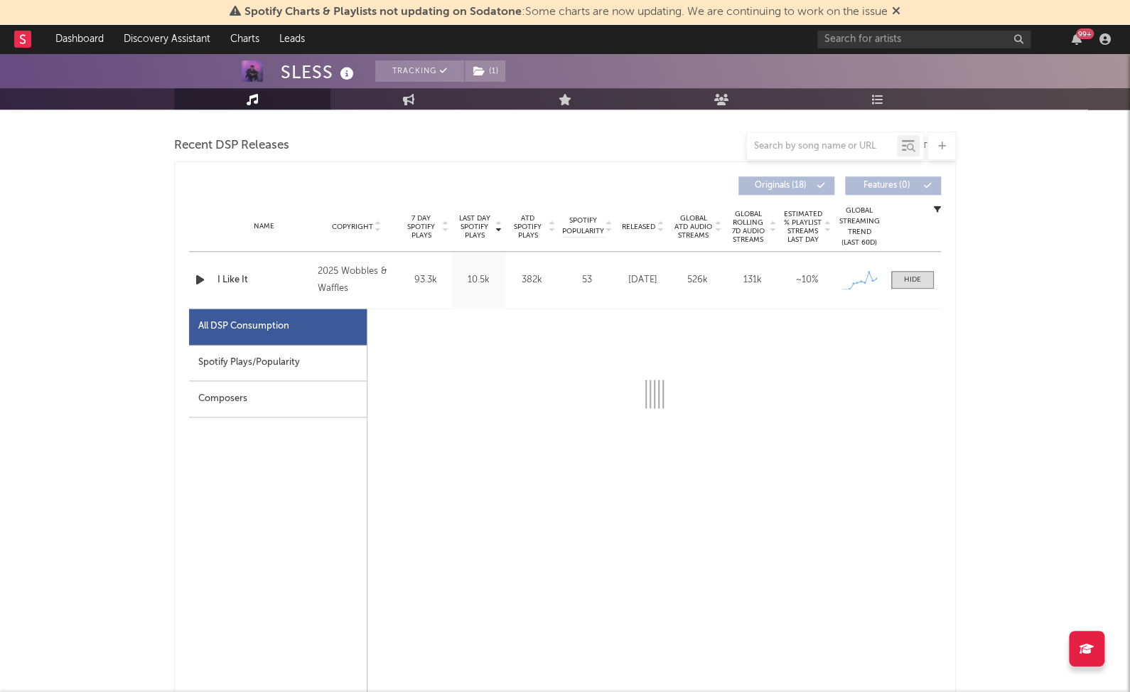
click at [205, 352] on div "Spotify Plays/Popularity" at bounding box center [278, 363] width 178 height 36
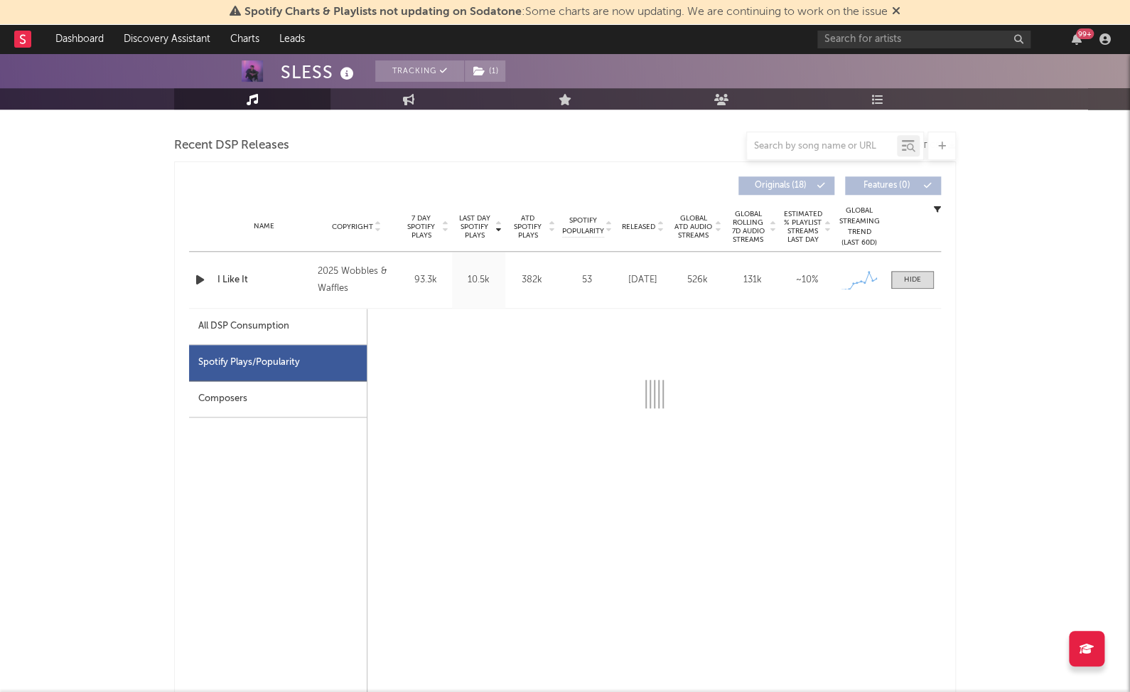
select select "1w"
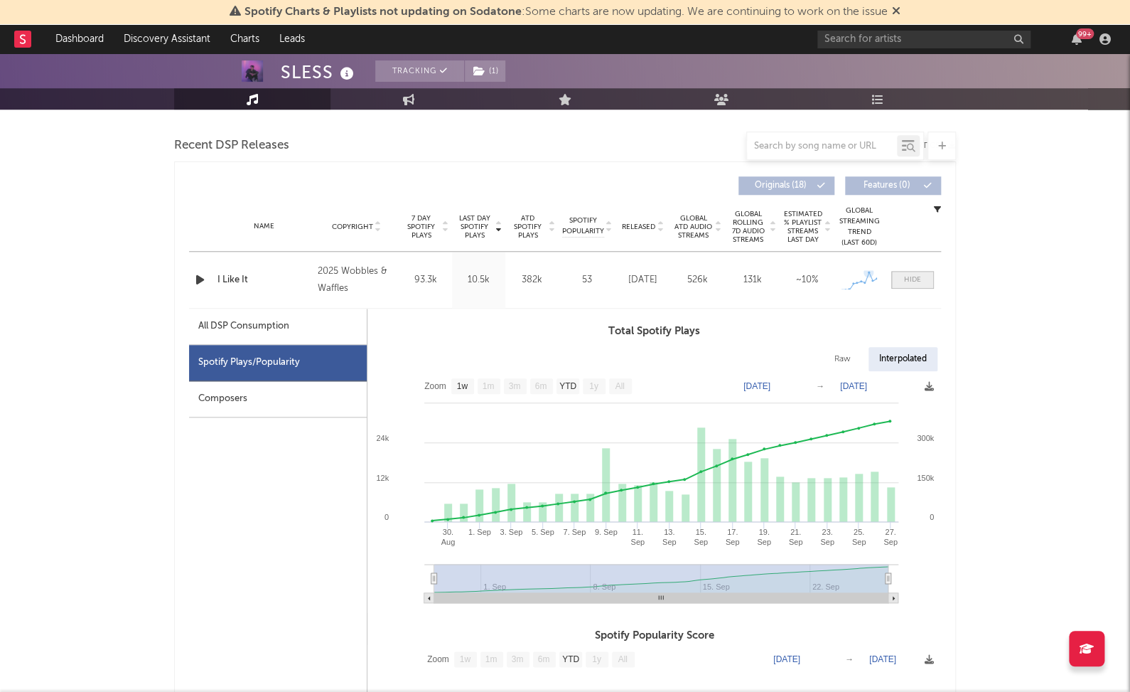
click at [904, 281] on div at bounding box center [912, 279] width 17 height 11
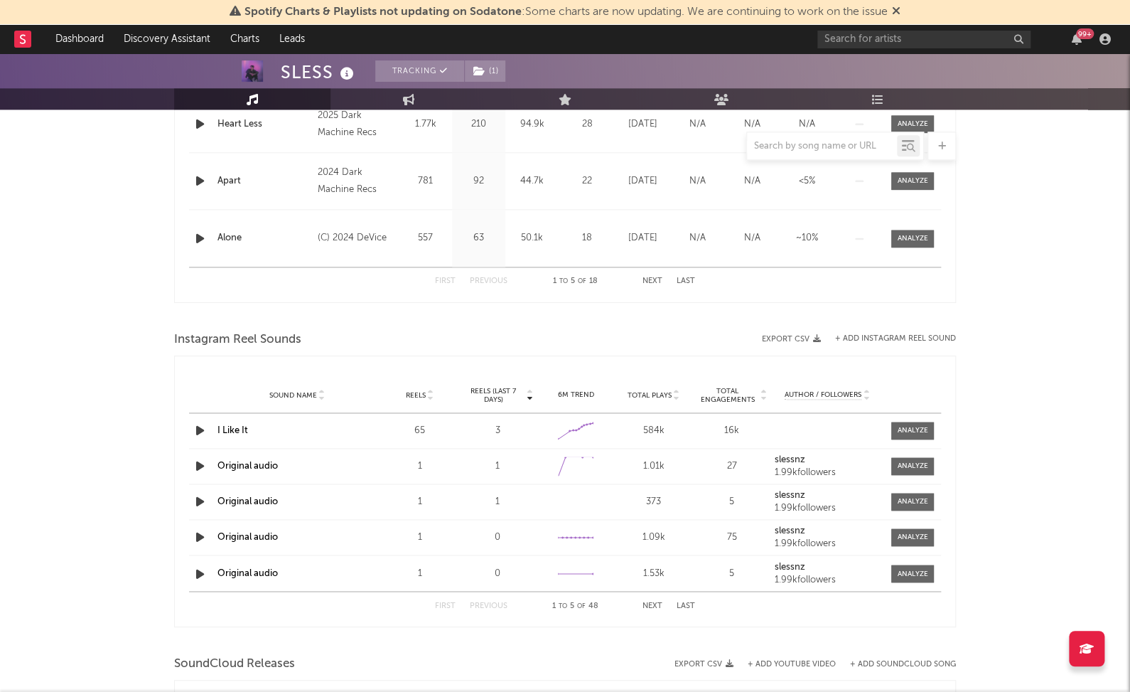
scroll to position [886, 0]
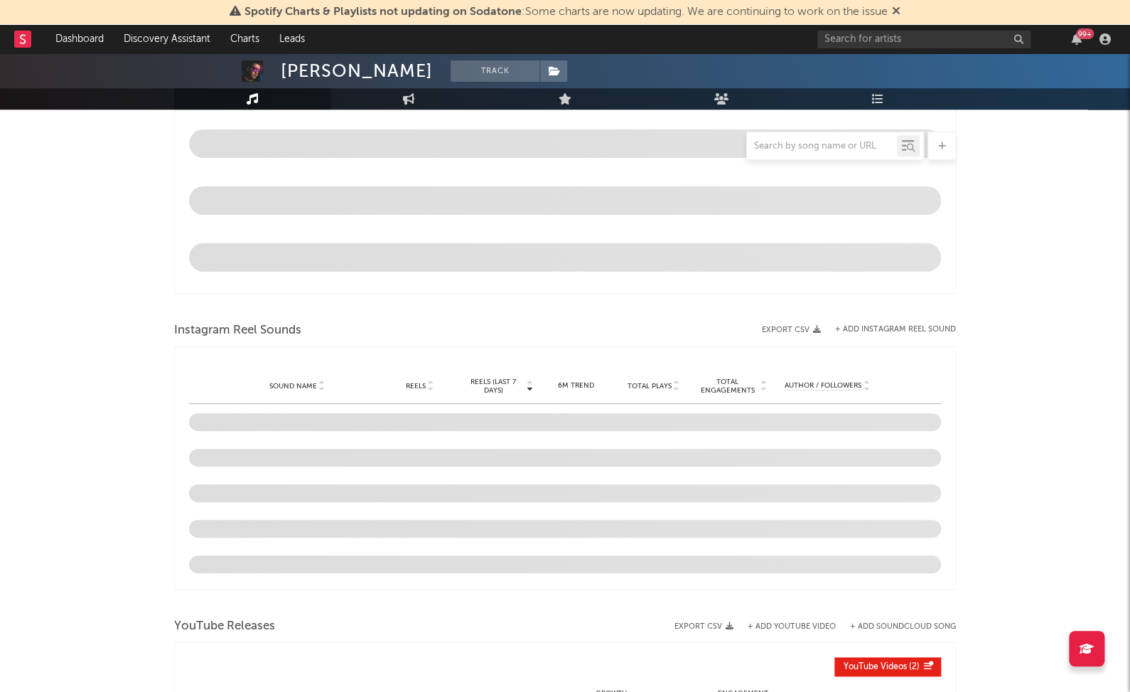
select select "1w"
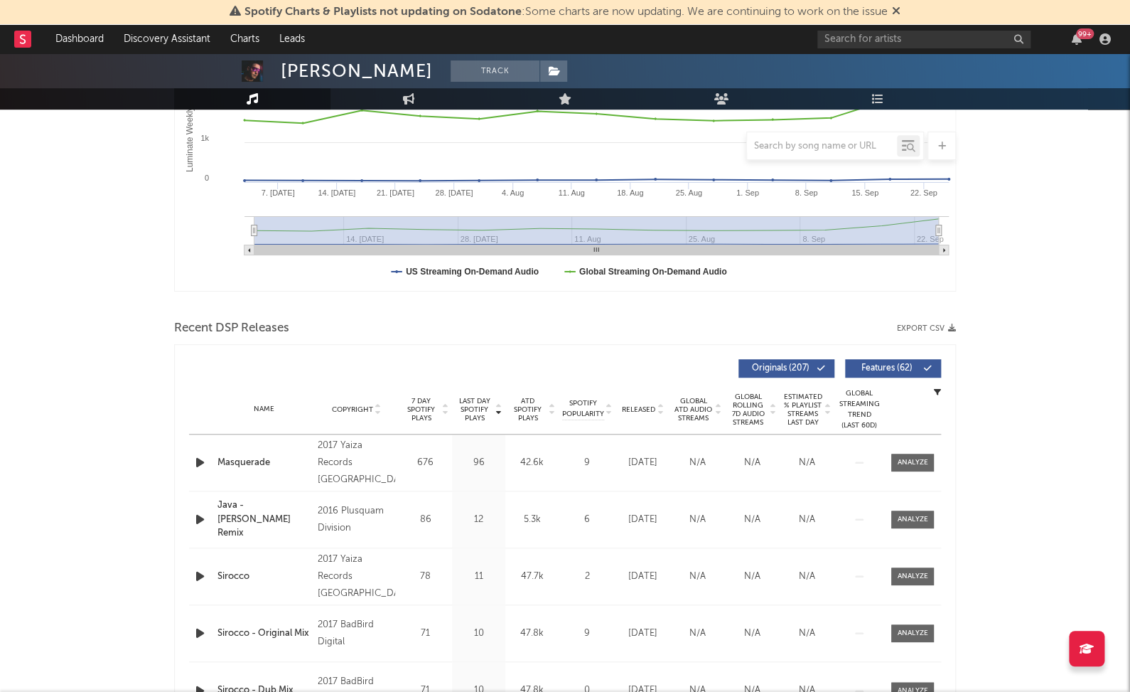
scroll to position [303, 0]
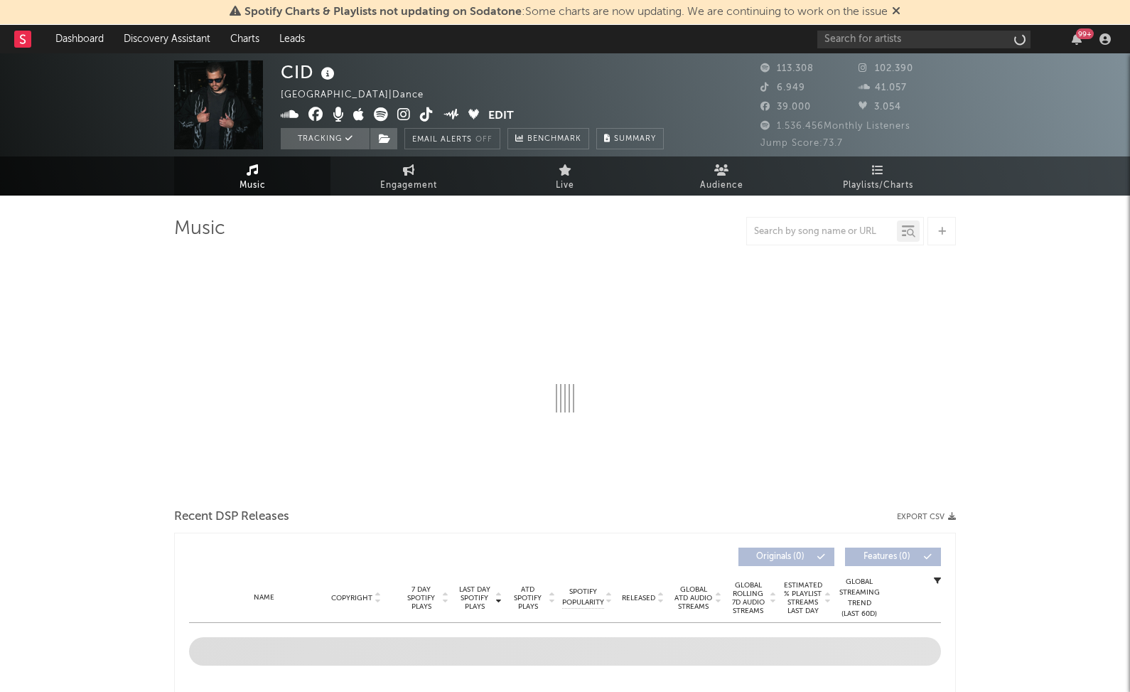
select select "6m"
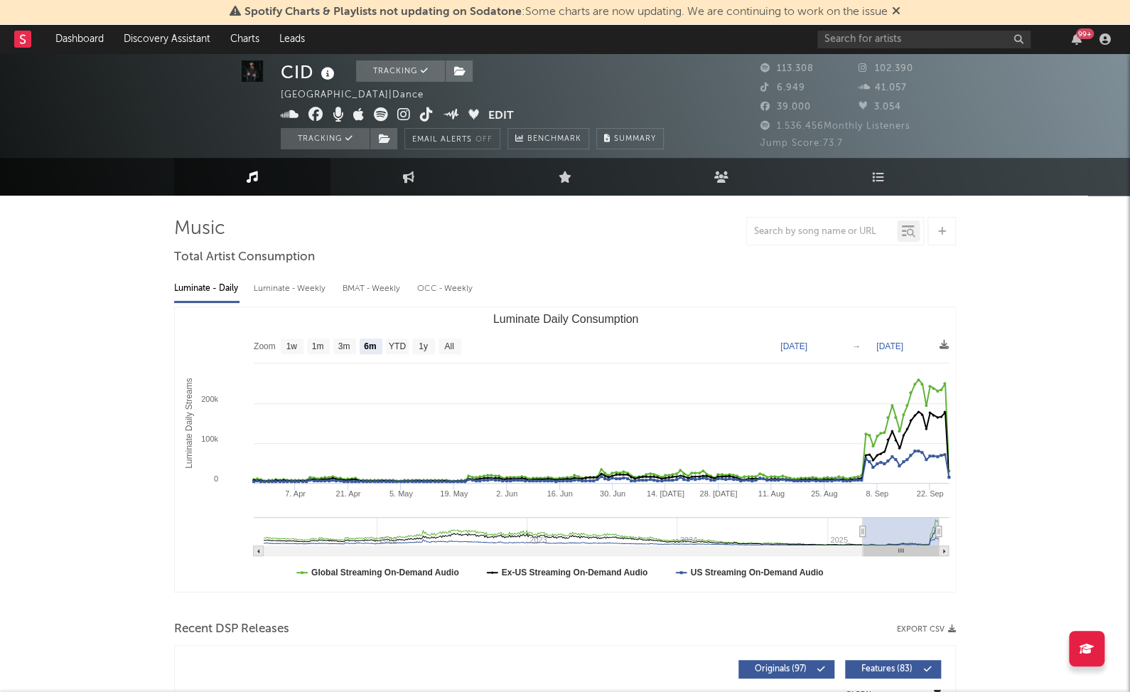
scroll to position [171, 0]
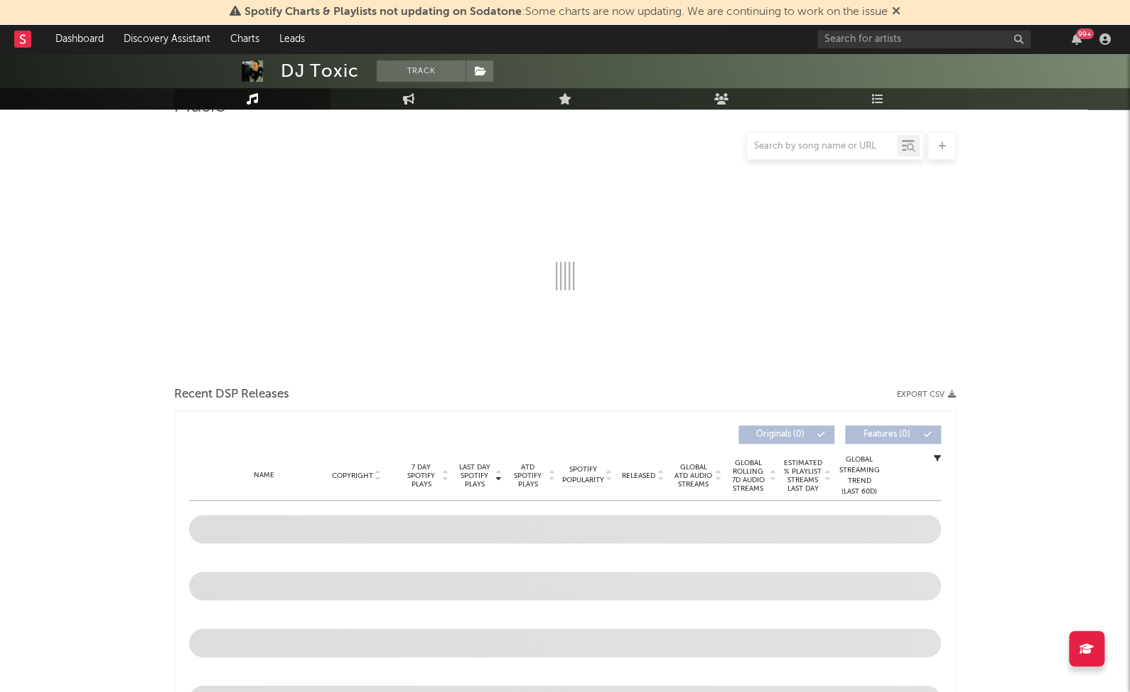
scroll to position [322, 0]
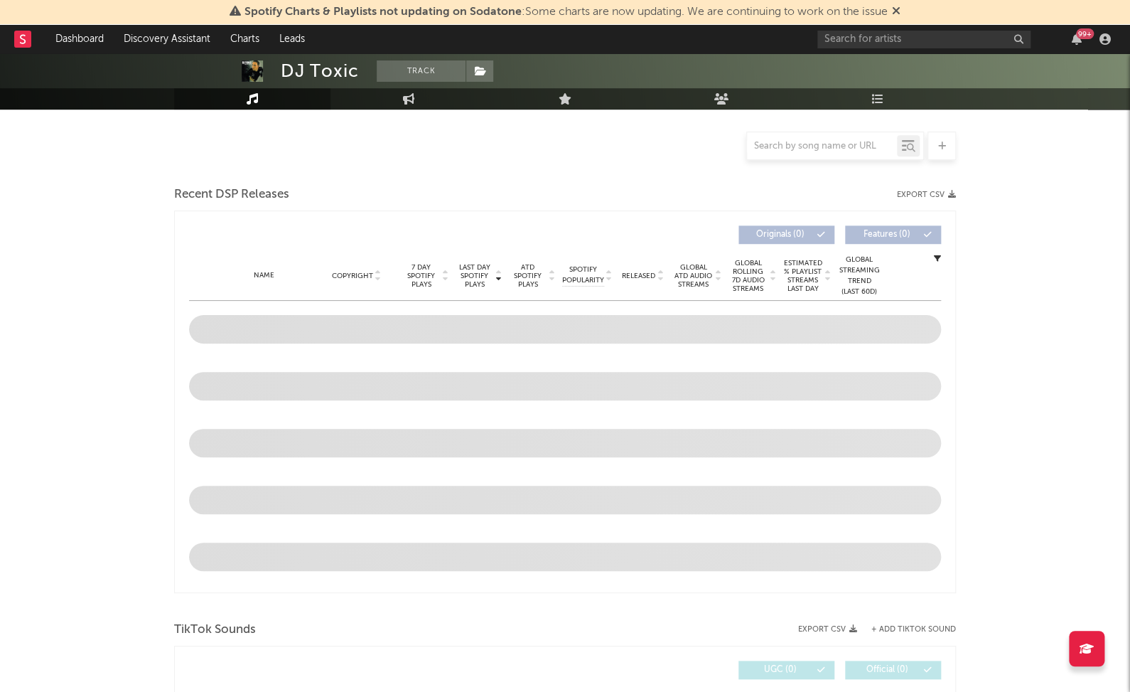
select select "6m"
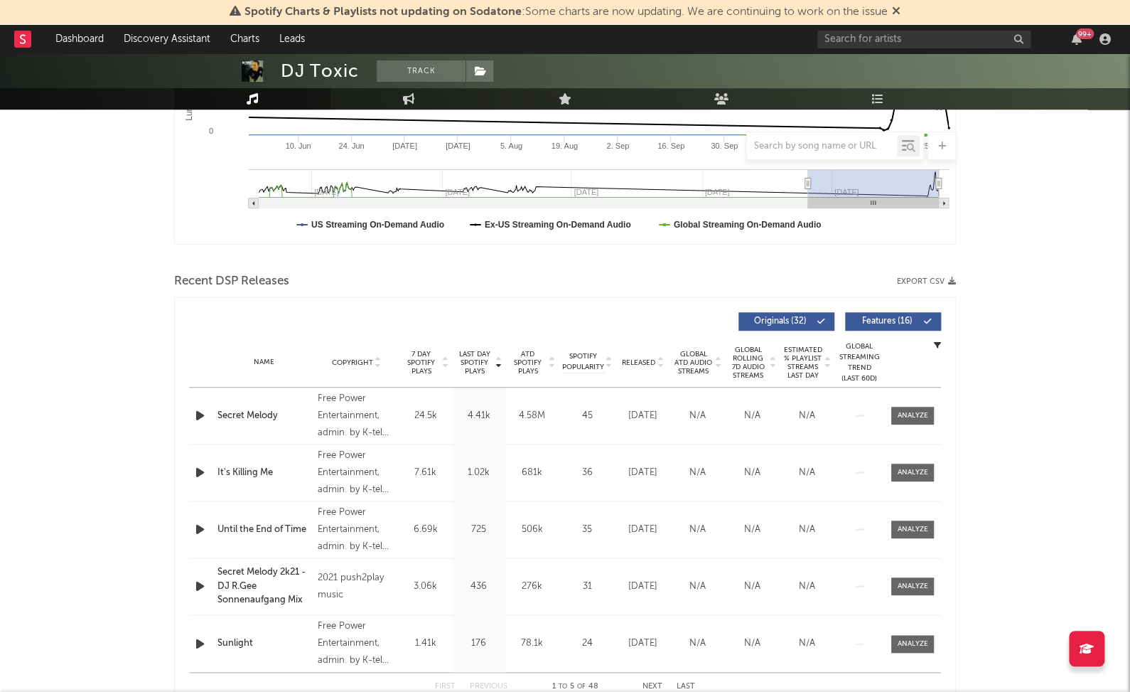
scroll to position [362, 0]
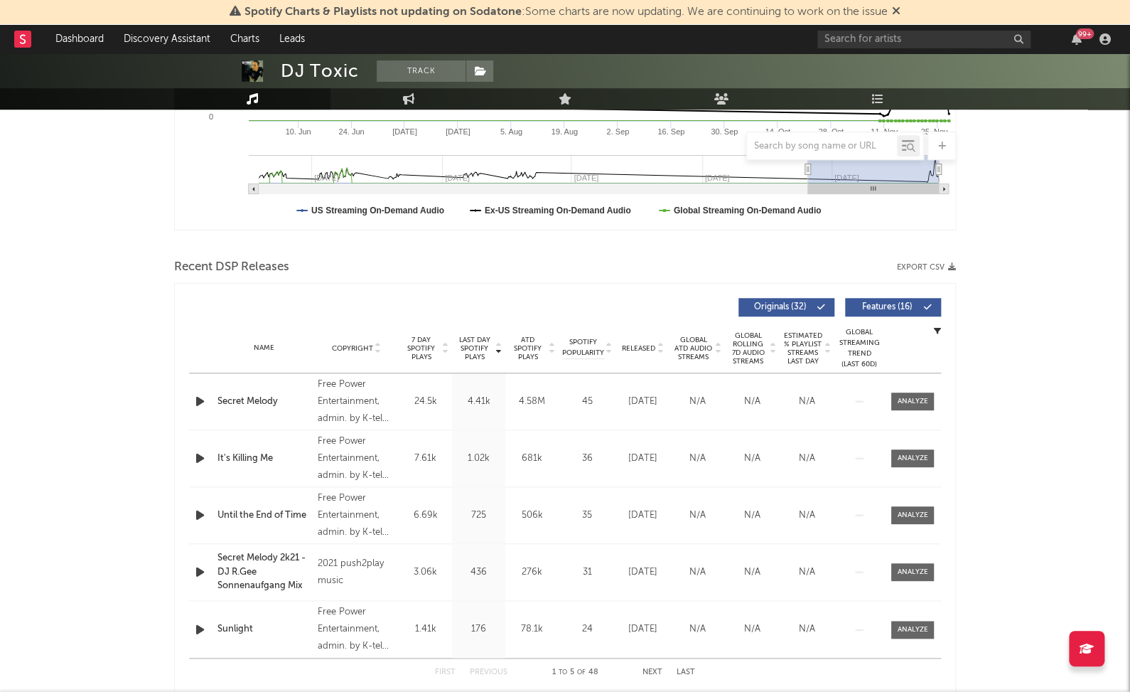
click at [459, 341] on span "Last Day Spotify Plays" at bounding box center [475, 349] width 38 height 26
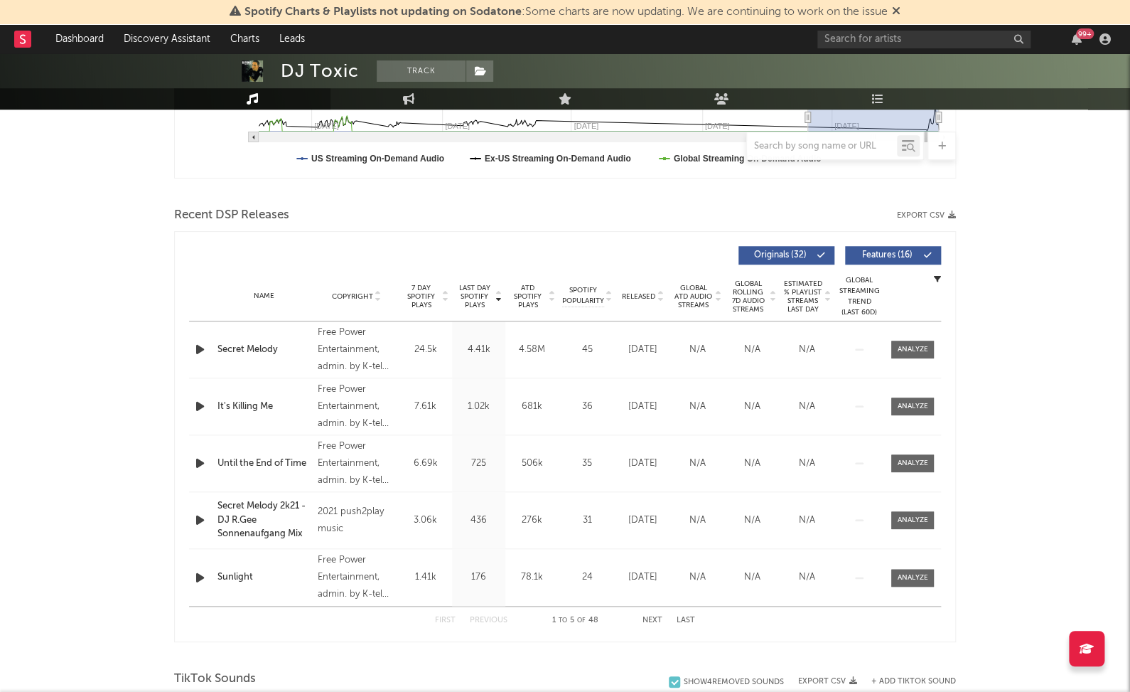
scroll to position [414, 0]
click at [626, 291] on div "Released" at bounding box center [643, 296] width 48 height 11
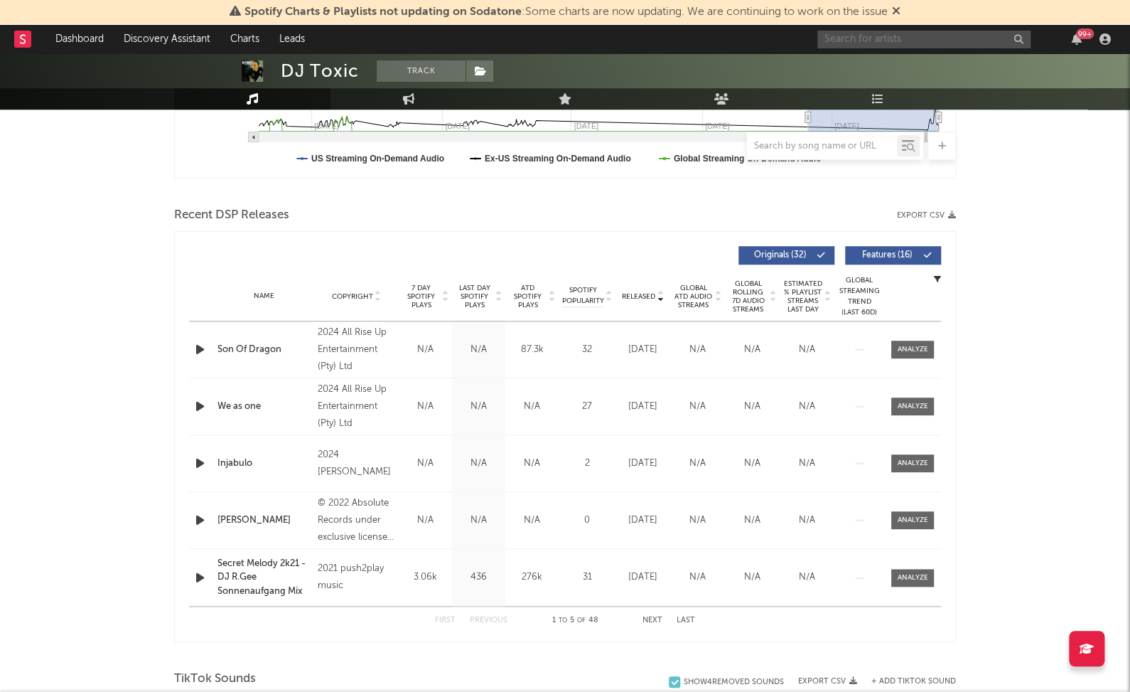
click at [965, 38] on input "text" at bounding box center [924, 40] width 213 height 18
paste input "DIREKTÖREN"
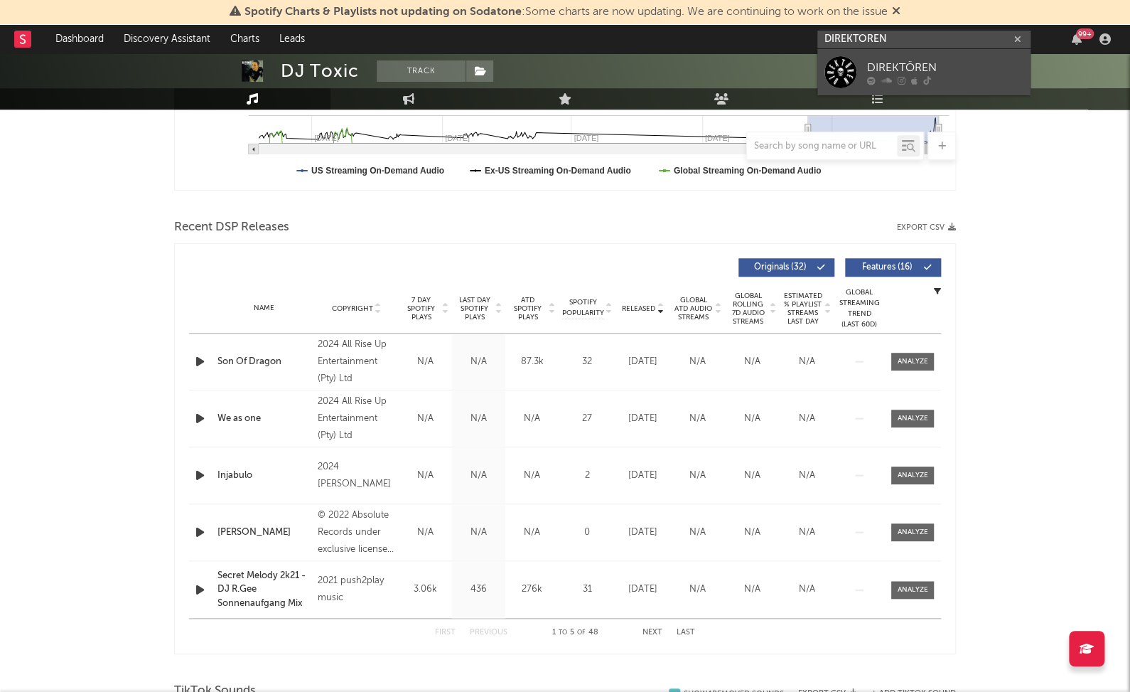
type input "DIREKTÖREN"
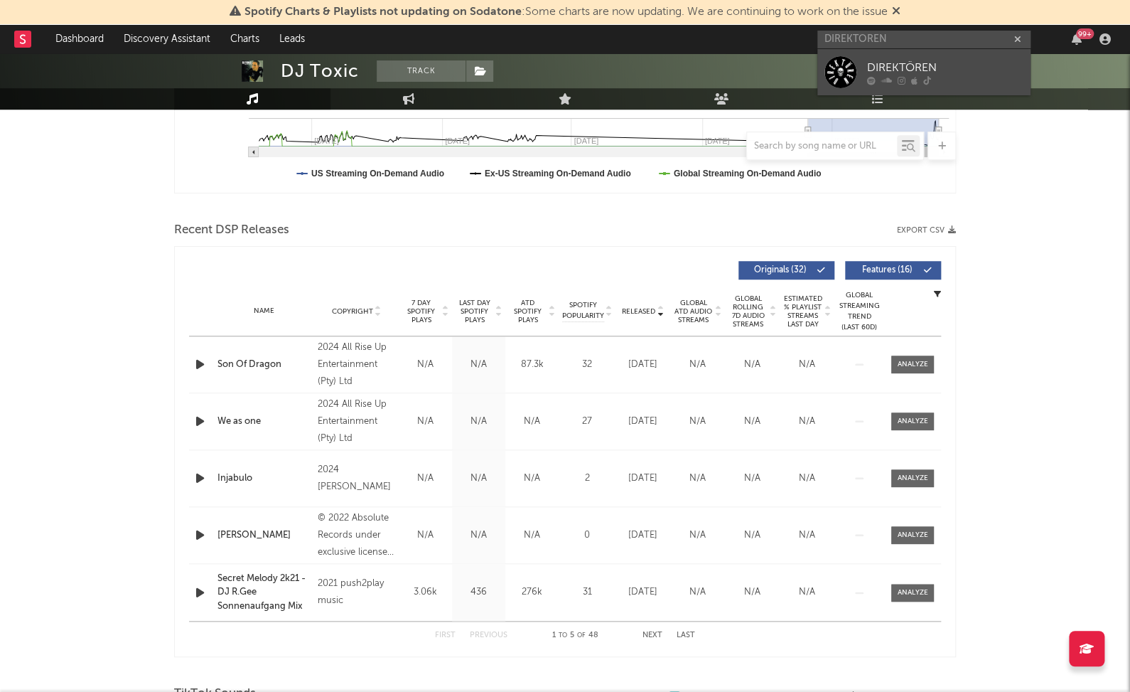
click at [948, 80] on div at bounding box center [945, 80] width 156 height 9
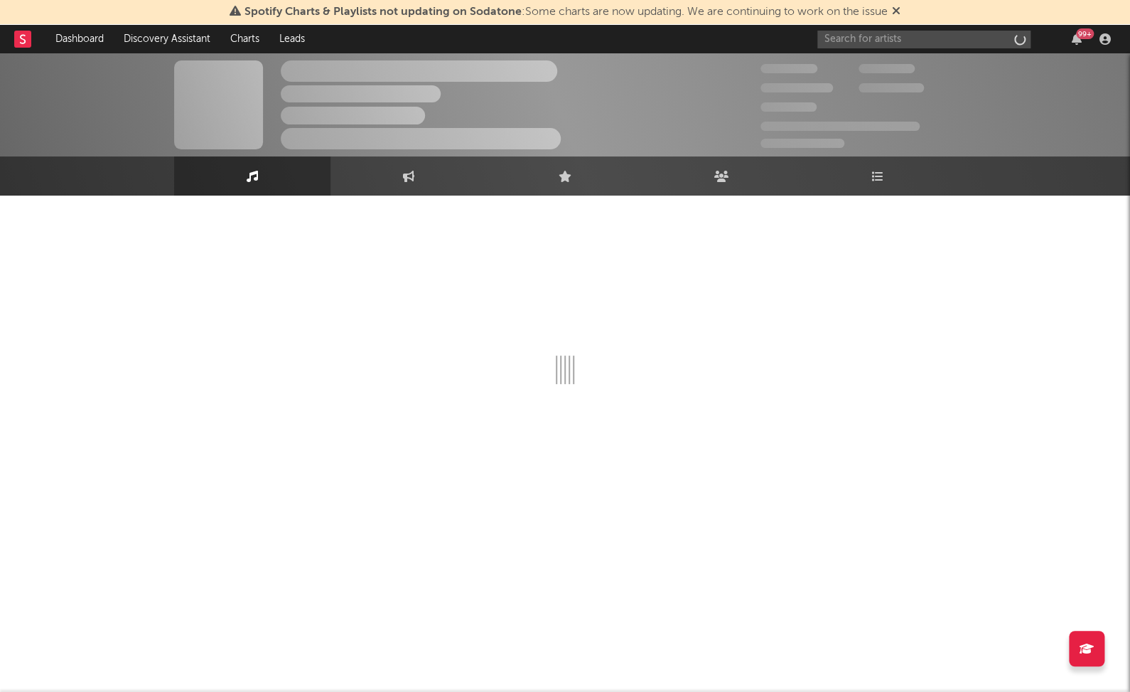
scroll to position [400, 0]
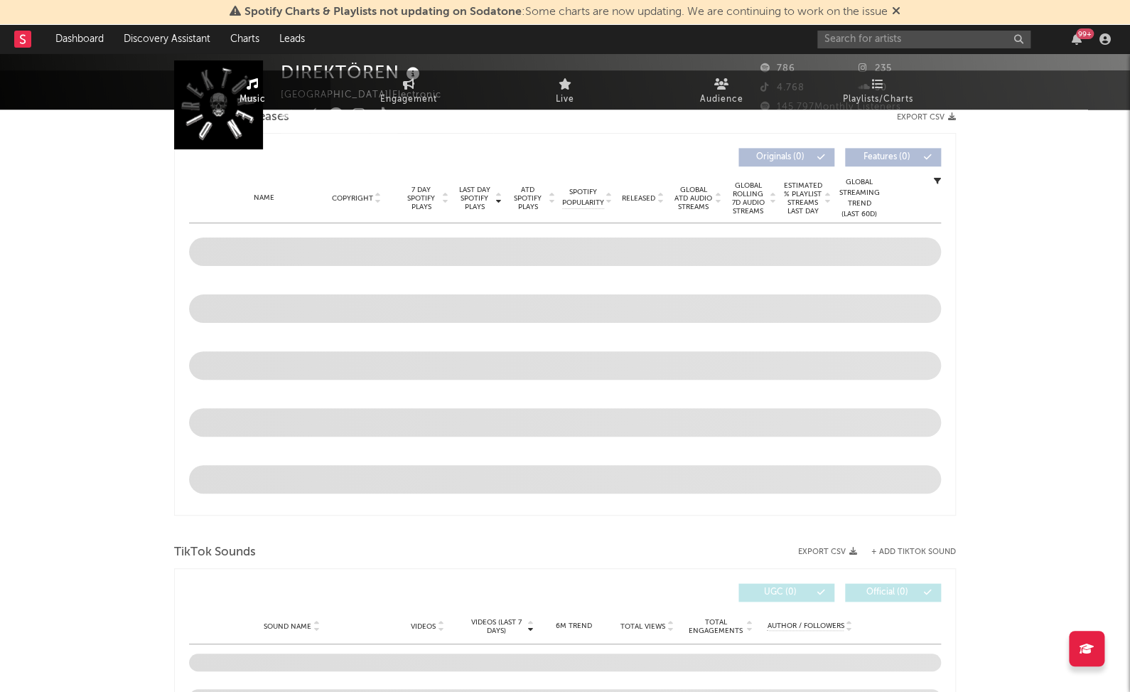
select select "1w"
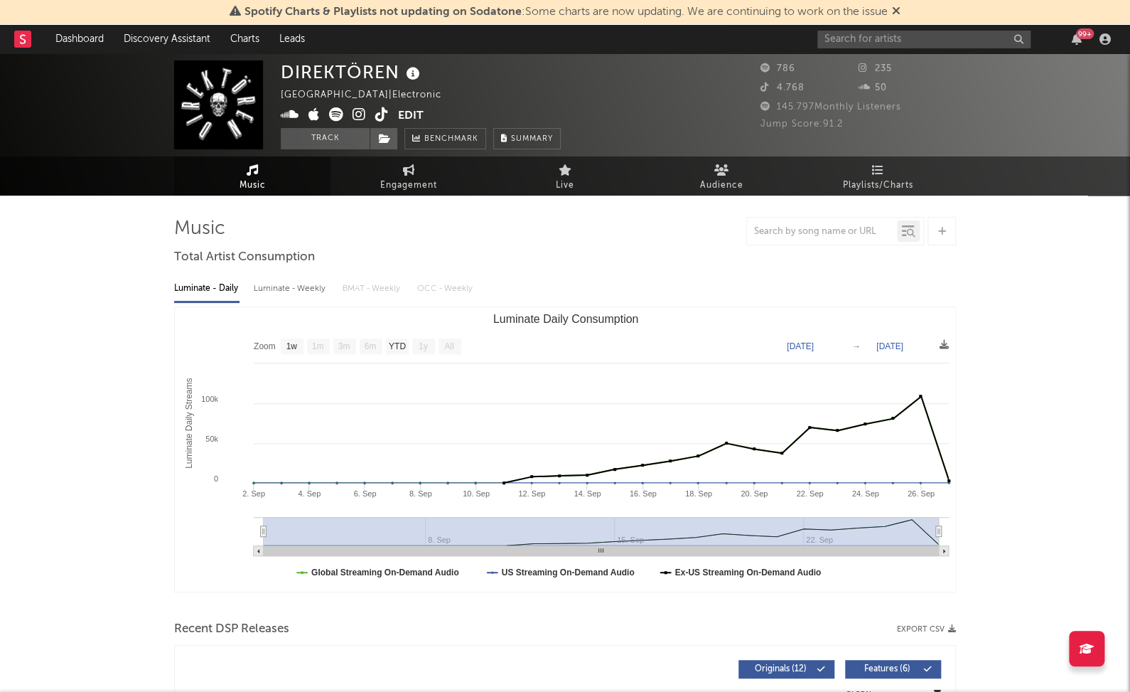
scroll to position [0, 0]
click at [417, 80] on icon at bounding box center [413, 74] width 21 height 20
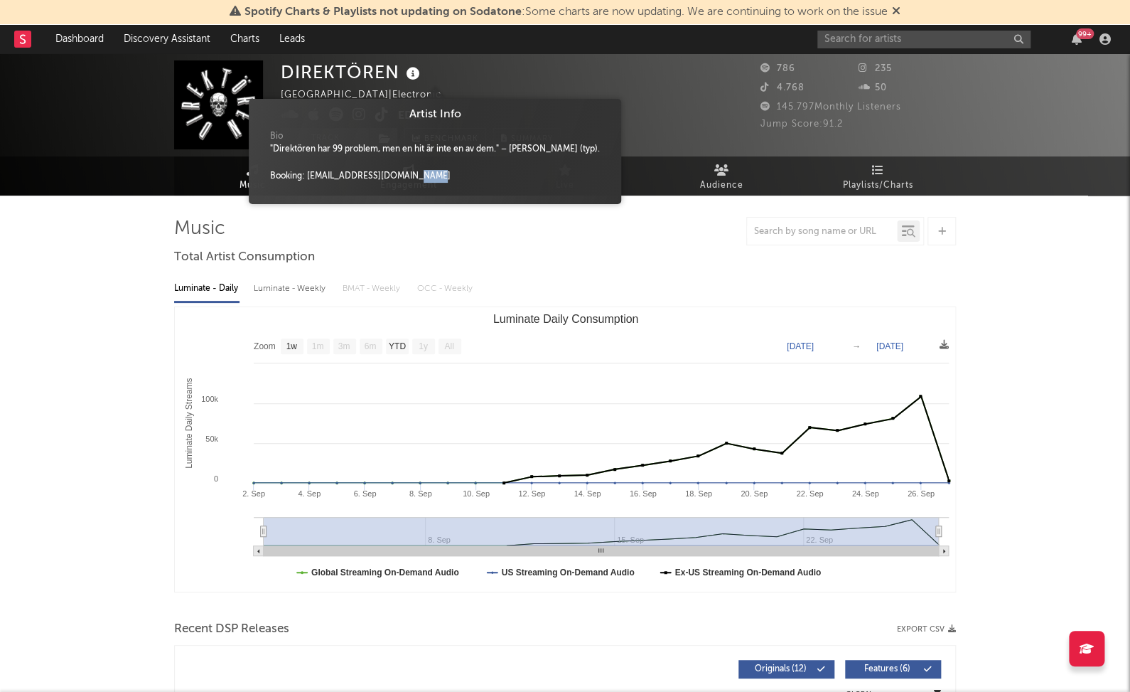
drag, startPoint x: 418, startPoint y: 173, endPoint x: 450, endPoint y: 137, distance: 47.8
click at [427, 153] on div "Bio "Direktören har 99 problem, men en hit är inte en av dem." – Jay-Z (typ). B…" at bounding box center [435, 160] width 351 height 74
click at [630, 60] on div "DIREKTÖREN Sweden | Electronic Edit Track Benchmark Summary" at bounding box center [512, 104] width 462 height 89
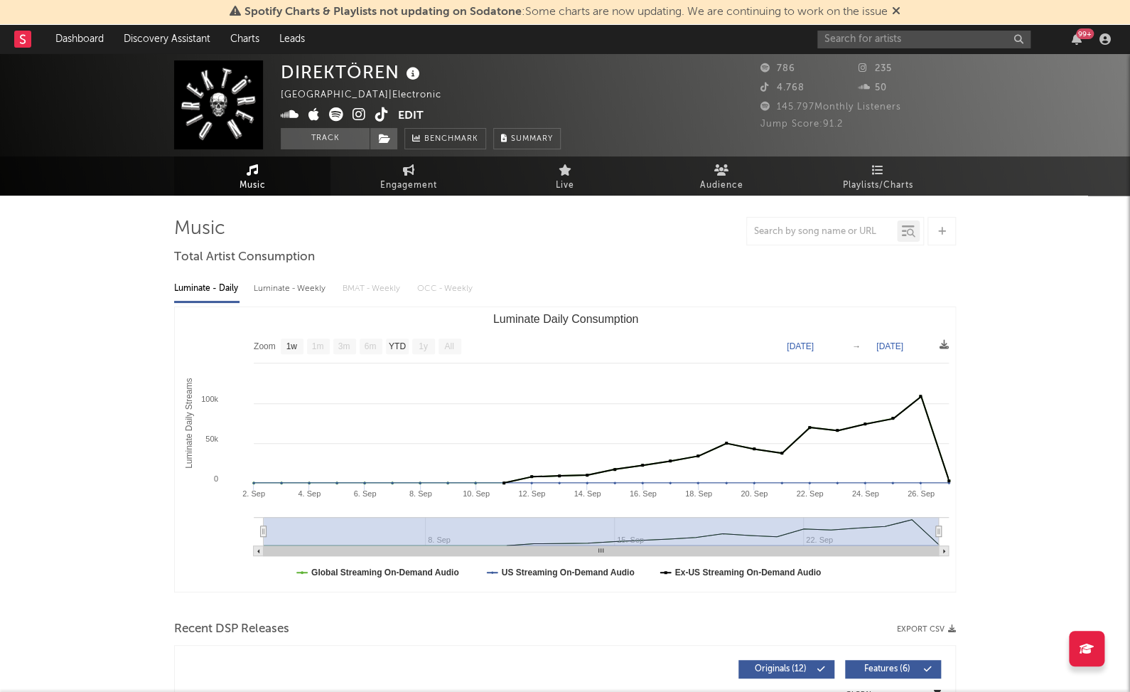
click at [288, 114] on icon at bounding box center [290, 114] width 18 height 14
click at [365, 122] on span at bounding box center [339, 116] width 117 height 18
click at [360, 117] on icon at bounding box center [360, 114] width 14 height 14
click at [378, 116] on icon at bounding box center [382, 114] width 14 height 14
click at [975, 44] on input "text" at bounding box center [924, 40] width 213 height 18
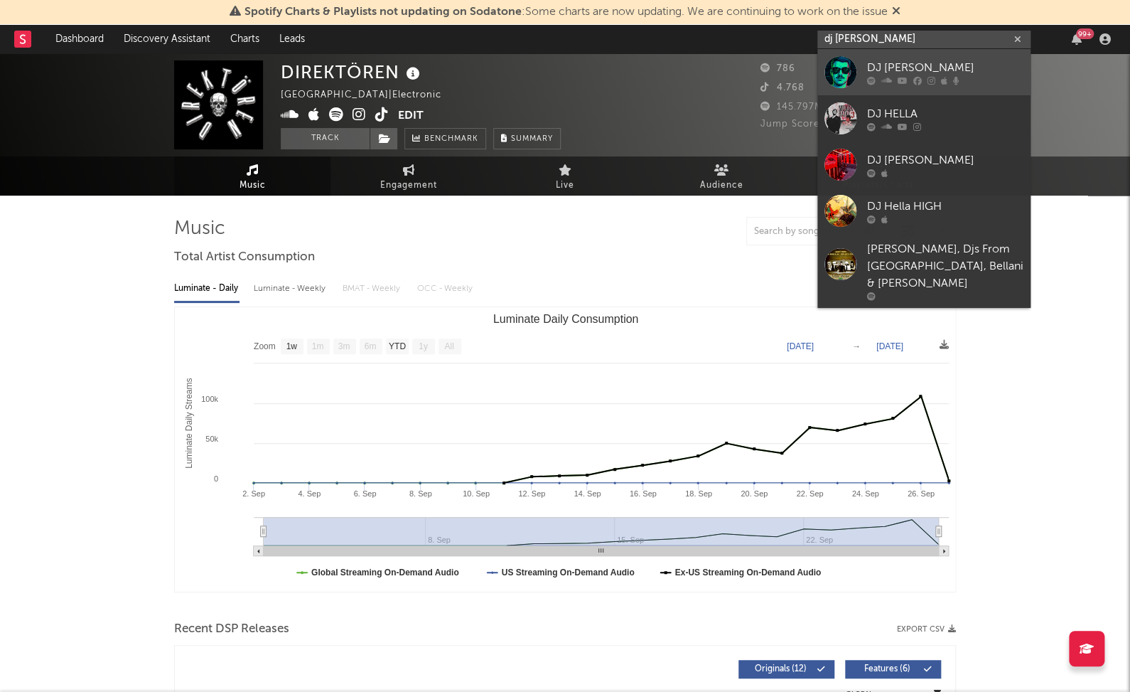
type input "dj hellan"
click at [953, 82] on icon at bounding box center [956, 80] width 6 height 9
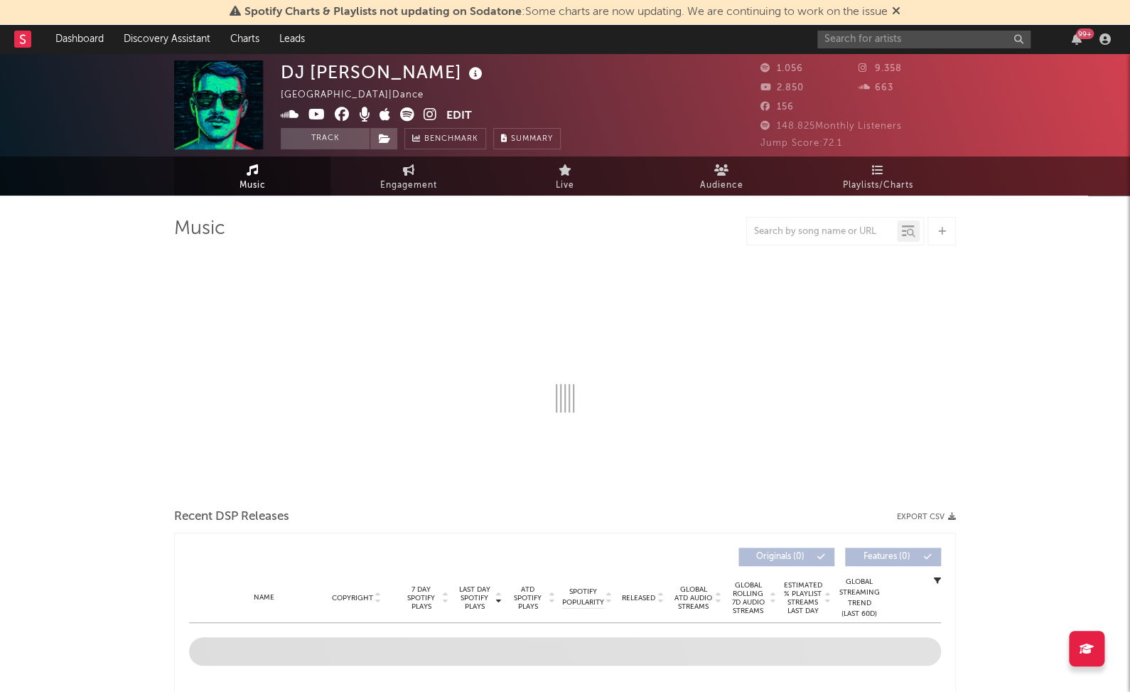
select select "6m"
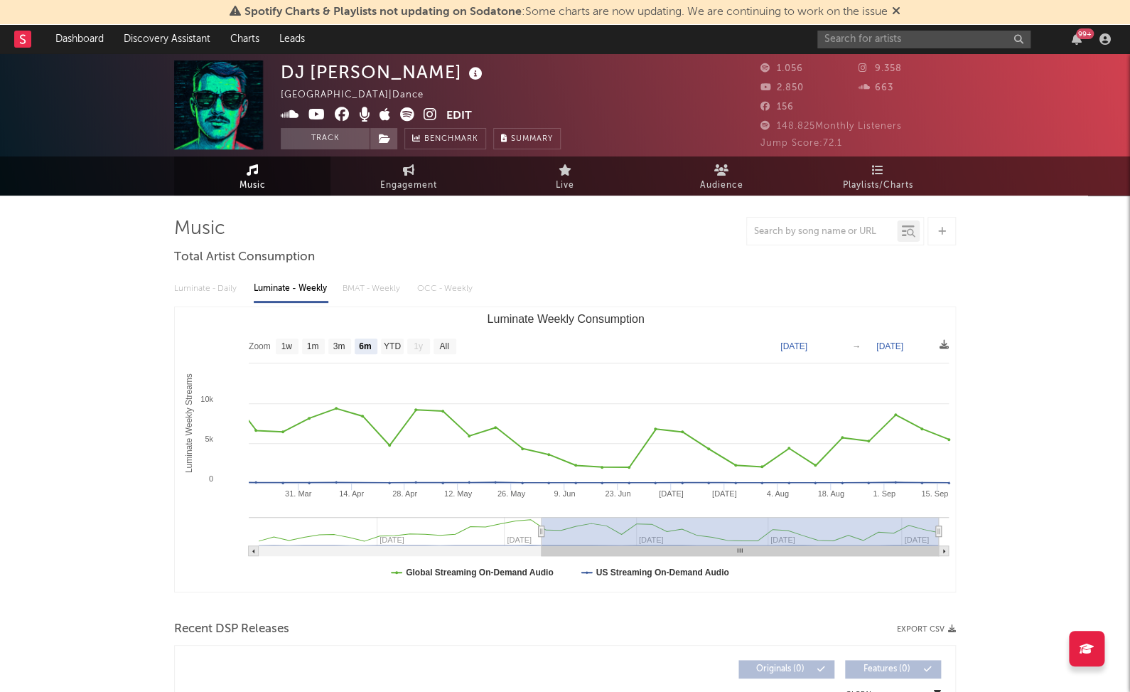
click at [466, 73] on icon at bounding box center [476, 74] width 21 height 20
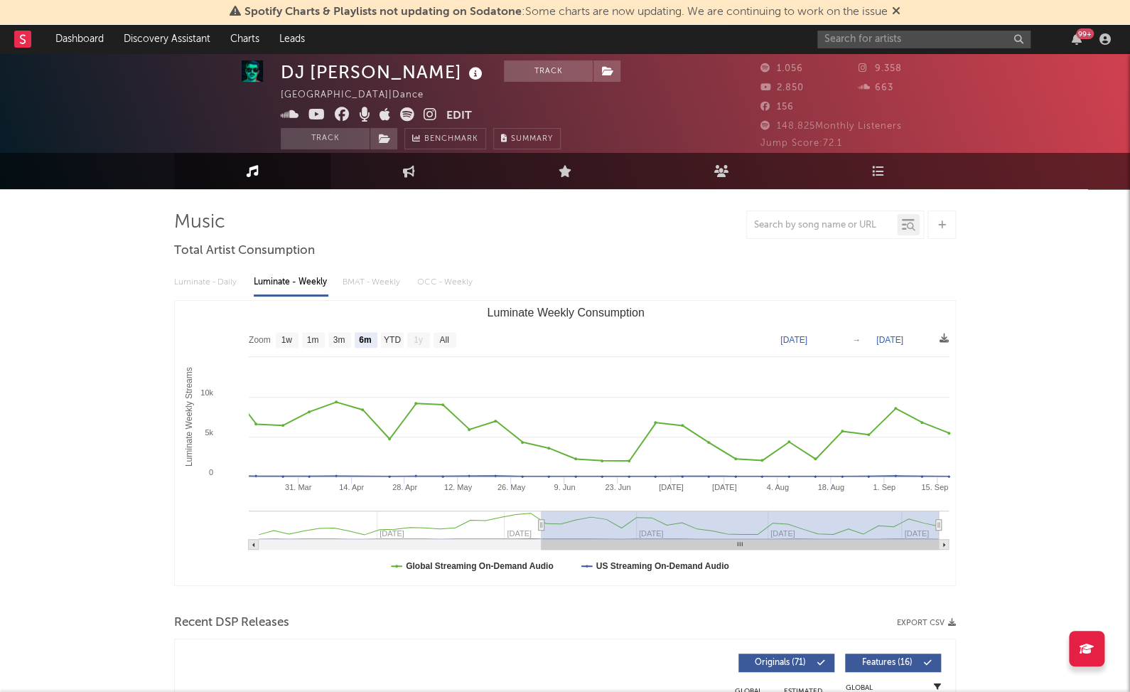
click at [466, 73] on icon at bounding box center [476, 74] width 21 height 20
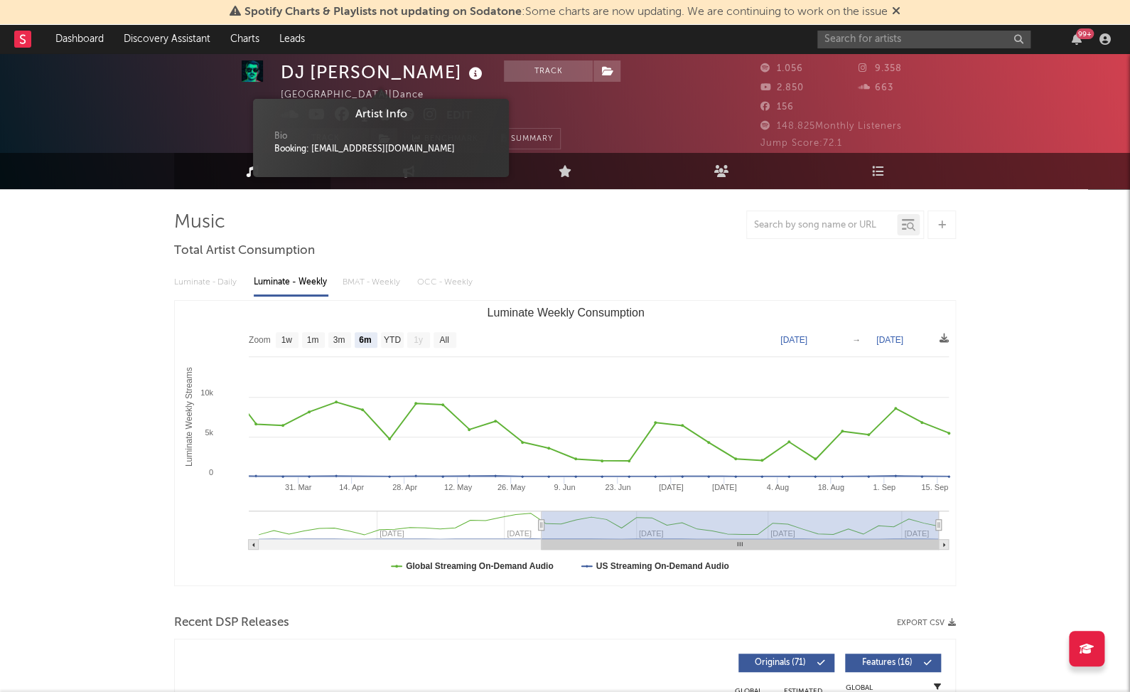
scroll to position [6, 0]
copy div "hellanmusic5@gmail.com"
drag, startPoint x: 419, startPoint y: 149, endPoint x: 314, endPoint y: 150, distance: 105.2
click at [314, 150] on div "Booking: hellanmusic5@gmail.com" at bounding box center [380, 149] width 213 height 13
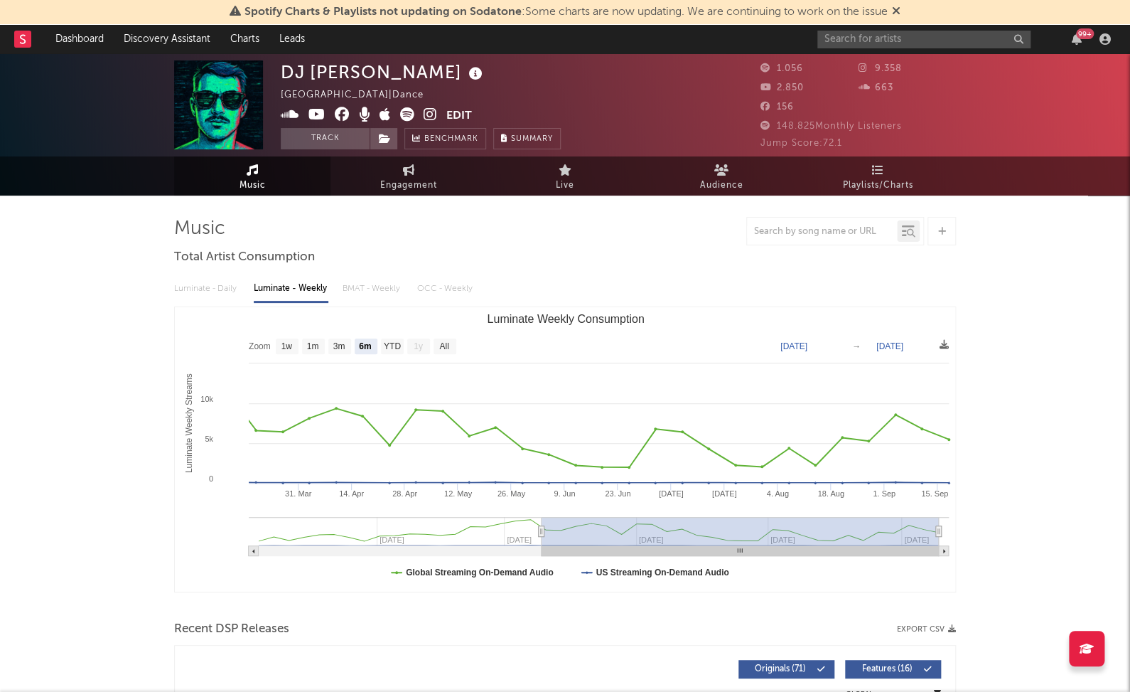
scroll to position [0, 0]
drag, startPoint x: 293, startPoint y: 112, endPoint x: 335, endPoint y: 118, distance: 42.3
click at [293, 112] on icon at bounding box center [290, 114] width 18 height 14
click at [429, 111] on icon at bounding box center [431, 114] width 14 height 14
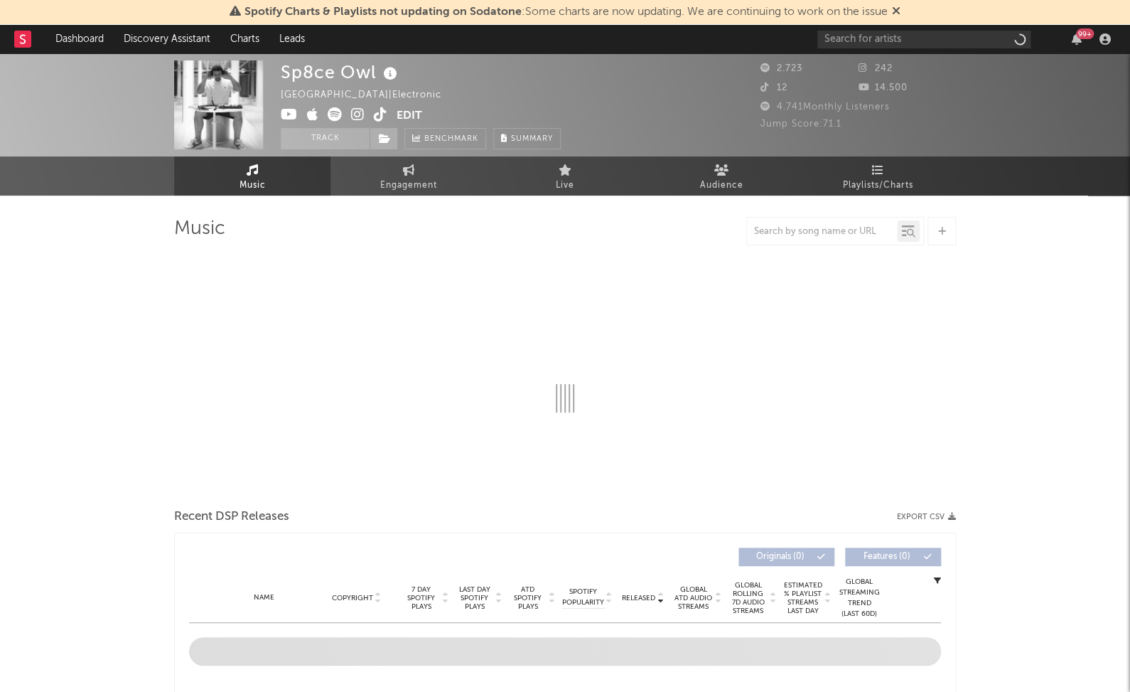
select select "1w"
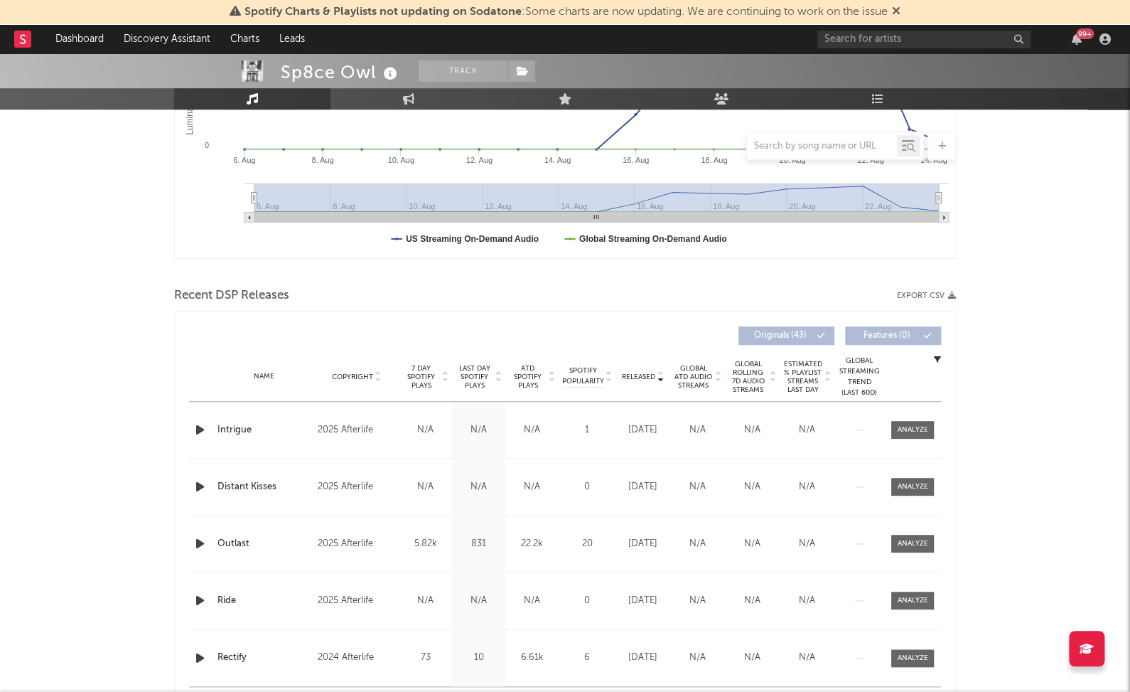
scroll to position [370, 0]
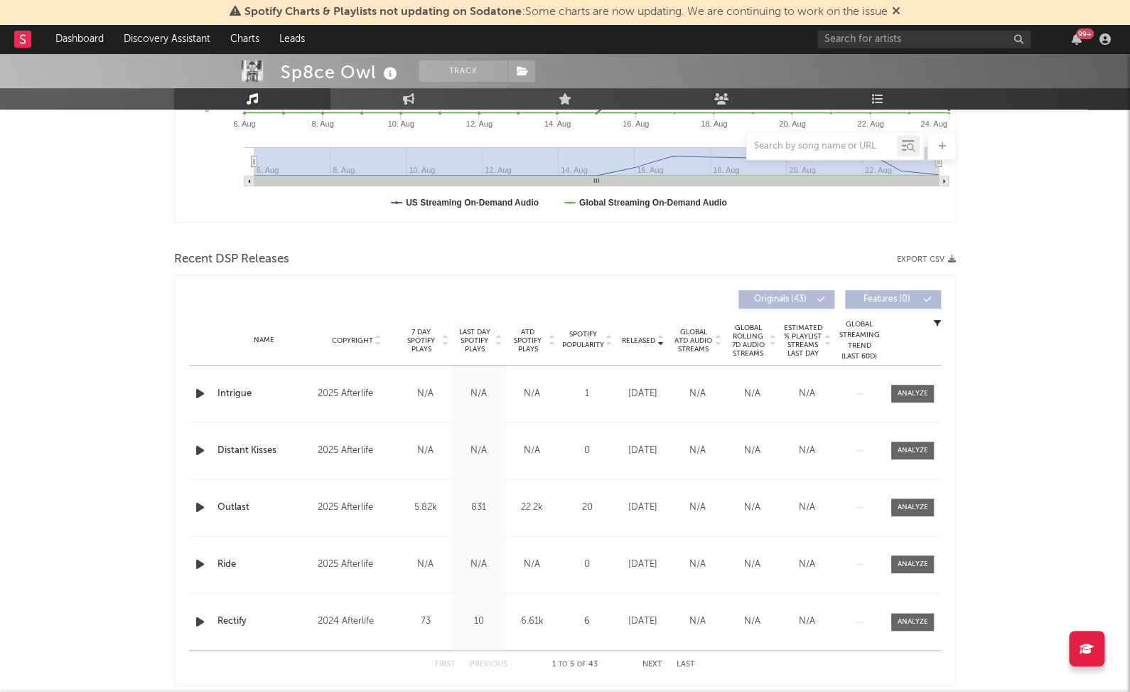
click at [461, 337] on span "Last Day Spotify Plays" at bounding box center [475, 341] width 38 height 26
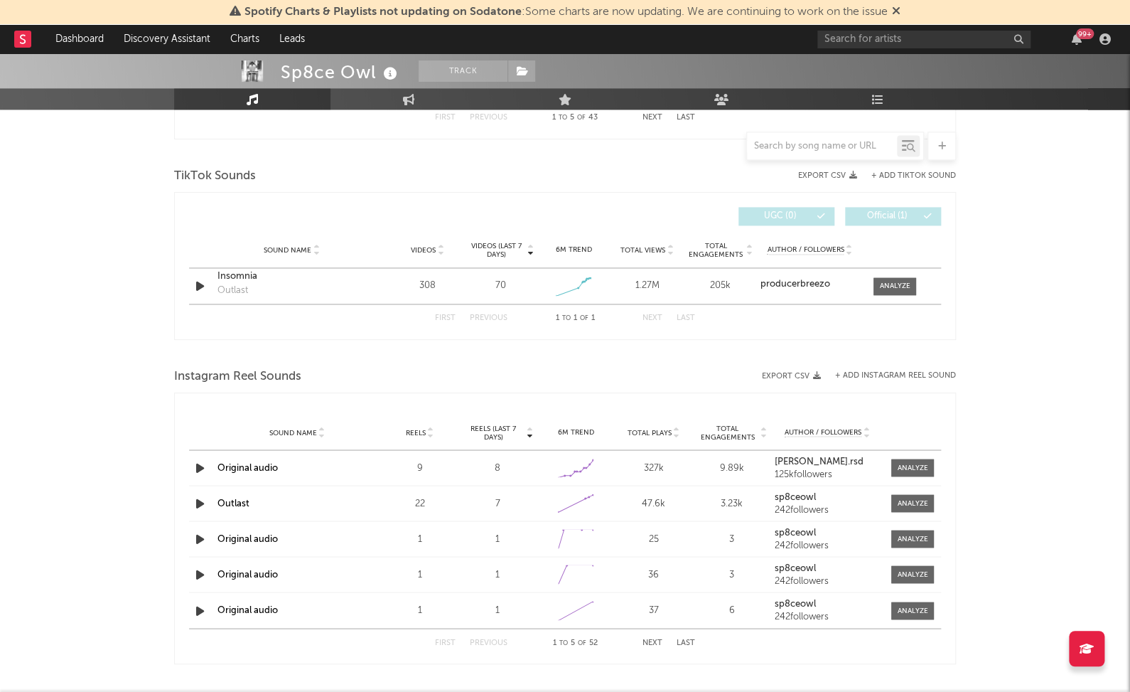
scroll to position [946, 0]
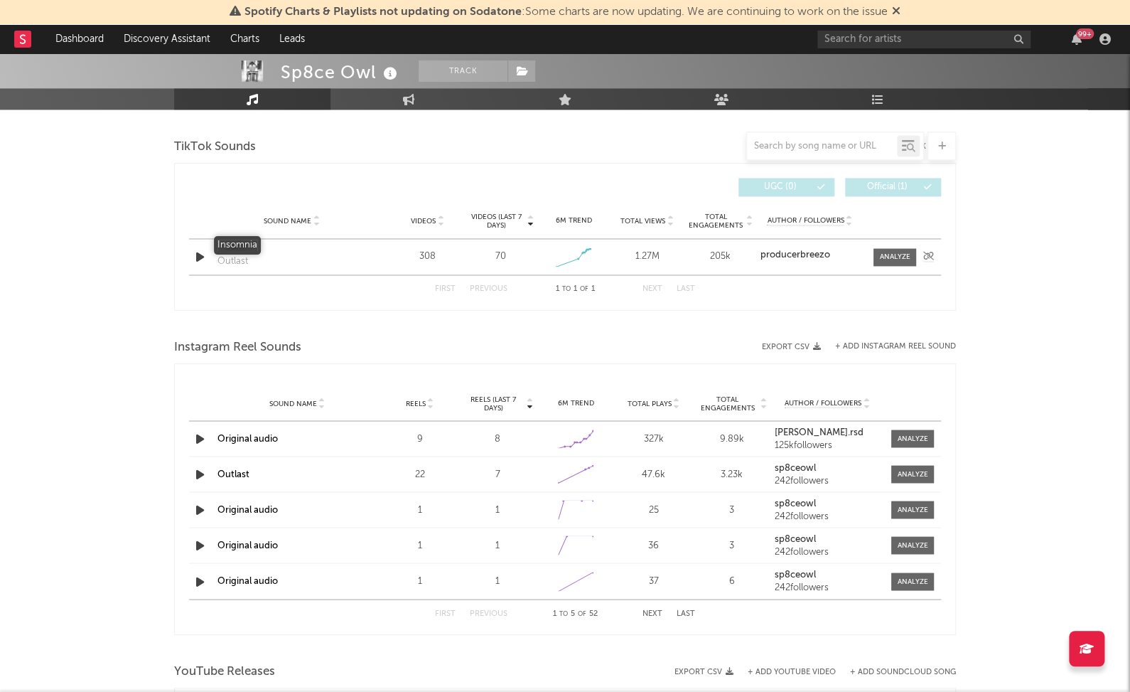
click at [245, 247] on div "Insomnia" at bounding box center [292, 247] width 149 height 14
click at [202, 253] on icon "button" at bounding box center [200, 257] width 15 height 18
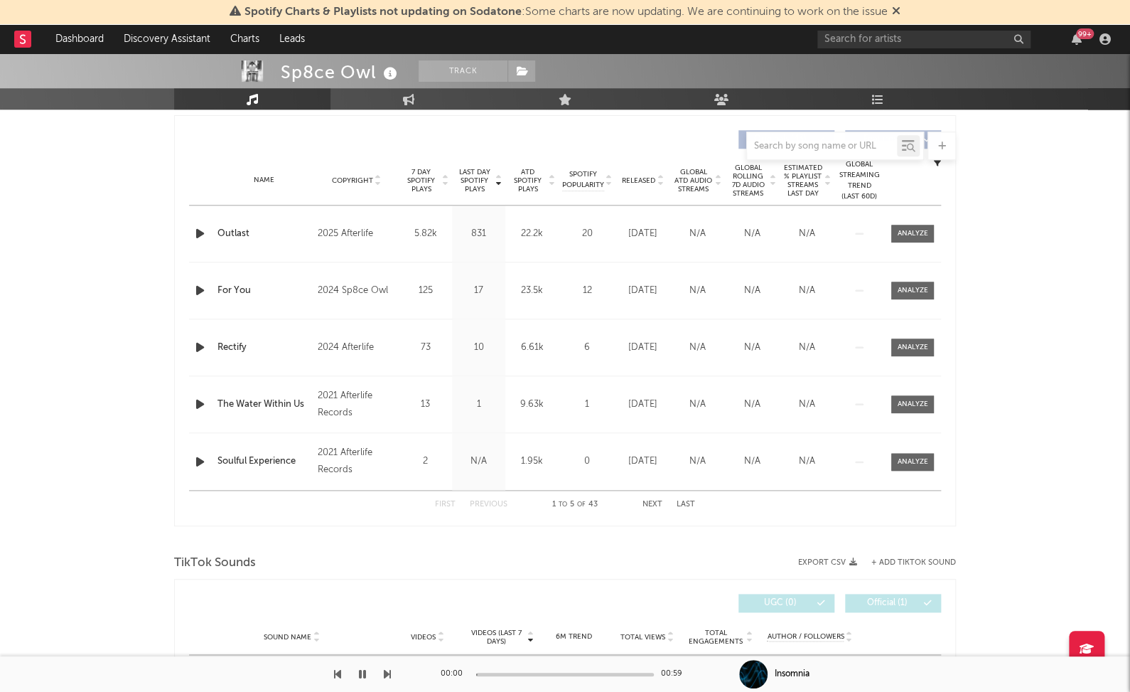
scroll to position [525, 0]
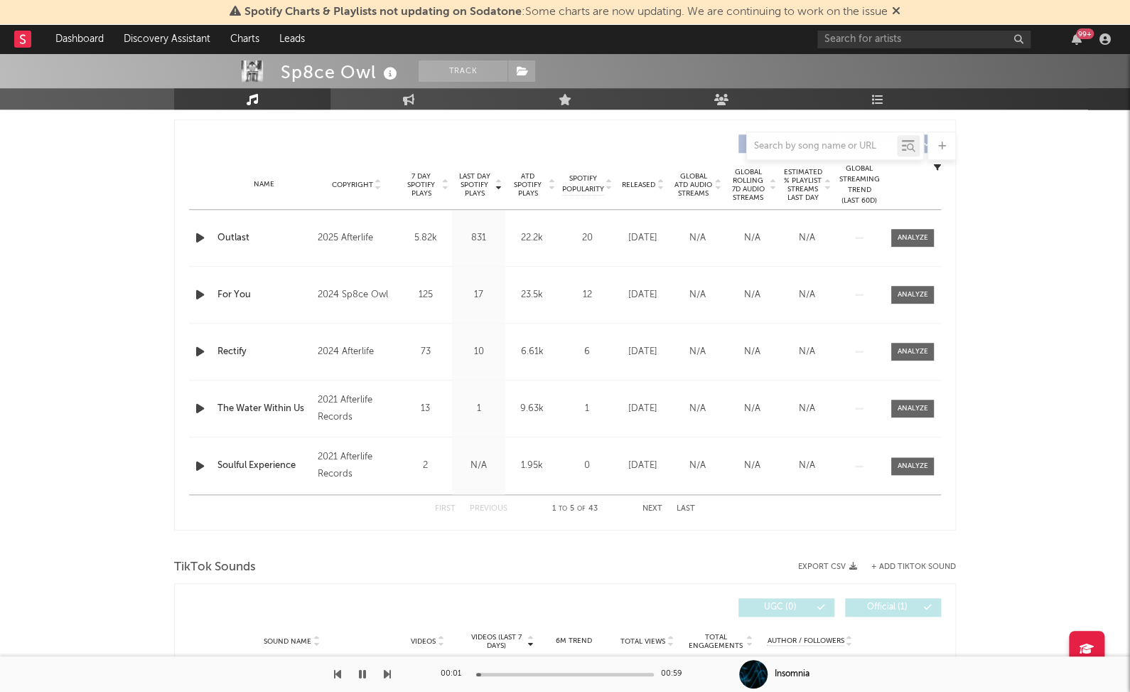
click at [200, 235] on icon "button" at bounding box center [200, 238] width 15 height 18
